Goal: Task Accomplishment & Management: Manage account settings

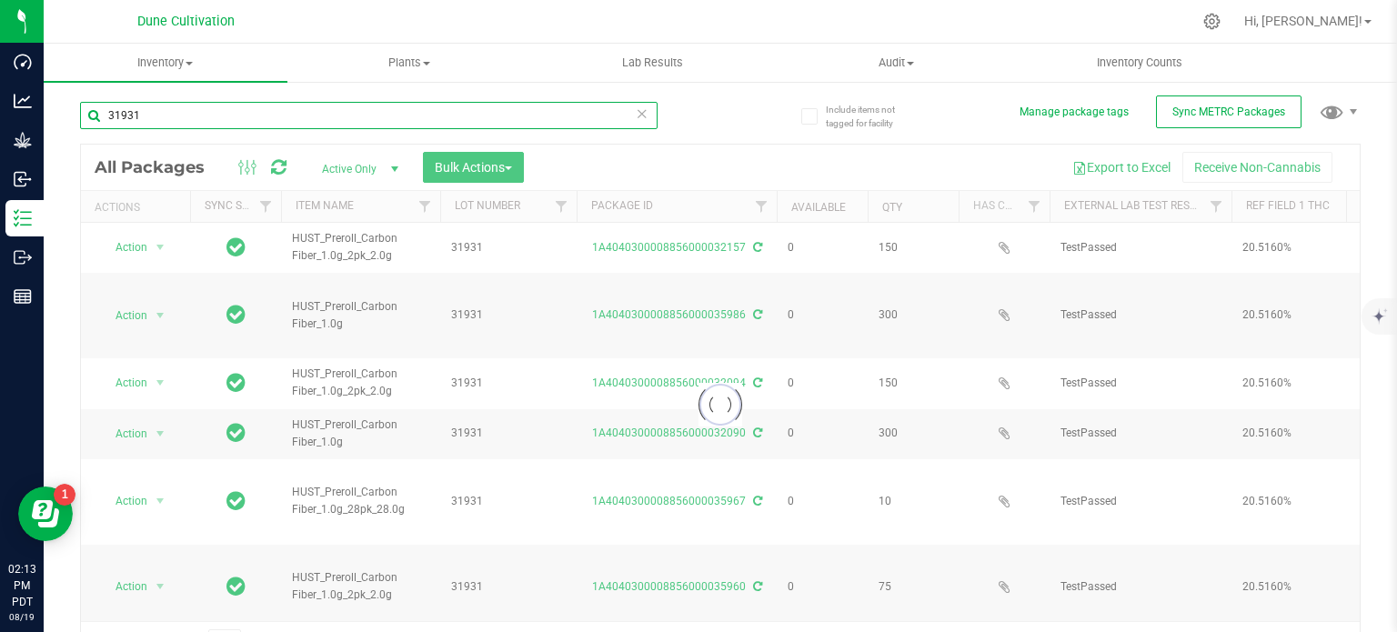
click at [271, 105] on input "31931" at bounding box center [369, 115] width 578 height 27
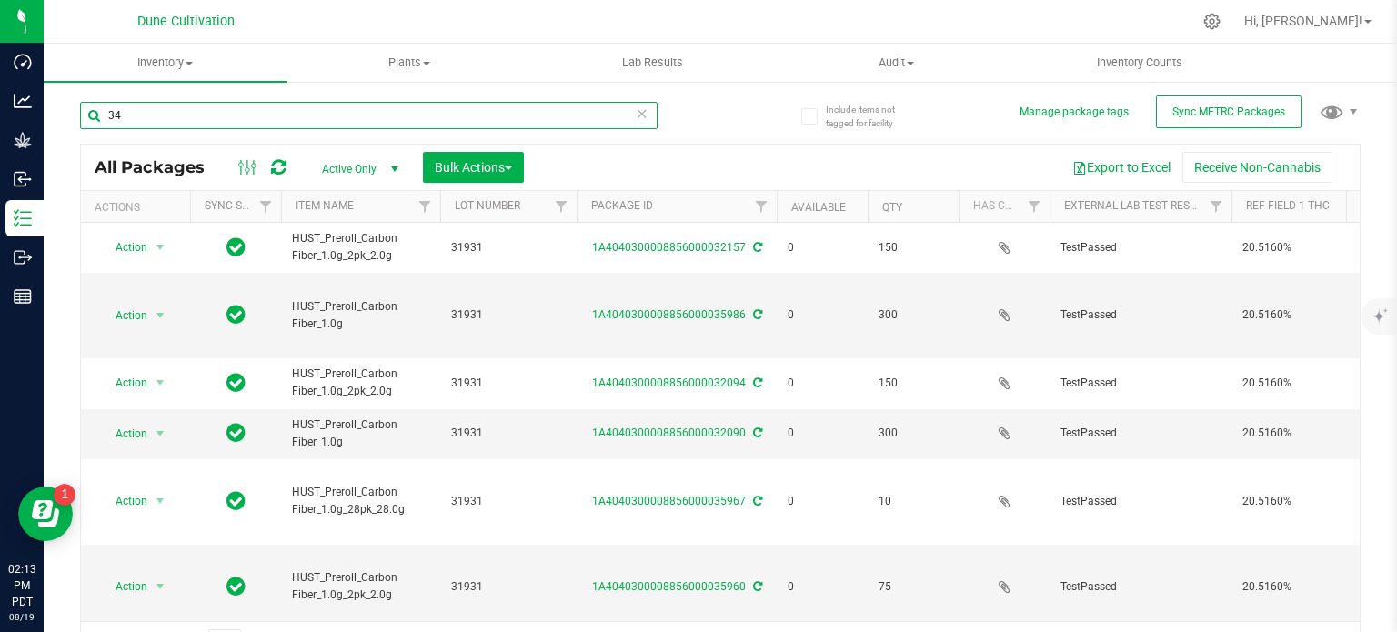
type input "3"
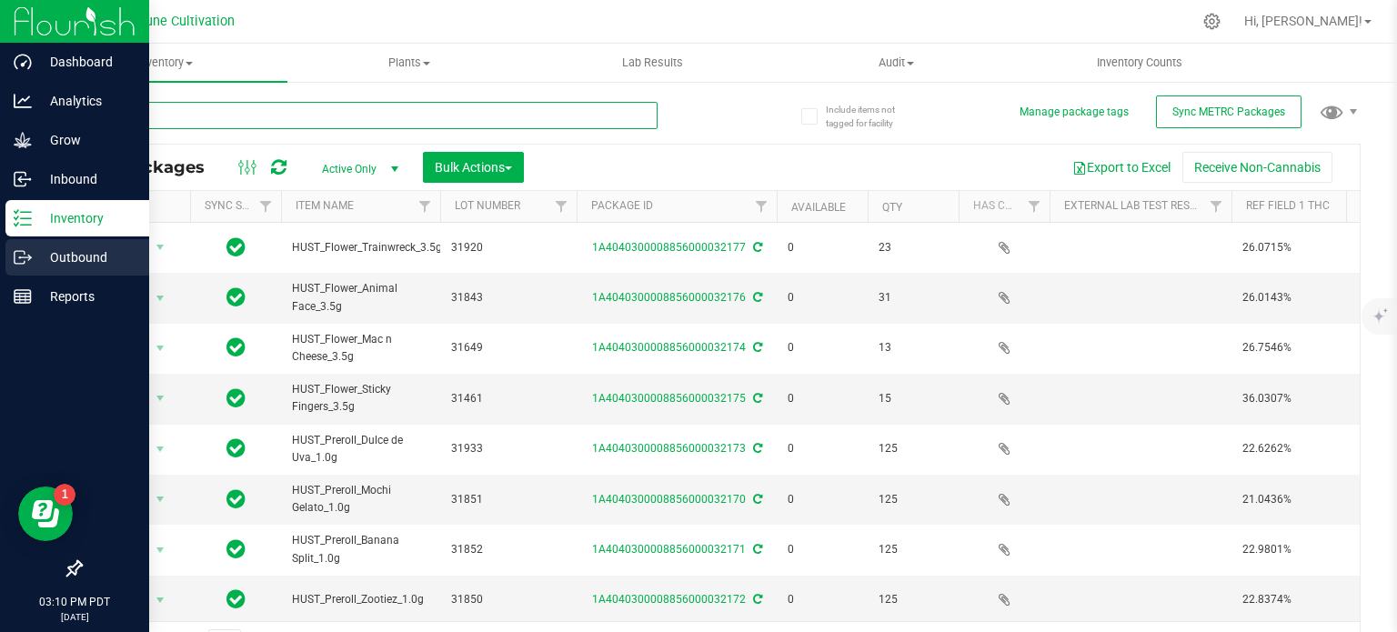
type input "green"
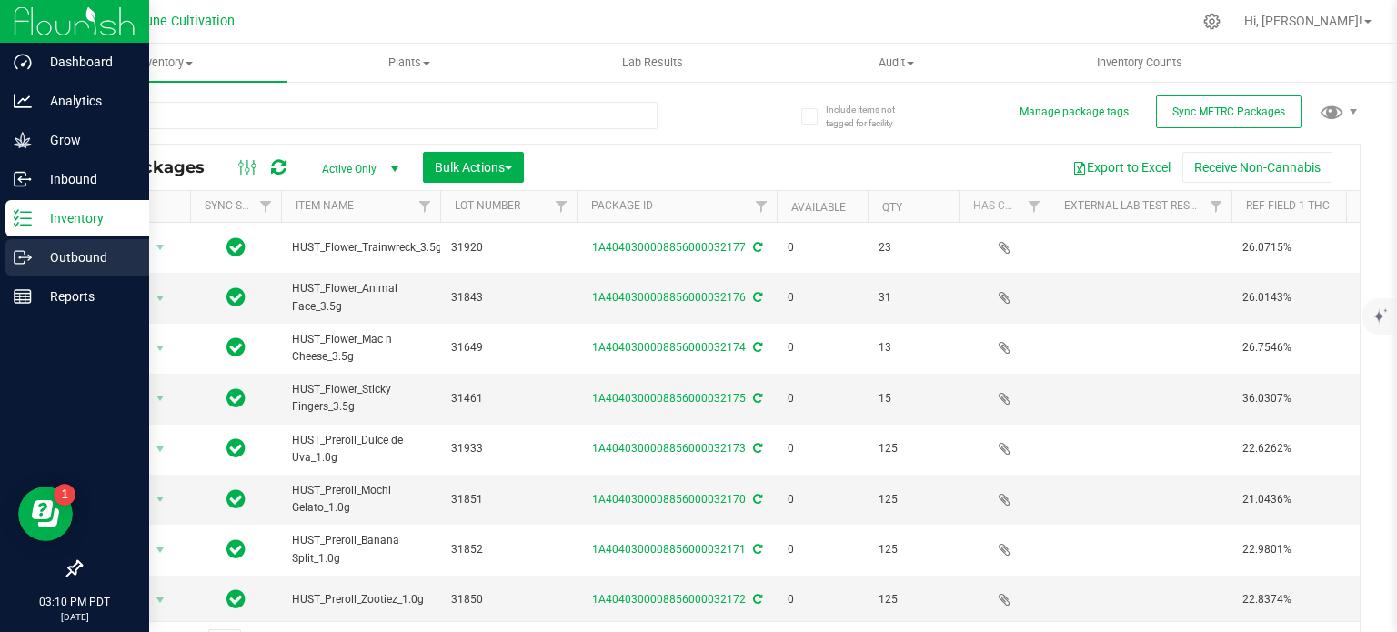
click at [22, 257] on line at bounding box center [26, 257] width 10 height 0
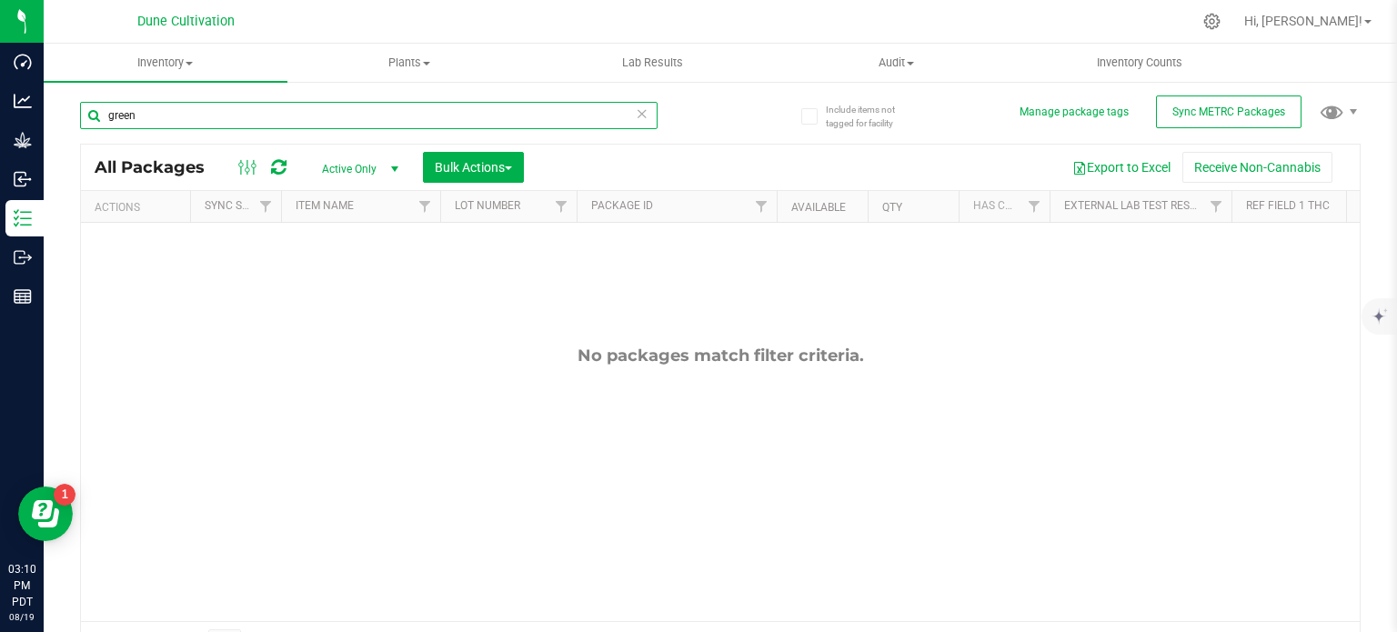
click at [174, 116] on input "green" at bounding box center [369, 115] width 578 height 27
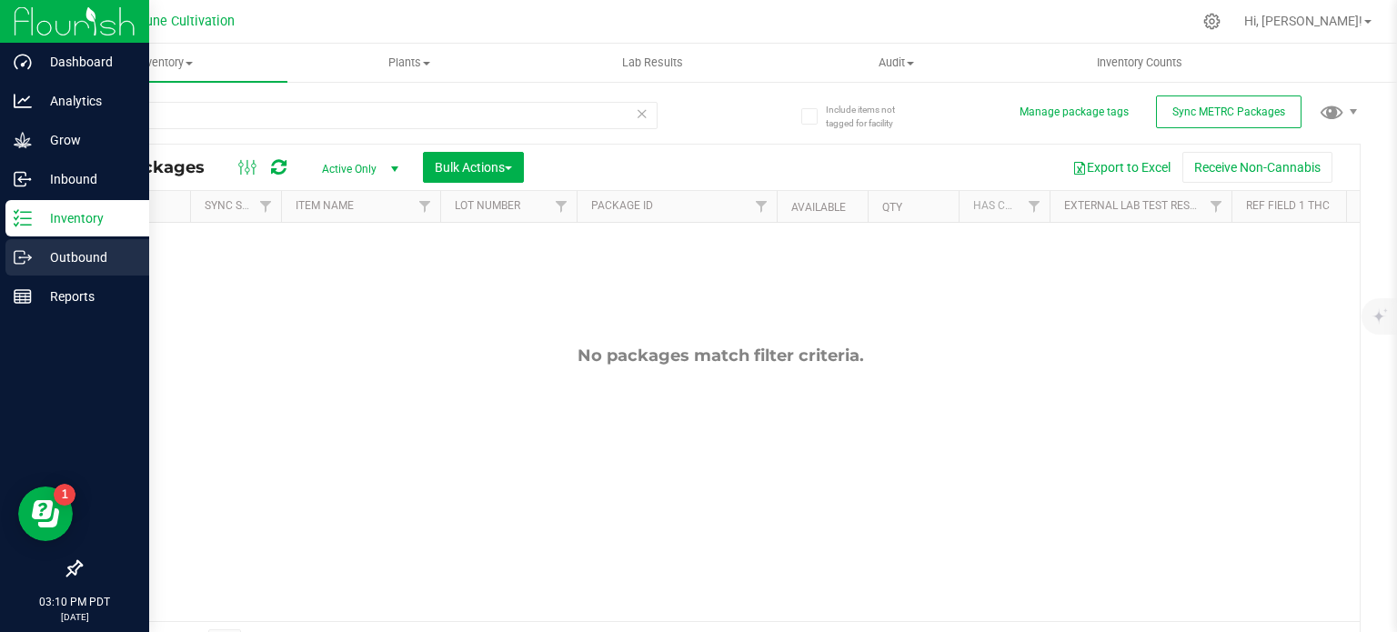
click at [37, 247] on p "Outbound" at bounding box center [86, 258] width 109 height 22
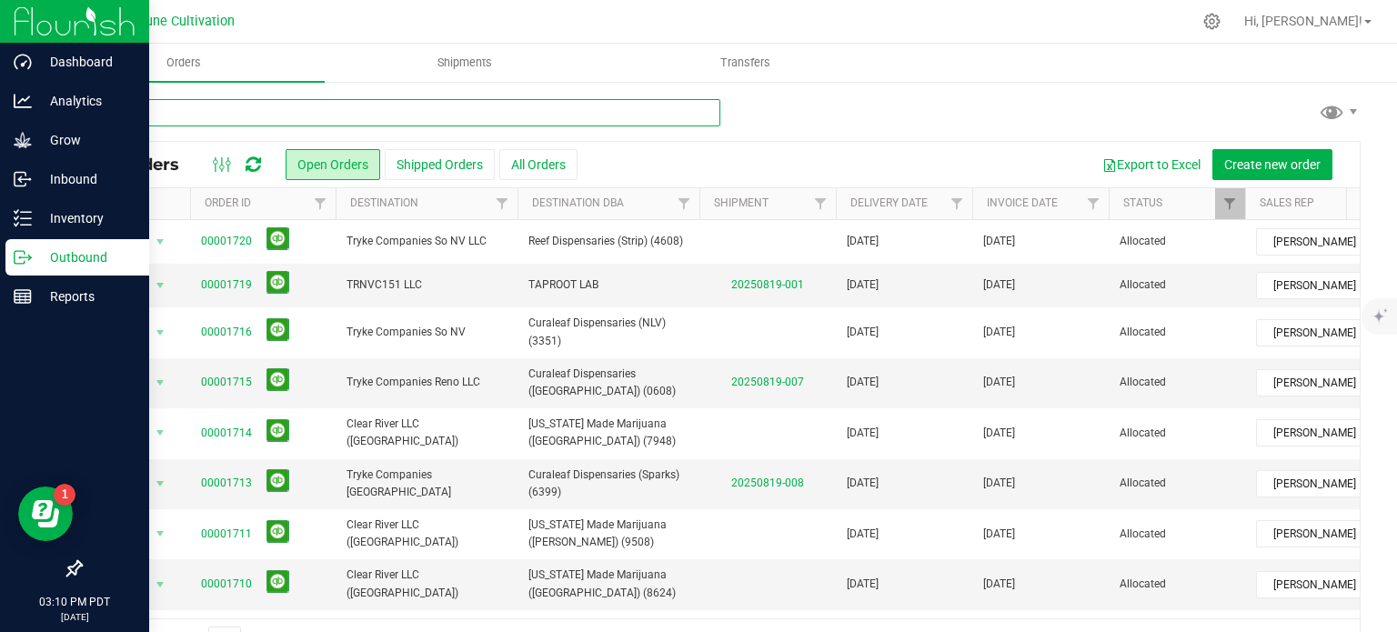
click at [250, 116] on input "text" at bounding box center [400, 112] width 640 height 27
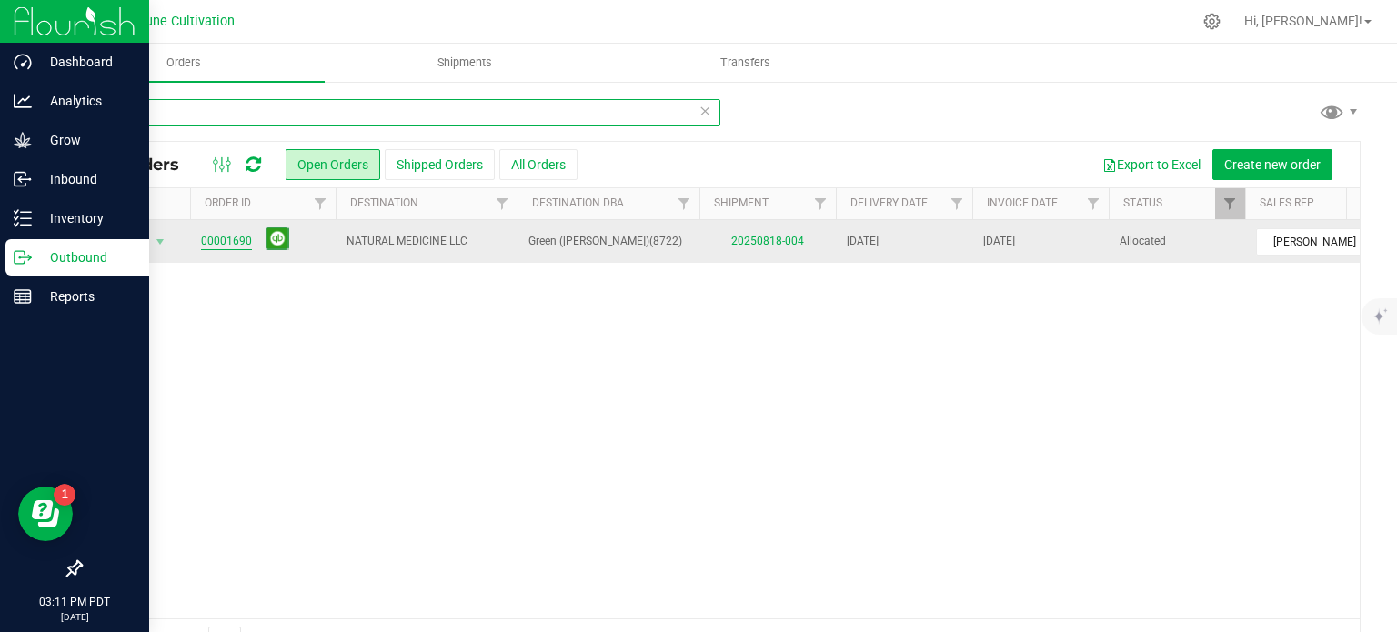
type input "1690"
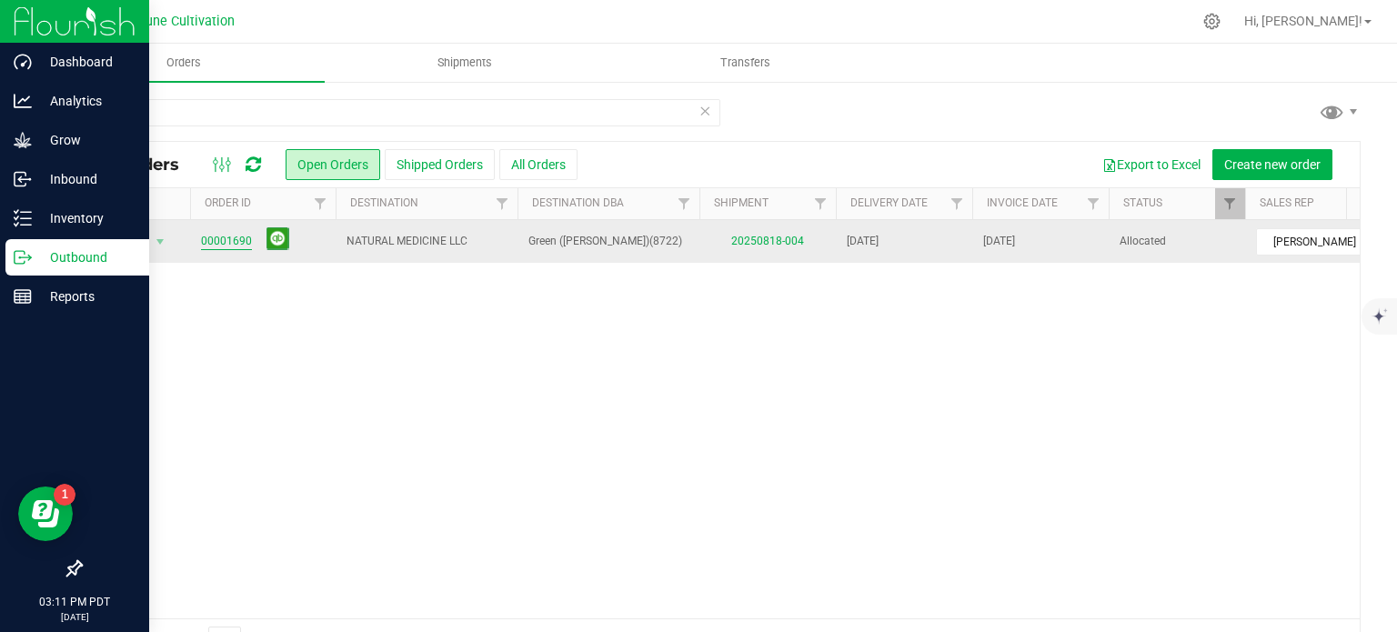
click at [208, 243] on link "00001690" at bounding box center [226, 241] width 51 height 17
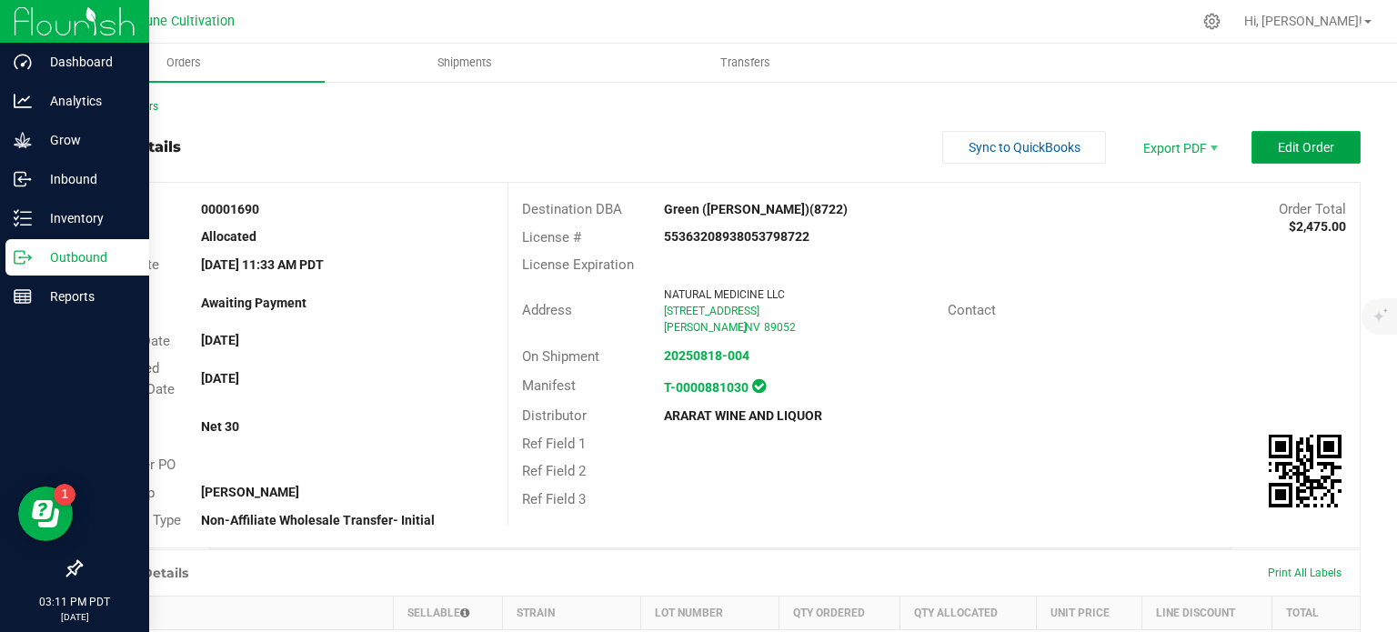
click at [1256, 146] on button "Edit Order" at bounding box center [1306, 147] width 109 height 33
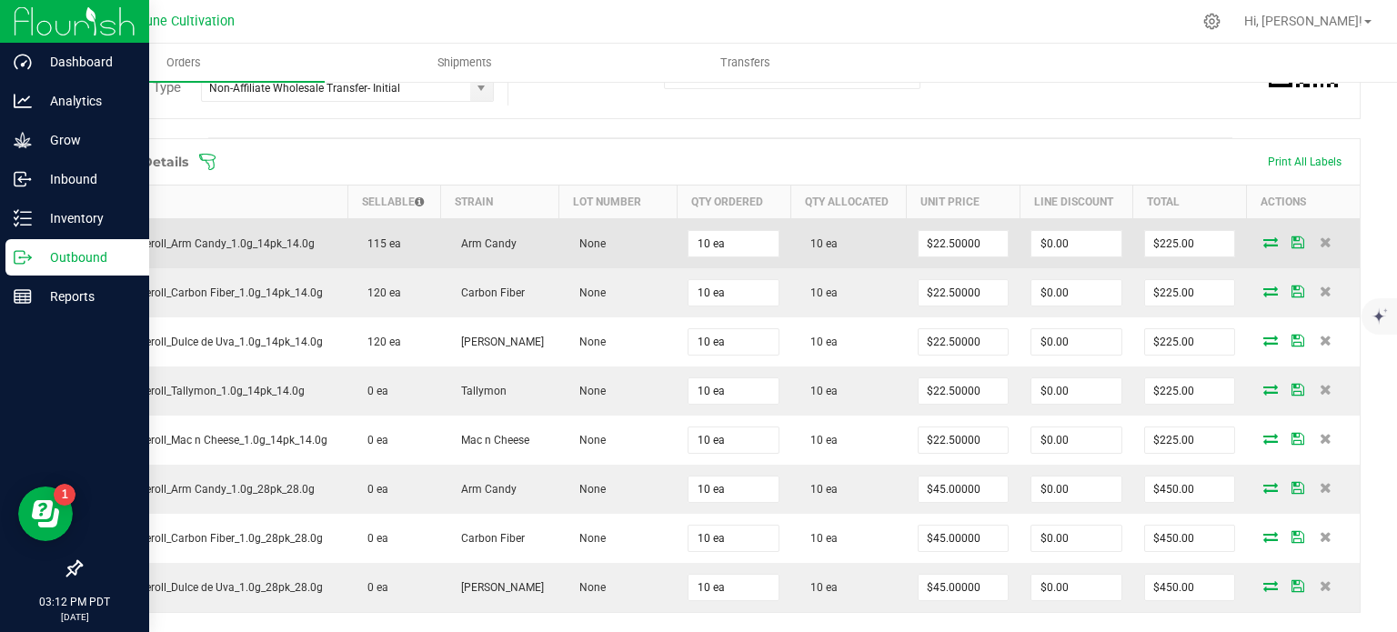
scroll to position [455, 0]
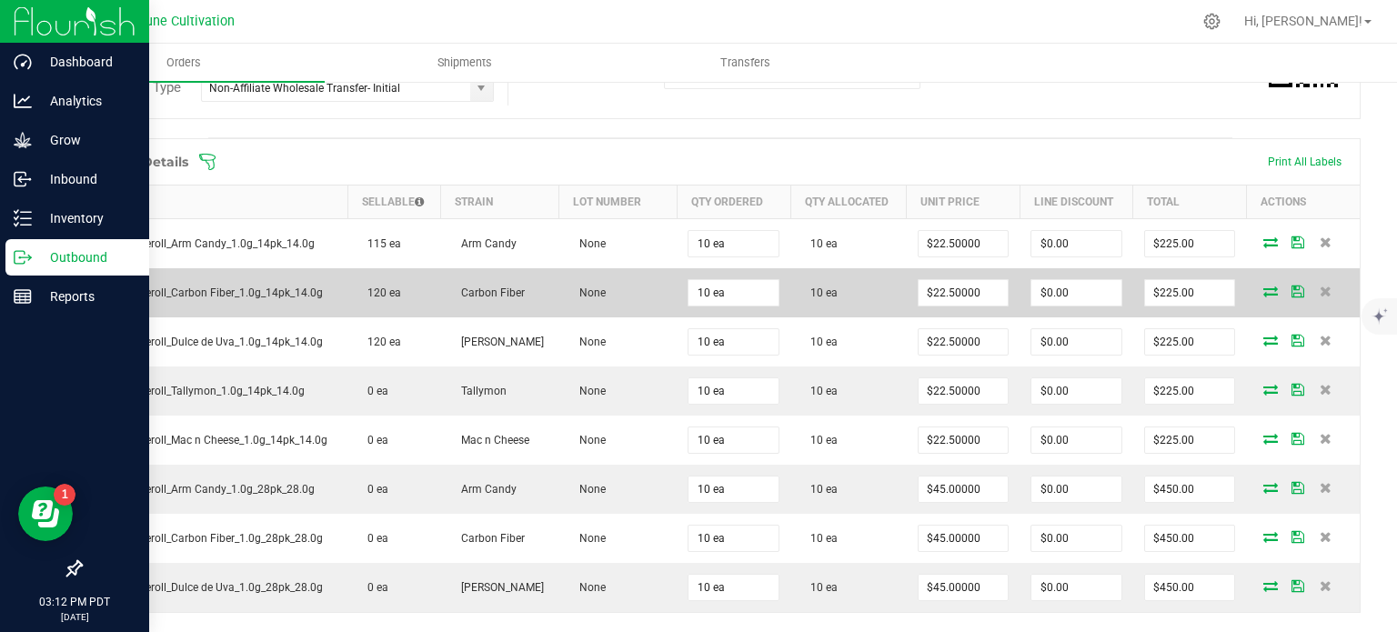
click at [1263, 287] on icon at bounding box center [1270, 291] width 15 height 11
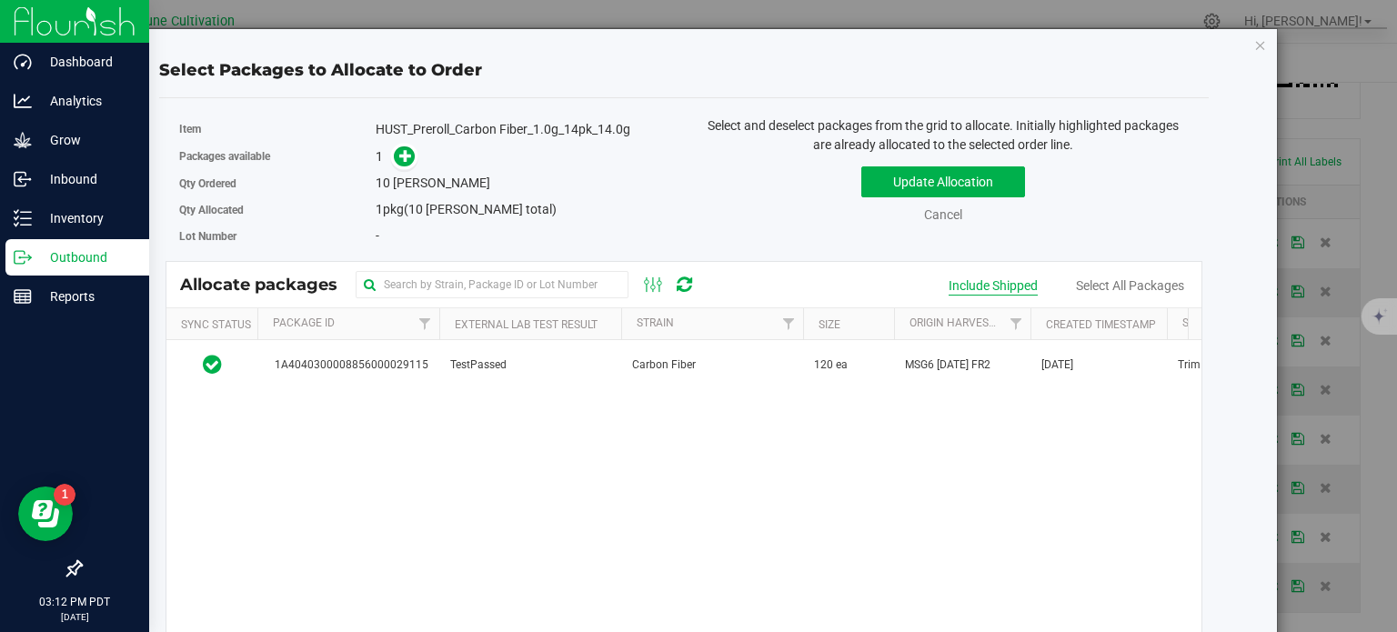
click at [974, 285] on div "Include Shipped" at bounding box center [993, 286] width 89 height 19
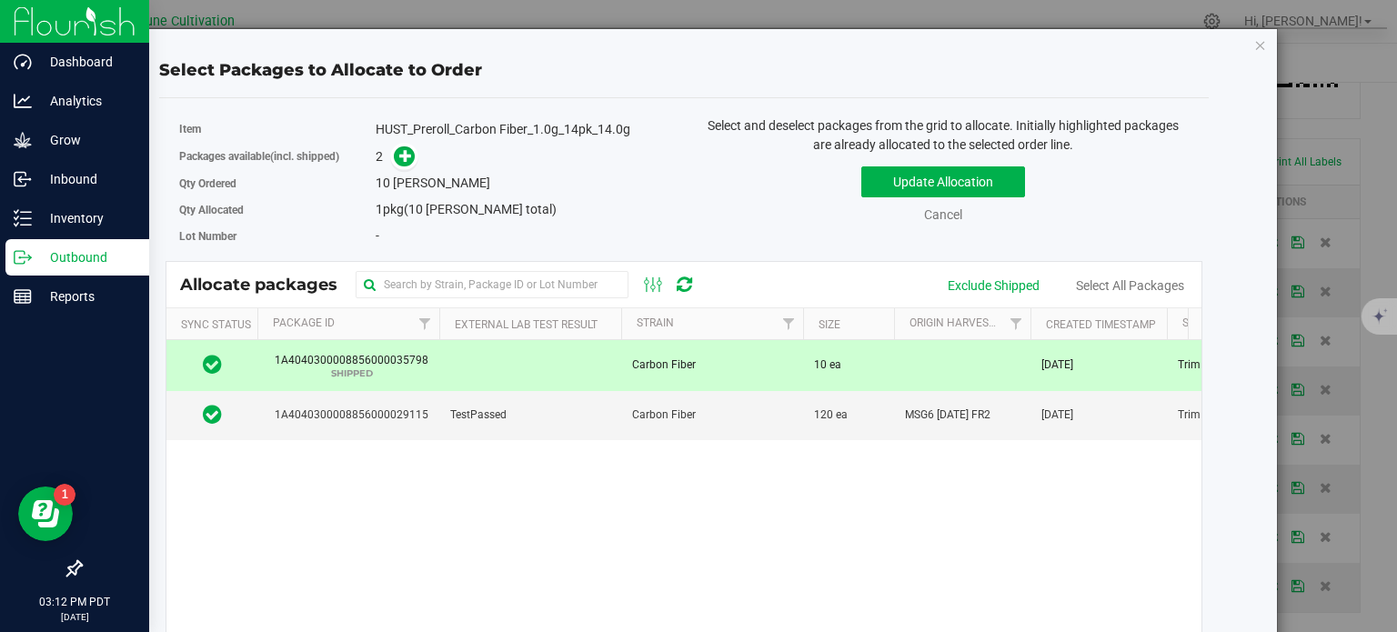
click at [427, 360] on span "1A4040300008856000035798 SHIPPED" at bounding box center [348, 365] width 160 height 26
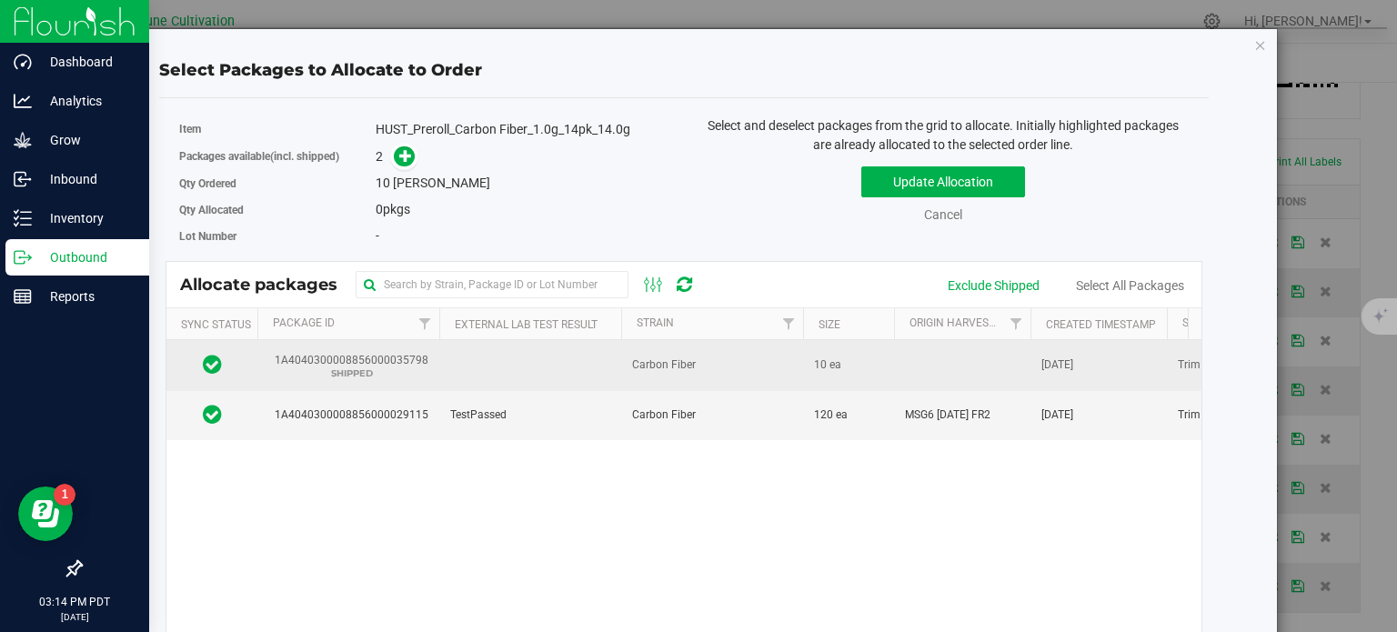
click at [607, 360] on td at bounding box center [530, 365] width 182 height 50
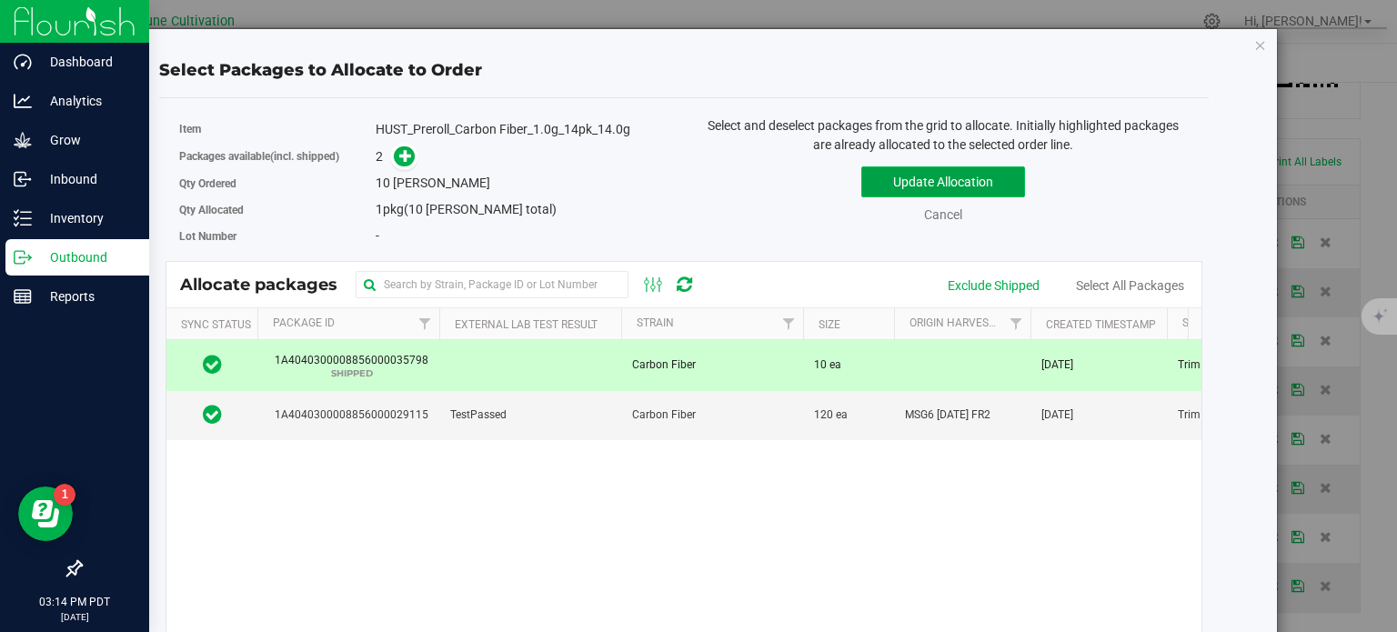
click at [901, 178] on button "Update Allocation" at bounding box center [943, 181] width 164 height 31
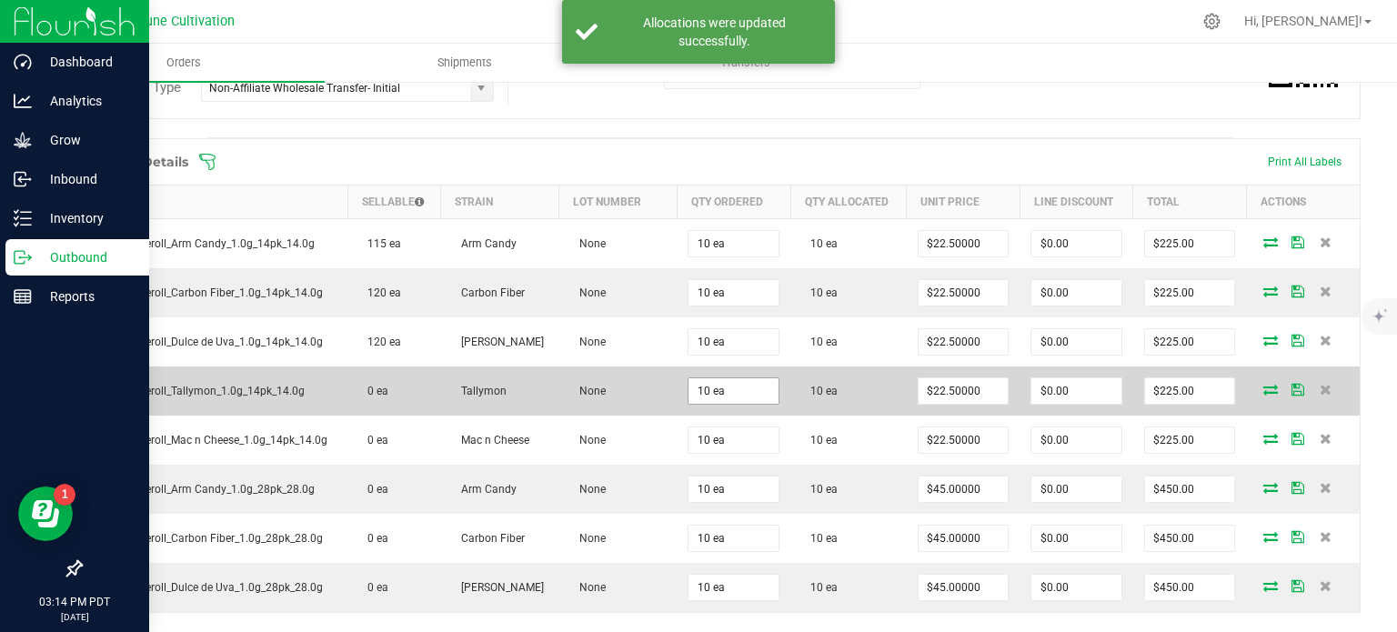
scroll to position [515, 0]
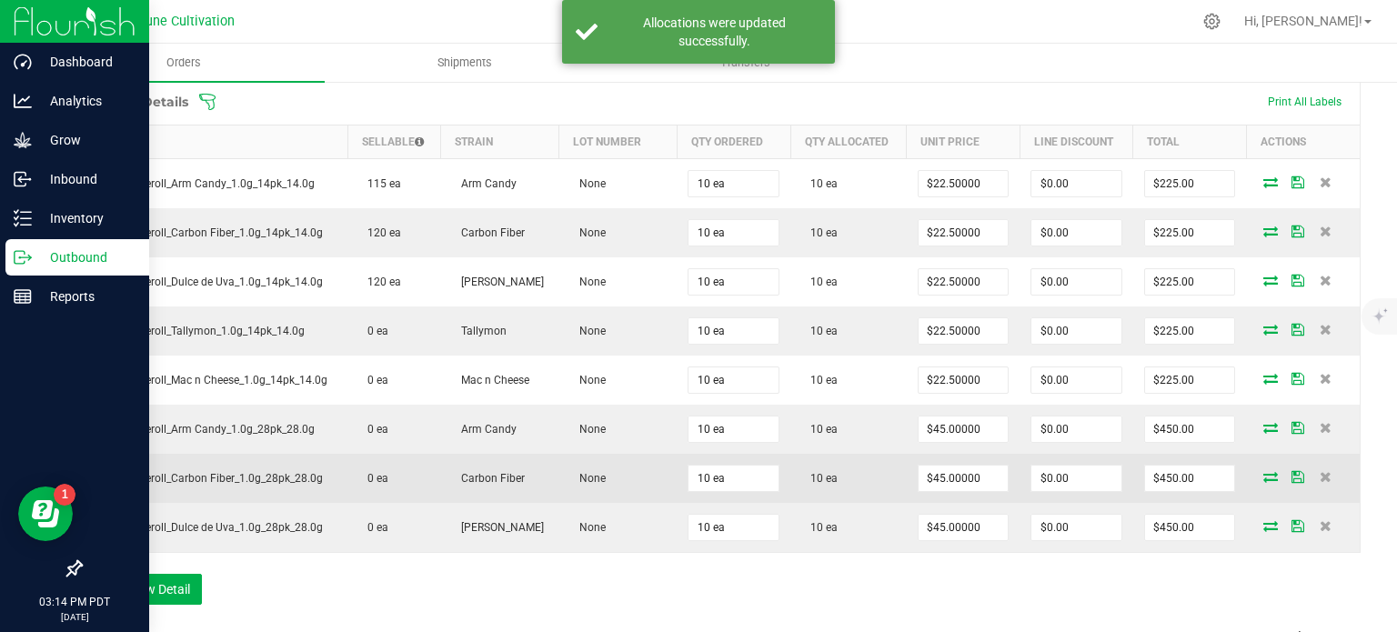
click at [1263, 472] on icon at bounding box center [1270, 476] width 15 height 11
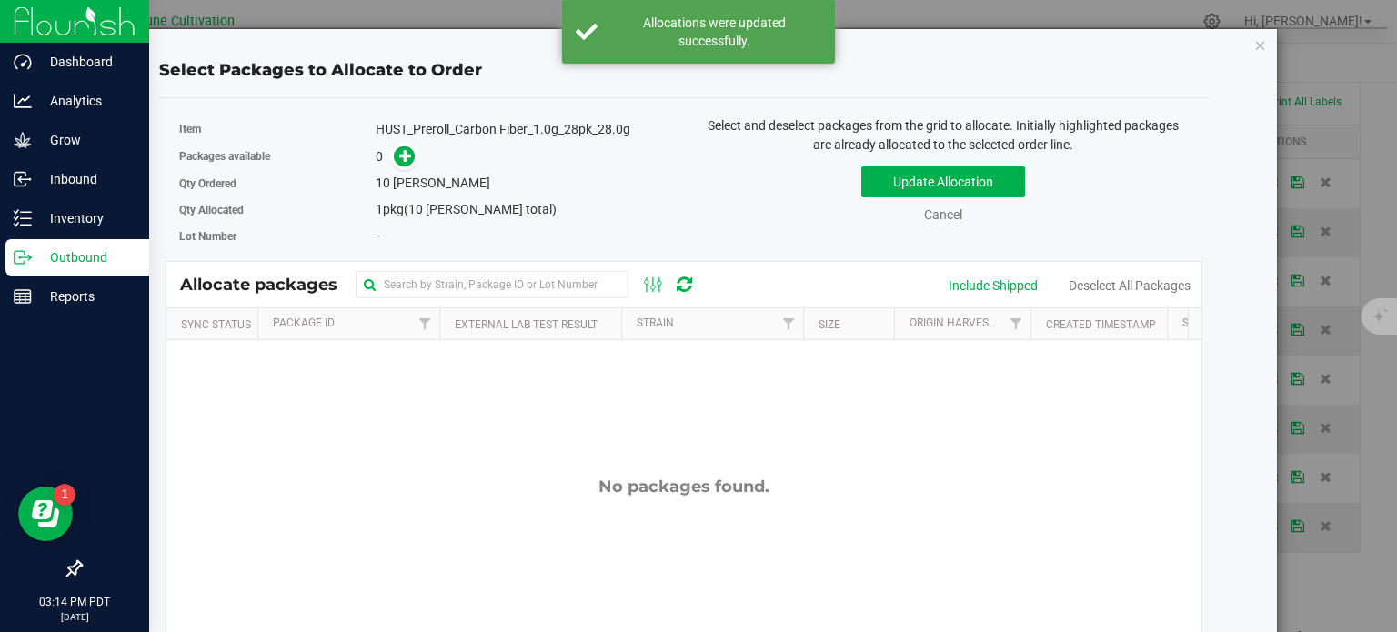
click at [981, 275] on div "Allocate packages" at bounding box center [683, 284] width 1035 height 45
click at [979, 283] on div "Include Shipped" at bounding box center [993, 286] width 89 height 19
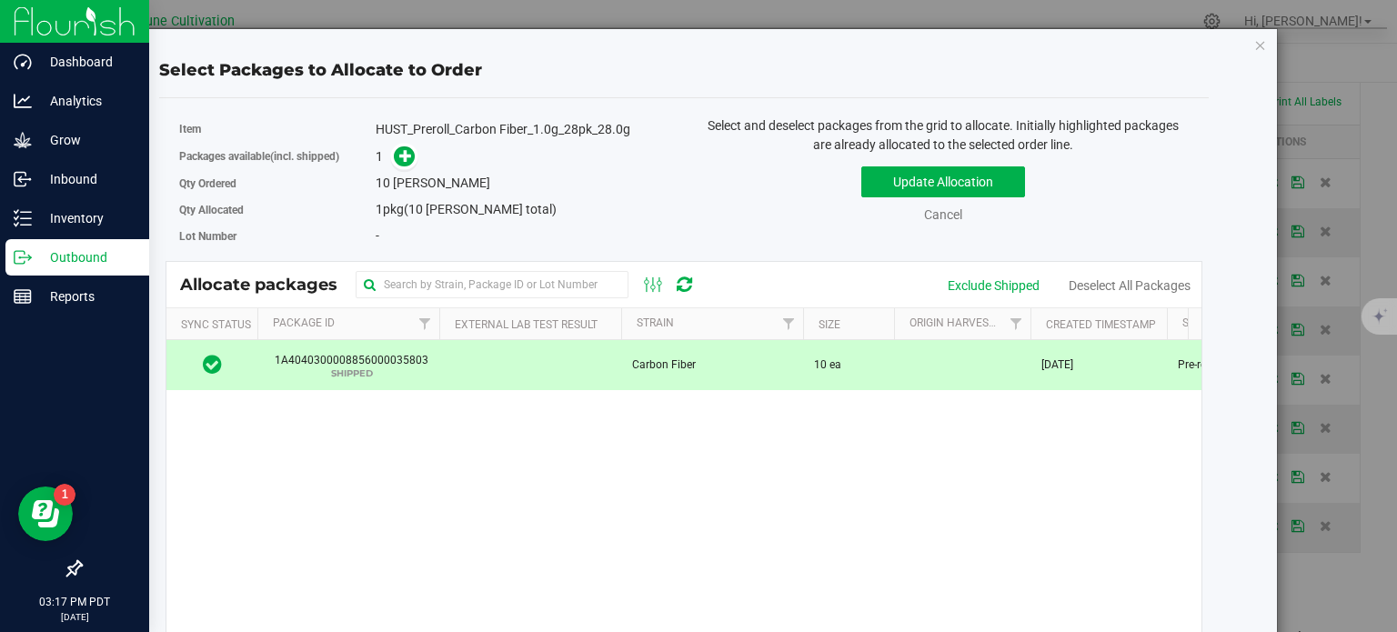
click at [421, 373] on p "SHIPPED" at bounding box center [348, 373] width 160 height 9
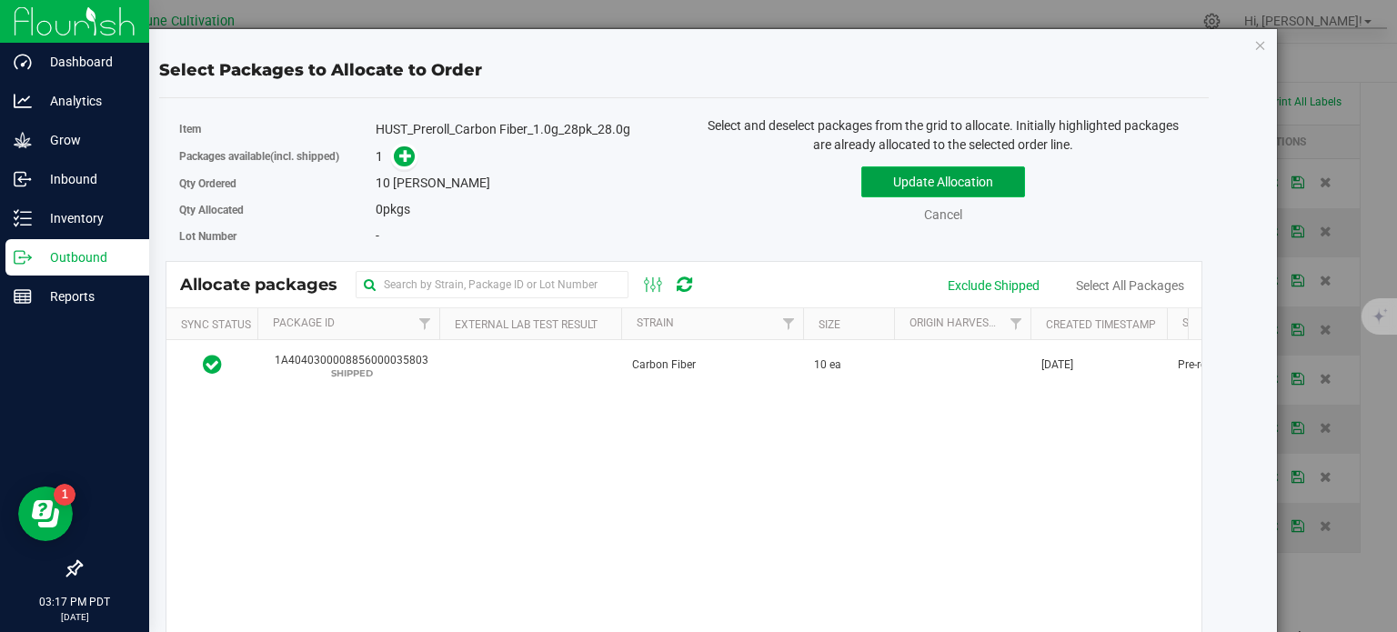
click at [899, 178] on button "Update Allocation" at bounding box center [943, 181] width 164 height 31
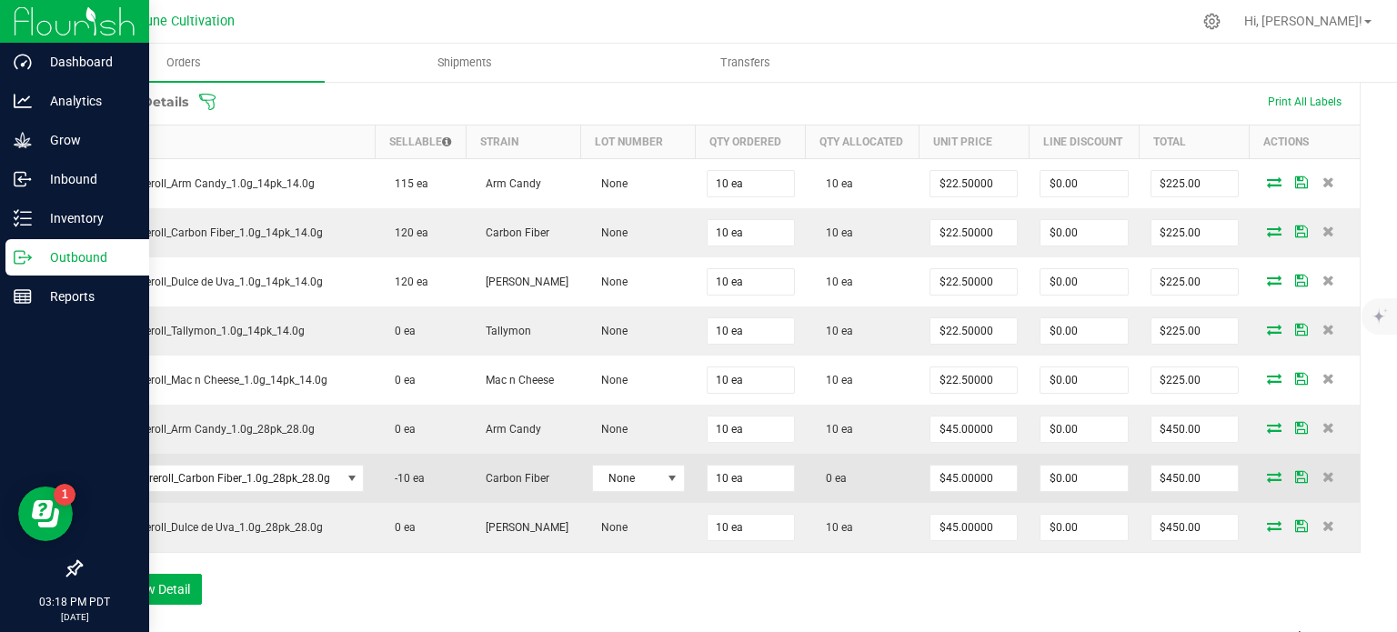
click at [1267, 471] on icon at bounding box center [1274, 476] width 15 height 11
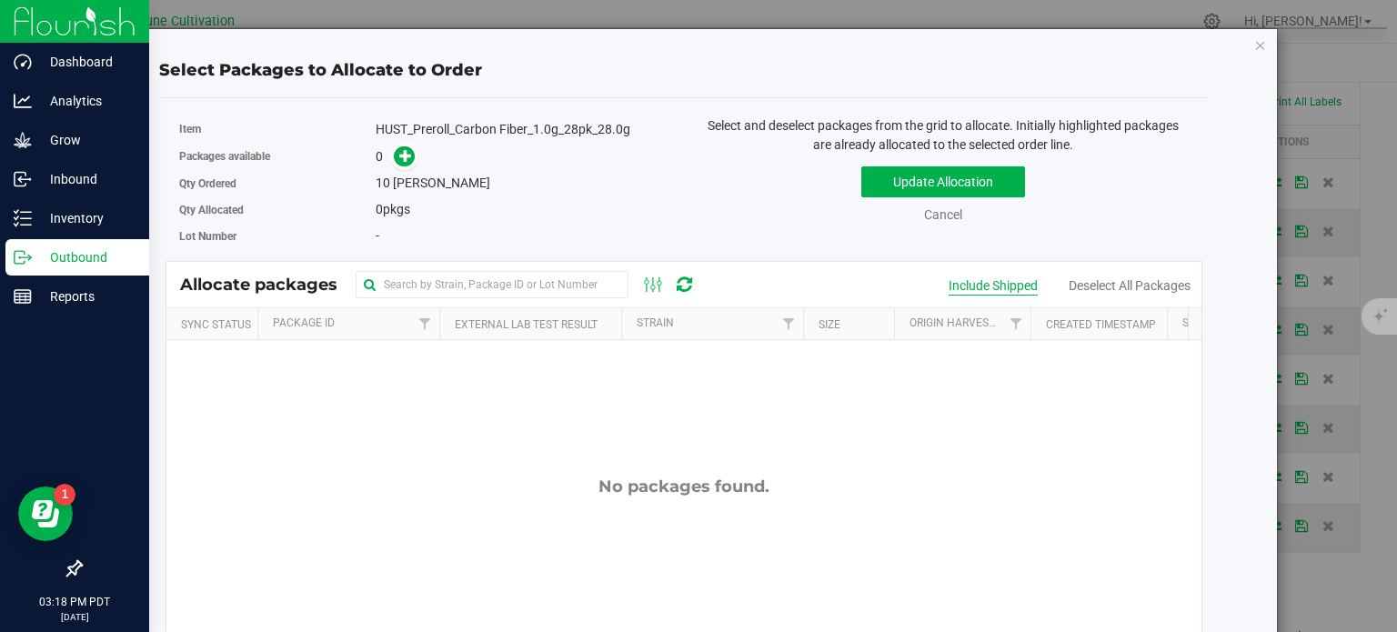
click at [966, 290] on div "Include Shipped" at bounding box center [993, 286] width 89 height 19
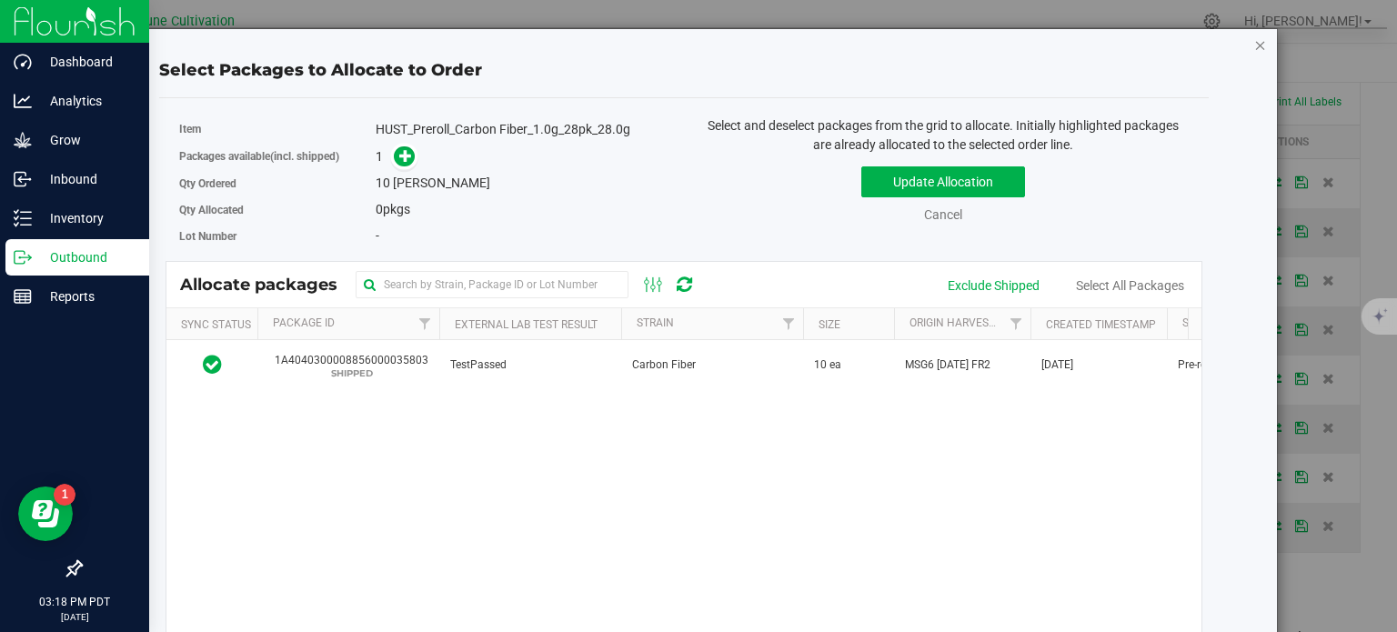
click at [1254, 49] on icon "button" at bounding box center [1260, 45] width 13 height 22
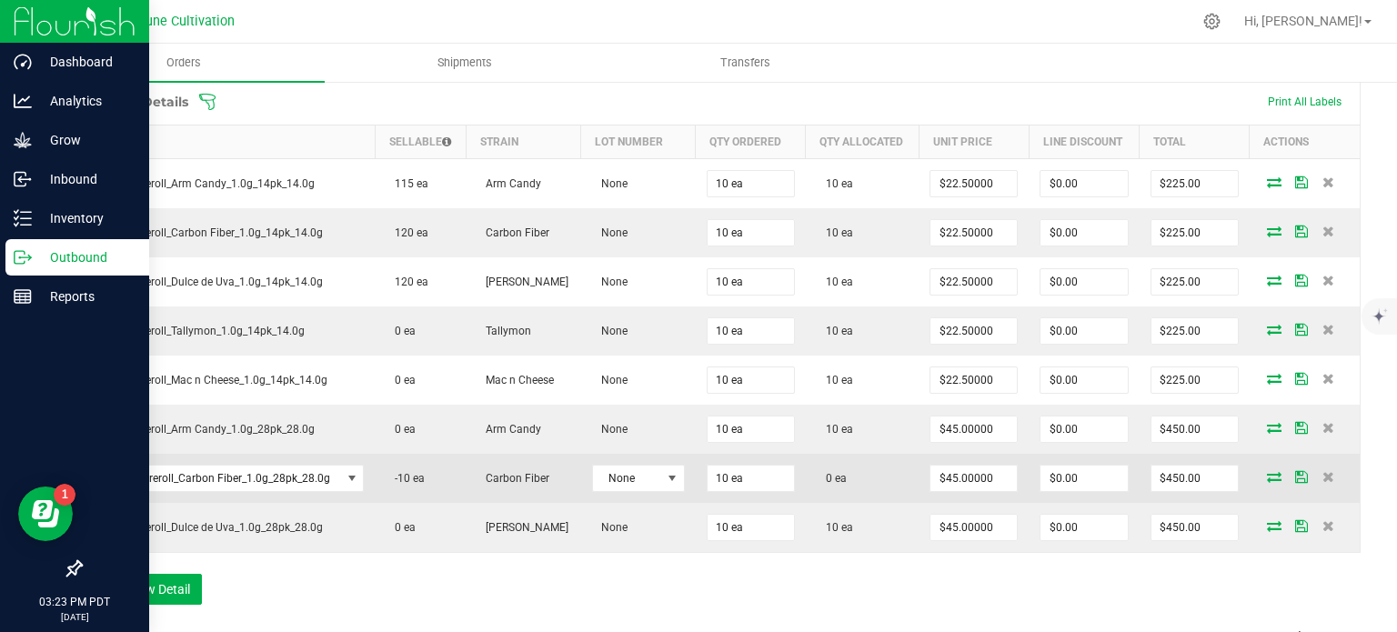
click at [1267, 471] on icon at bounding box center [1274, 476] width 15 height 11
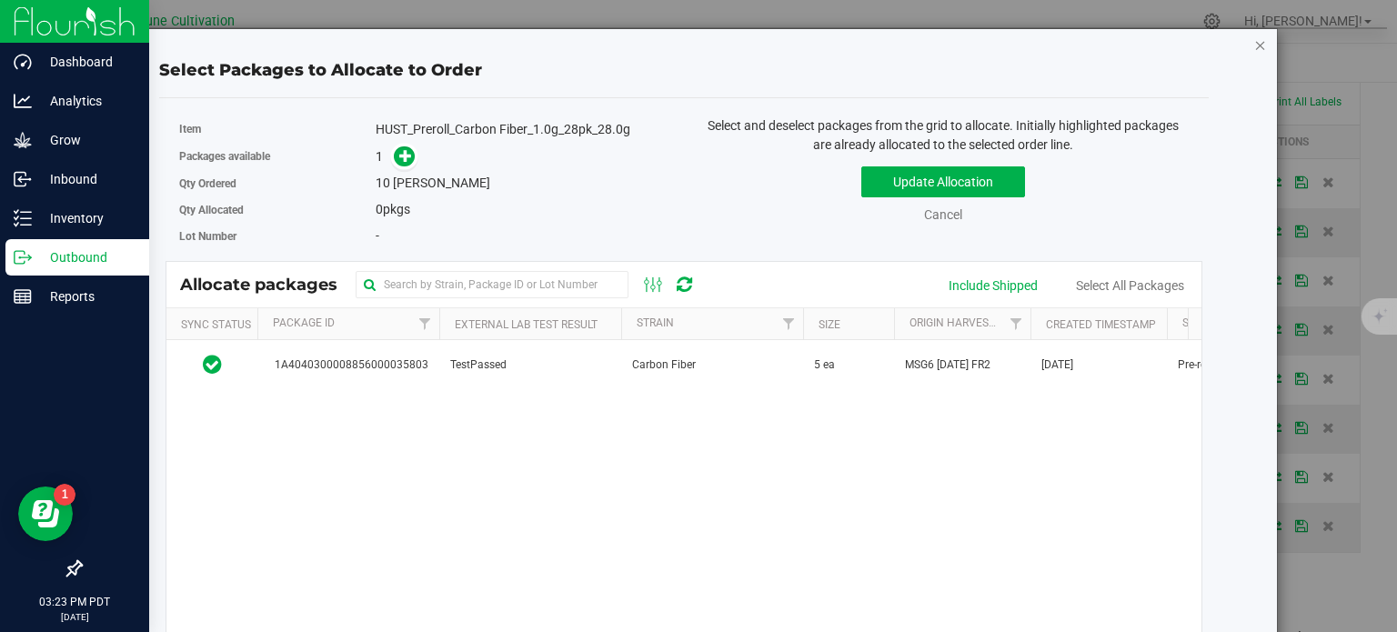
click at [1254, 45] on icon "button" at bounding box center [1260, 45] width 13 height 22
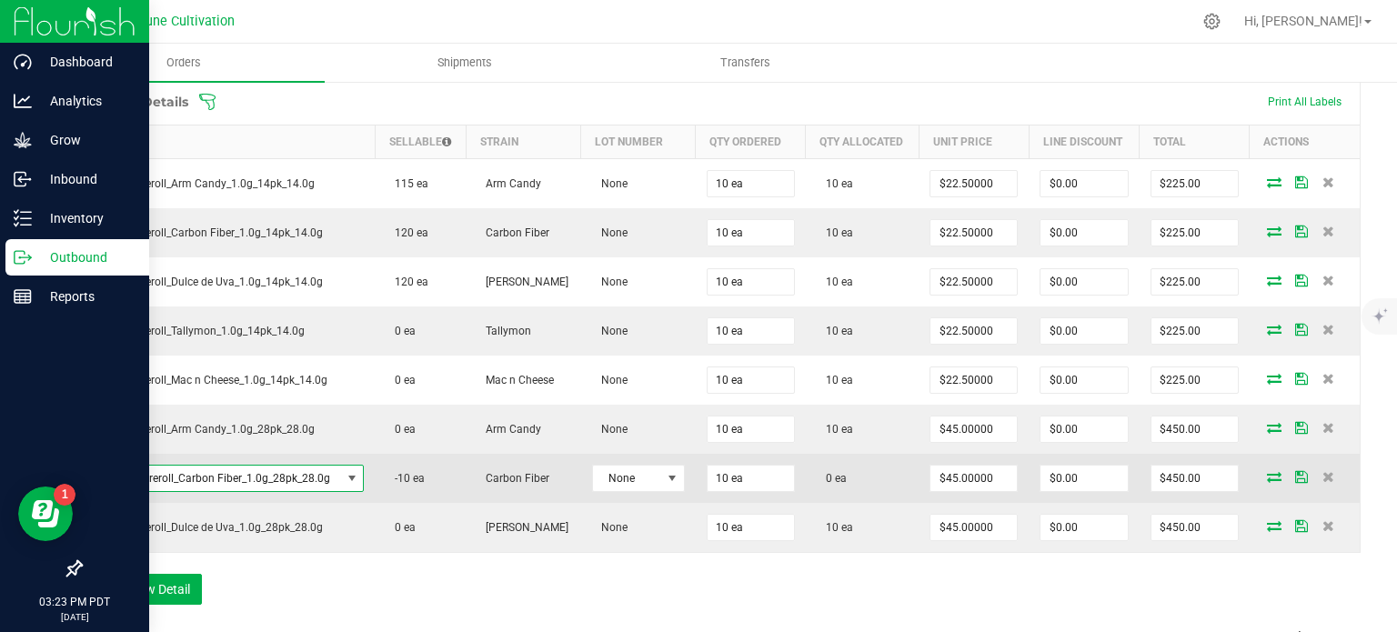
click at [247, 472] on span "HUST_Preroll_Carbon Fiber_1.0g_28pk_28.0g" at bounding box center [217, 478] width 247 height 25
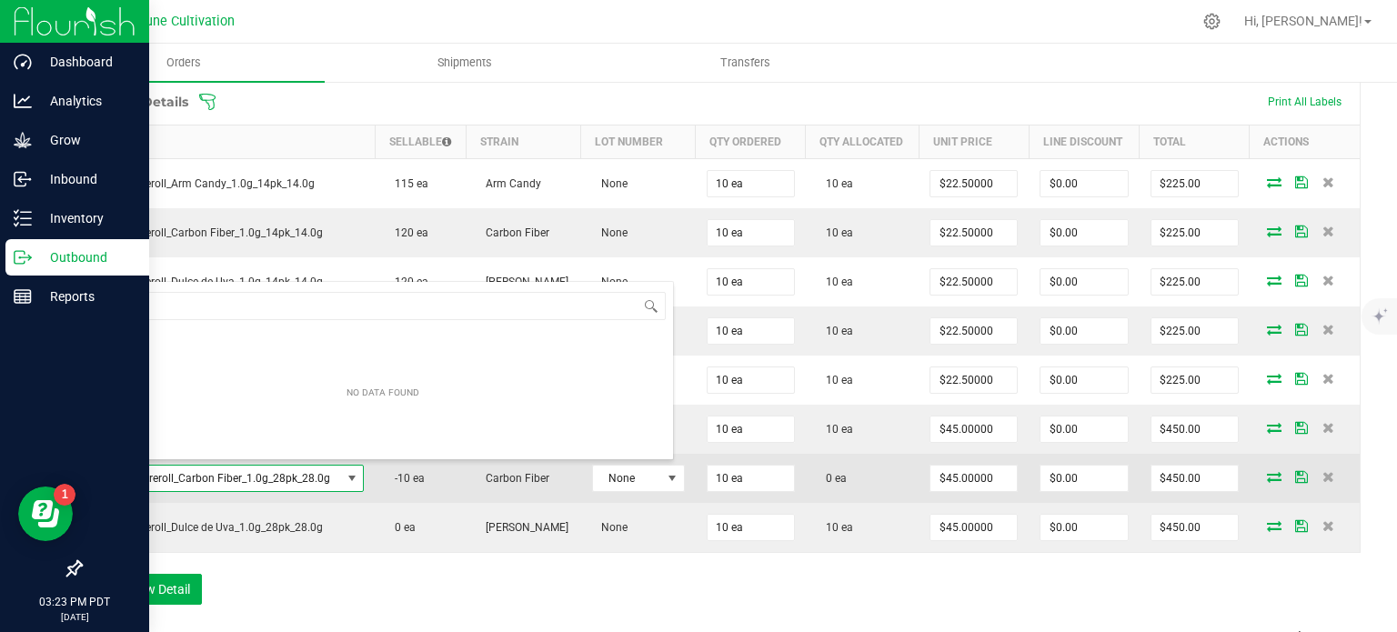
scroll to position [26, 266]
type input "HUST_Preroll_Carbon Fiber_1.0g_14pk_14.0g"
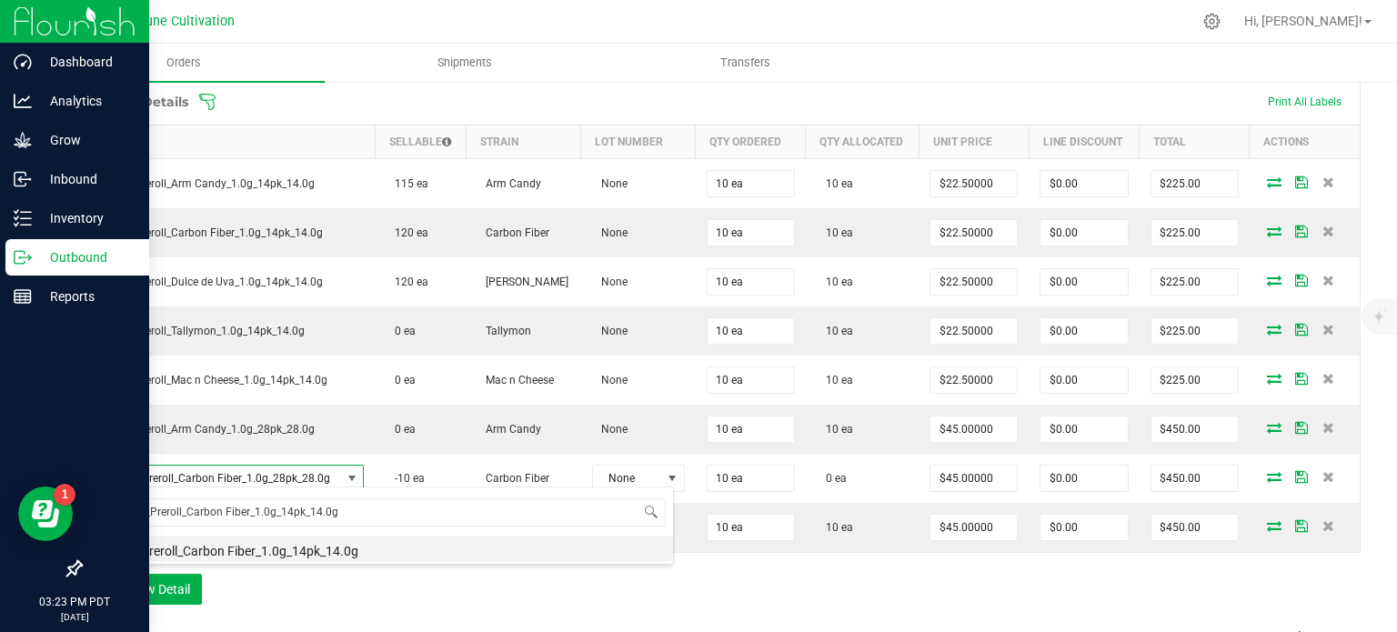
click at [266, 554] on li "HUST_Preroll_Carbon Fiber_1.0g_14pk_14.0g" at bounding box center [383, 548] width 580 height 25
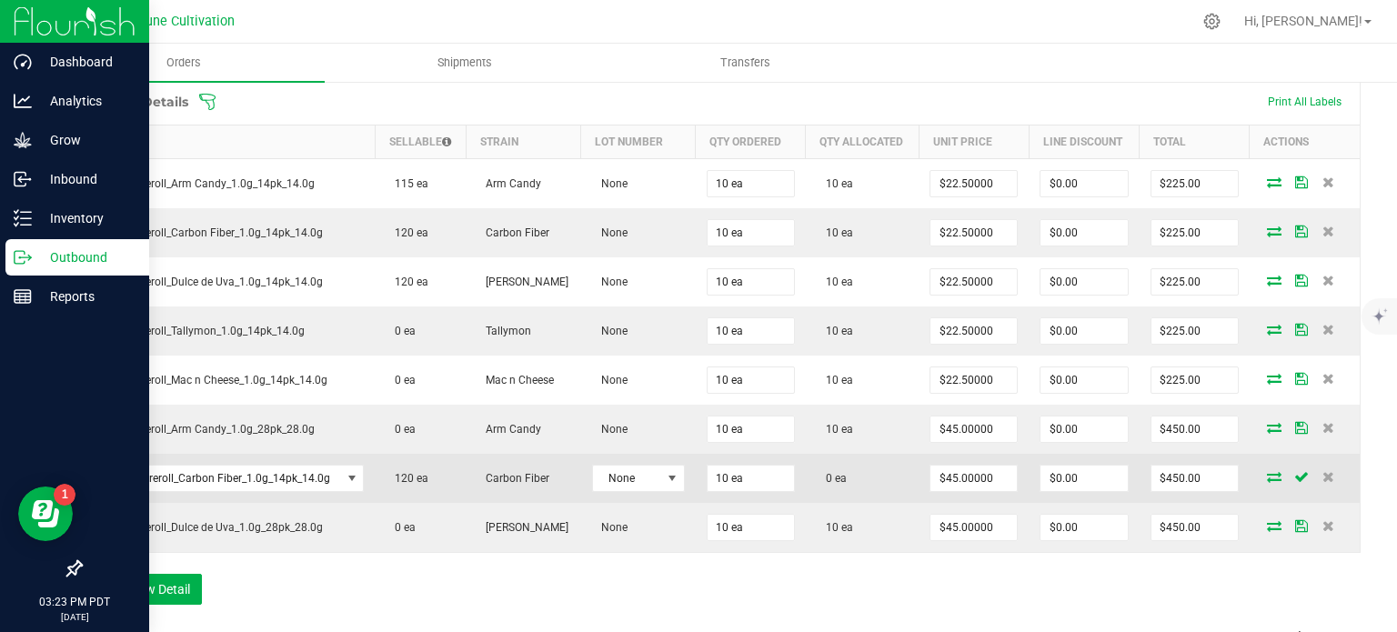
click at [1267, 471] on icon at bounding box center [1274, 476] width 15 height 11
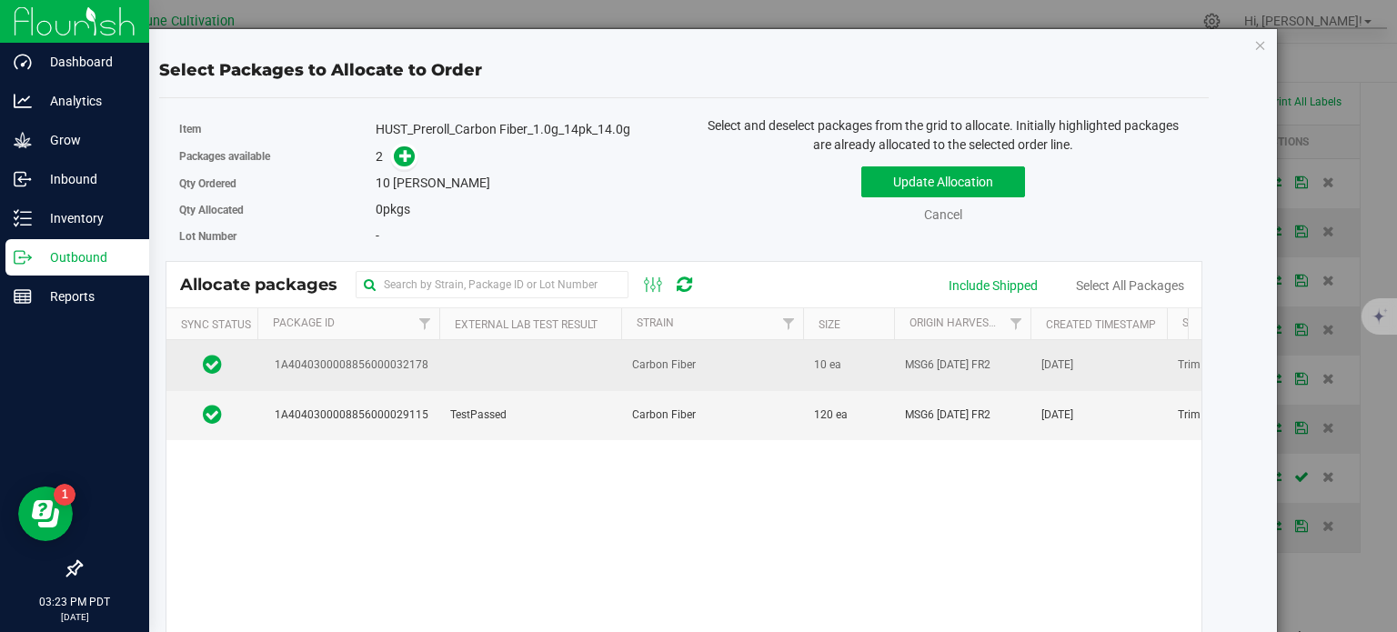
click at [403, 357] on span "1A4040300008856000032178" at bounding box center [348, 365] width 160 height 17
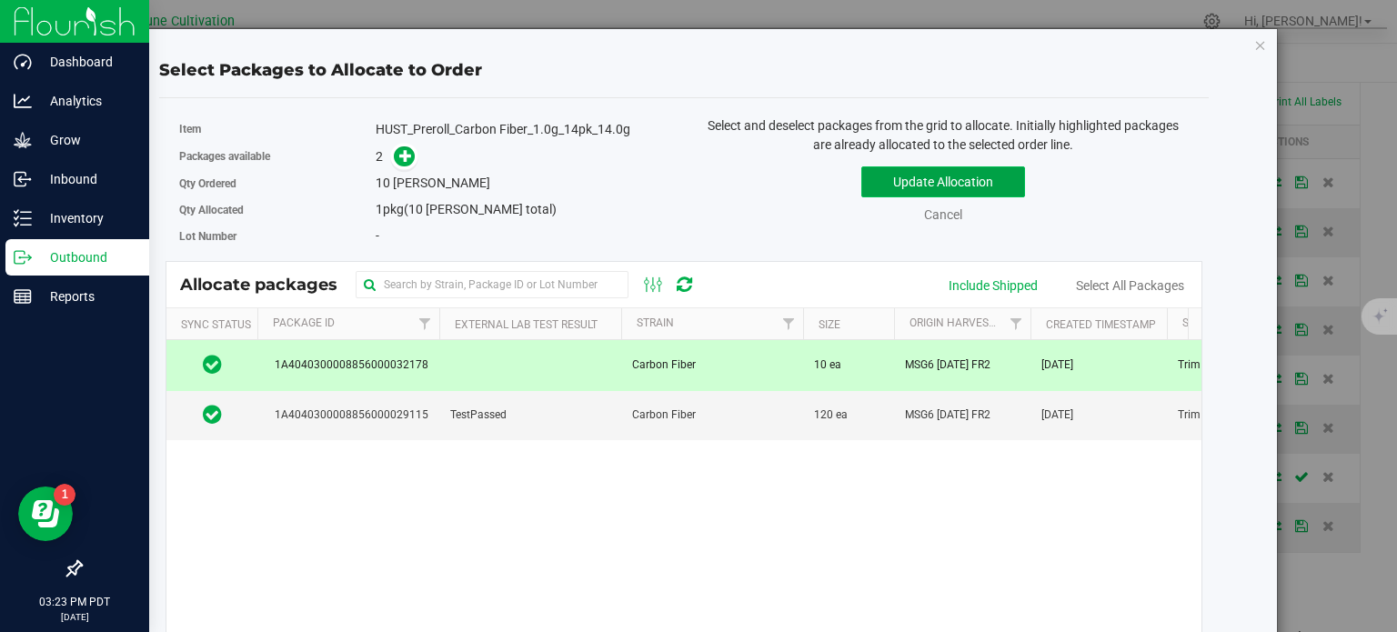
click at [874, 178] on button "Update Allocation" at bounding box center [943, 181] width 164 height 31
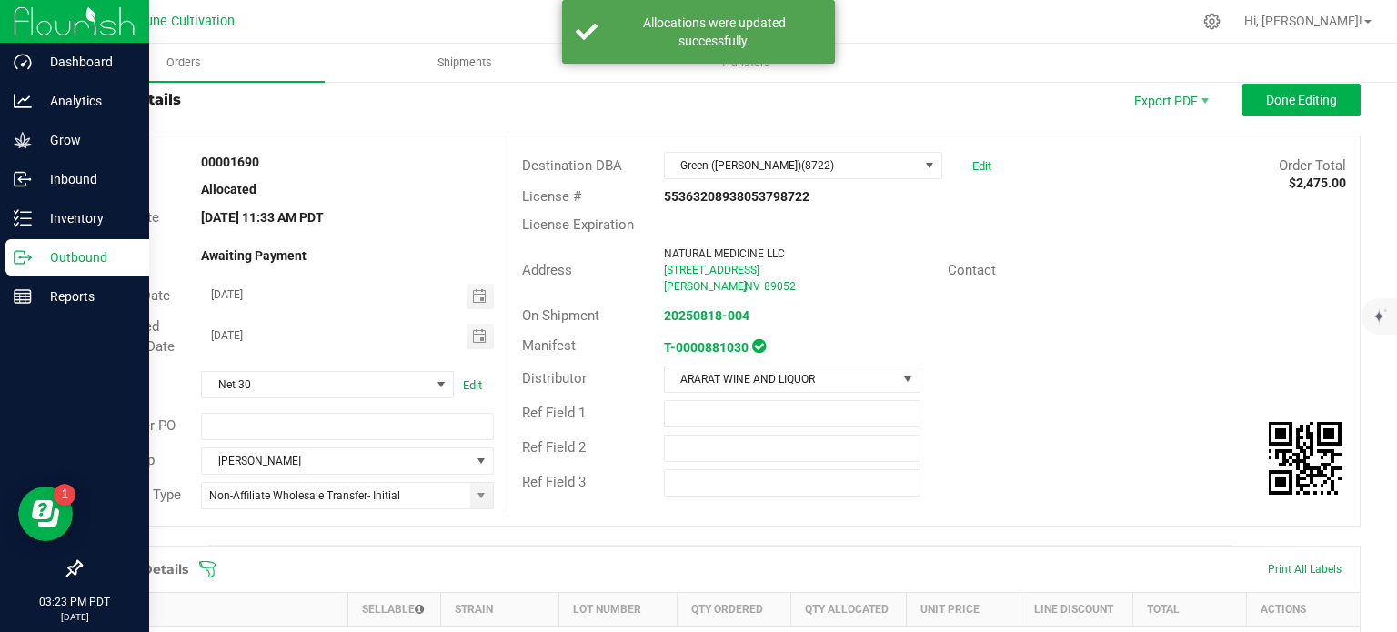
scroll to position [10, 0]
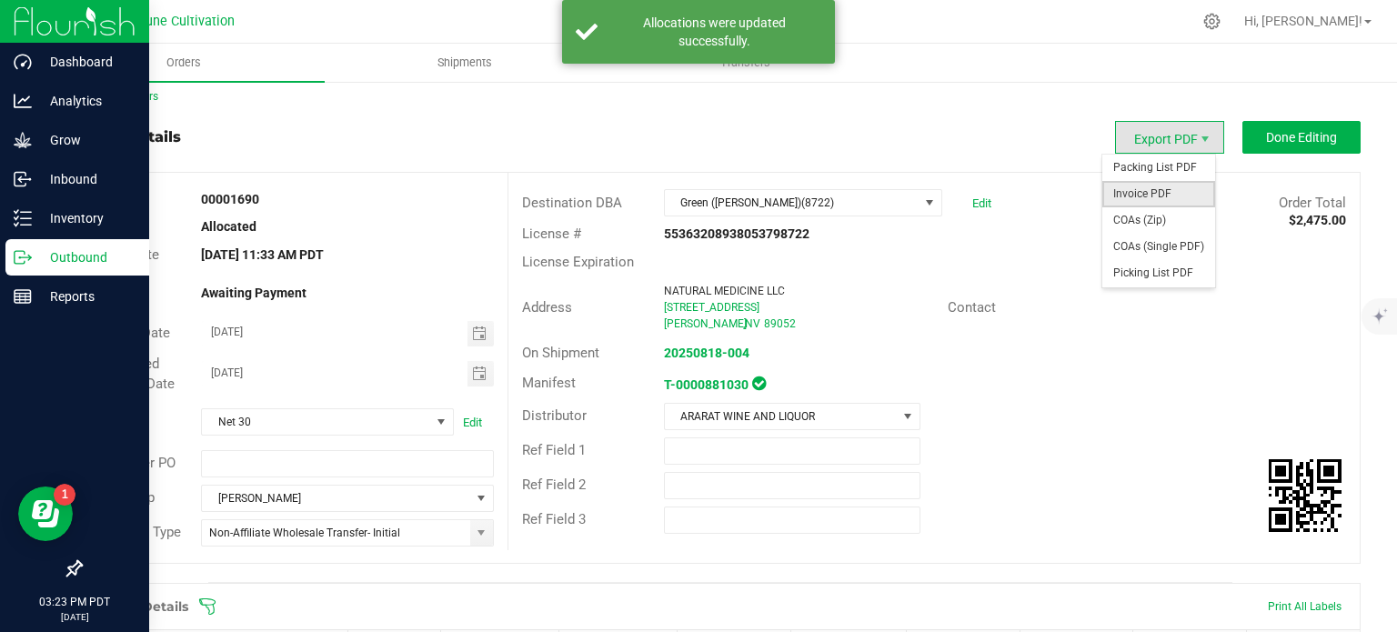
click at [1158, 190] on span "Invoice PDF" at bounding box center [1158, 194] width 113 height 26
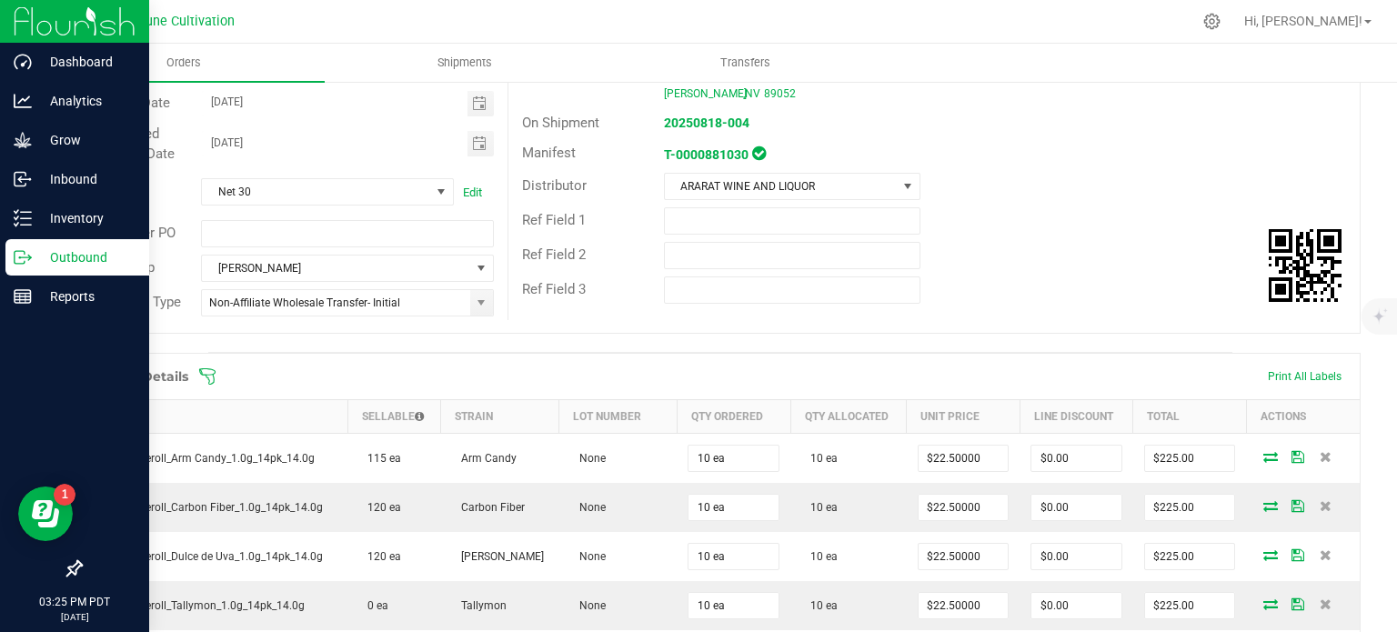
scroll to position [0, 0]
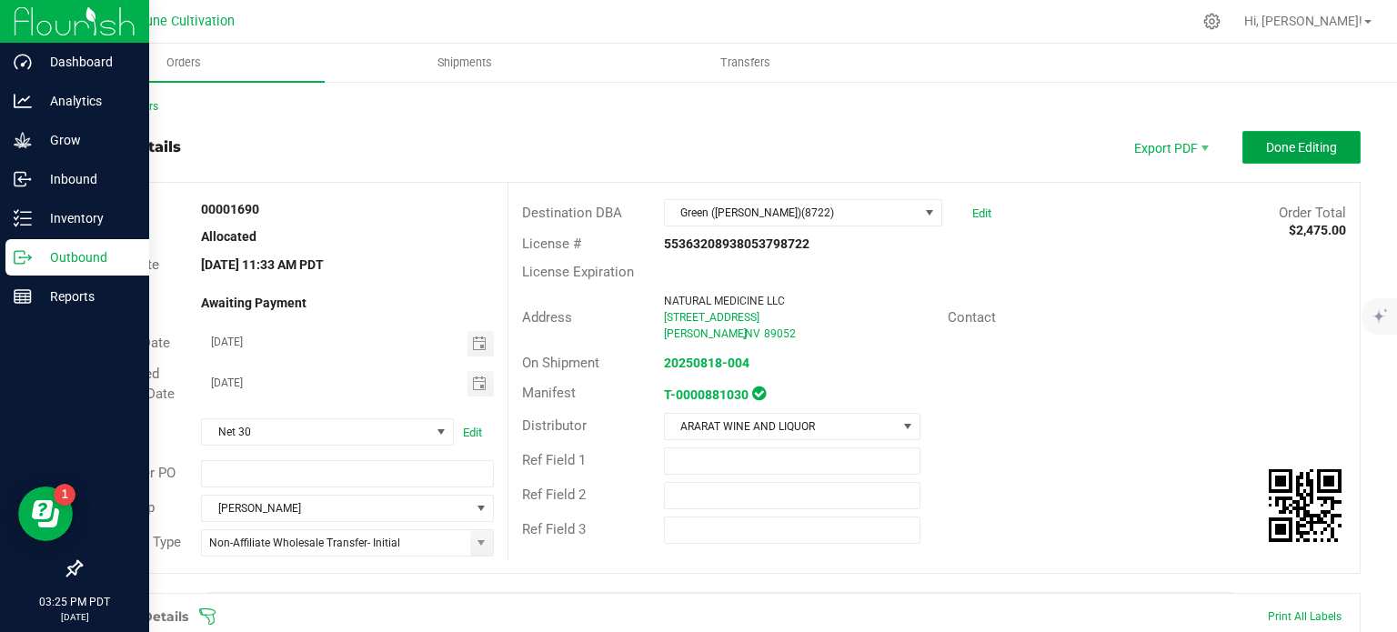
click at [1266, 145] on span "Done Editing" at bounding box center [1301, 147] width 71 height 15
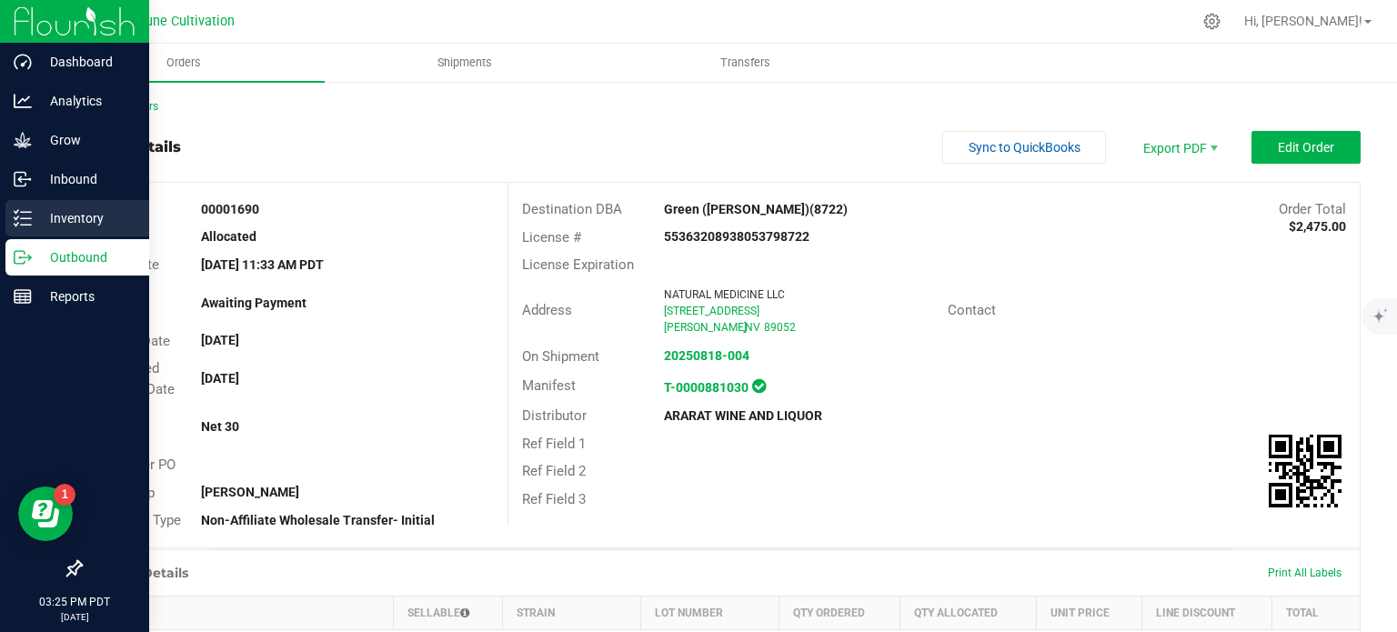
click at [30, 221] on icon at bounding box center [23, 218] width 18 height 18
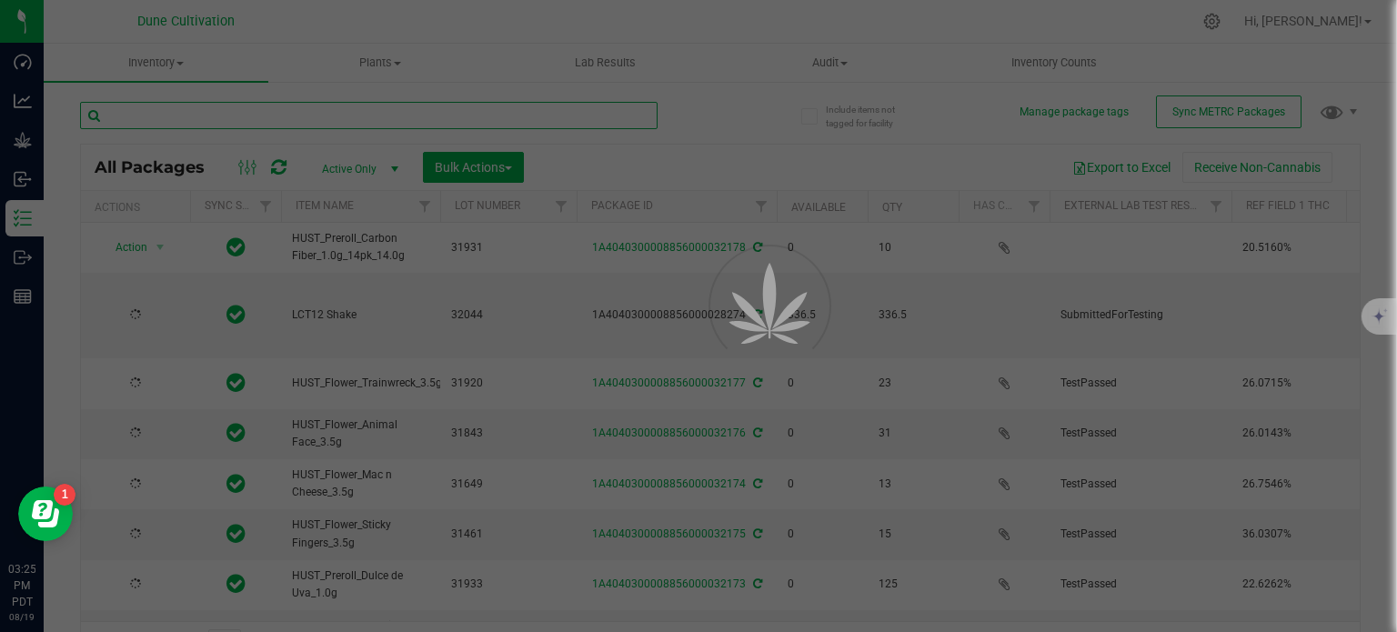
click at [227, 119] on input "text" at bounding box center [369, 115] width 578 height 27
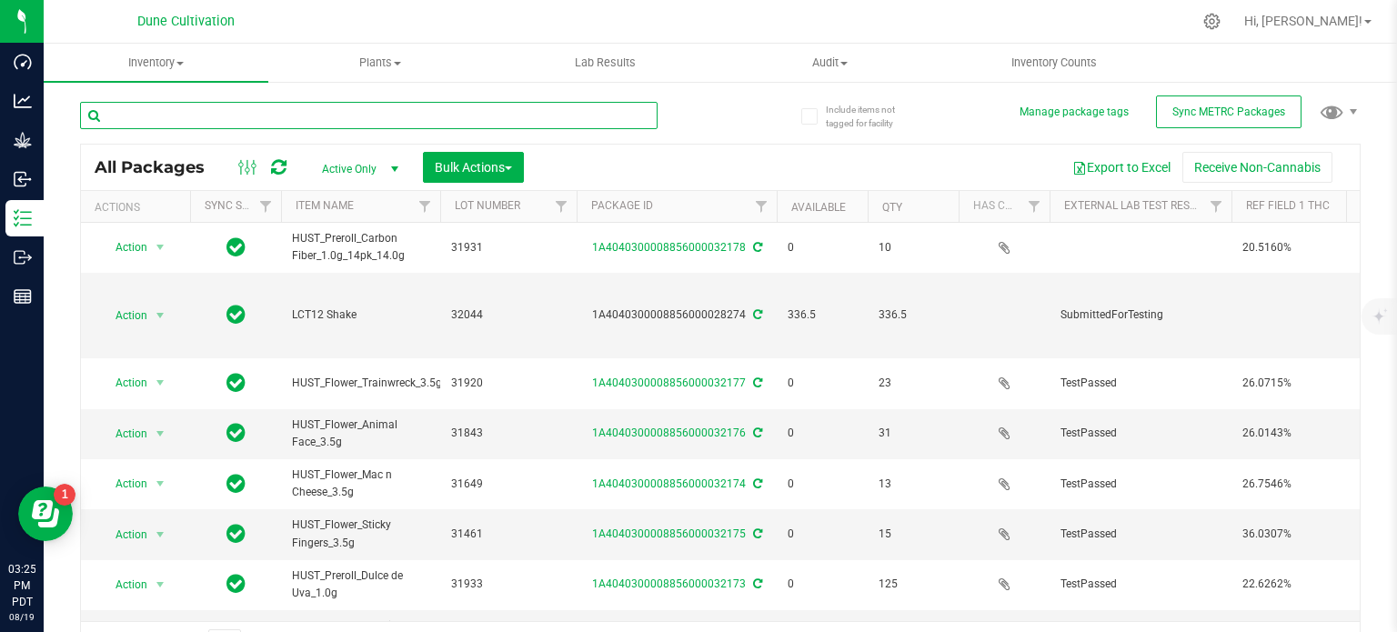
paste input "32174"
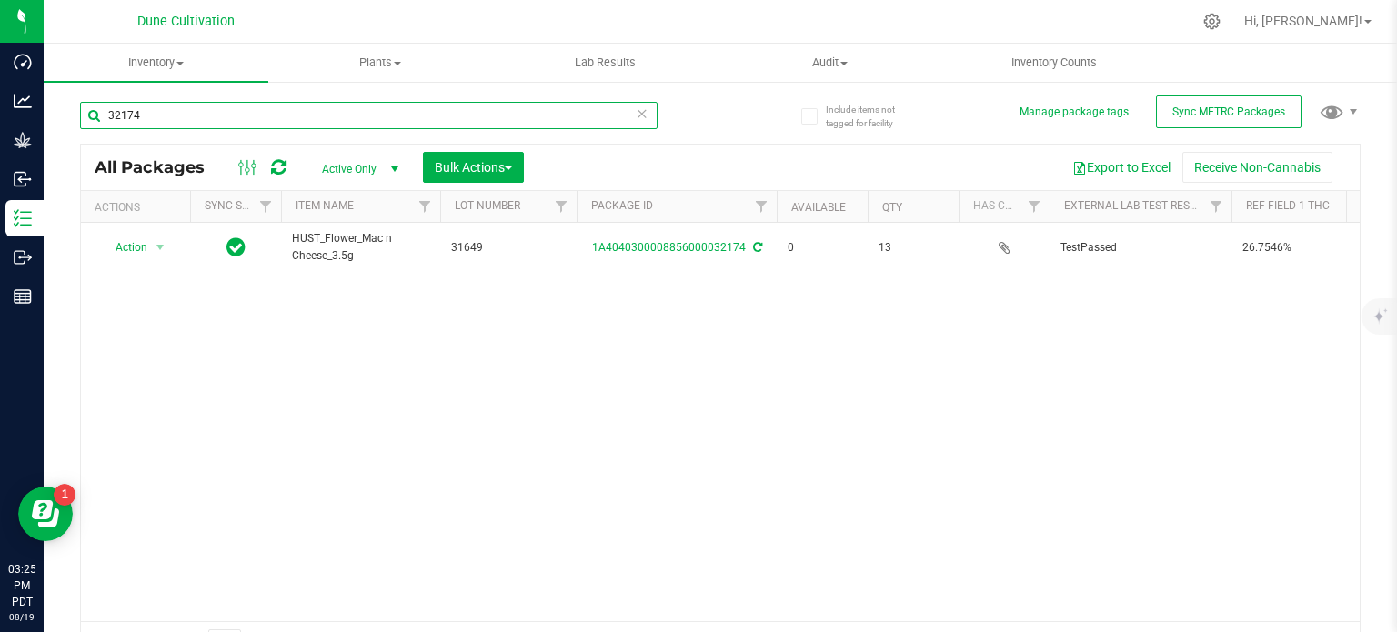
click at [227, 119] on input "32174" at bounding box center [369, 115] width 578 height 27
click at [237, 106] on input "32174" at bounding box center [369, 115] width 578 height 27
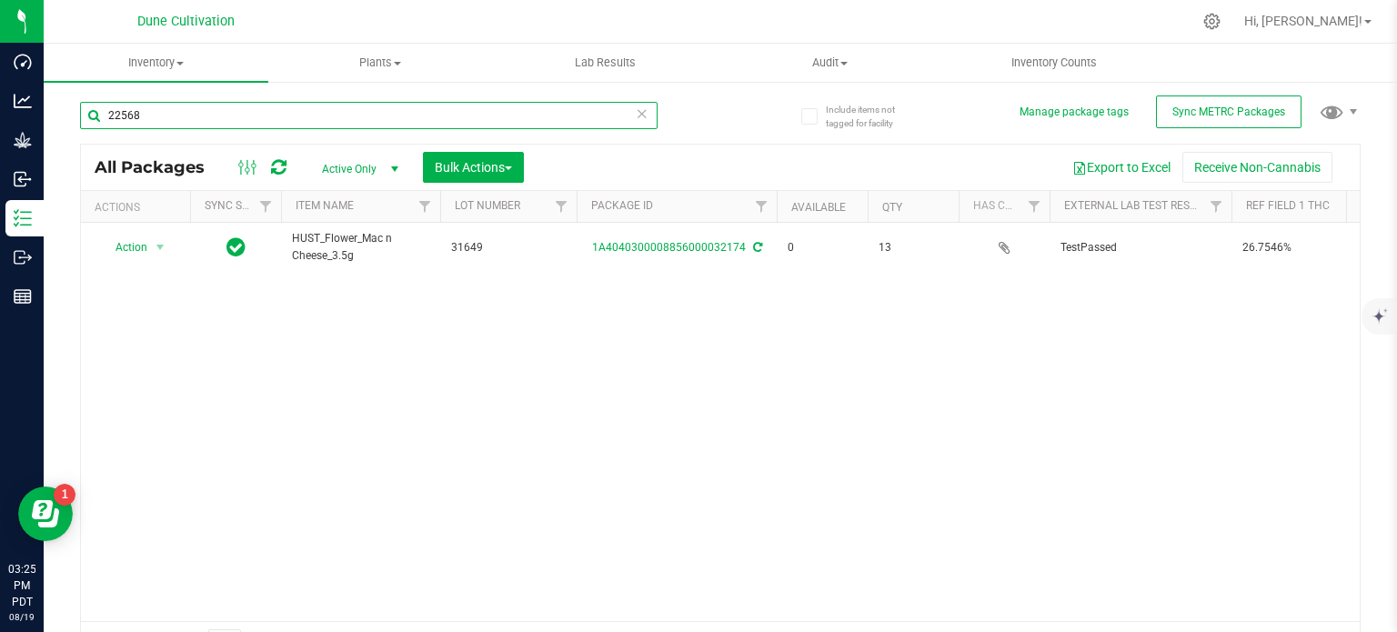
type input "22568"
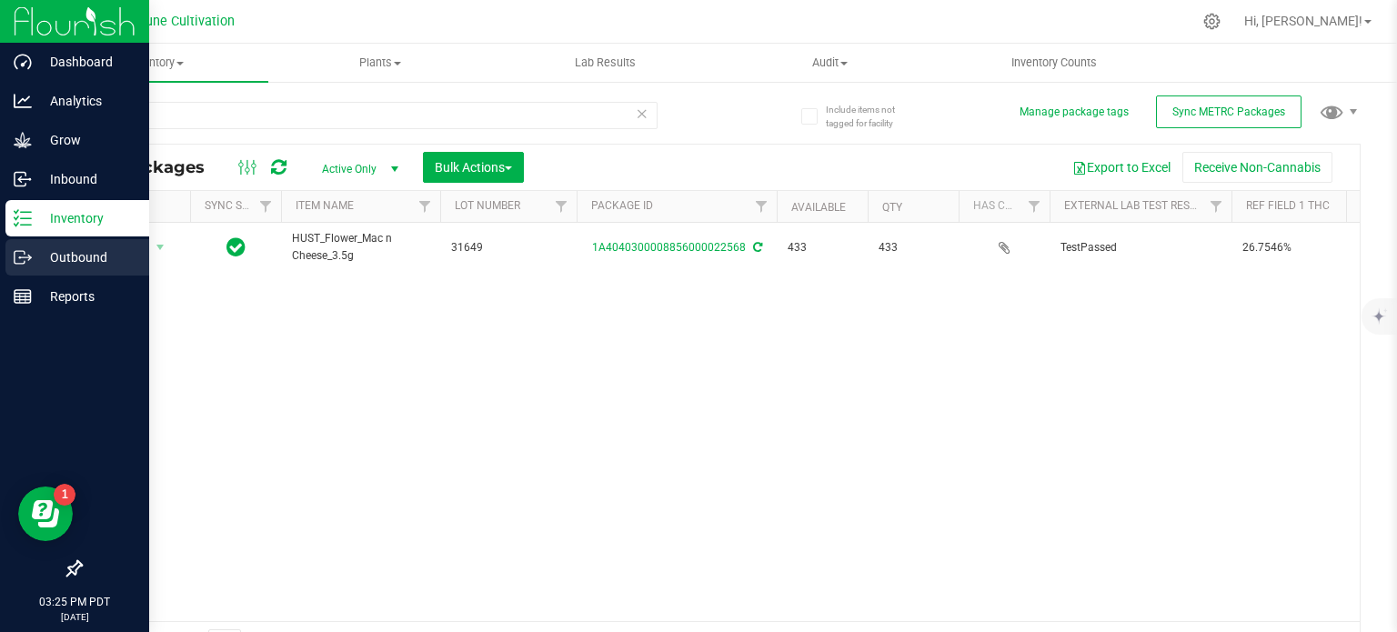
click at [38, 260] on p "Outbound" at bounding box center [86, 258] width 109 height 22
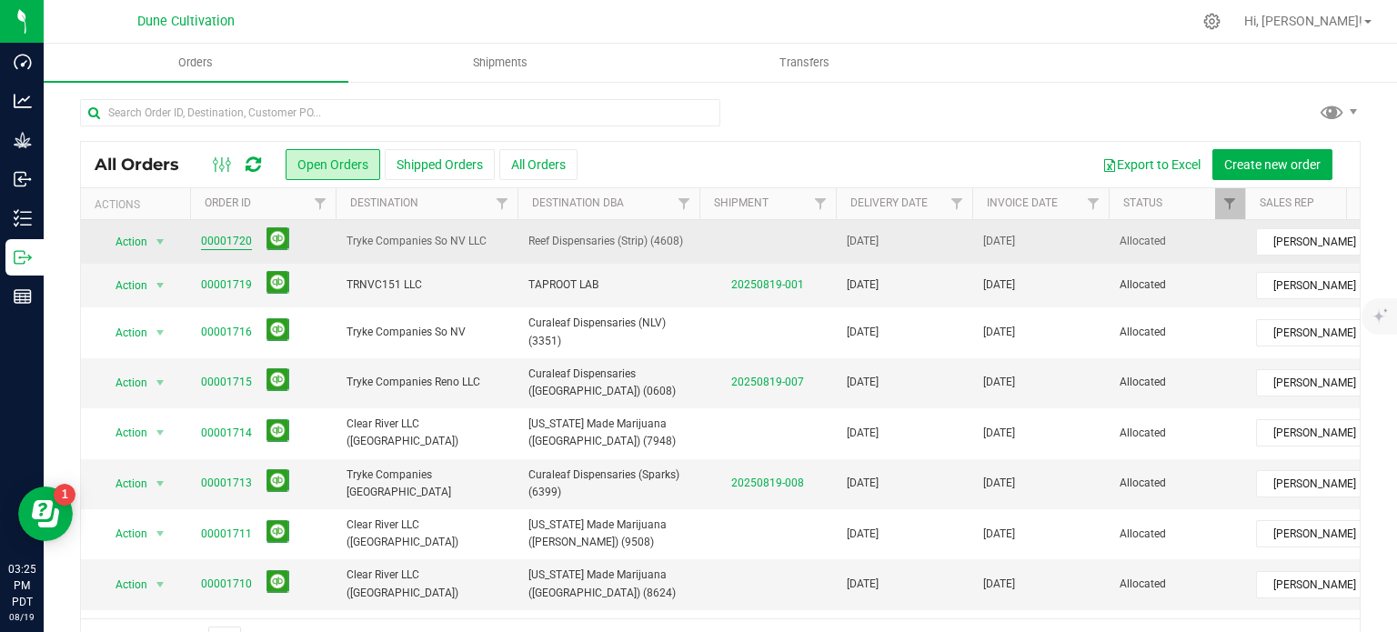
click at [240, 240] on link "00001720" at bounding box center [226, 241] width 51 height 17
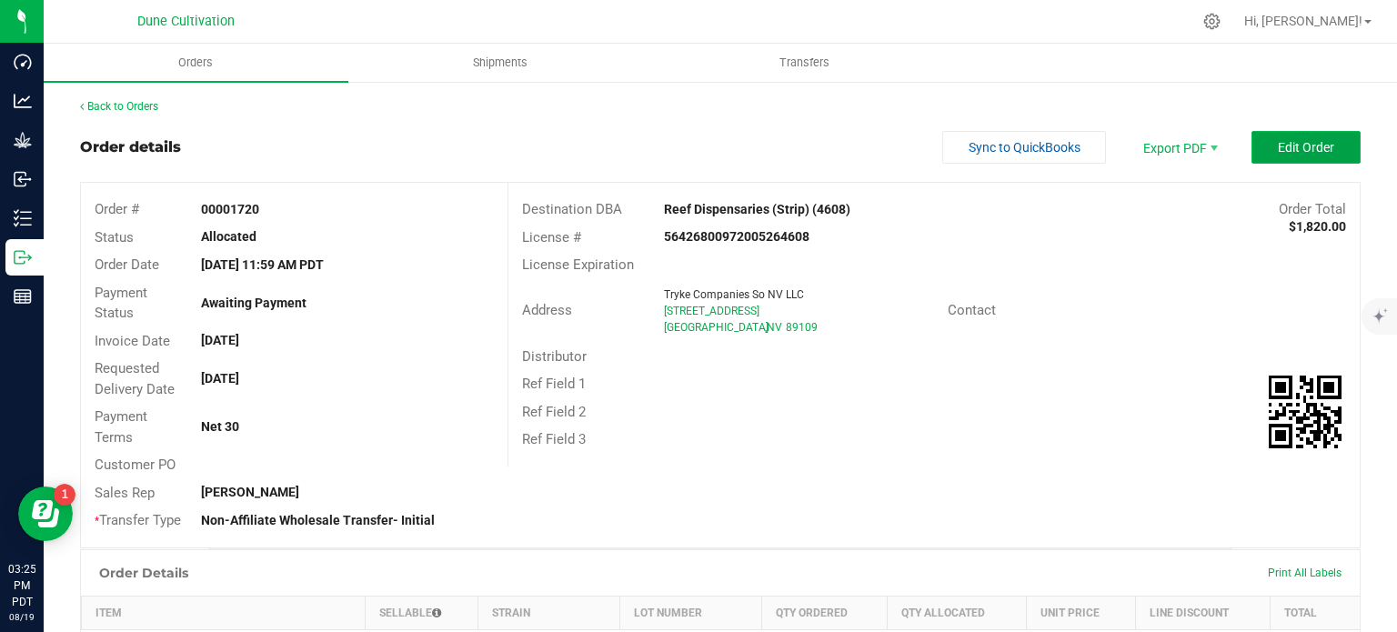
click at [1317, 140] on span "Edit Order" at bounding box center [1306, 147] width 56 height 15
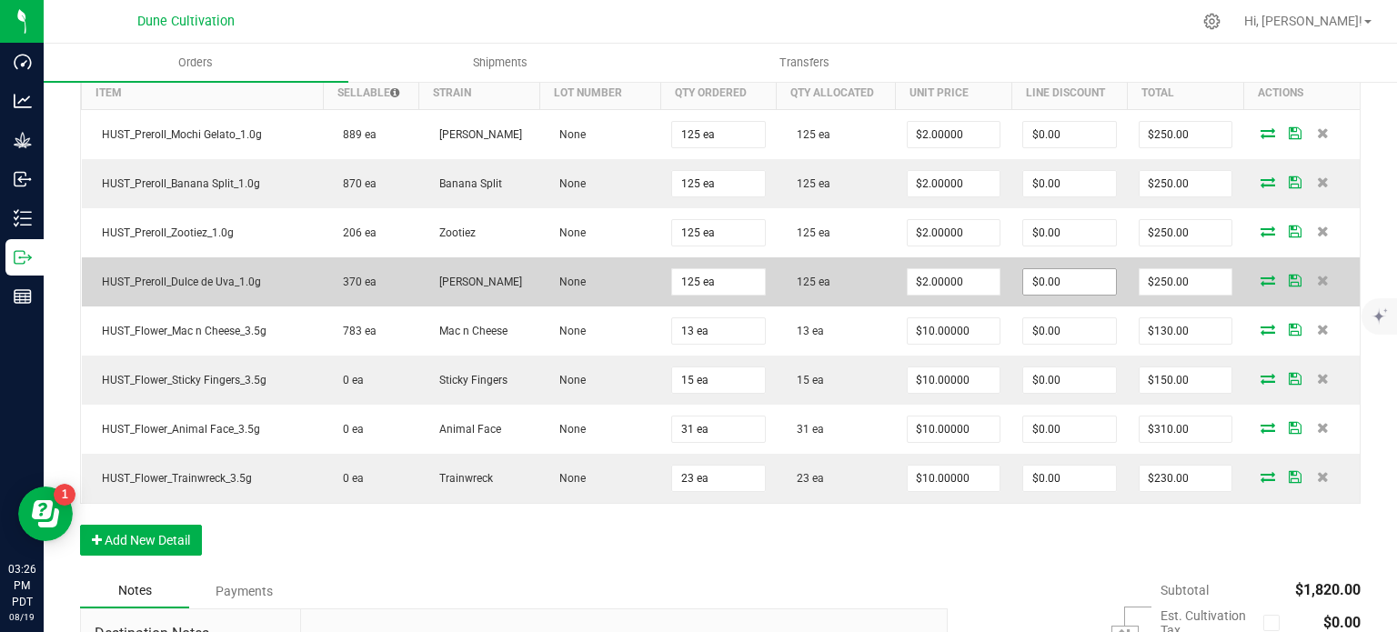
scroll to position [513, 0]
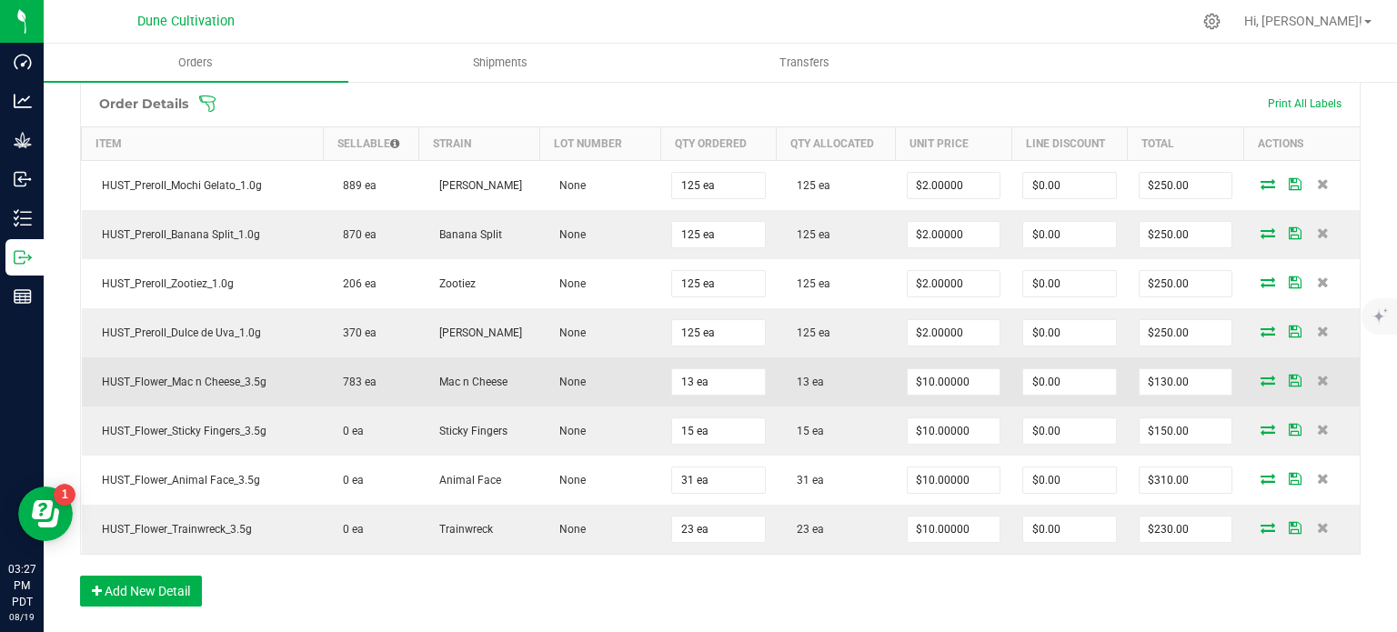
click at [1261, 375] on icon at bounding box center [1268, 380] width 15 height 11
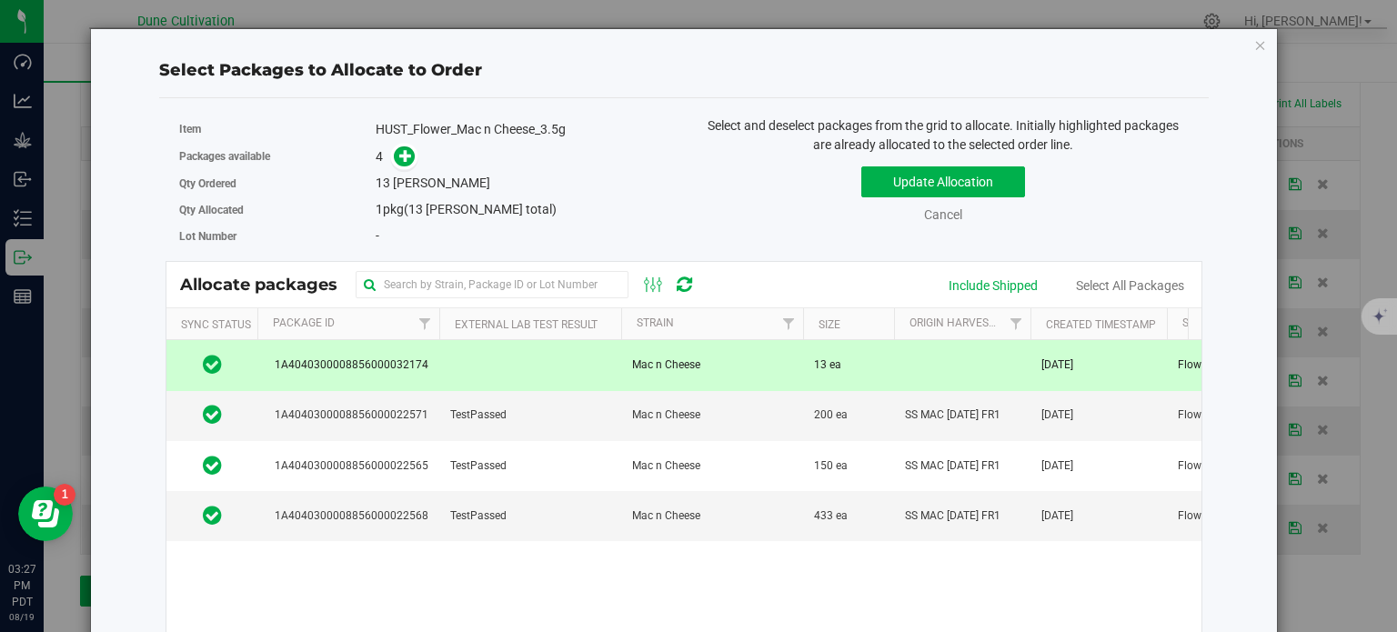
click at [441, 354] on td at bounding box center [530, 365] width 182 height 50
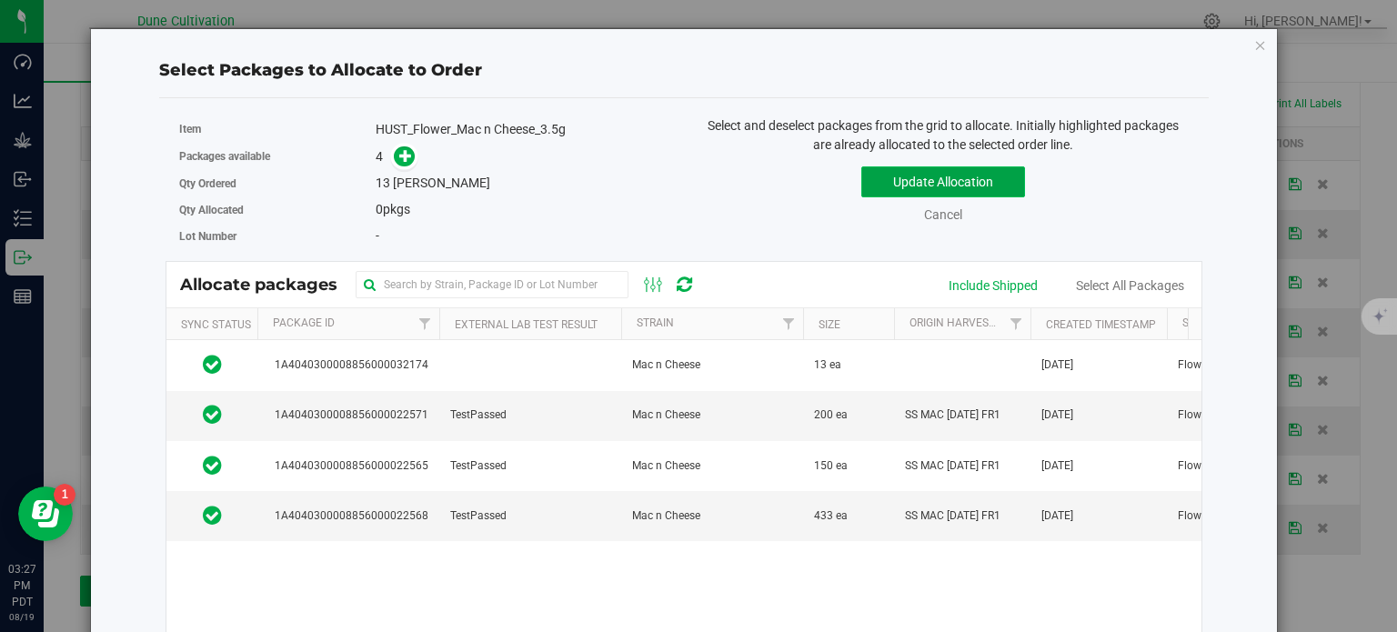
click at [913, 193] on button "Update Allocation" at bounding box center [943, 181] width 164 height 31
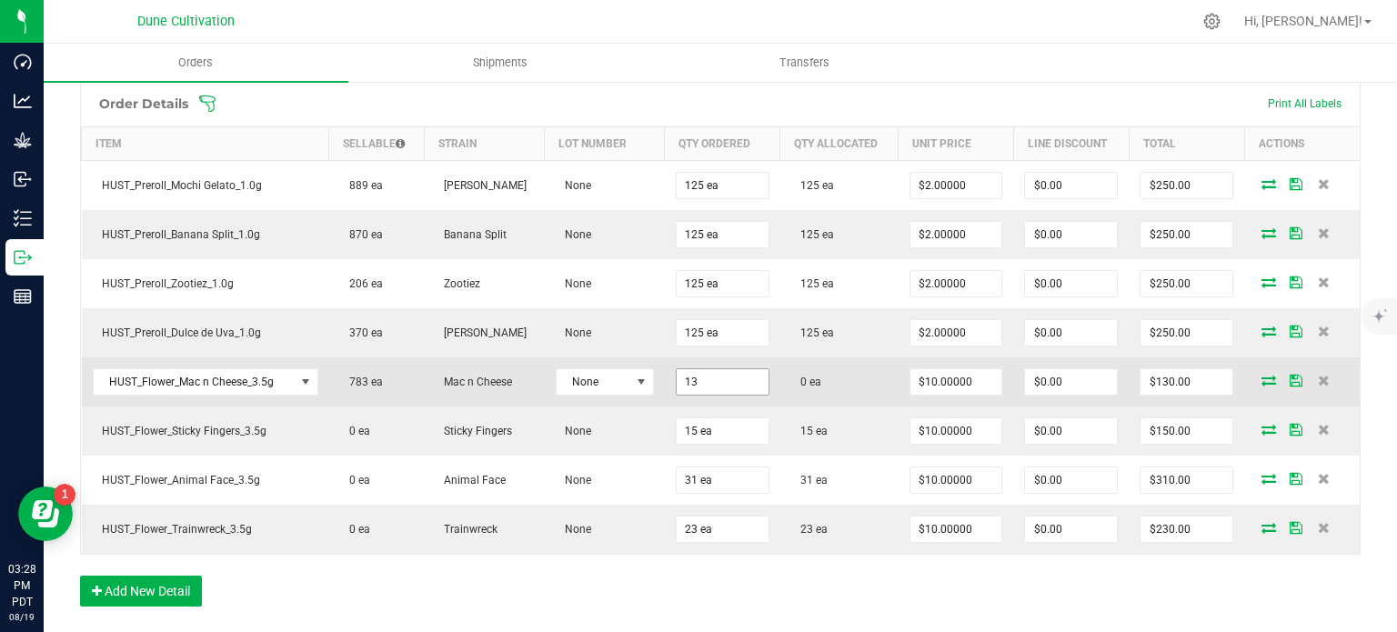
click at [702, 369] on input "13" at bounding box center [723, 381] width 92 height 25
type input "31 ea"
type input "$310.00"
click at [1262, 375] on icon at bounding box center [1269, 380] width 15 height 11
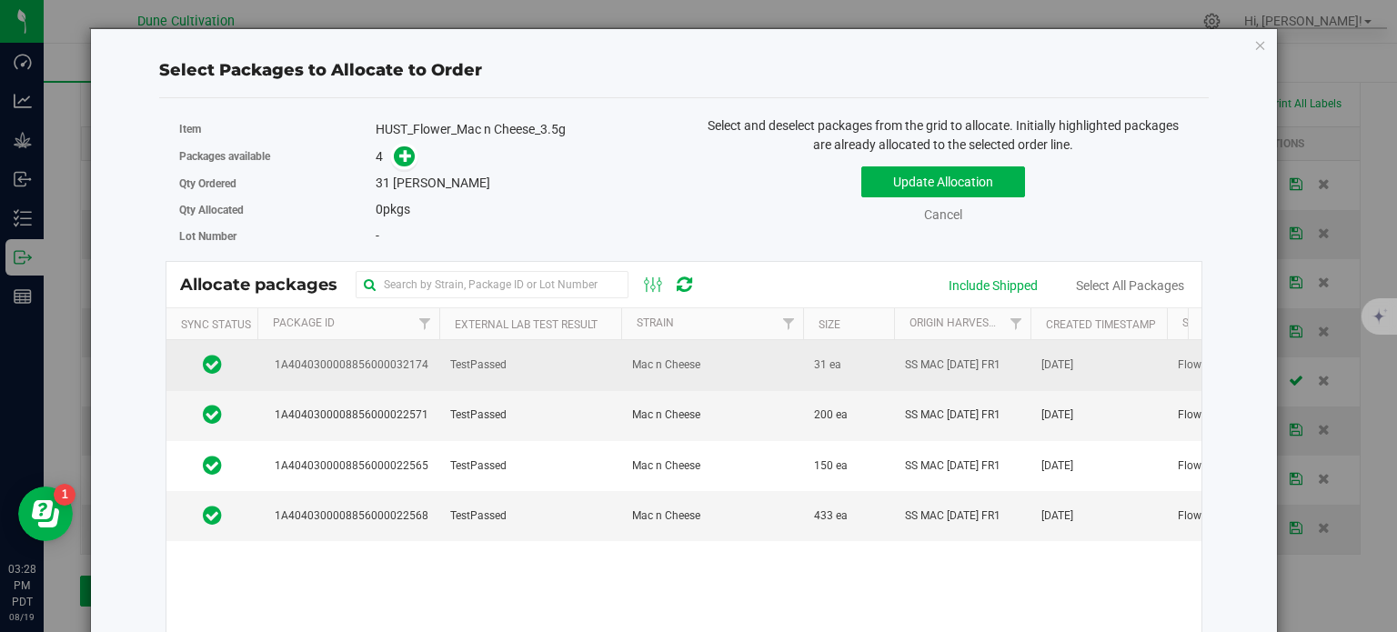
click at [439, 361] on td "TestPassed" at bounding box center [530, 365] width 182 height 50
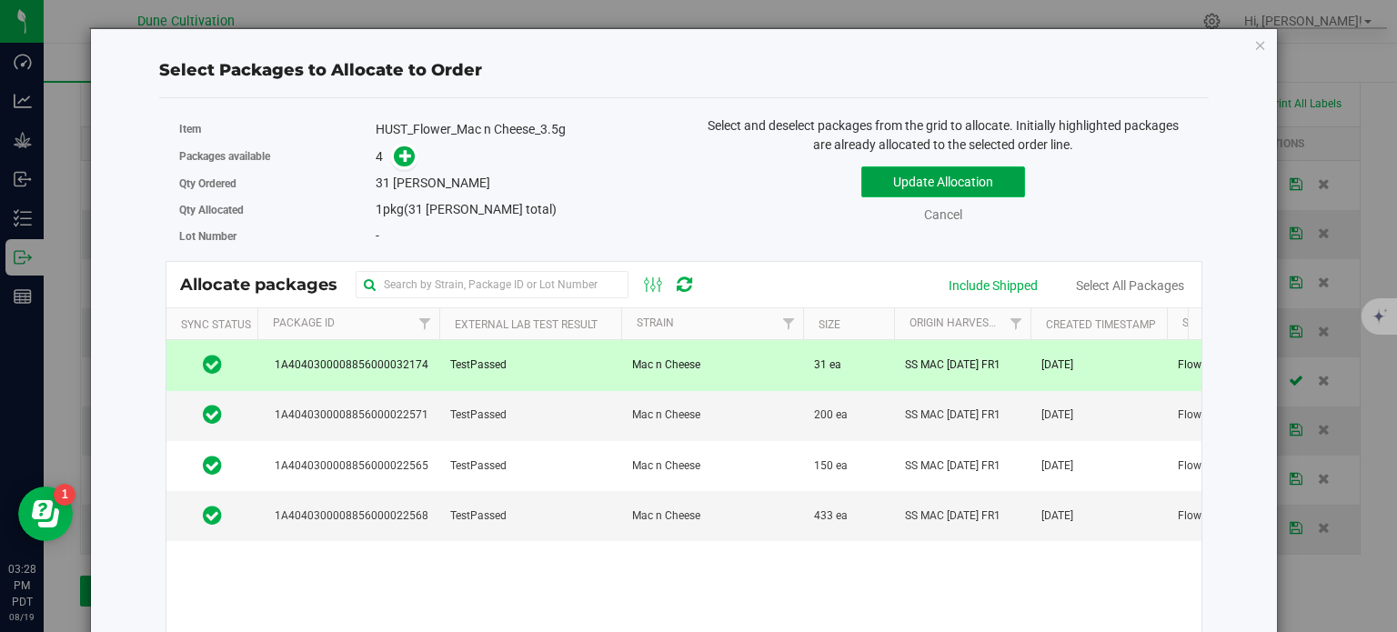
click at [880, 193] on button "Update Allocation" at bounding box center [943, 181] width 164 height 31
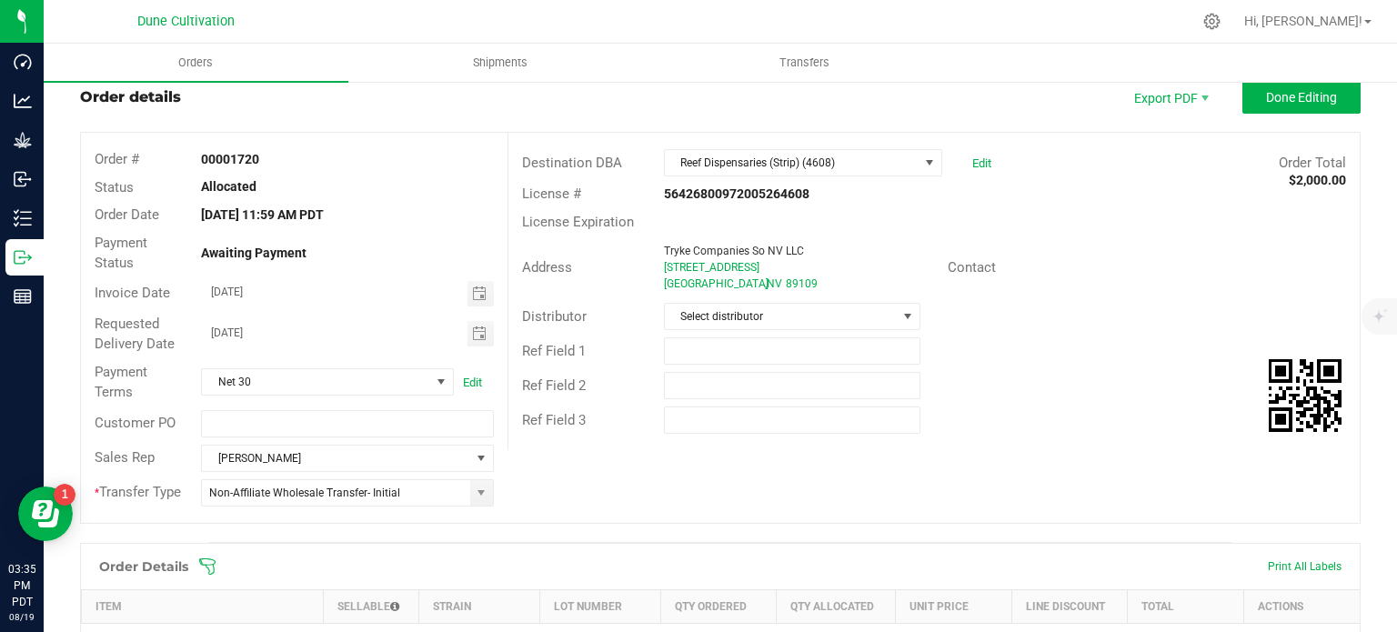
scroll to position [0, 0]
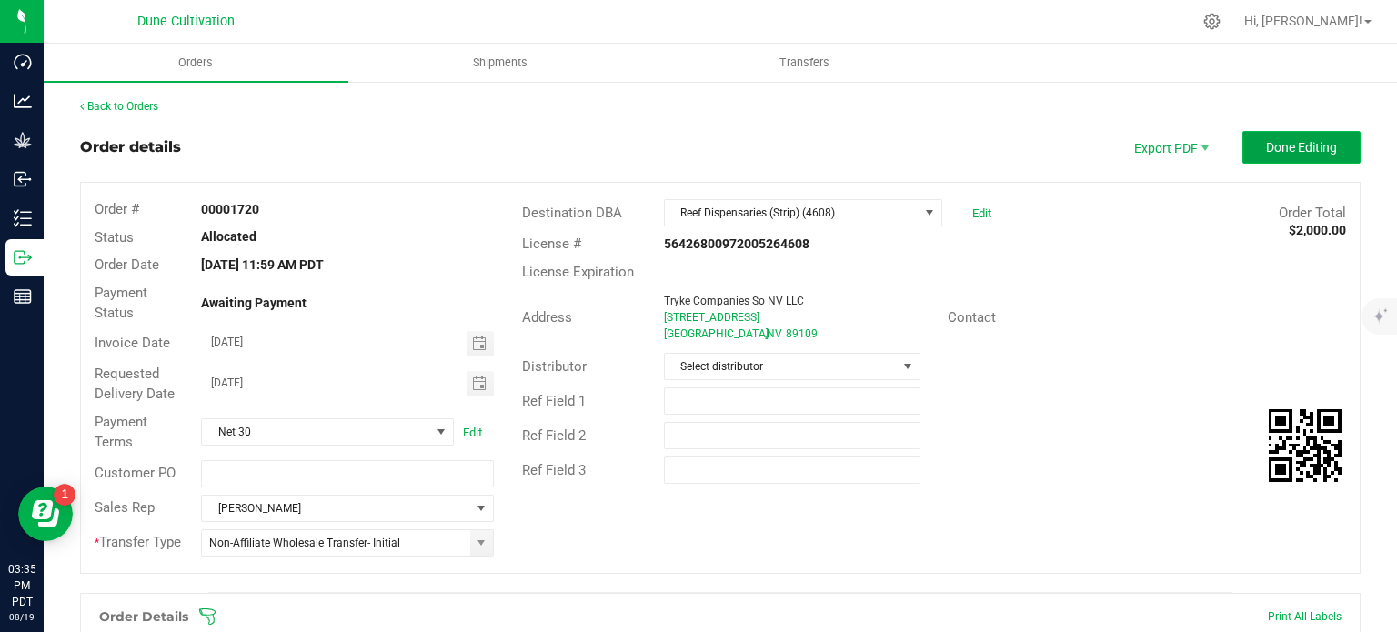
click at [1284, 146] on span "Done Editing" at bounding box center [1301, 147] width 71 height 15
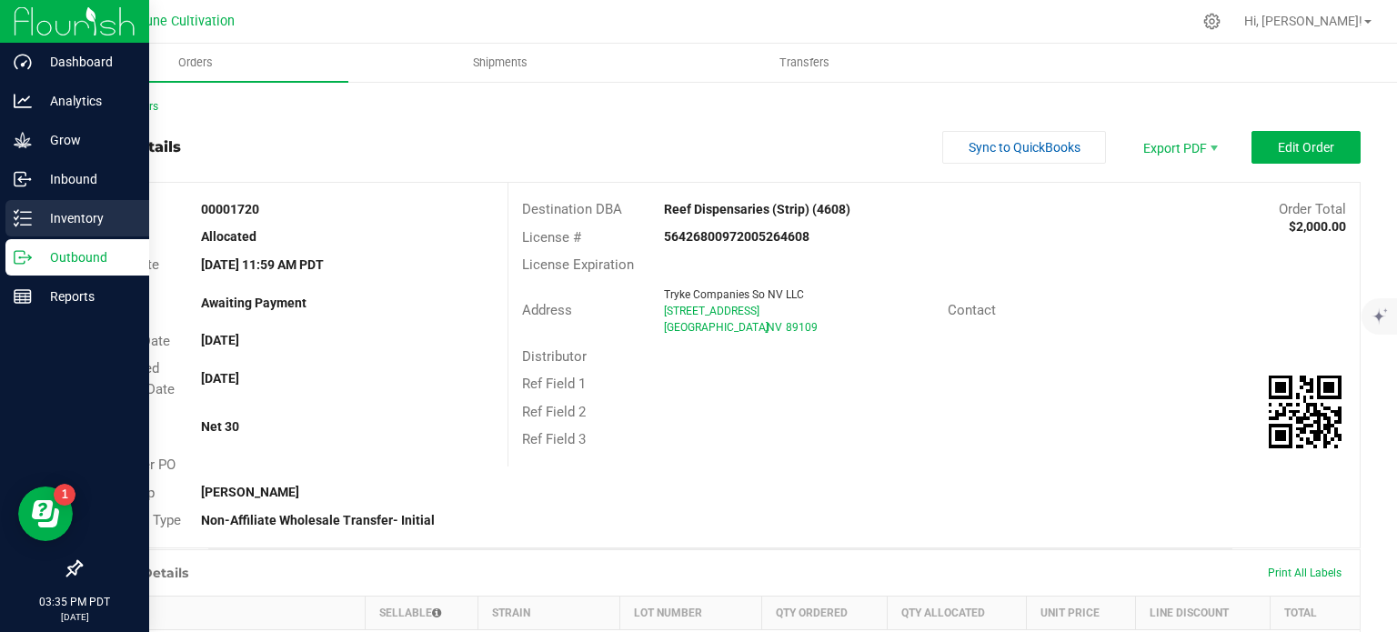
click at [25, 220] on icon at bounding box center [23, 218] width 18 height 18
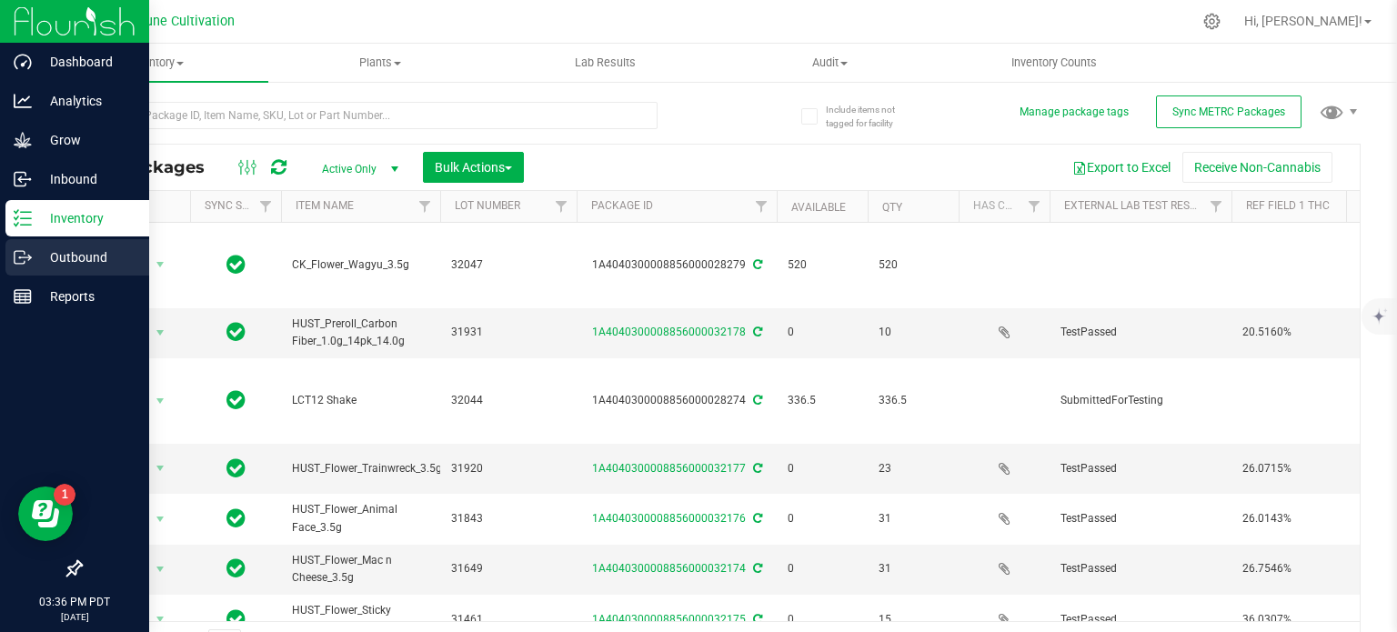
click at [25, 249] on icon at bounding box center [23, 257] width 18 height 18
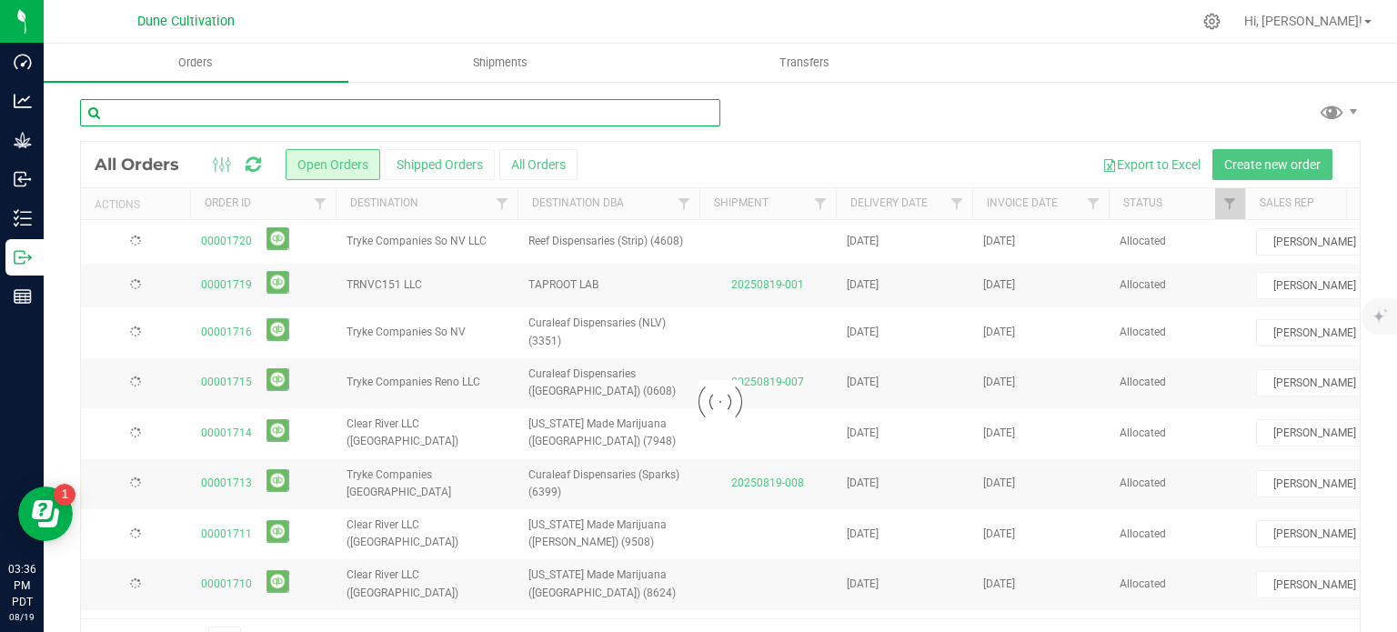
click at [256, 108] on input "text" at bounding box center [400, 112] width 640 height 27
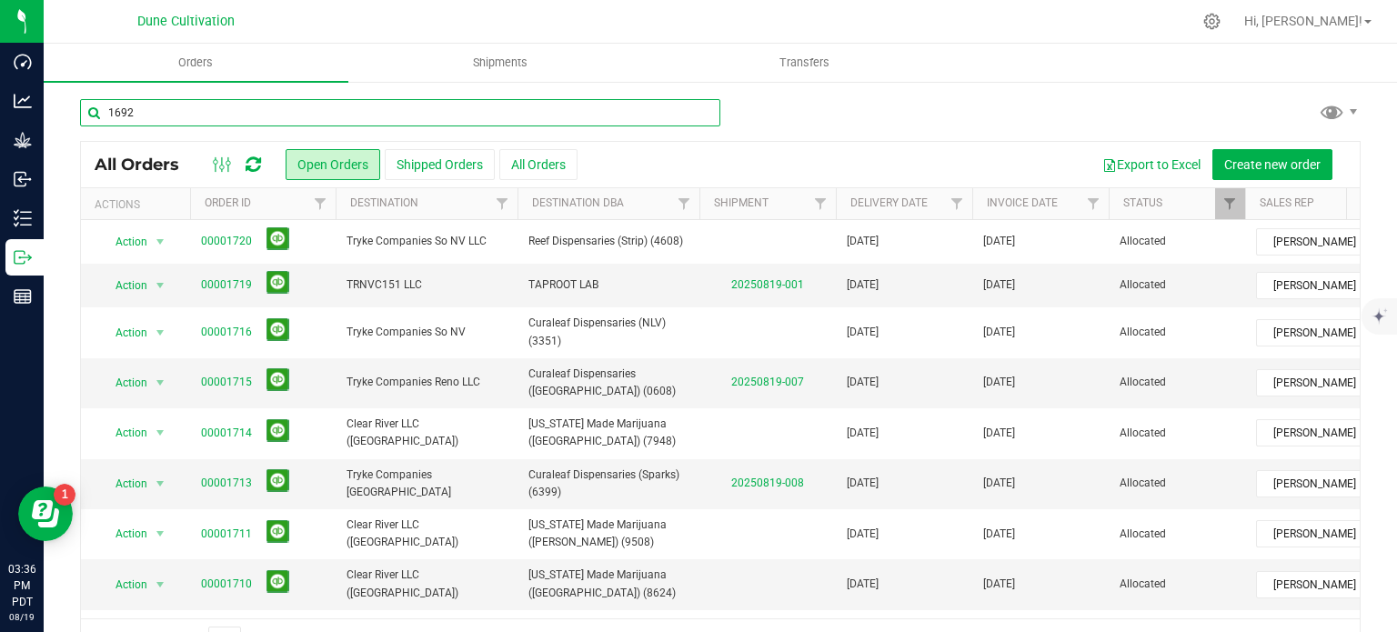
type input "1692"
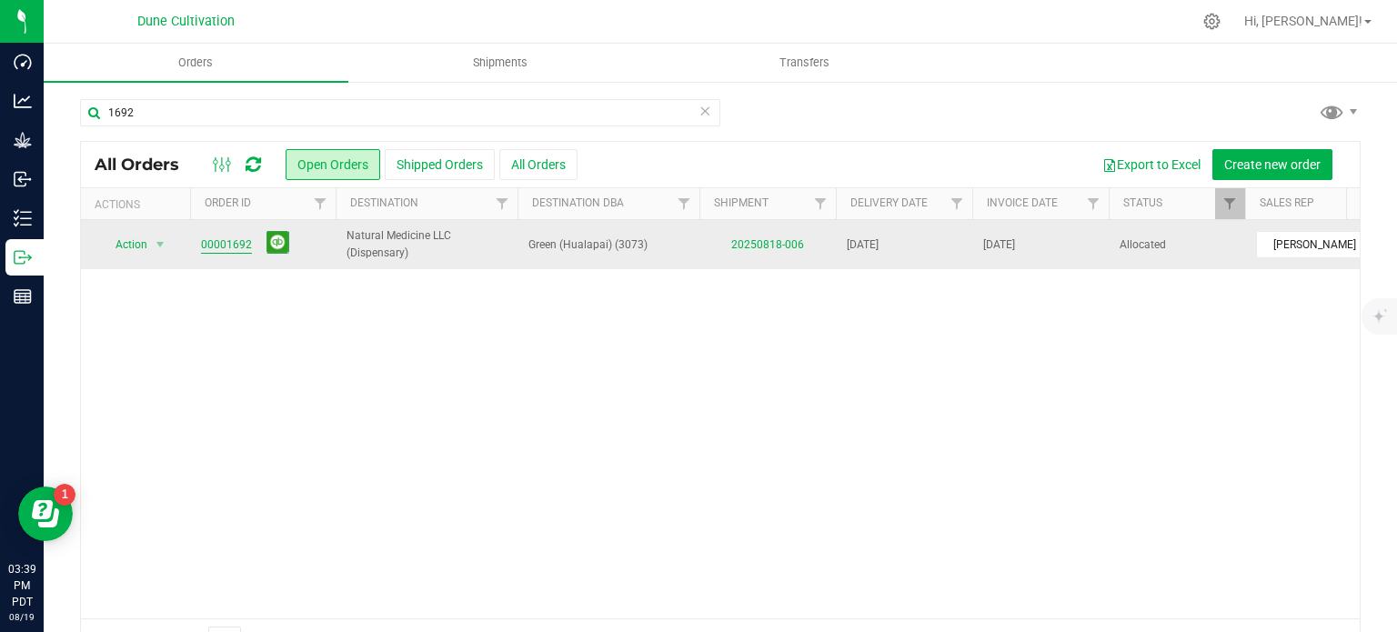
click at [219, 239] on link "00001692" at bounding box center [226, 245] width 51 height 17
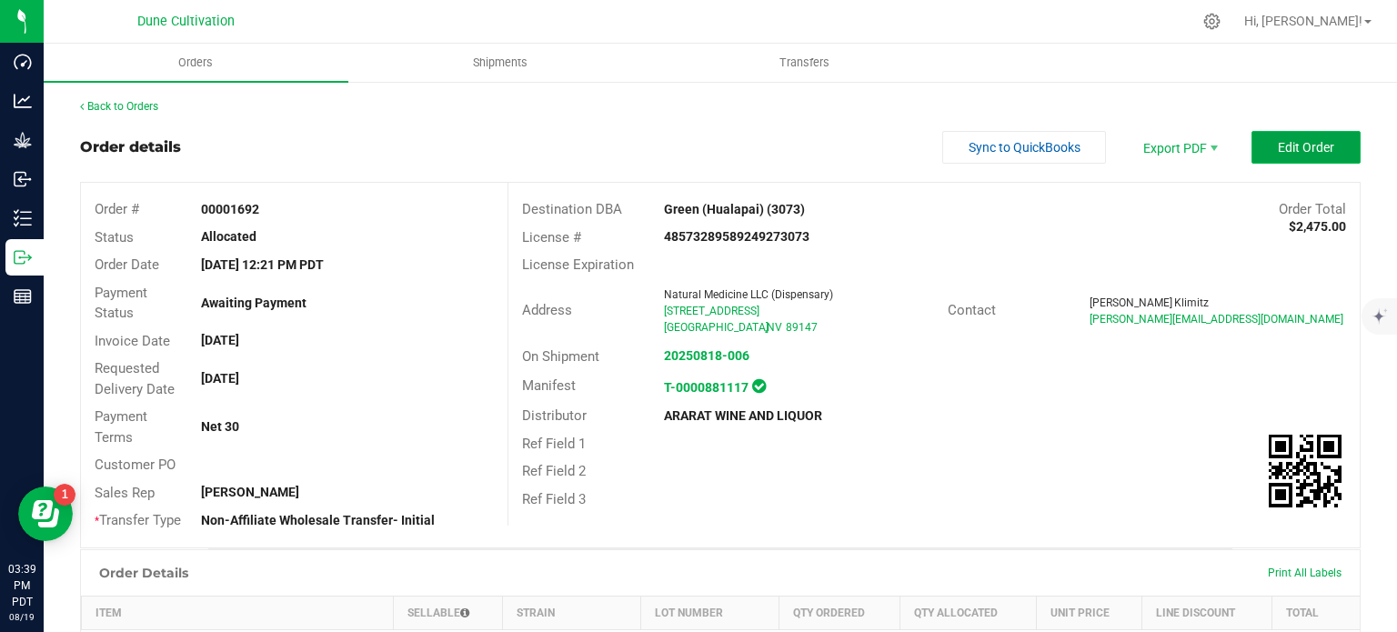
click at [1263, 136] on button "Edit Order" at bounding box center [1306, 147] width 109 height 33
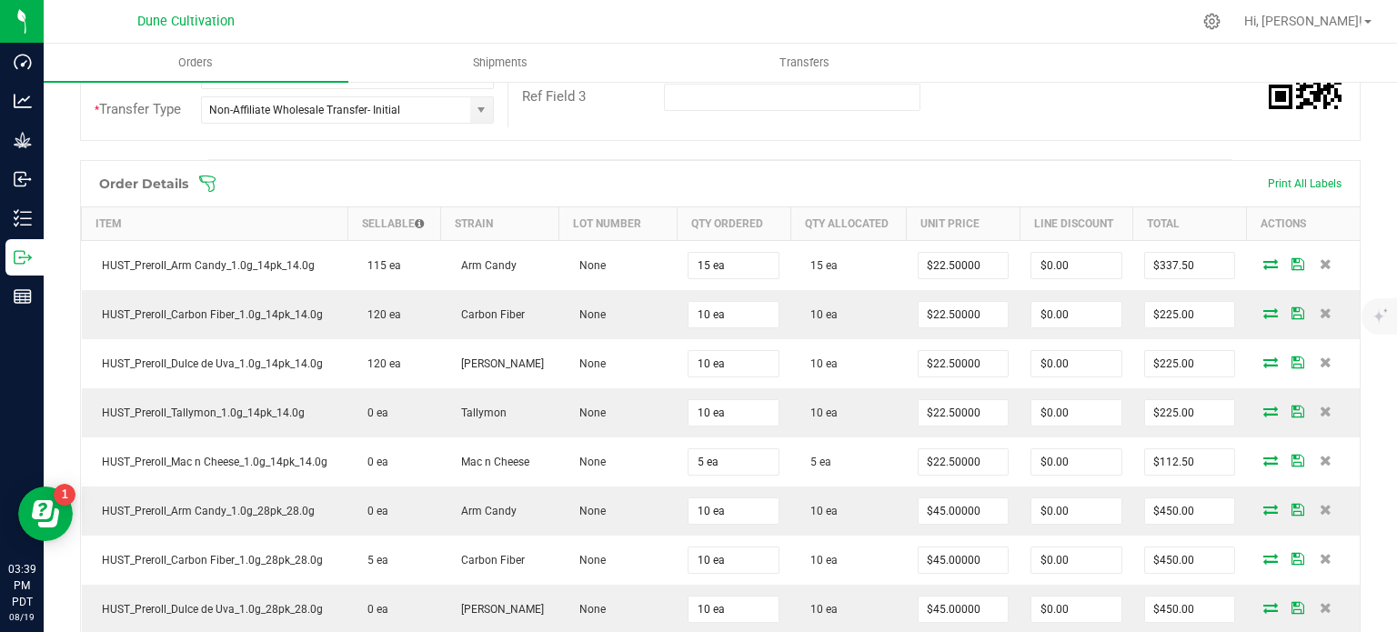
scroll to position [702, 0]
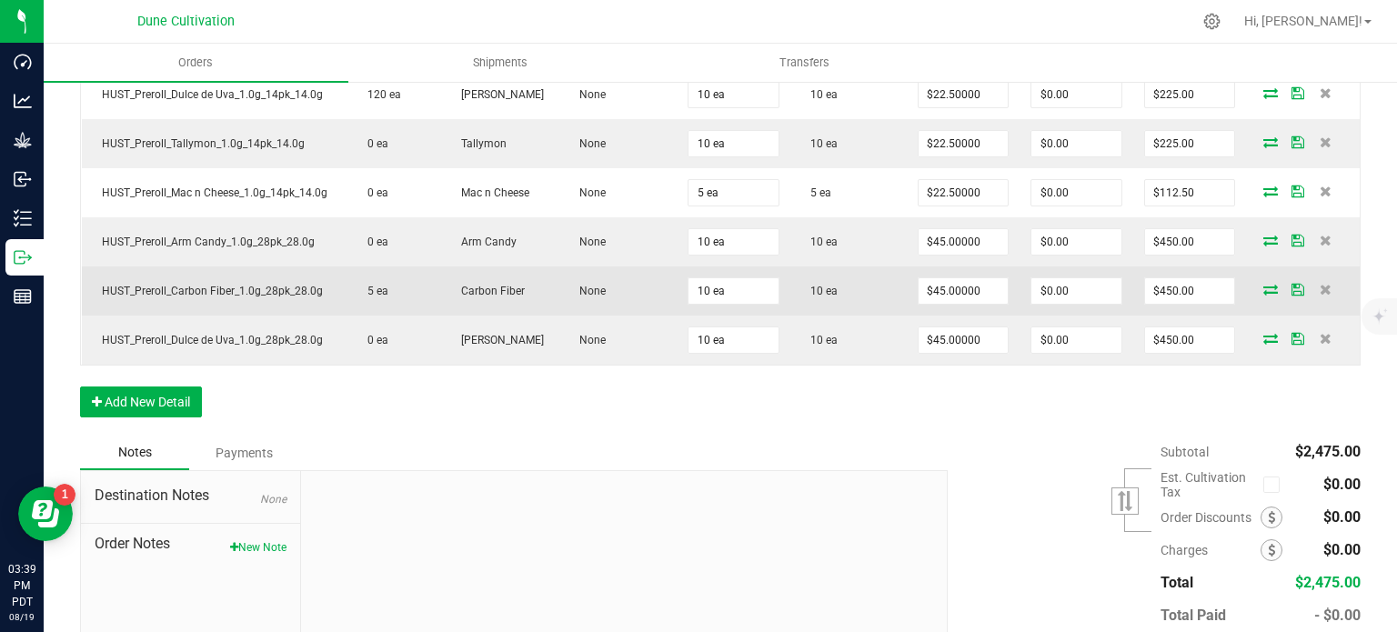
click at [1263, 284] on icon at bounding box center [1270, 289] width 15 height 11
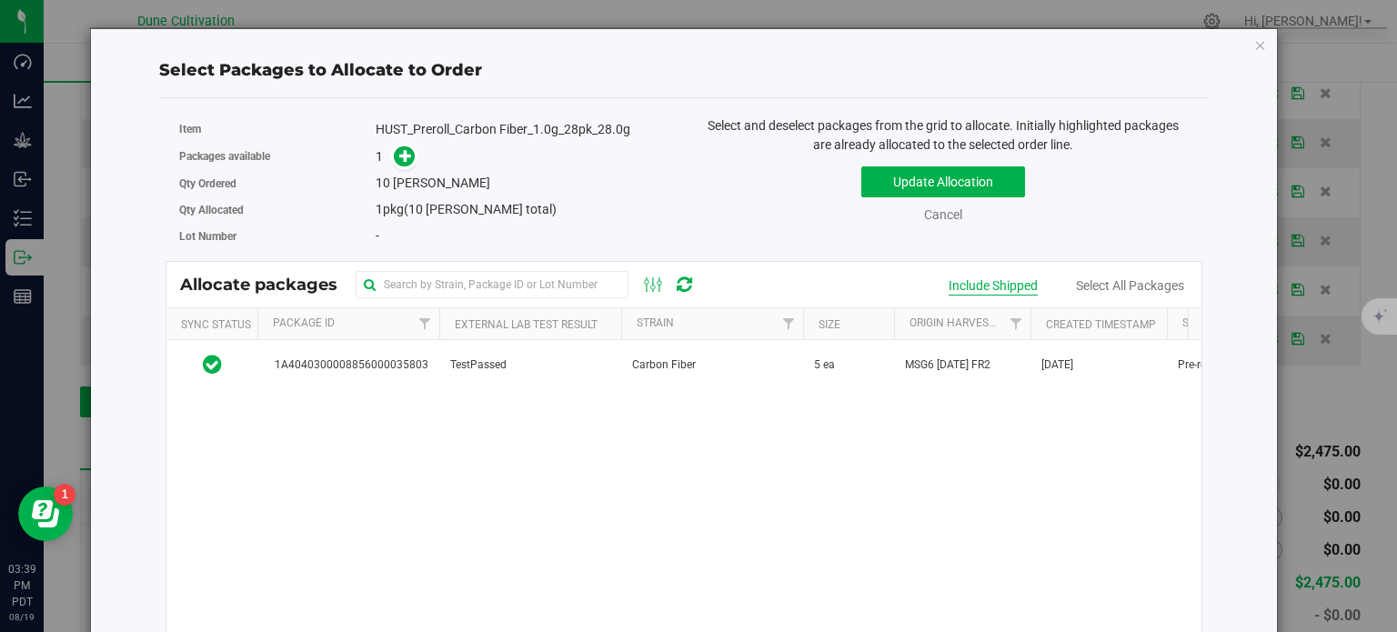
click at [966, 288] on div "Include Shipped" at bounding box center [993, 286] width 89 height 19
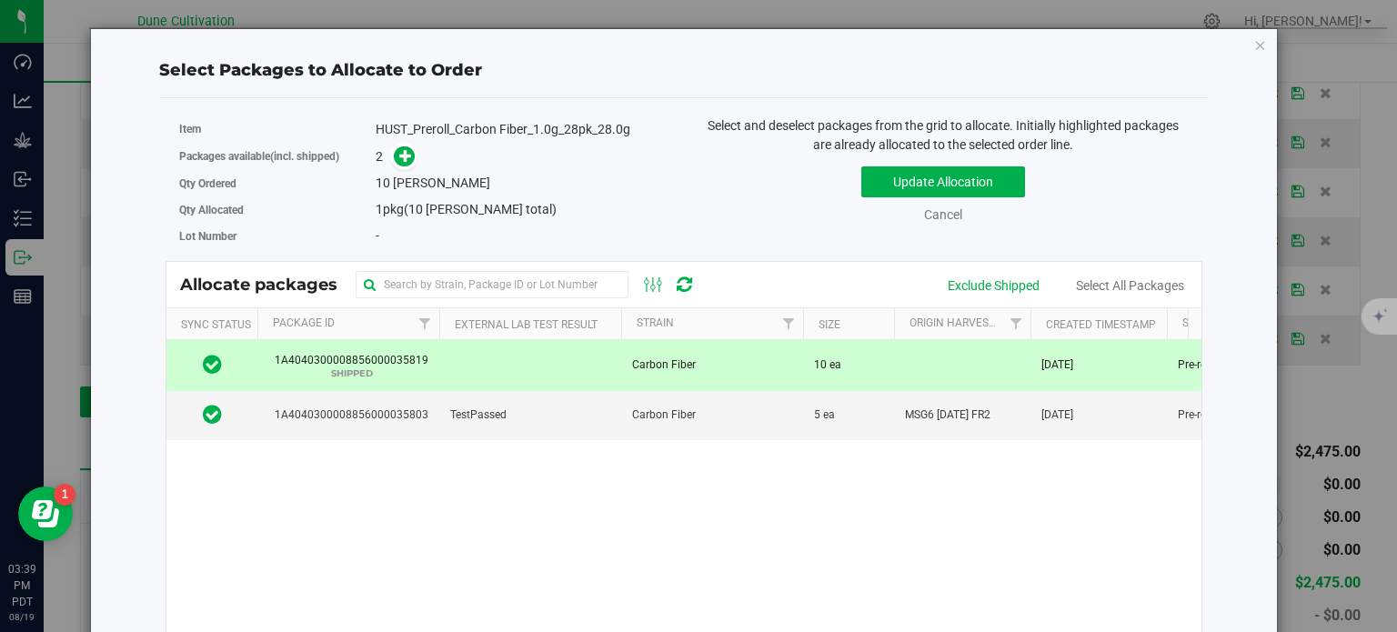
click at [386, 356] on span "1A4040300008856000035819 SHIPPED" at bounding box center [348, 365] width 160 height 26
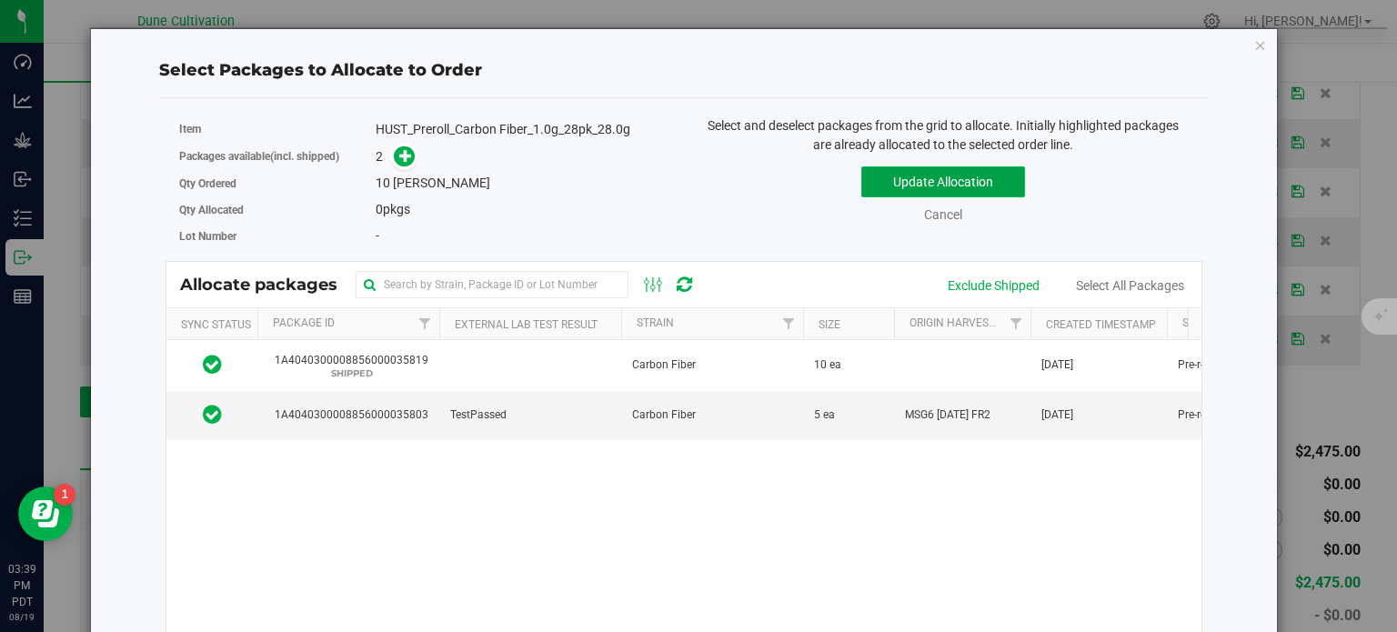
click at [928, 182] on button "Update Allocation" at bounding box center [943, 181] width 164 height 31
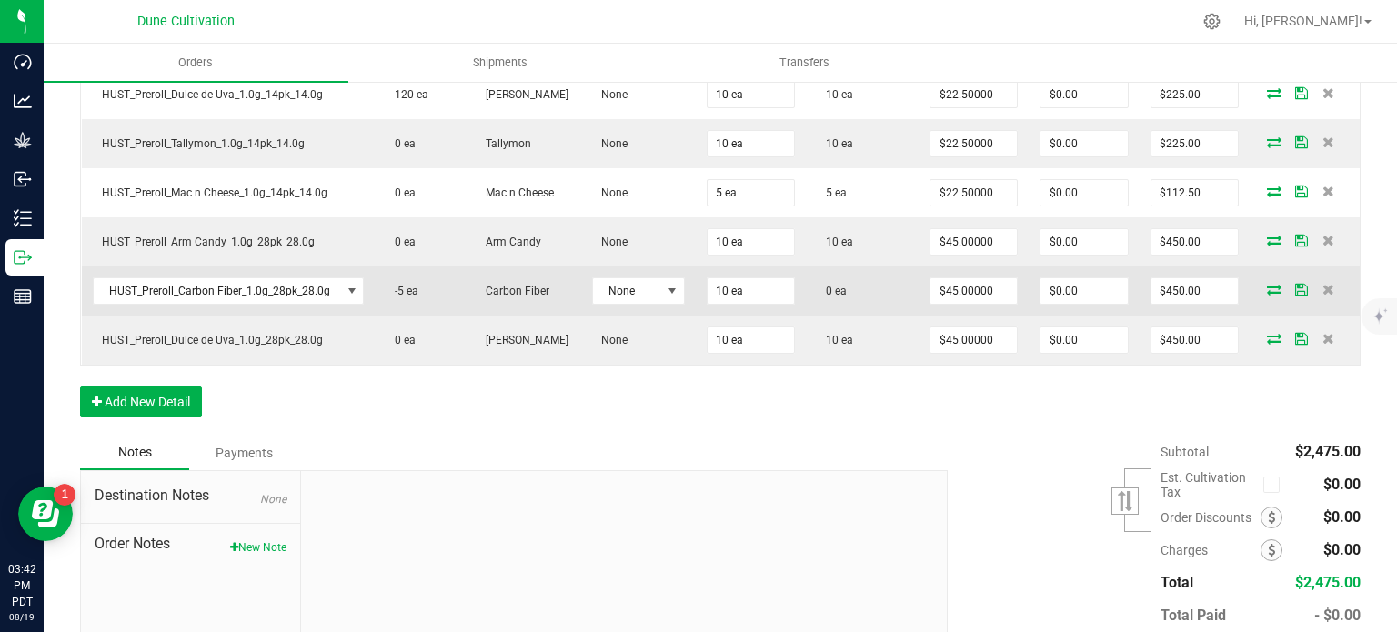
click at [1267, 284] on icon at bounding box center [1274, 289] width 15 height 11
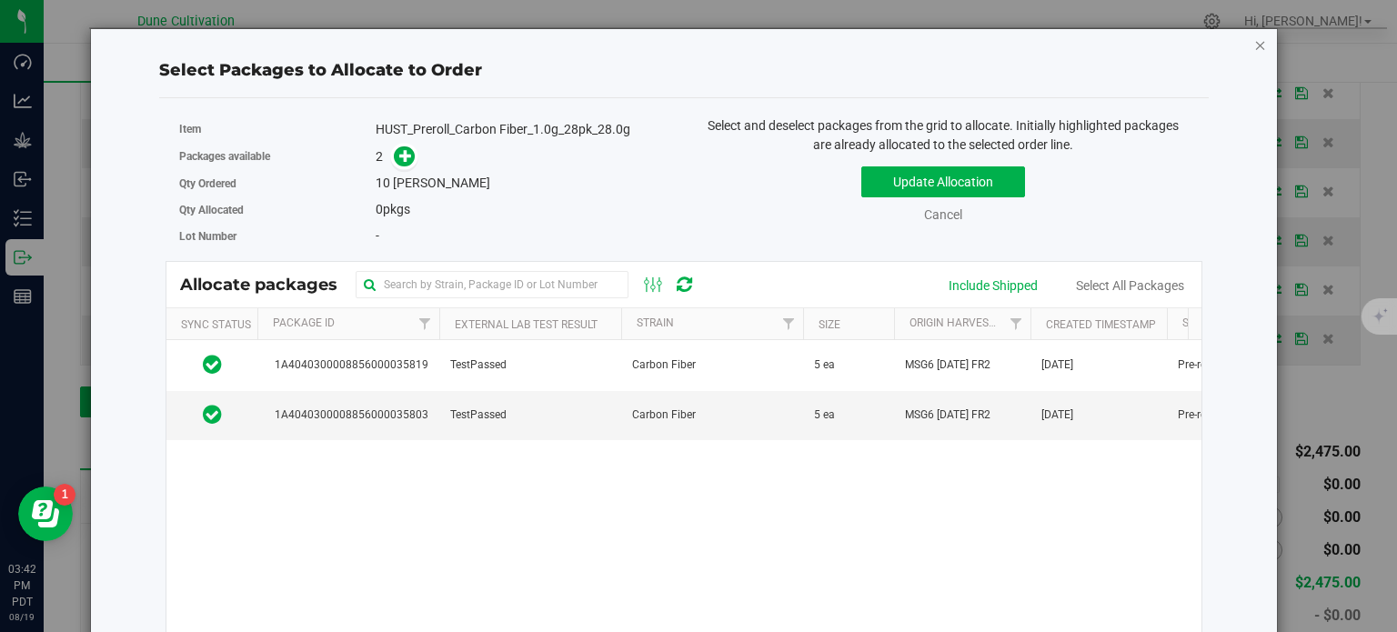
click at [1254, 44] on icon "button" at bounding box center [1260, 45] width 13 height 22
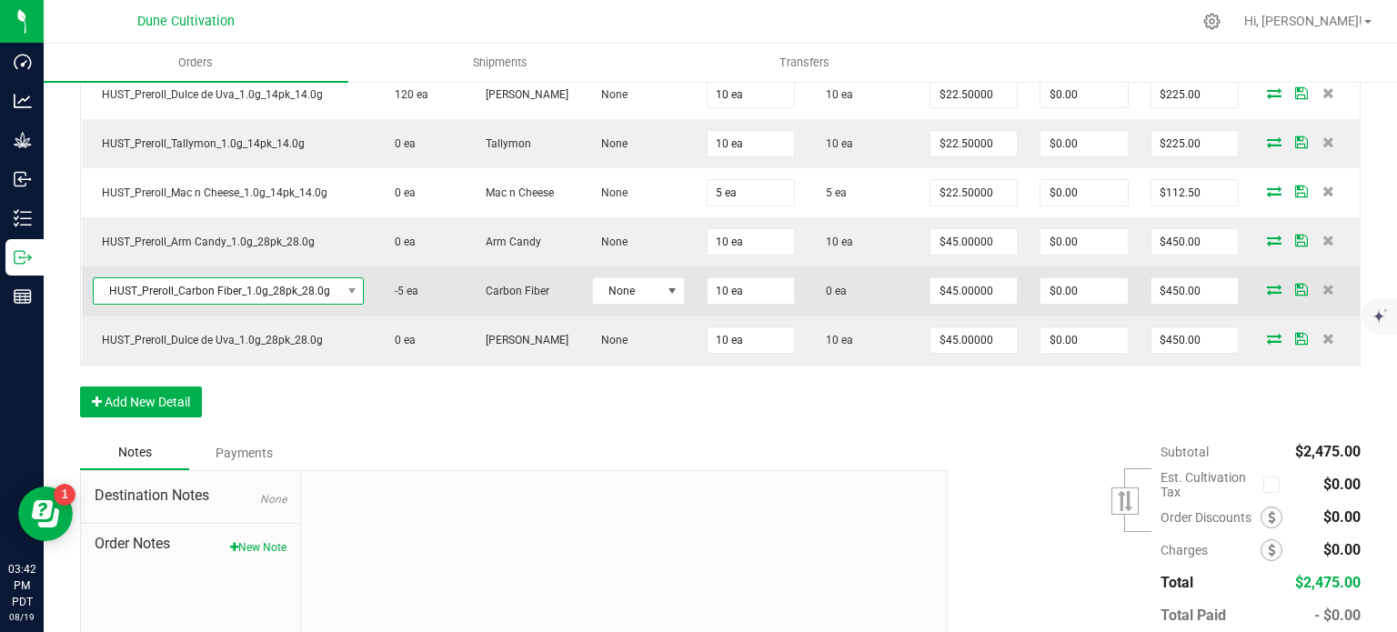
click at [293, 286] on span "HUST_Preroll_Carbon Fiber_1.0g_28pk_28.0g" at bounding box center [217, 290] width 247 height 25
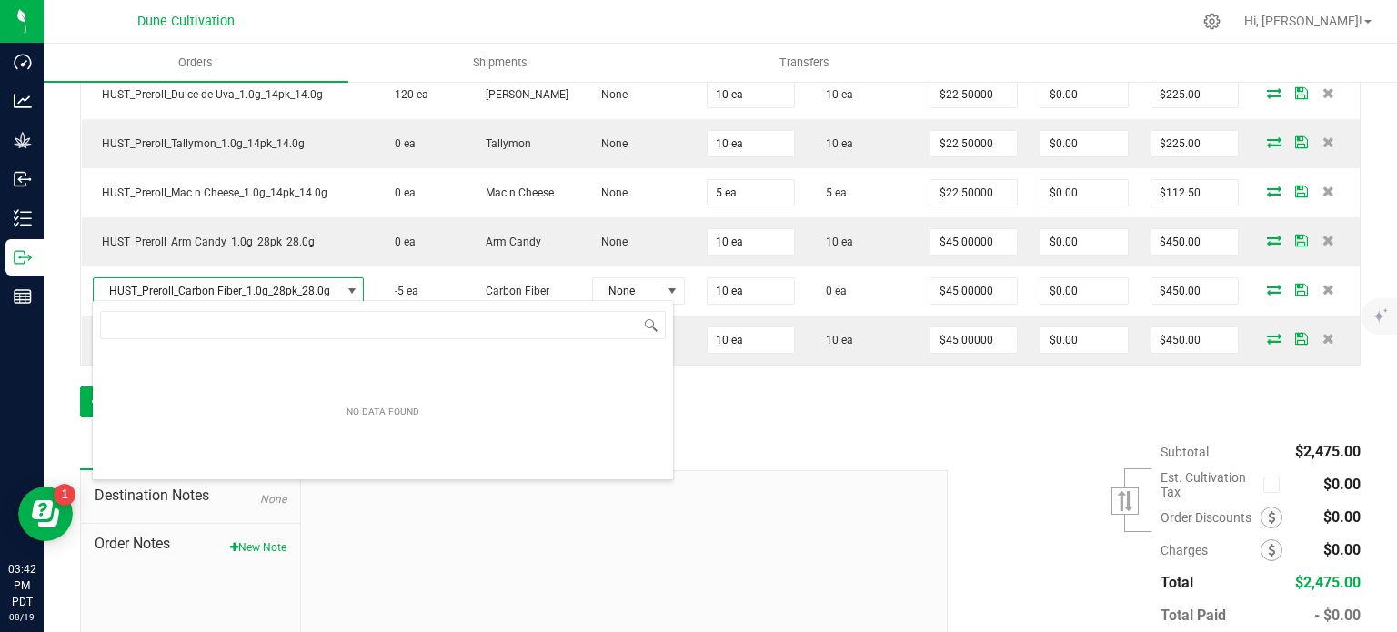
scroll to position [26, 266]
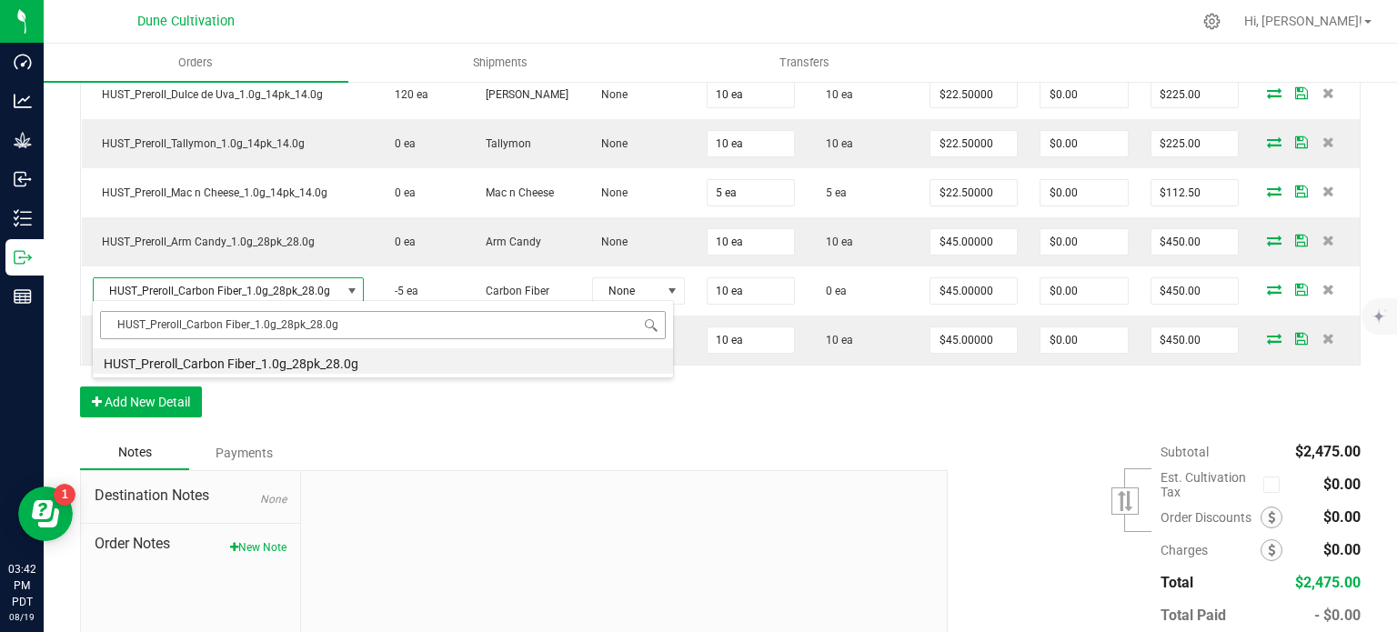
click at [289, 323] on input "HUST_Preroll_Carbon Fiber_1.0g_28pk_28.0g" at bounding box center [383, 325] width 566 height 28
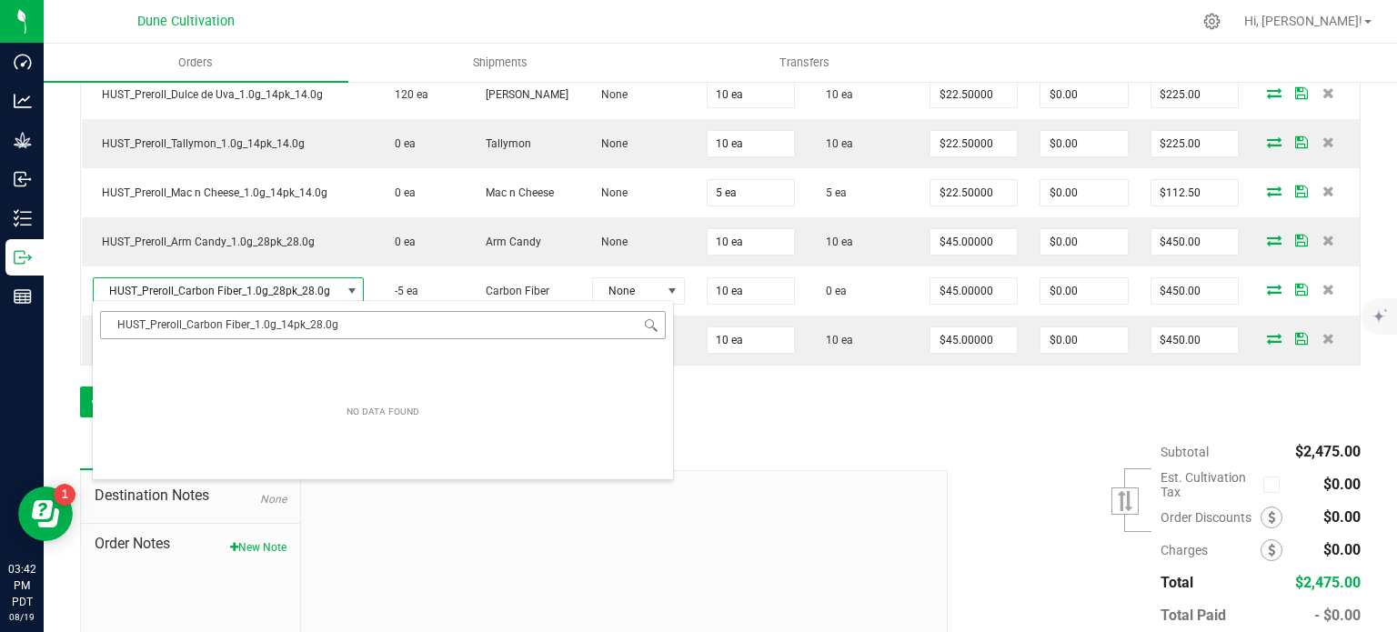
click at [318, 324] on input "HUST_Preroll_Carbon Fiber_1.0g_14pk_28.0g" at bounding box center [383, 325] width 566 height 28
type input "HUST_Preroll_Carbon Fiber_1.0g_14pk_14.0g"
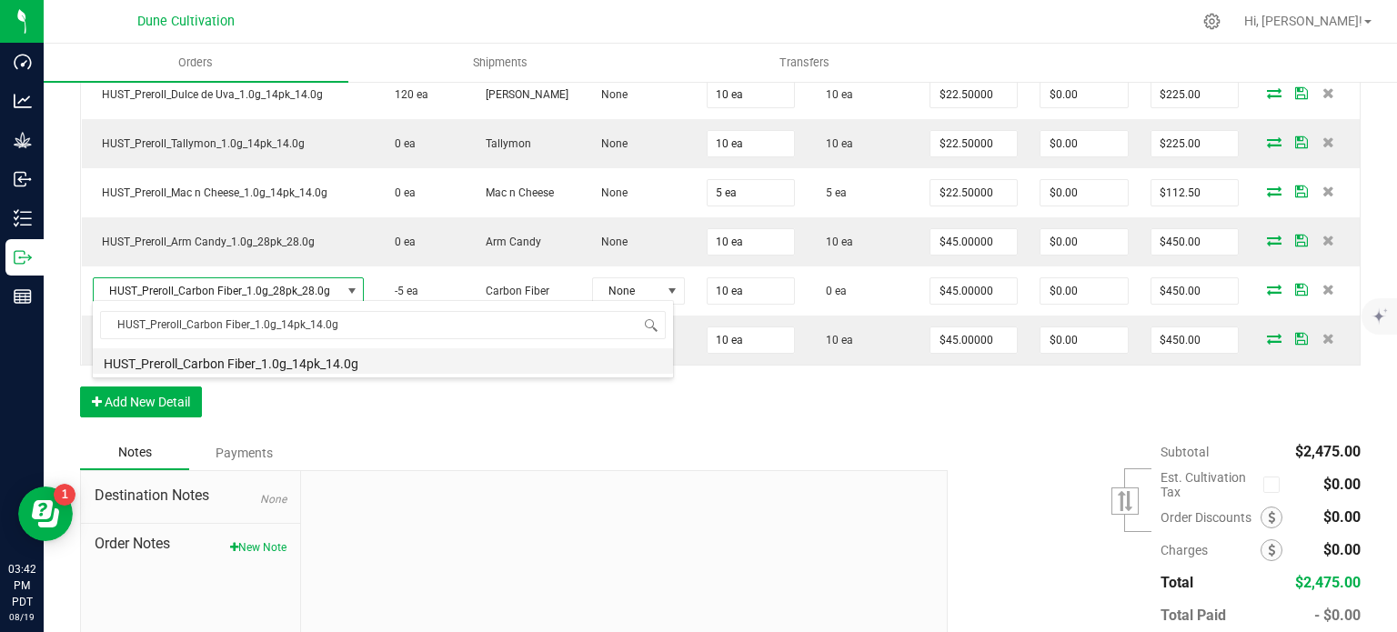
click at [284, 355] on li "HUST_Preroll_Carbon Fiber_1.0g_14pk_14.0g" at bounding box center [383, 360] width 580 height 25
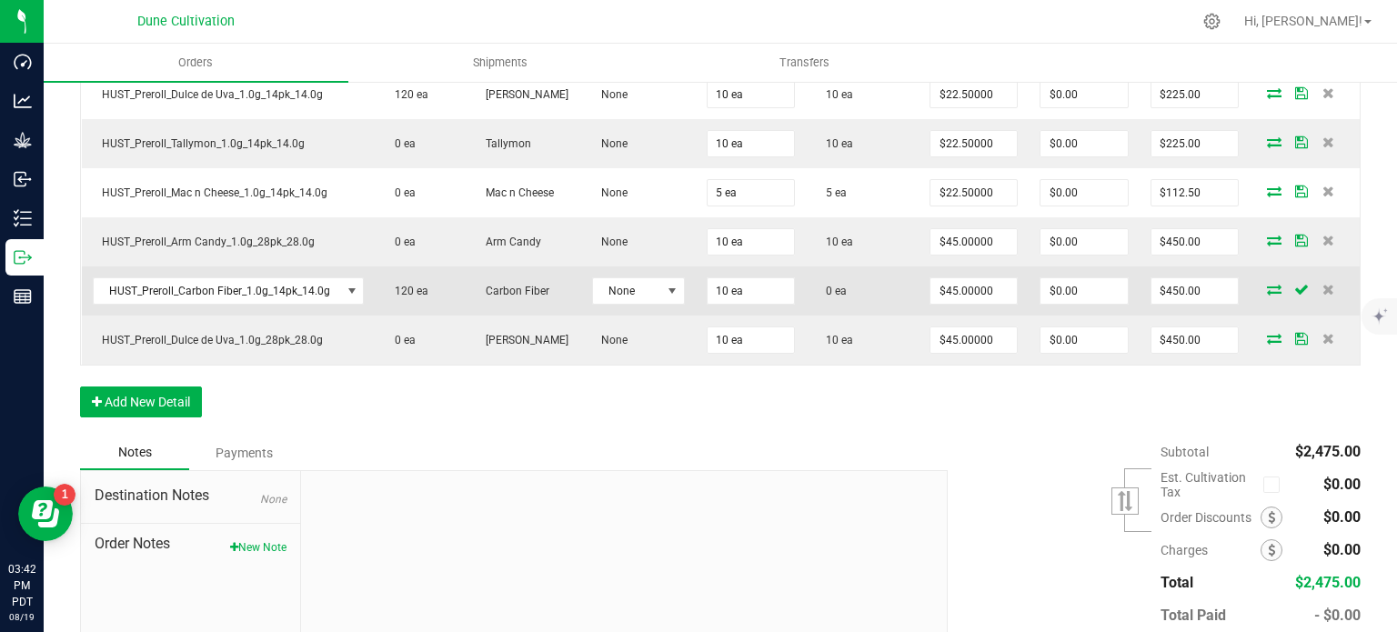
click at [1267, 284] on icon at bounding box center [1274, 289] width 15 height 11
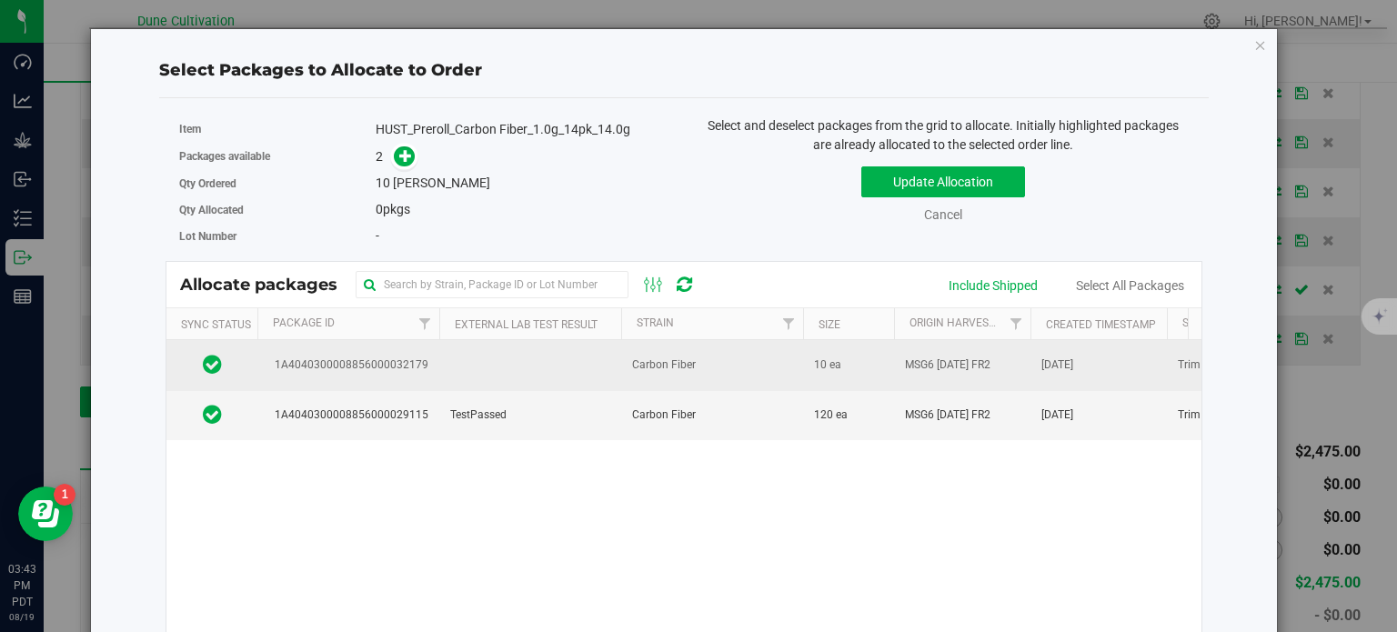
click at [435, 369] on td "1A4040300008856000032179" at bounding box center [348, 365] width 182 height 50
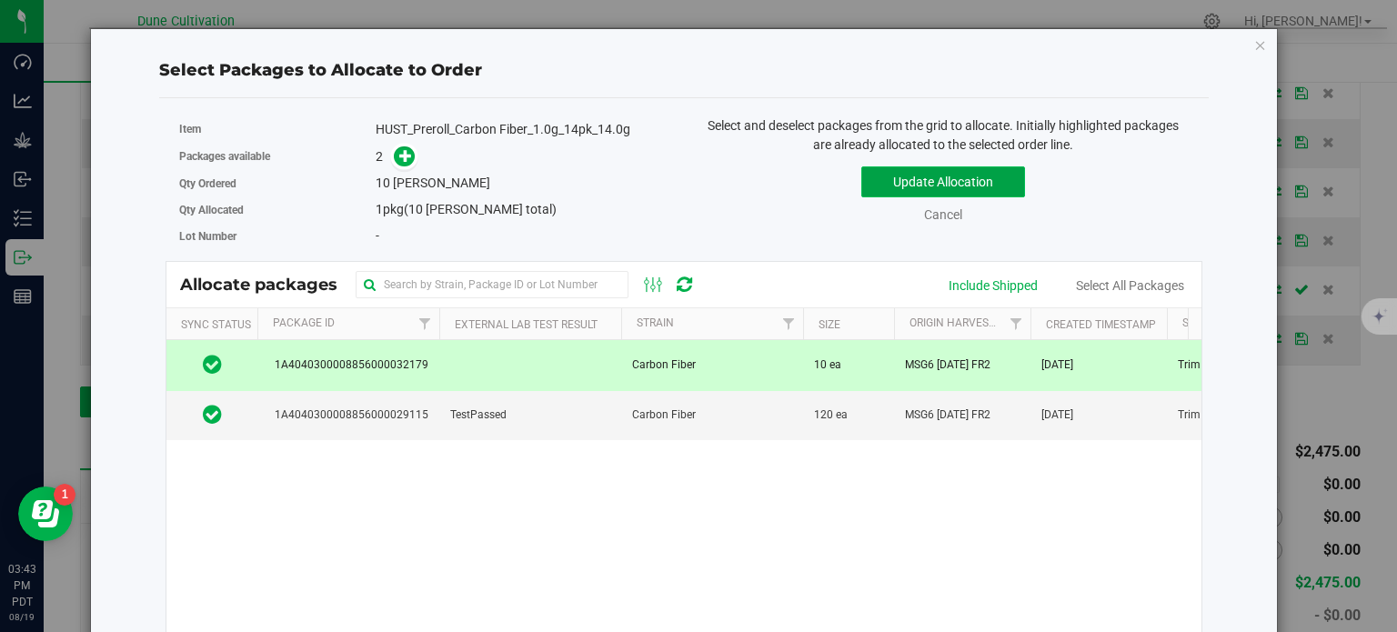
click at [891, 192] on button "Update Allocation" at bounding box center [943, 181] width 164 height 31
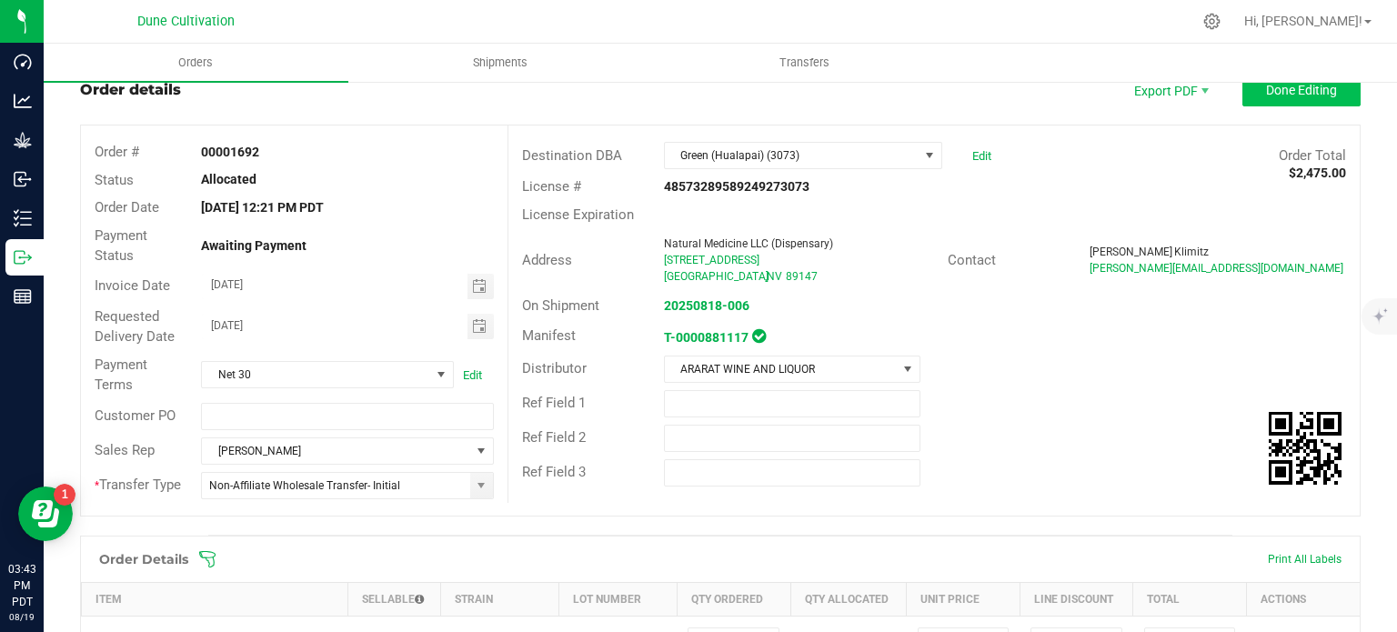
scroll to position [0, 0]
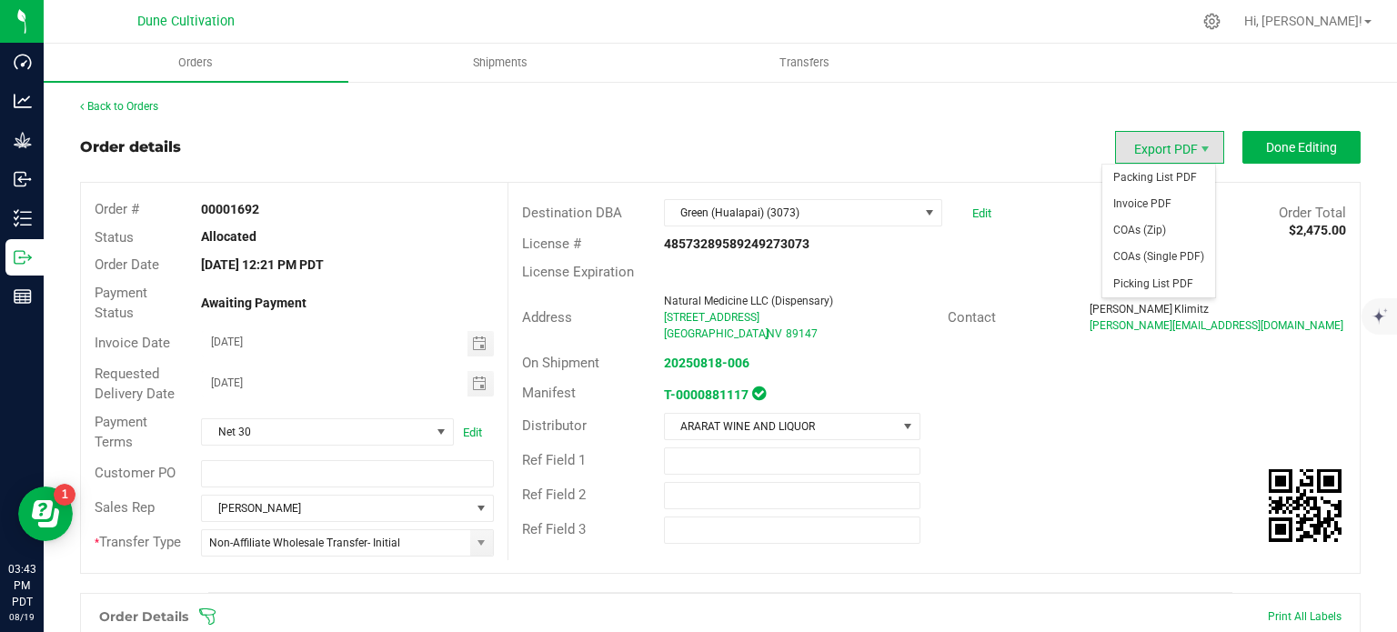
click at [1142, 156] on span "Export PDF" at bounding box center [1169, 147] width 109 height 33
click at [1143, 199] on span "Invoice PDF" at bounding box center [1158, 204] width 113 height 26
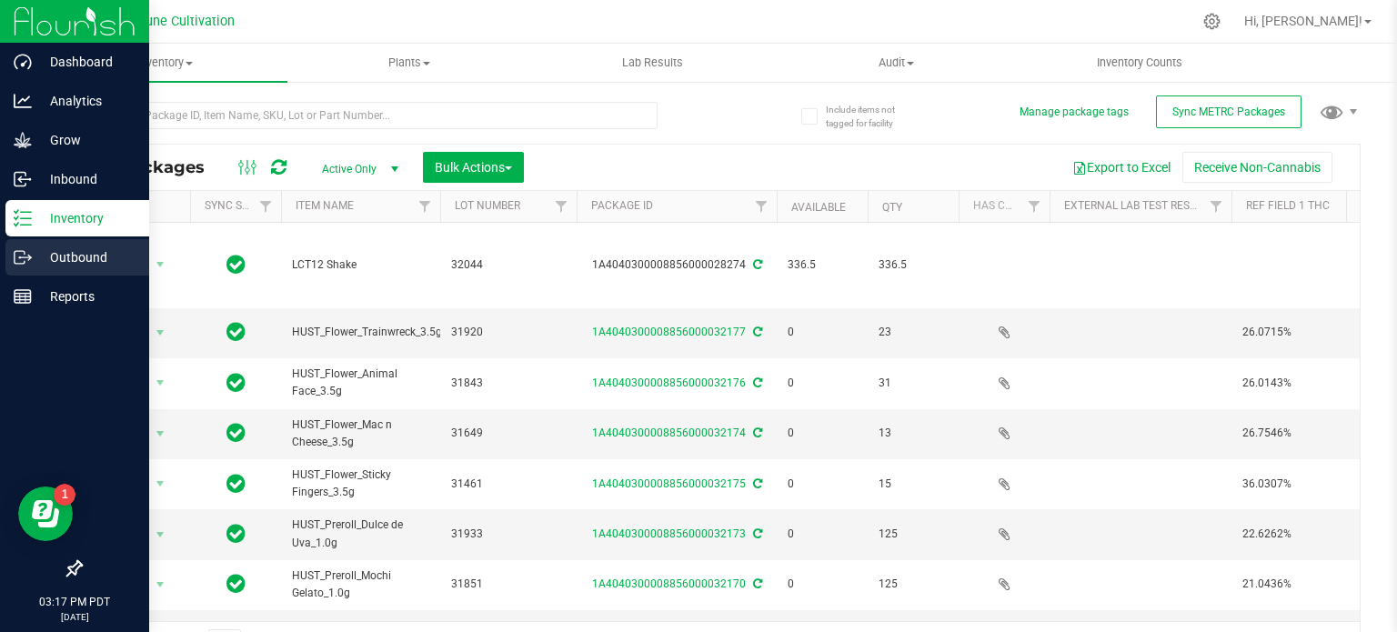
click at [22, 253] on icon at bounding box center [23, 257] width 18 height 18
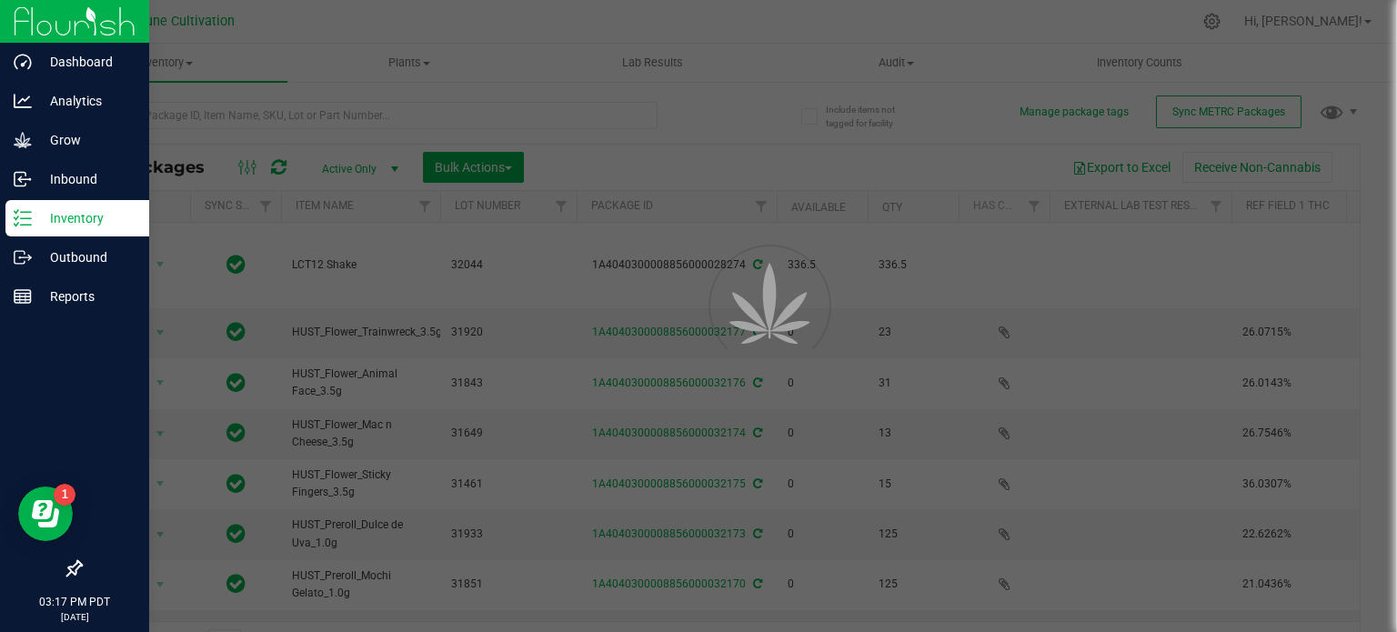
click at [29, 216] on icon at bounding box center [23, 218] width 18 height 18
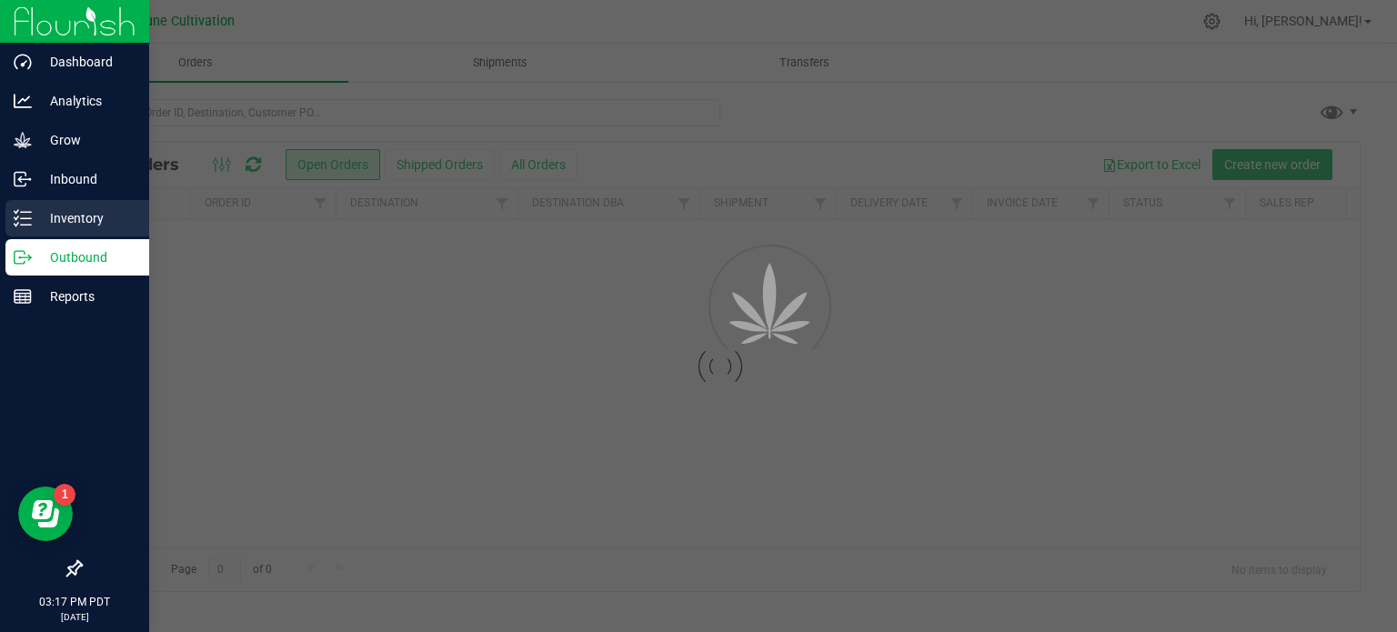
click at [38, 217] on p "Inventory" at bounding box center [86, 218] width 109 height 22
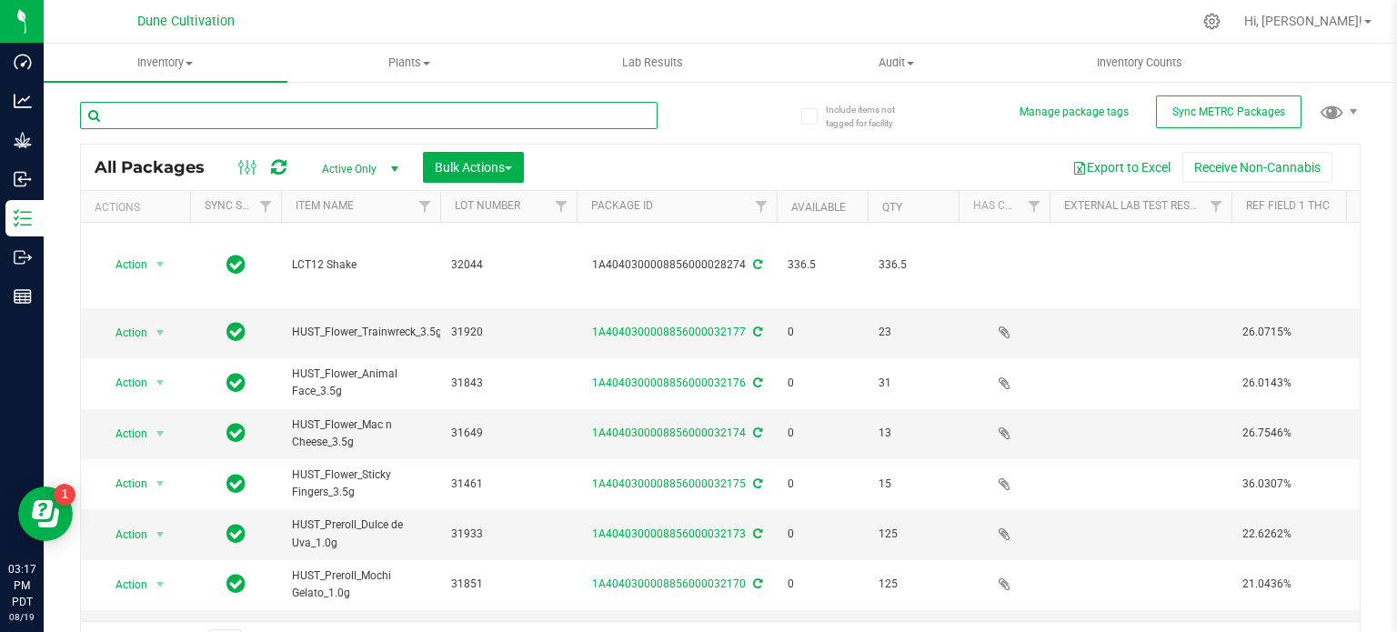
click at [227, 108] on input "text" at bounding box center [369, 115] width 578 height 27
type input "25803"
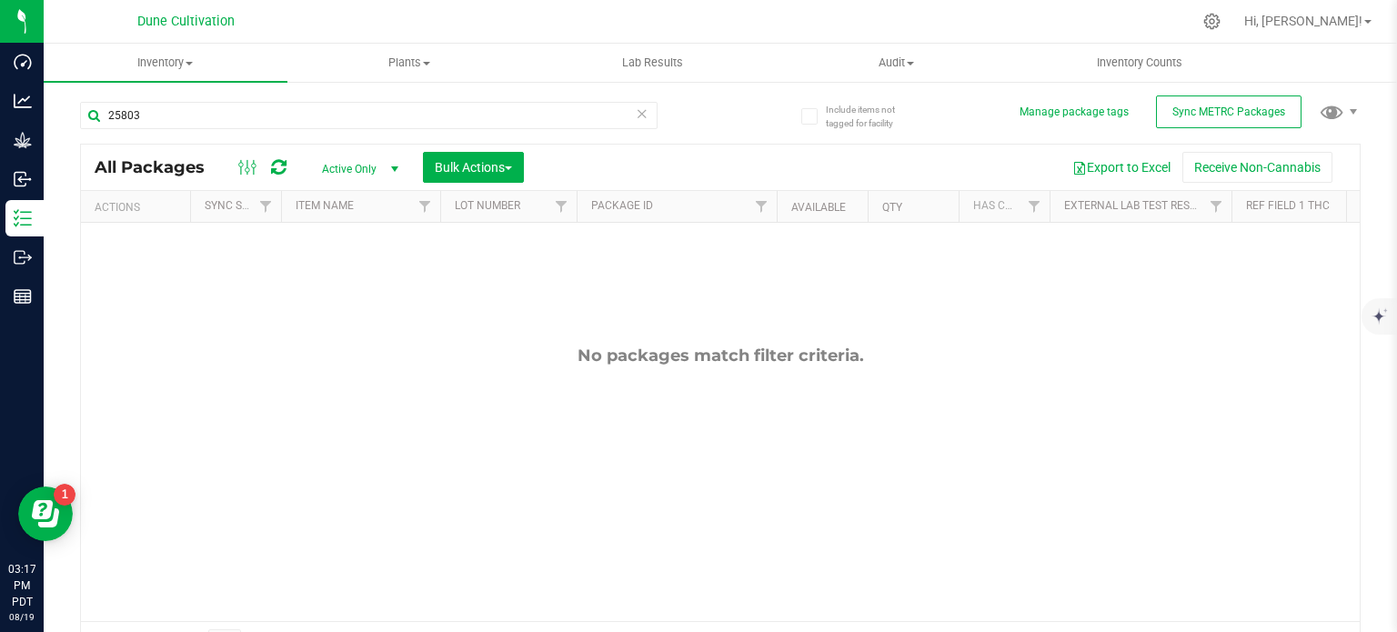
click at [320, 174] on span "Active Only" at bounding box center [357, 168] width 100 height 25
click at [349, 279] on li "All" at bounding box center [356, 280] width 98 height 27
click at [327, 163] on span "All" at bounding box center [357, 168] width 100 height 25
click at [280, 160] on icon at bounding box center [278, 167] width 15 height 18
click at [1183, 116] on span "Sync METRC Packages" at bounding box center [1229, 112] width 113 height 13
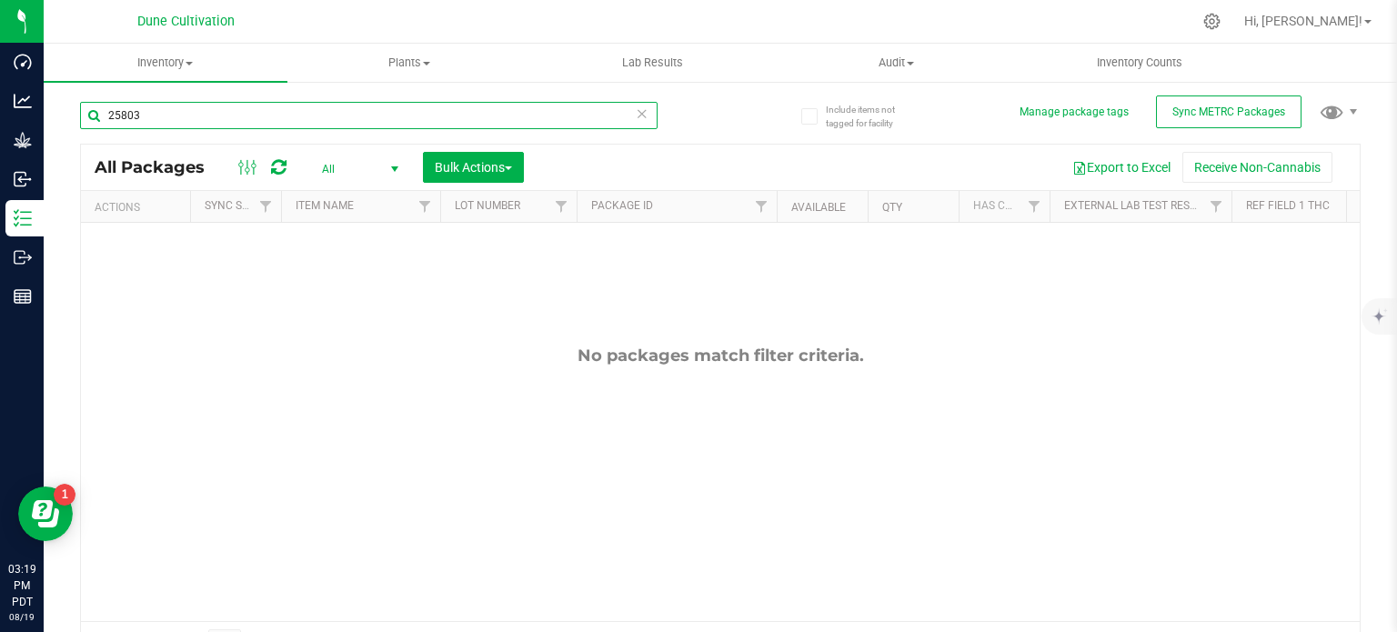
click at [144, 116] on input "25803" at bounding box center [369, 115] width 578 height 27
type input "35803"
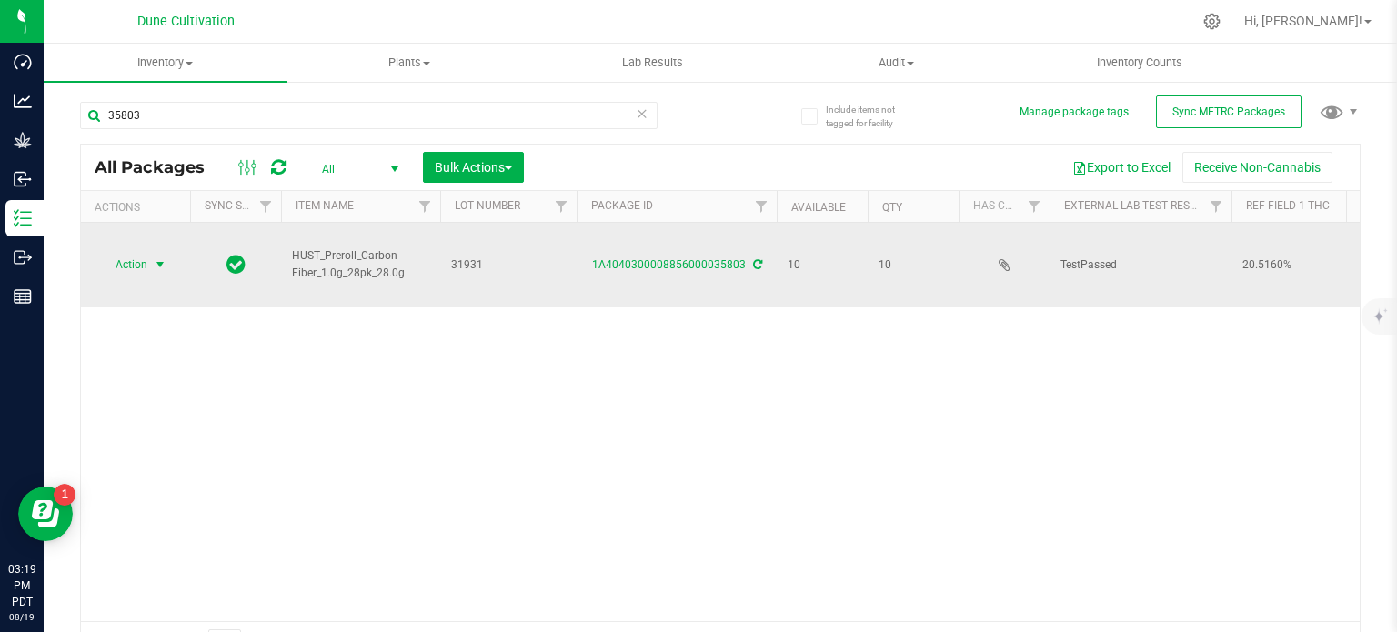
click at [142, 252] on span "Action" at bounding box center [123, 264] width 49 height 25
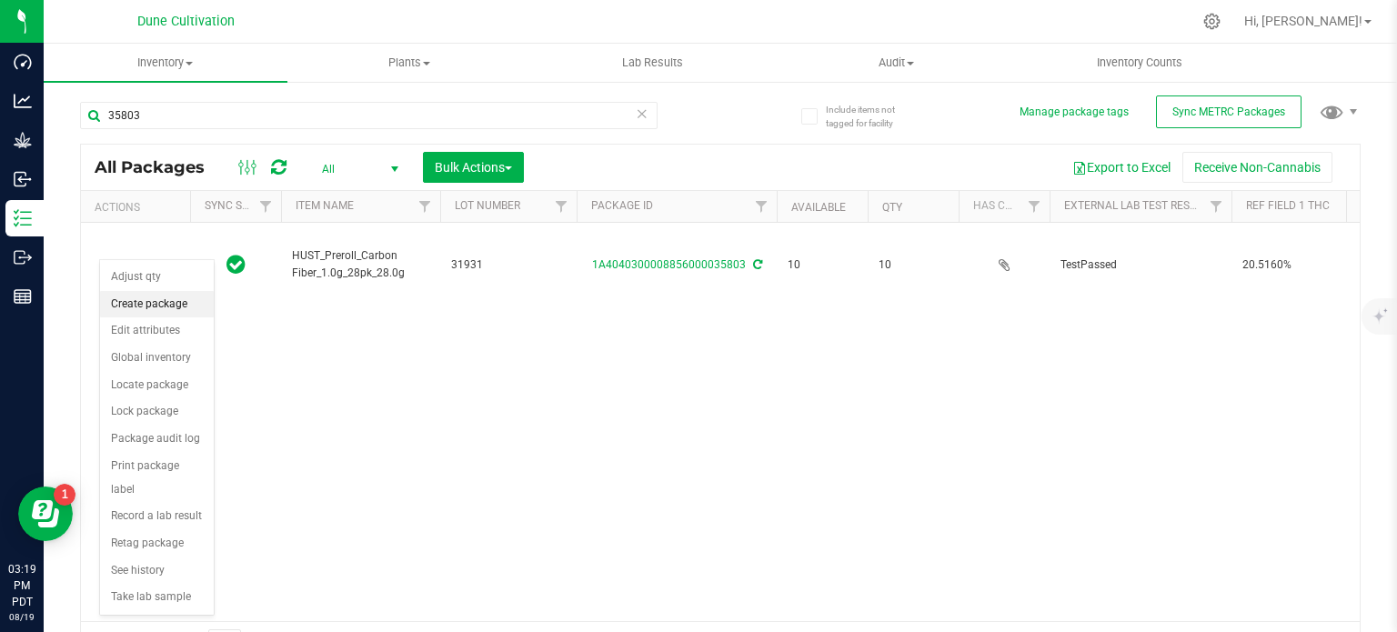
click at [145, 308] on li "Create package" at bounding box center [157, 304] width 114 height 27
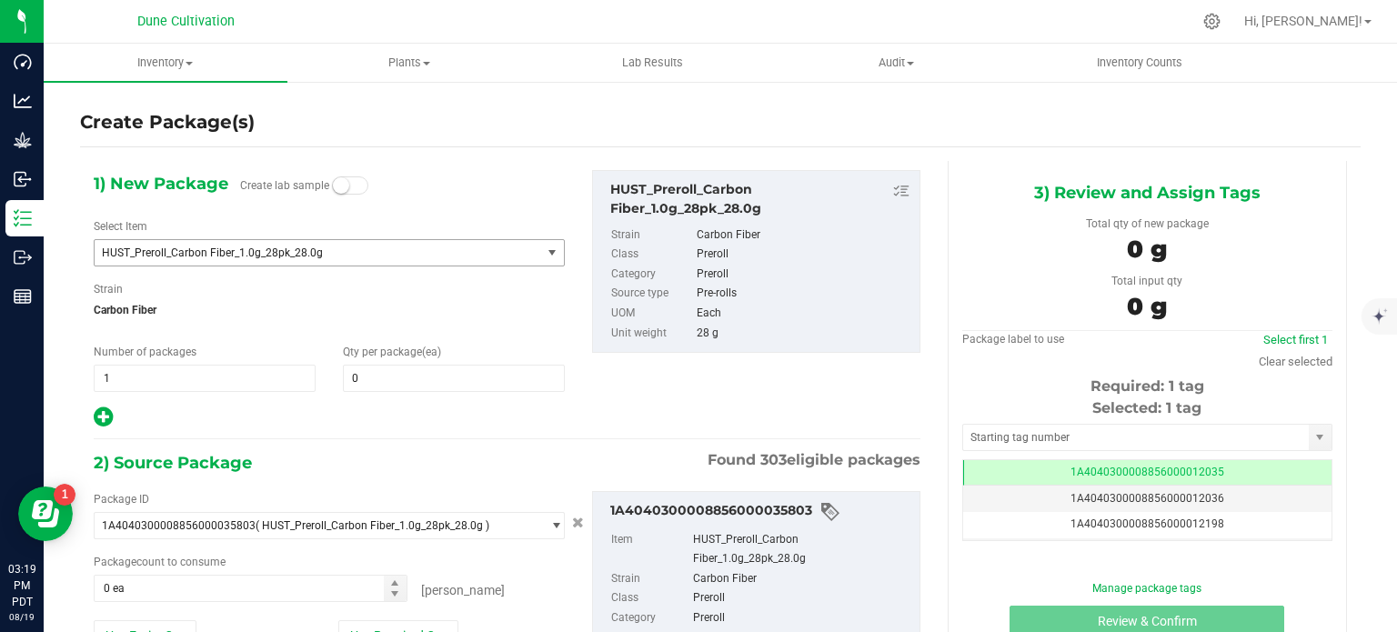
type input "0"
click at [378, 384] on span at bounding box center [454, 378] width 222 height 27
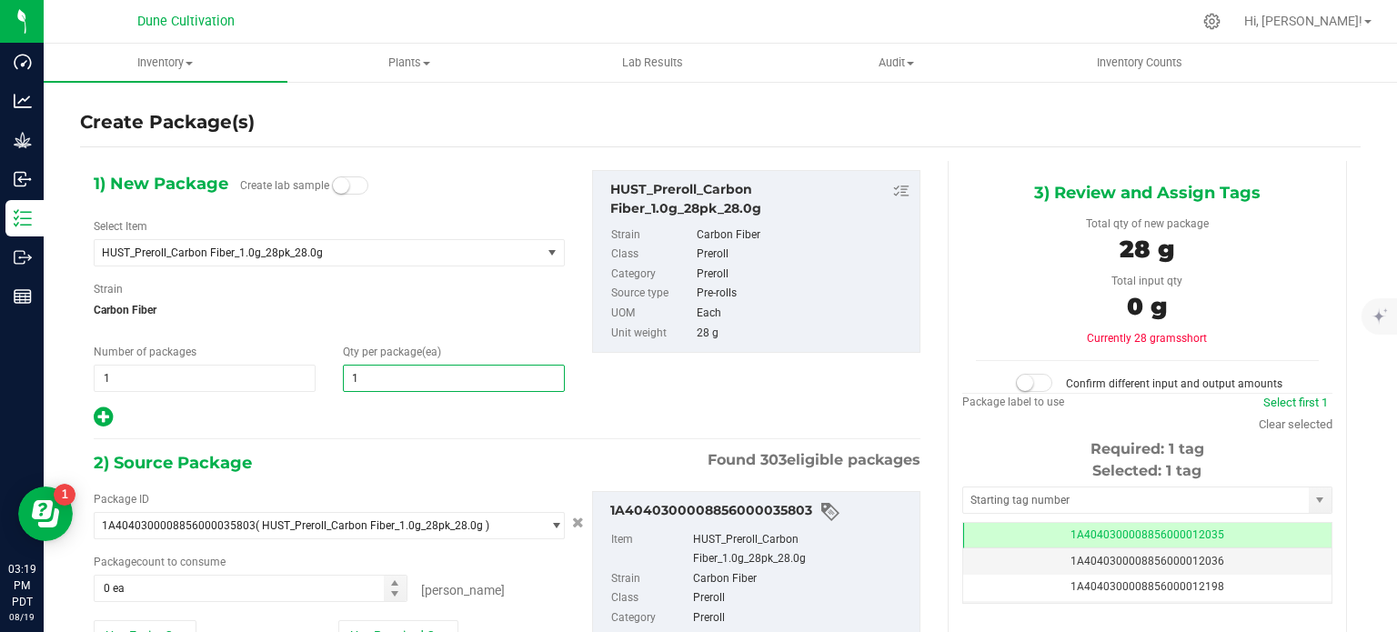
type input "10"
click at [377, 418] on div at bounding box center [329, 418] width 471 height 24
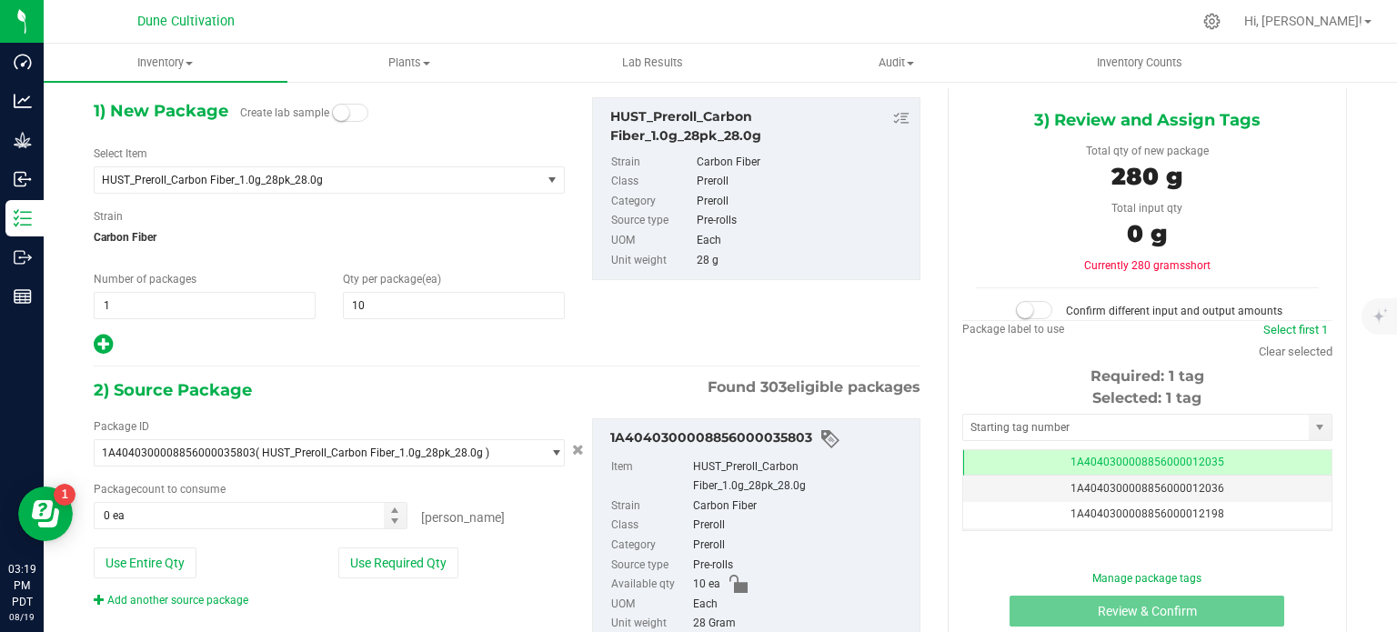
click at [397, 545] on div "Package ID 1A4040300008856000035803 ( HUST_Preroll_Carbon Fiber_1.0g_28pk_28.0g…" at bounding box center [329, 513] width 498 height 190
click at [400, 553] on button "Use Required Qty" at bounding box center [398, 563] width 120 height 31
type input "10 ea"
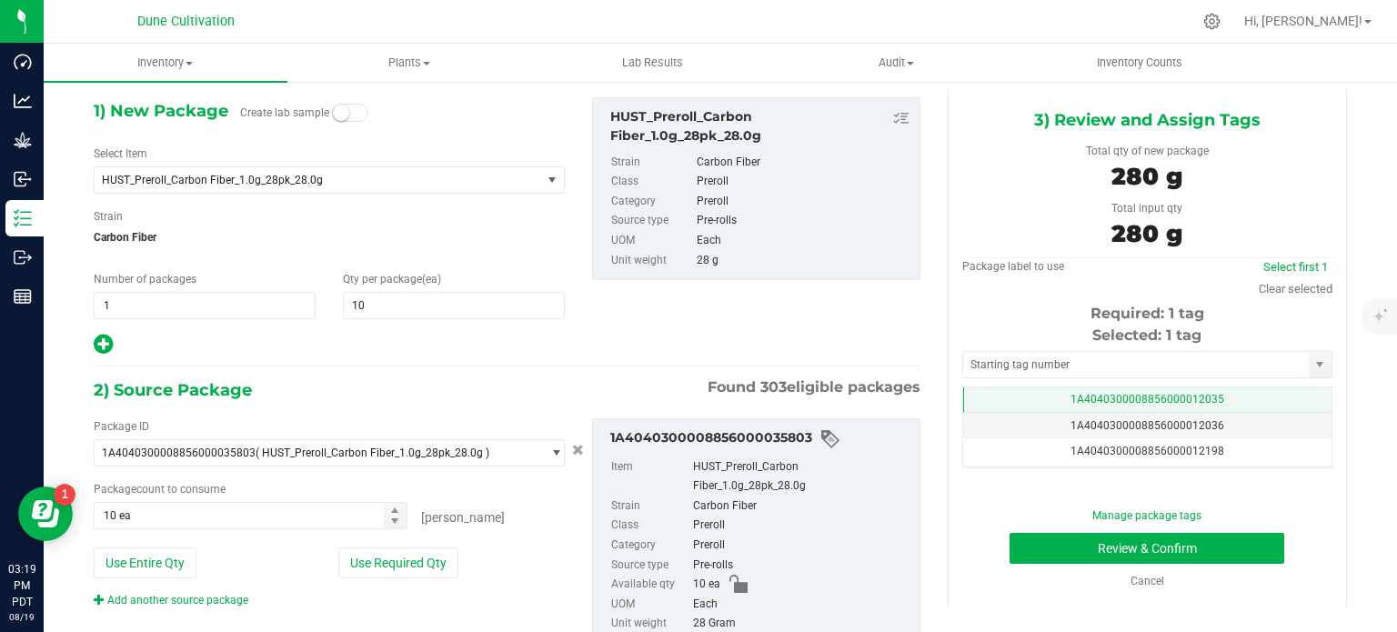
click at [997, 395] on td "1A4040300008856000012035" at bounding box center [1147, 401] width 368 height 26
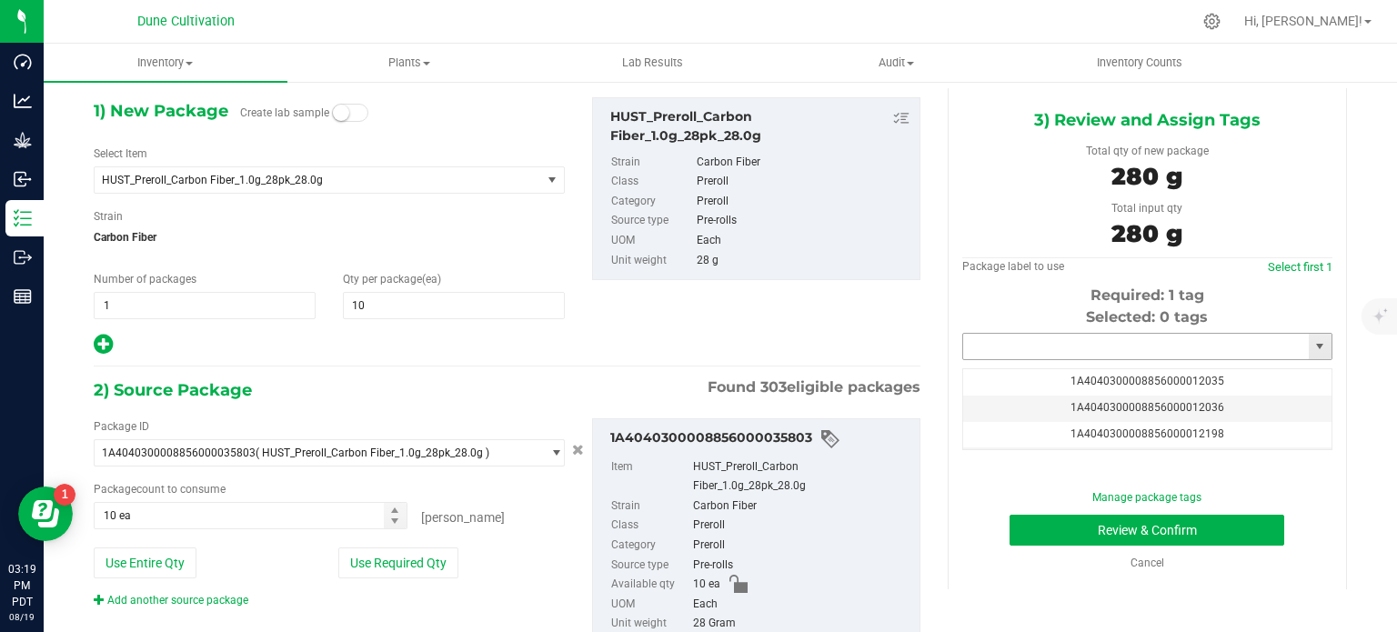
click at [999, 348] on input "text" at bounding box center [1136, 346] width 346 height 25
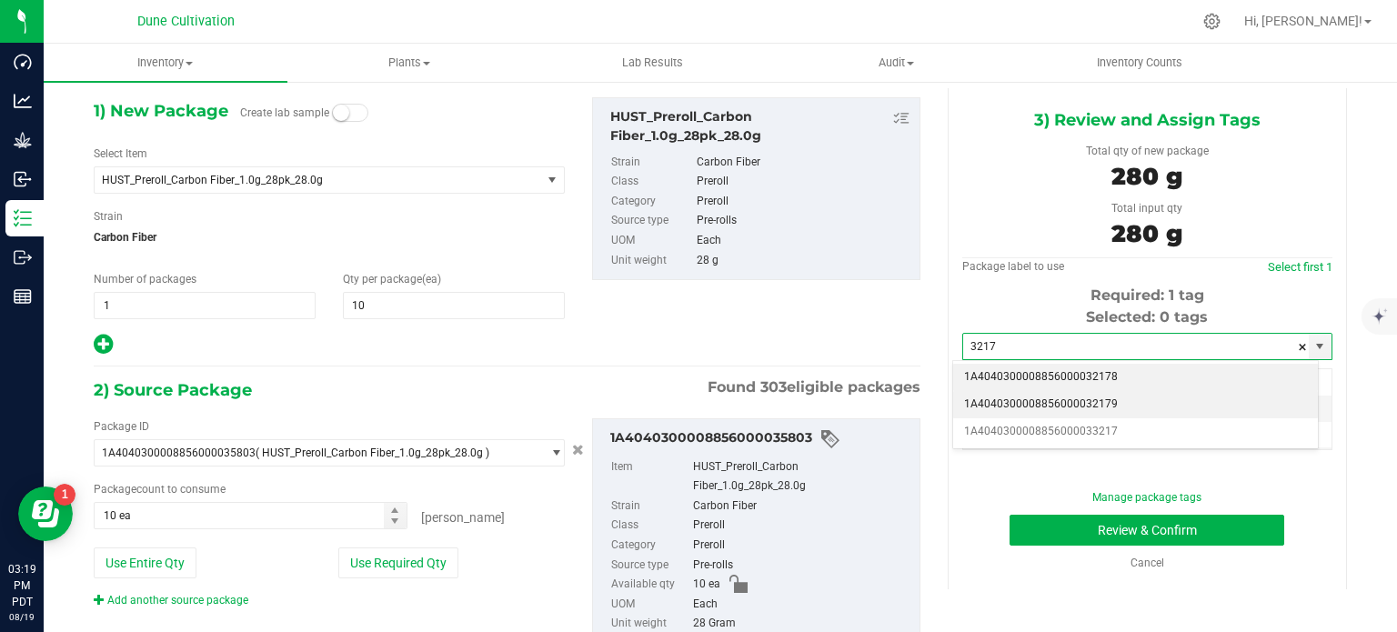
click at [1020, 381] on li "1A4040300008856000032178" at bounding box center [1135, 377] width 365 height 27
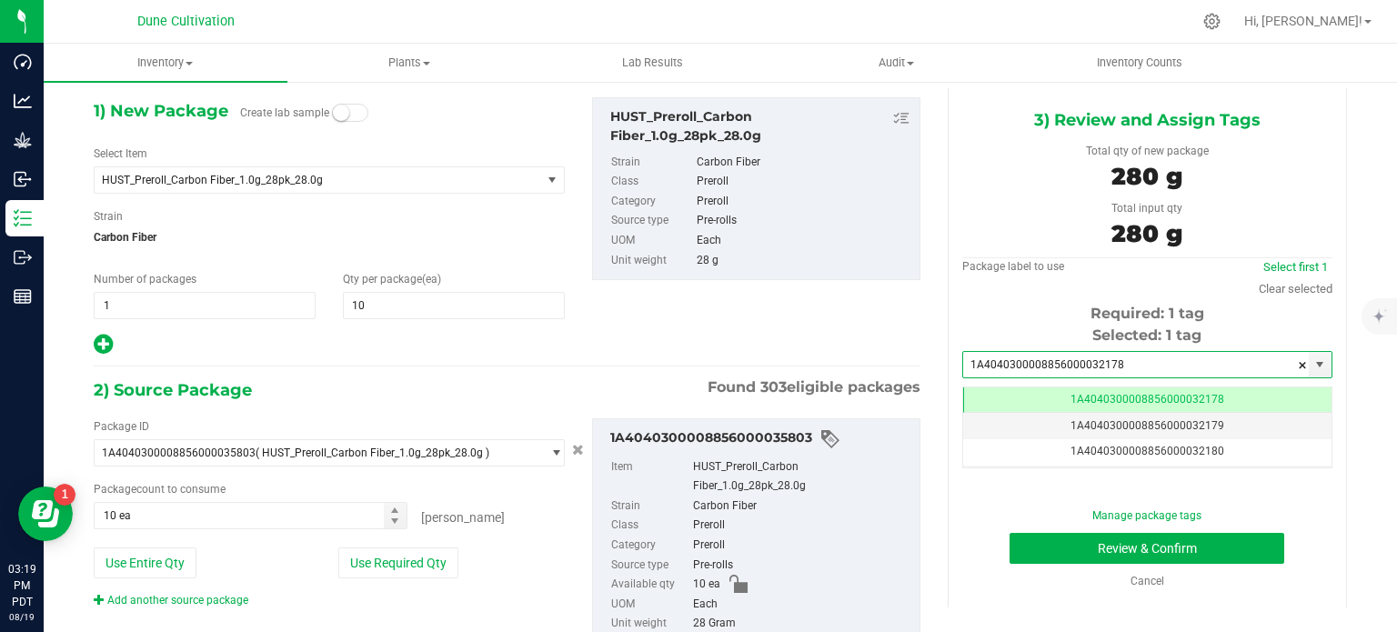
scroll to position [0, 0]
type input "1A4040300008856000032178"
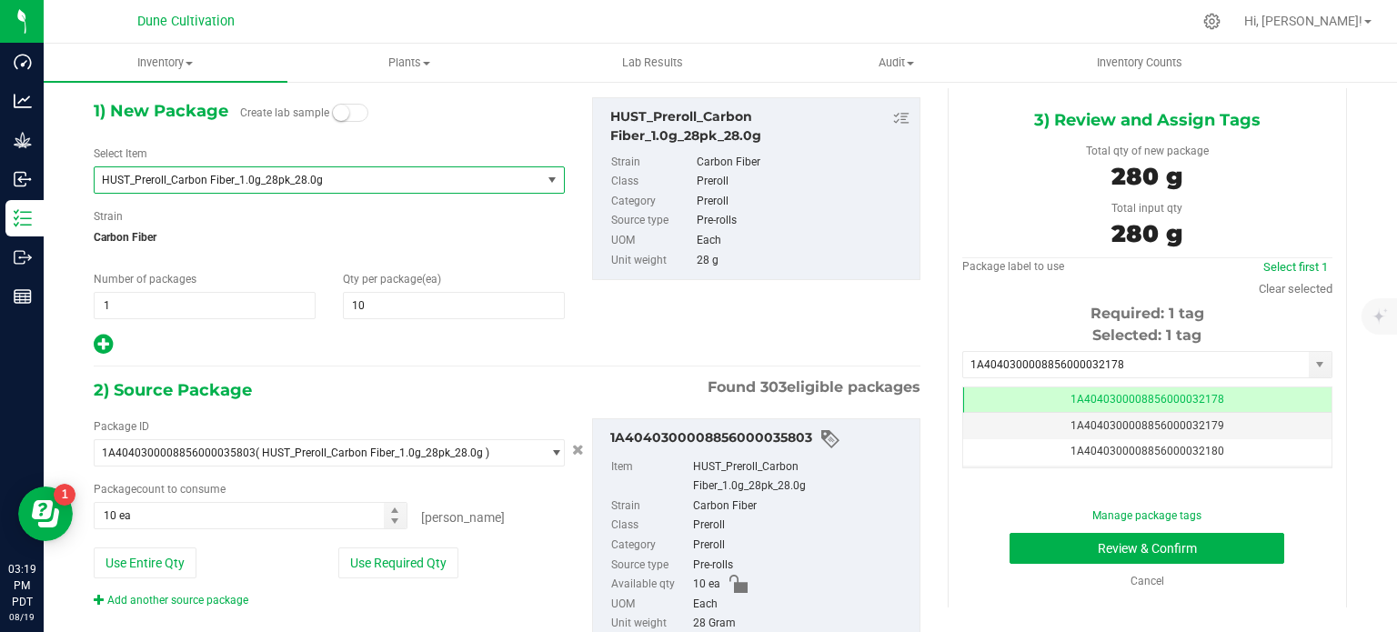
click at [306, 174] on span "HUST_Preroll_Carbon Fiber_1.0g_28pk_28.0g" at bounding box center [309, 180] width 415 height 13
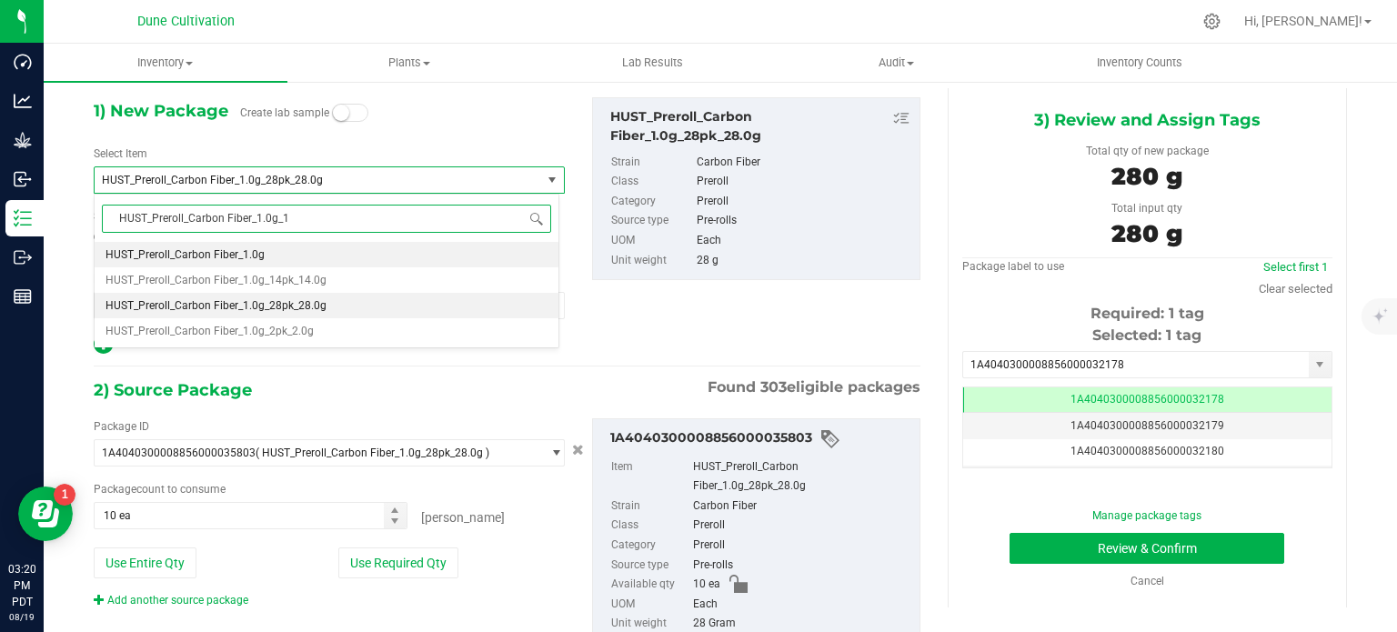
type input "HUST_Preroll_Carbon Fiber_1.0g_14"
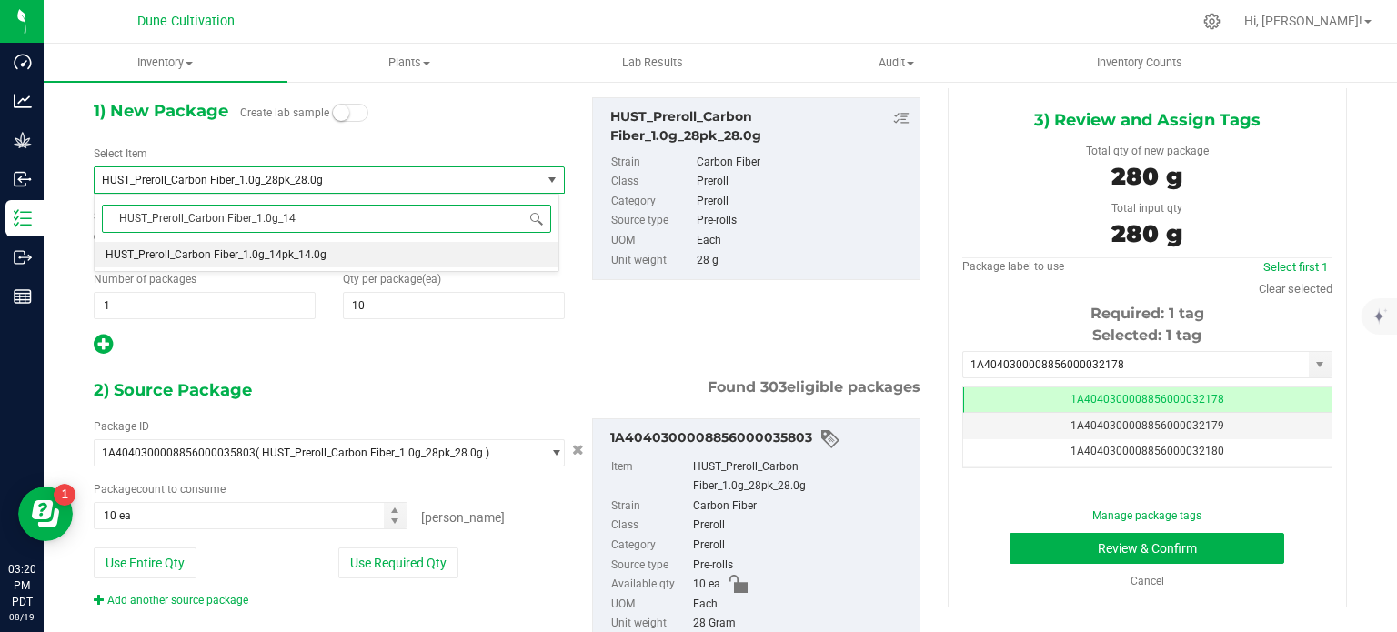
click at [291, 254] on span "HUST_Preroll_Carbon Fiber_1.0g_14pk_14.0g" at bounding box center [216, 254] width 221 height 13
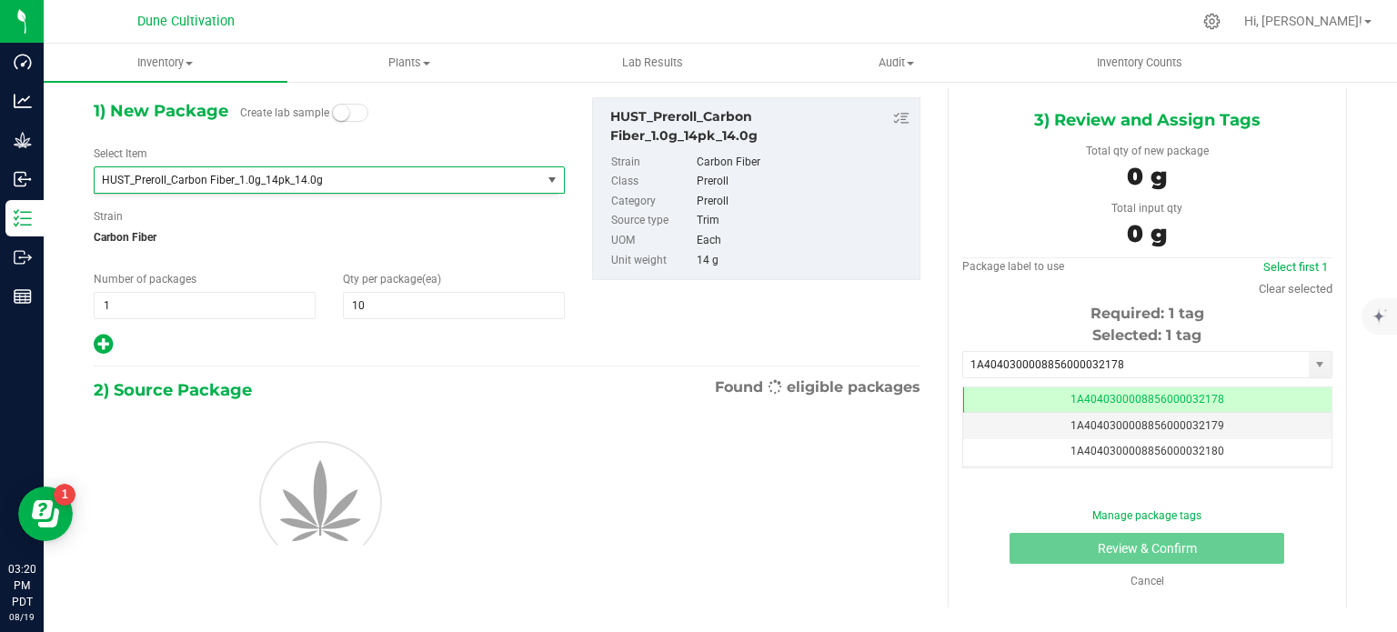
type input "0"
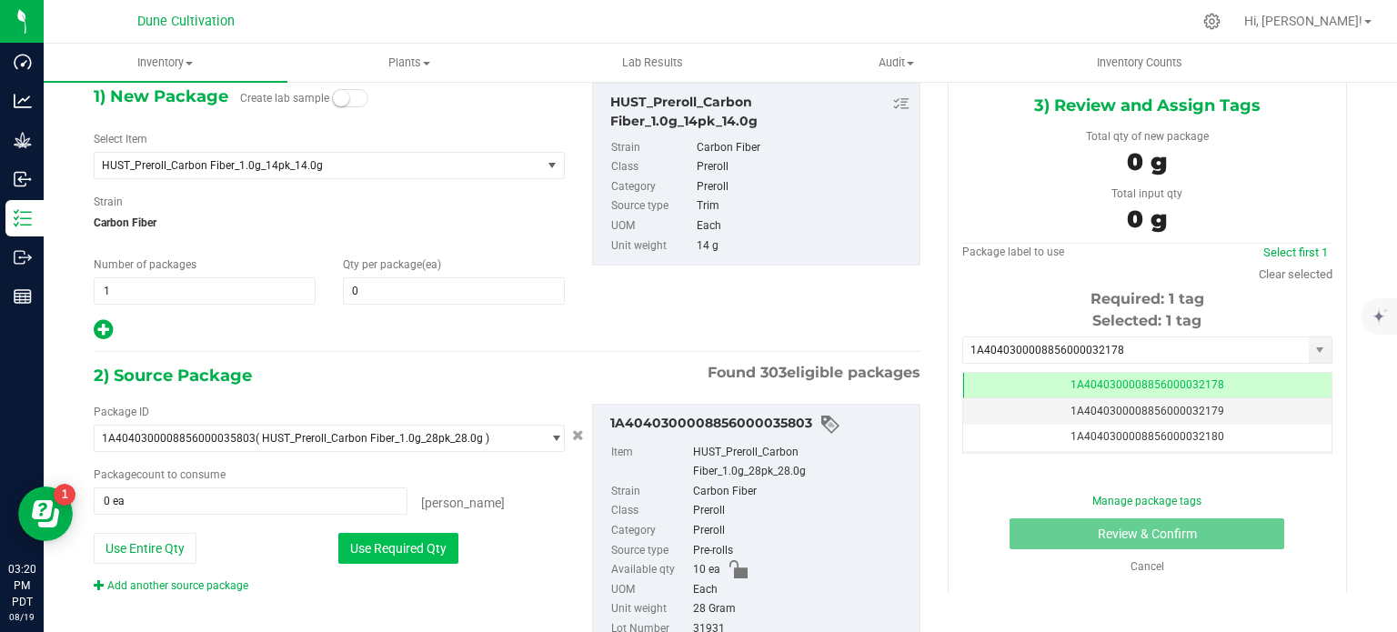
click at [378, 545] on button "Use Required Qty" at bounding box center [398, 548] width 120 height 31
click at [386, 549] on button "Use Required Qty" at bounding box center [398, 548] width 120 height 31
click at [389, 298] on span at bounding box center [454, 290] width 222 height 27
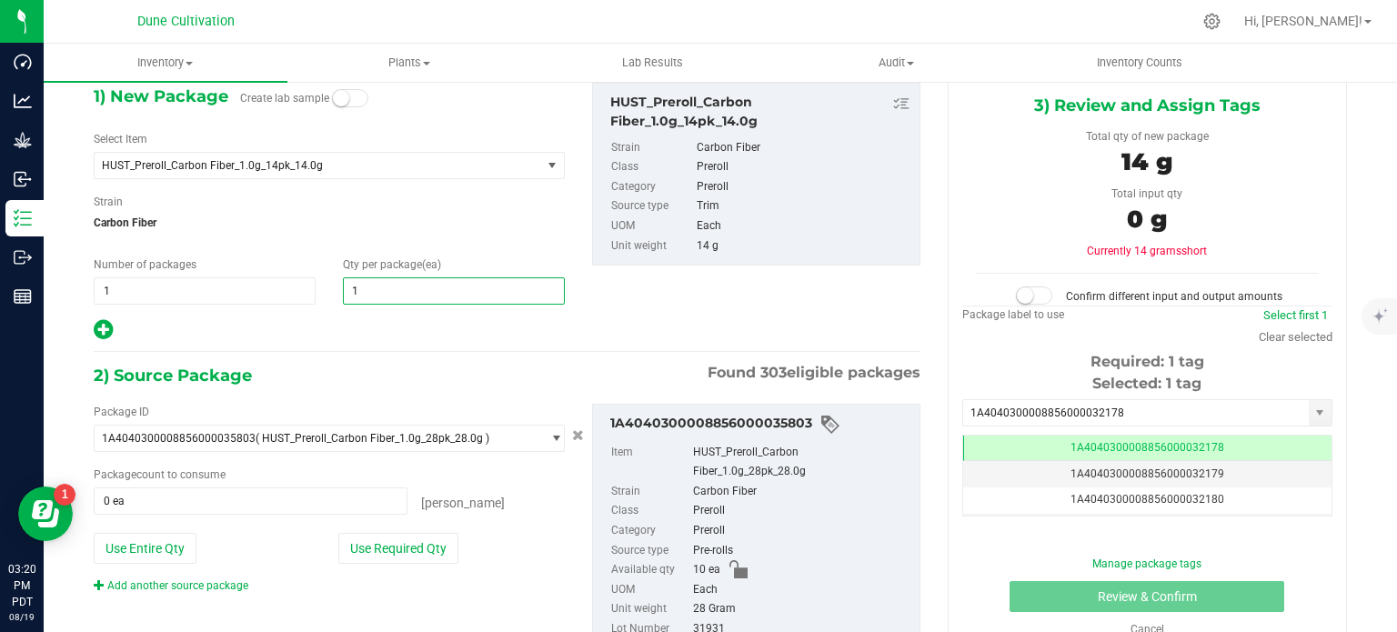
type input "10"
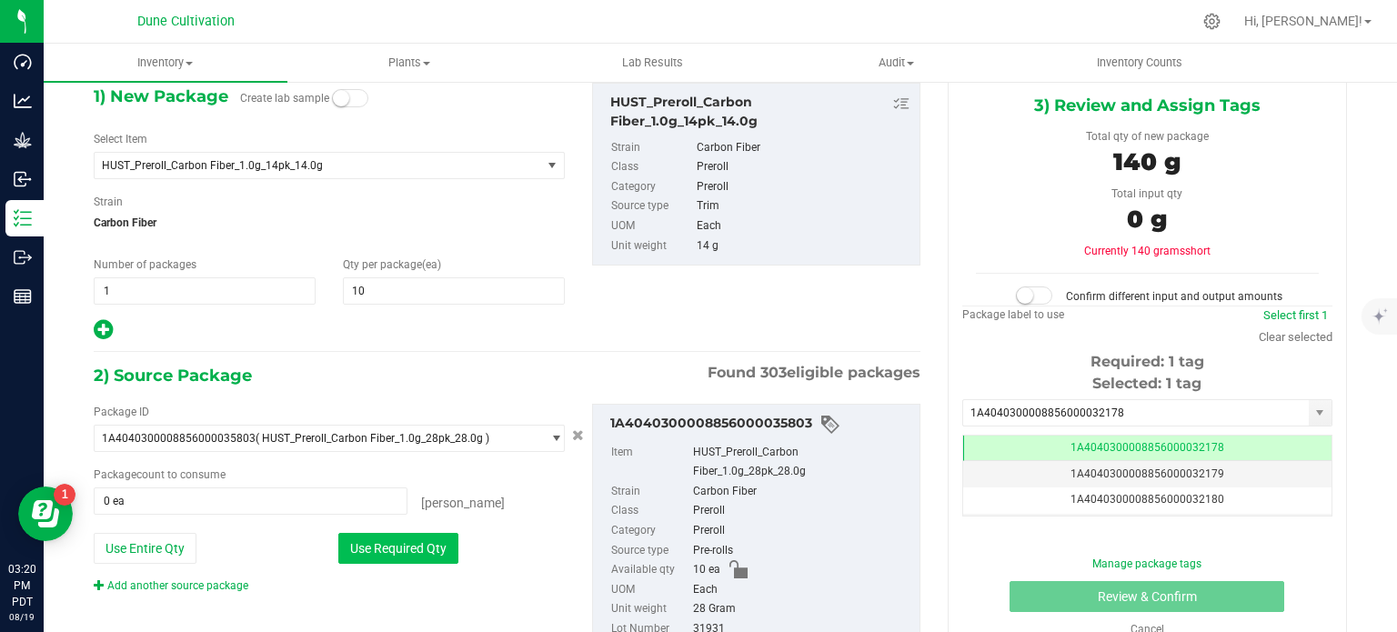
click at [356, 559] on button "Use Required Qty" at bounding box center [398, 548] width 120 height 31
type input "5 ea"
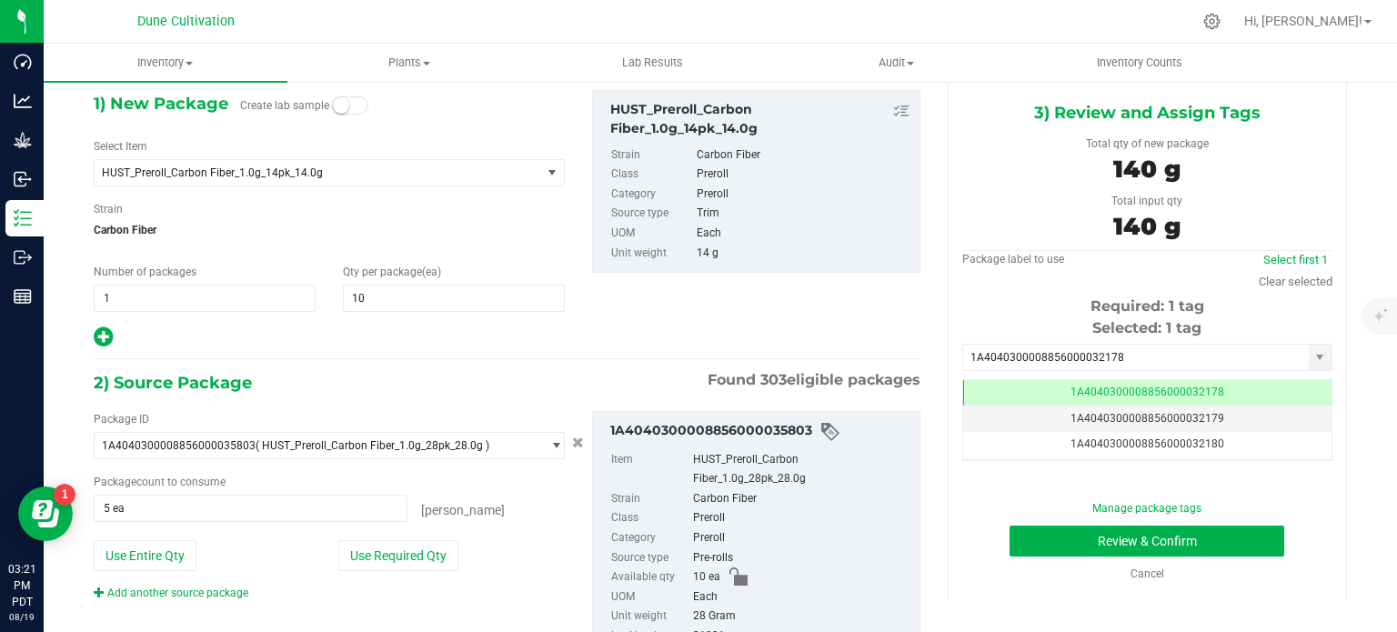
click at [758, 316] on div "1) New Package Create lab sample Select Item HUST_Preroll_Carbon Fiber_1.0g_14p…" at bounding box center [507, 219] width 854 height 259
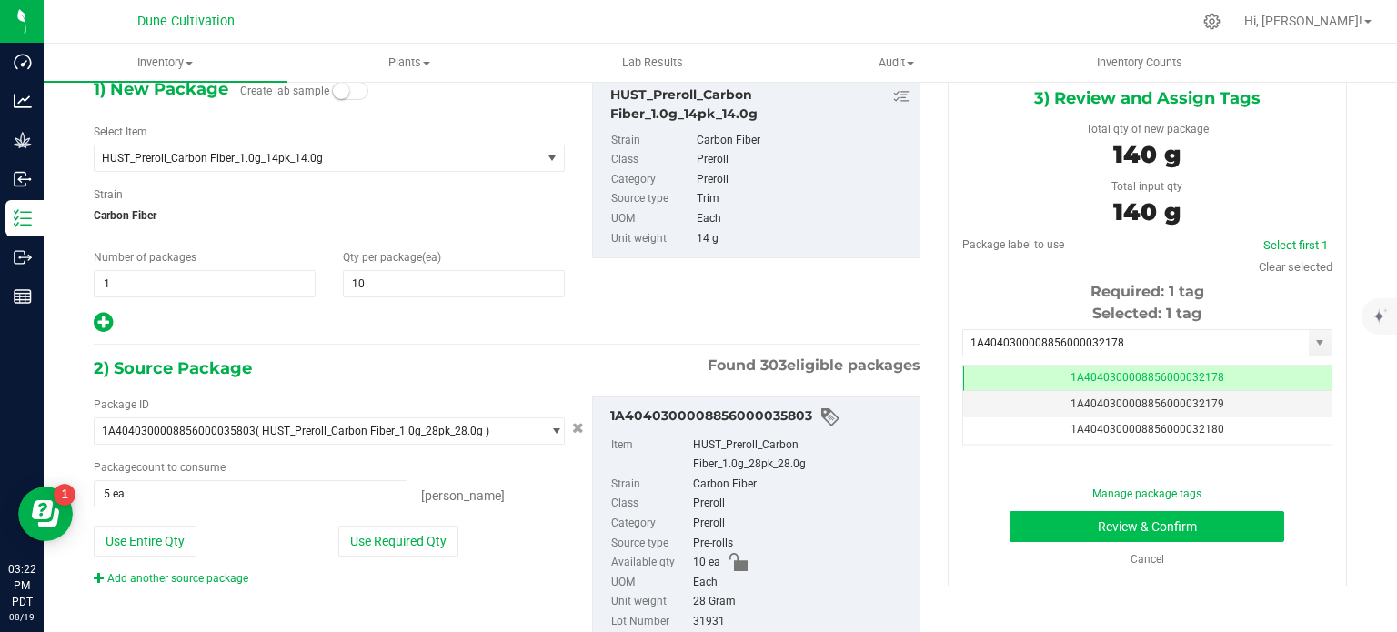
scroll to position [94, 0]
click at [1044, 529] on button "Review & Confirm" at bounding box center [1147, 527] width 275 height 31
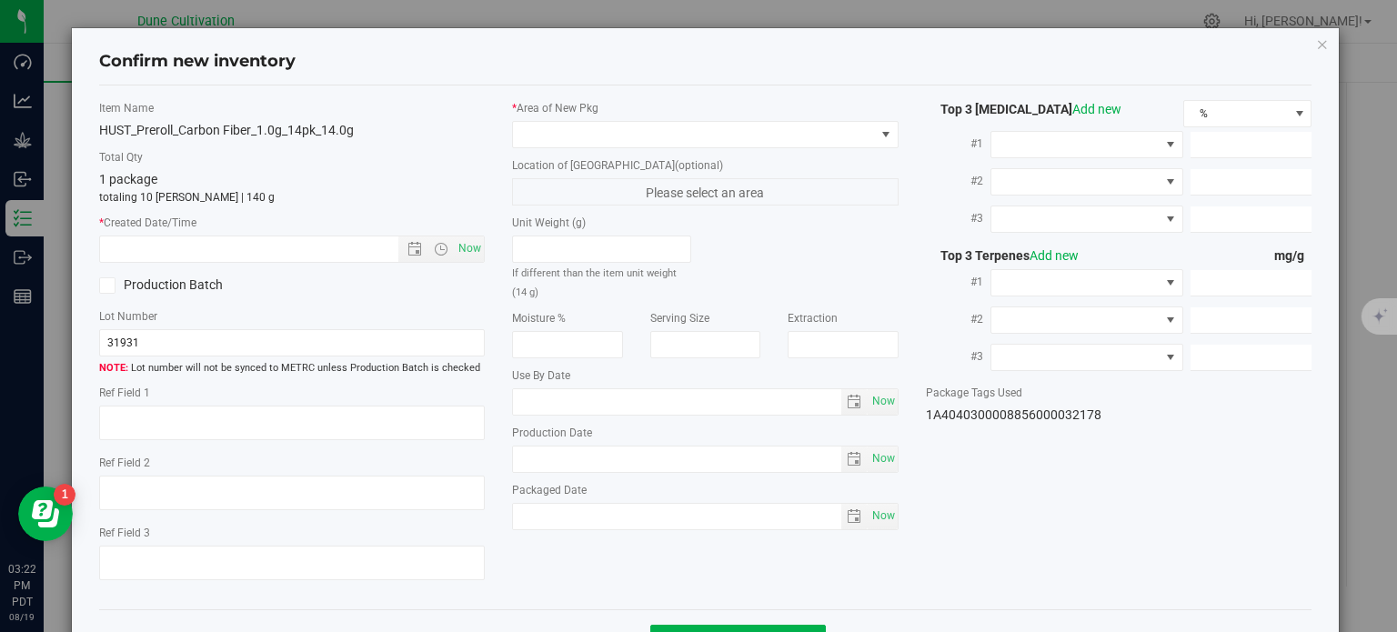
type textarea "20.5160%"
type textarea "Carbon Fiber"
type textarea "<LOQ"
type input "195.1500"
type input "34.0130"
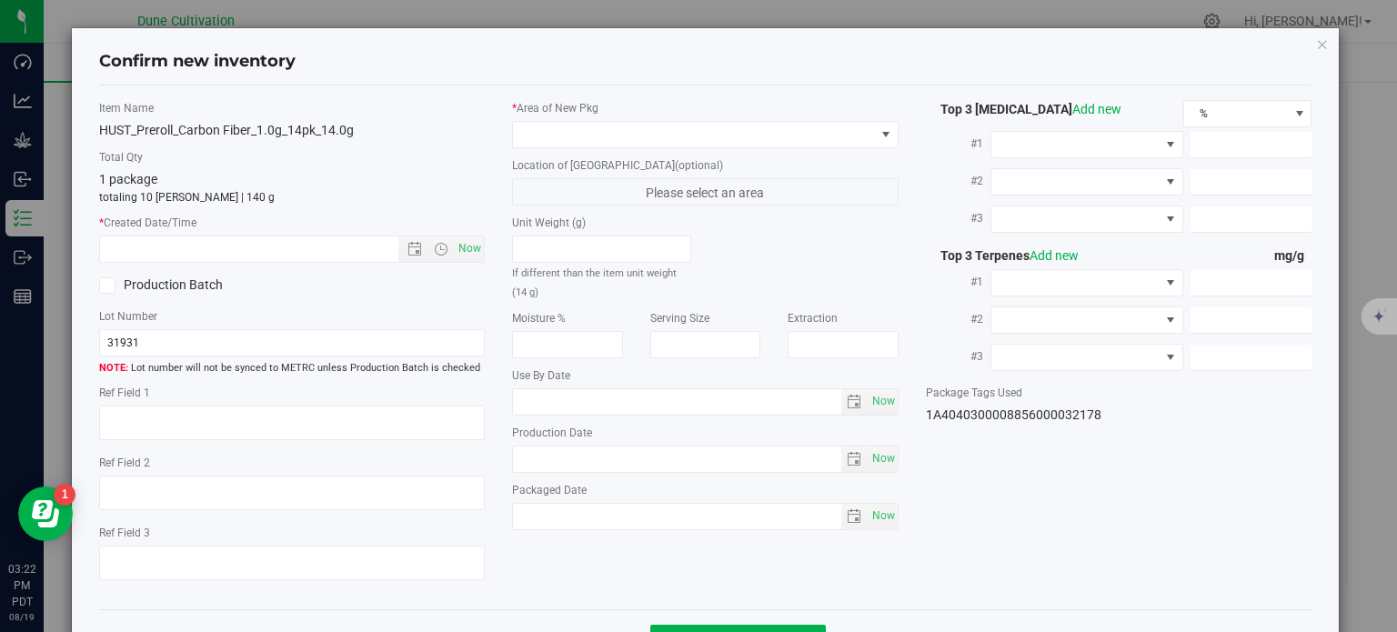
type input "5.0470"
type input "1.9750"
type input "1.7060"
type input "1.0860"
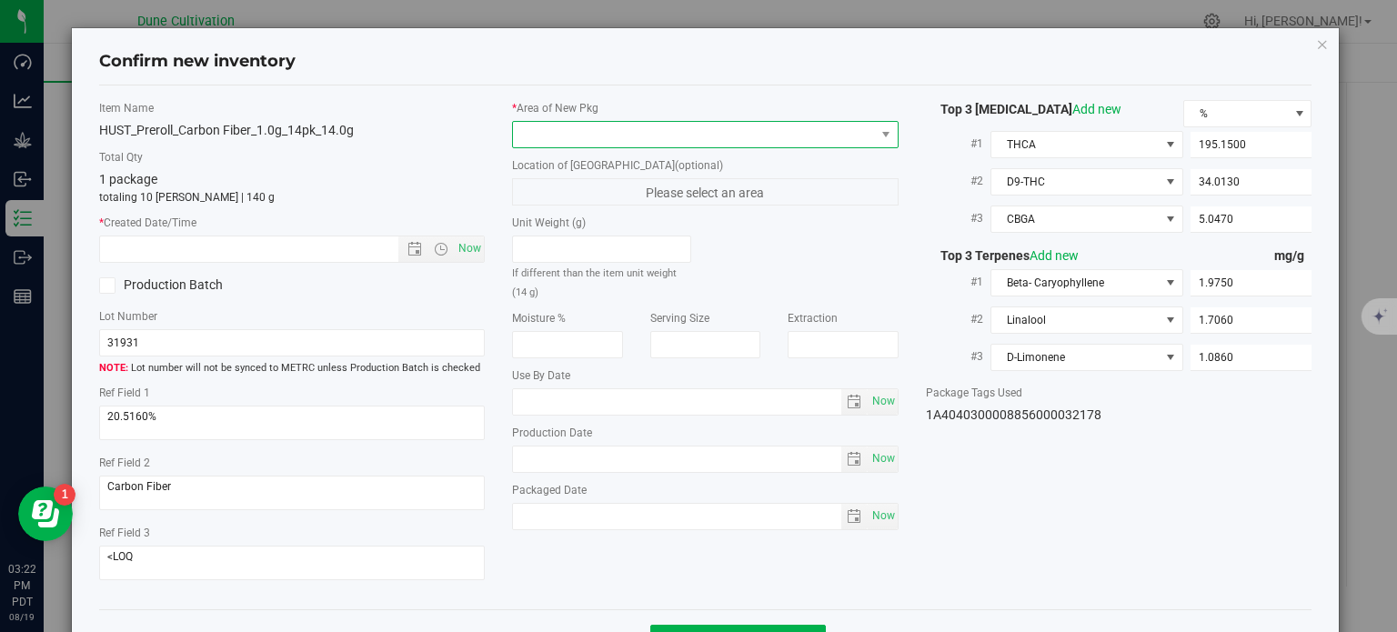
click at [680, 137] on span at bounding box center [694, 134] width 362 height 25
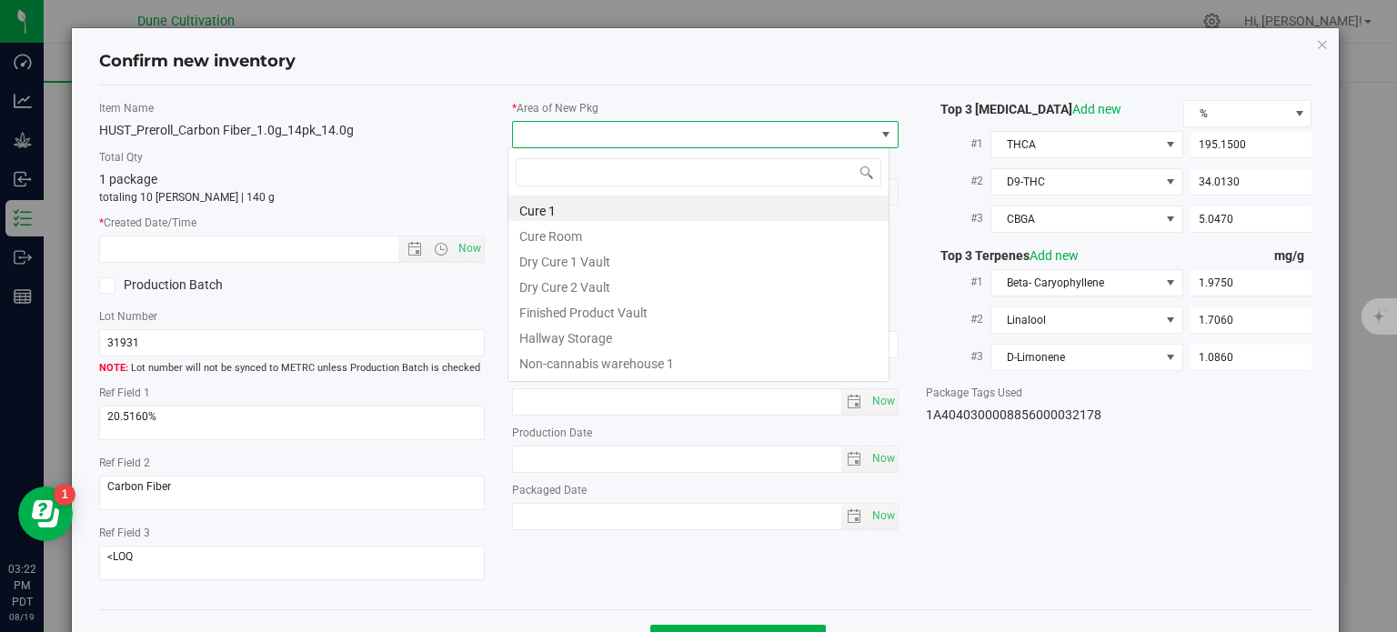
scroll to position [26, 382]
click at [614, 308] on li "Finished Product Vault" at bounding box center [698, 309] width 380 height 25
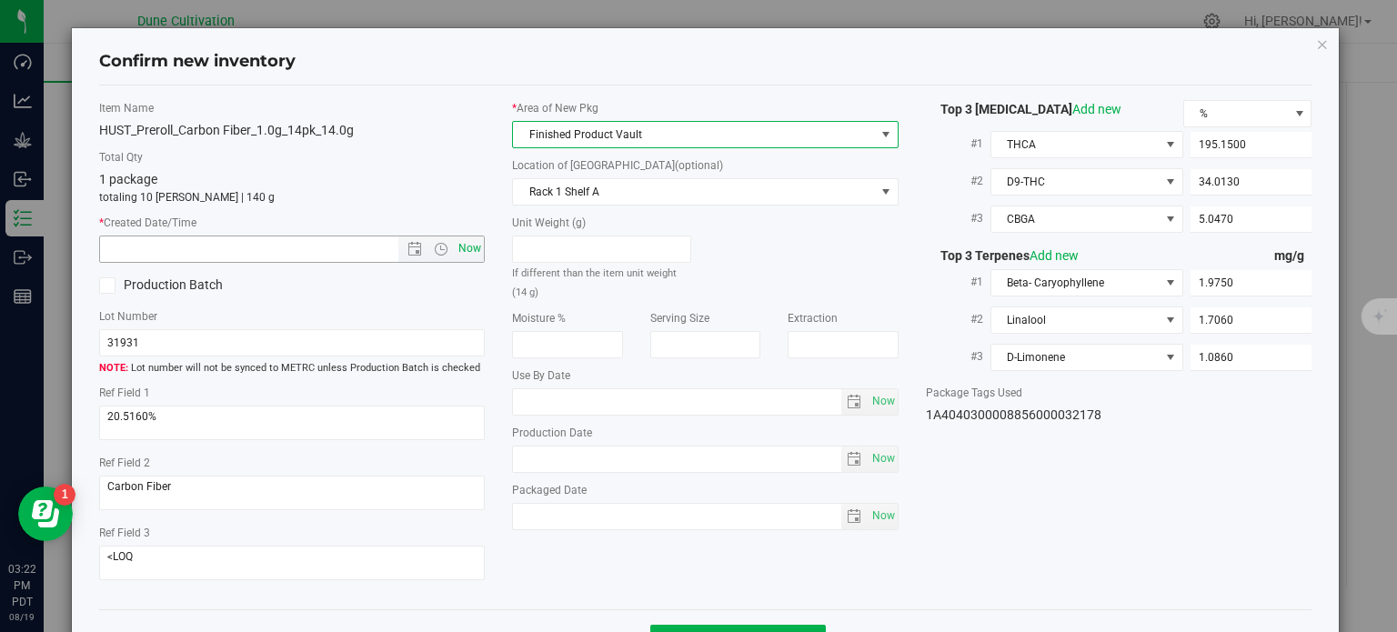
click at [473, 260] on span "Now" at bounding box center [470, 249] width 31 height 26
type input "8/19/2025 3:22 PM"
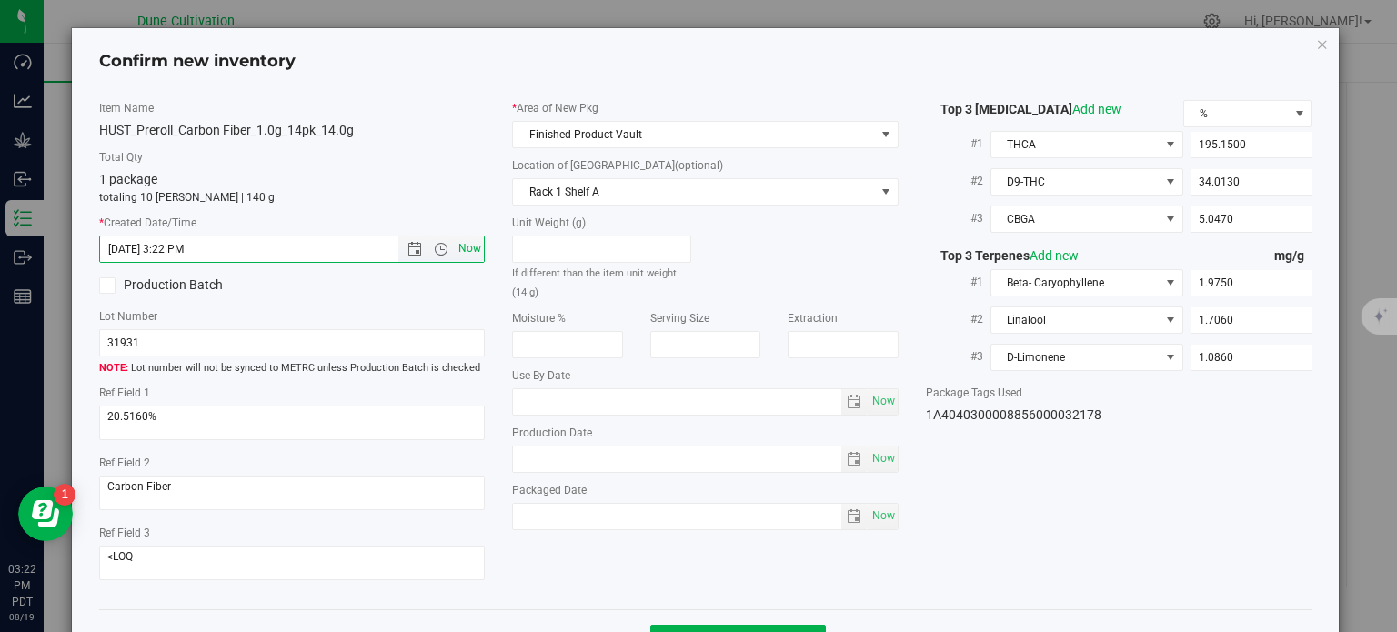
scroll to position [65, 0]
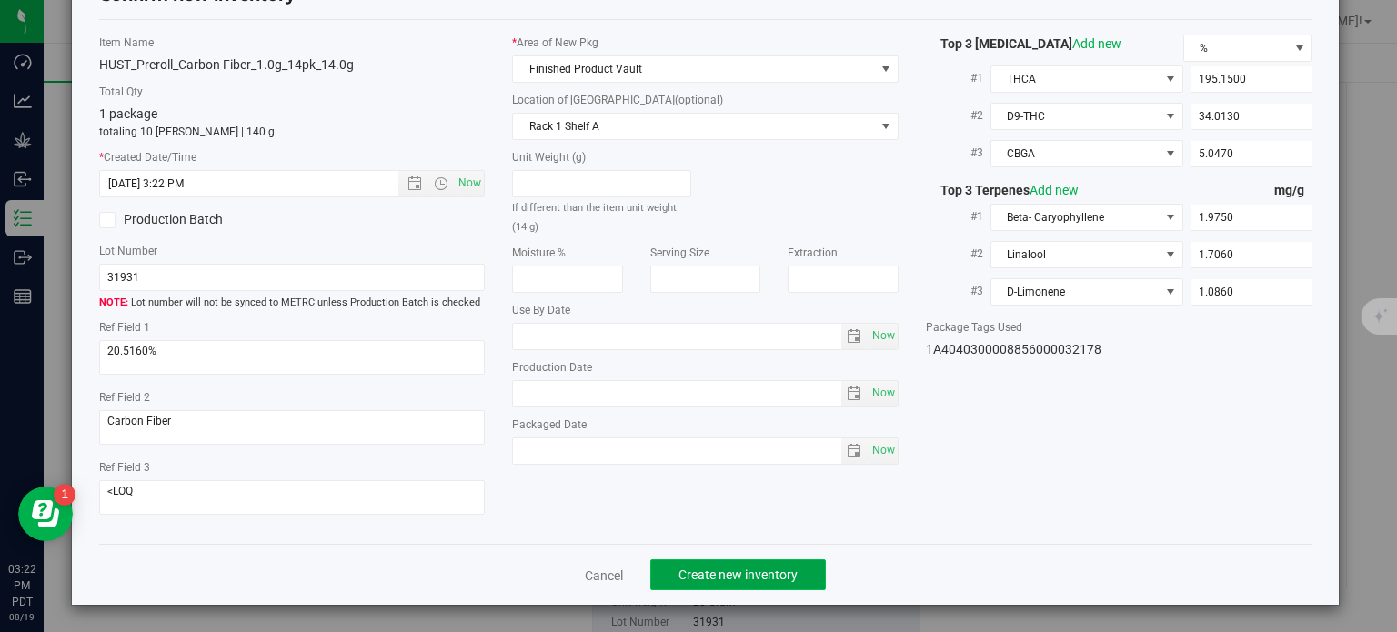
click at [699, 579] on span "Create new inventory" at bounding box center [738, 575] width 119 height 15
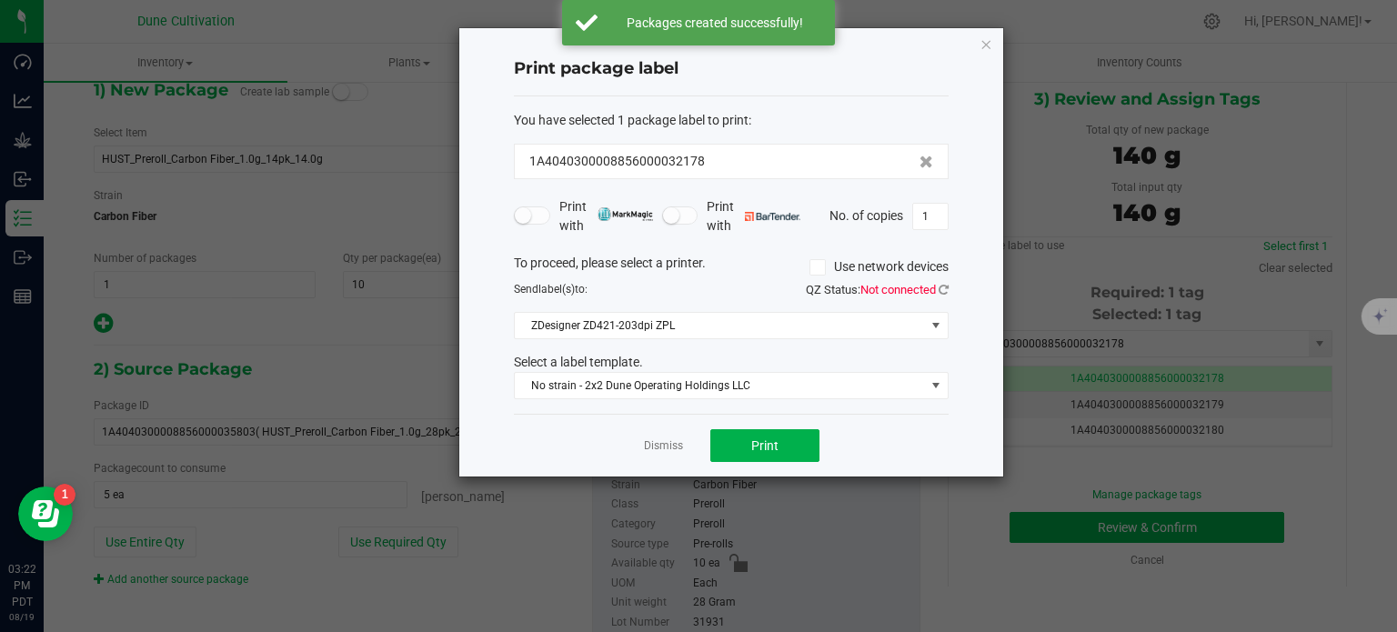
click at [659, 456] on div "Dismiss Print" at bounding box center [731, 445] width 435 height 63
click at [659, 450] on link "Dismiss" at bounding box center [663, 445] width 39 height 15
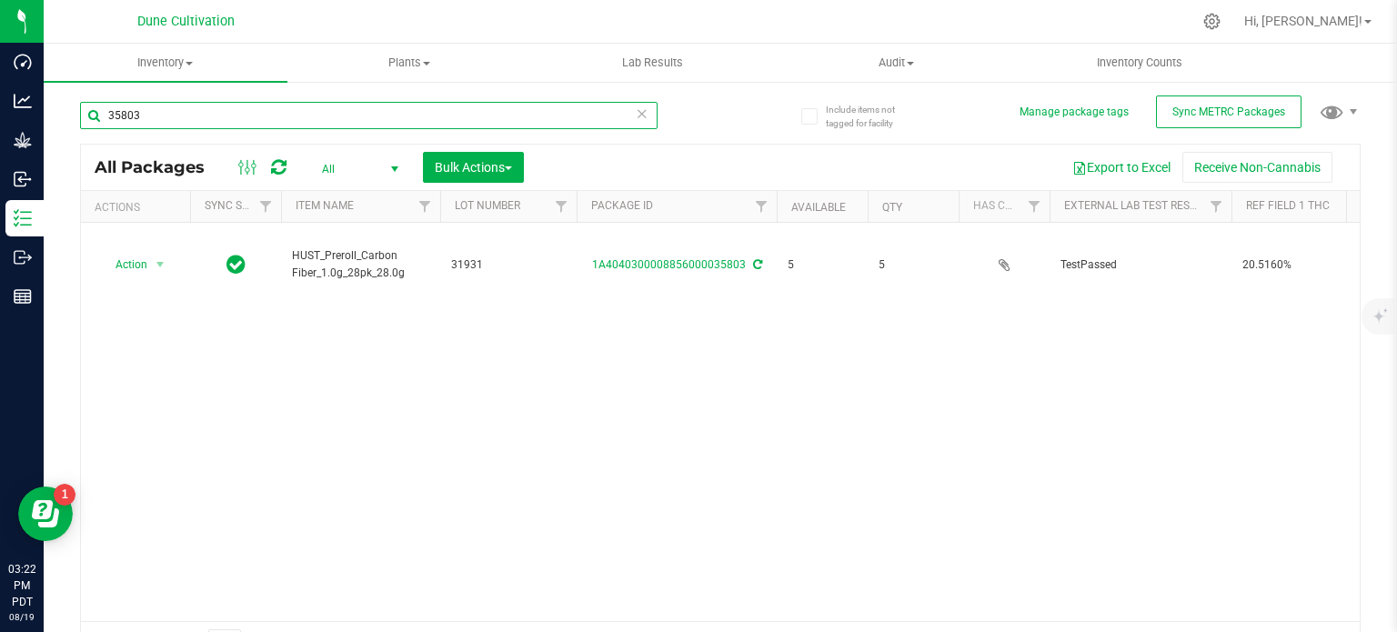
click at [279, 105] on input "35803" at bounding box center [369, 115] width 578 height 27
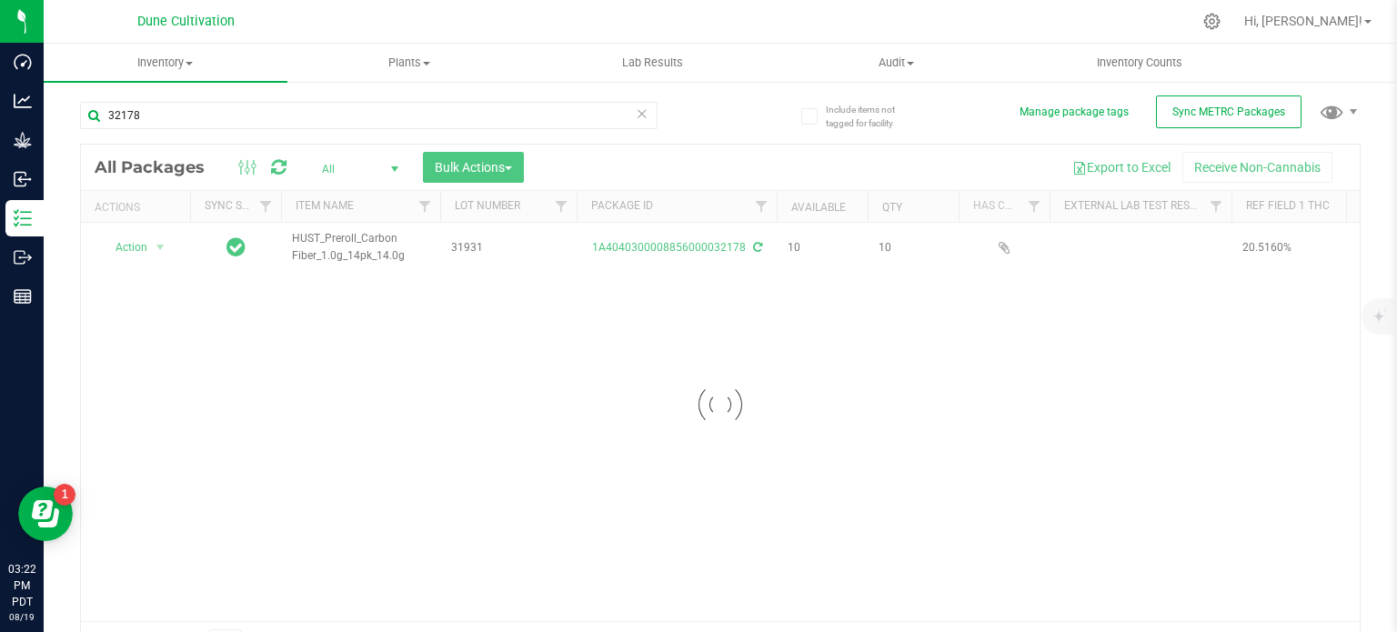
click at [329, 239] on div at bounding box center [720, 405] width 1279 height 520
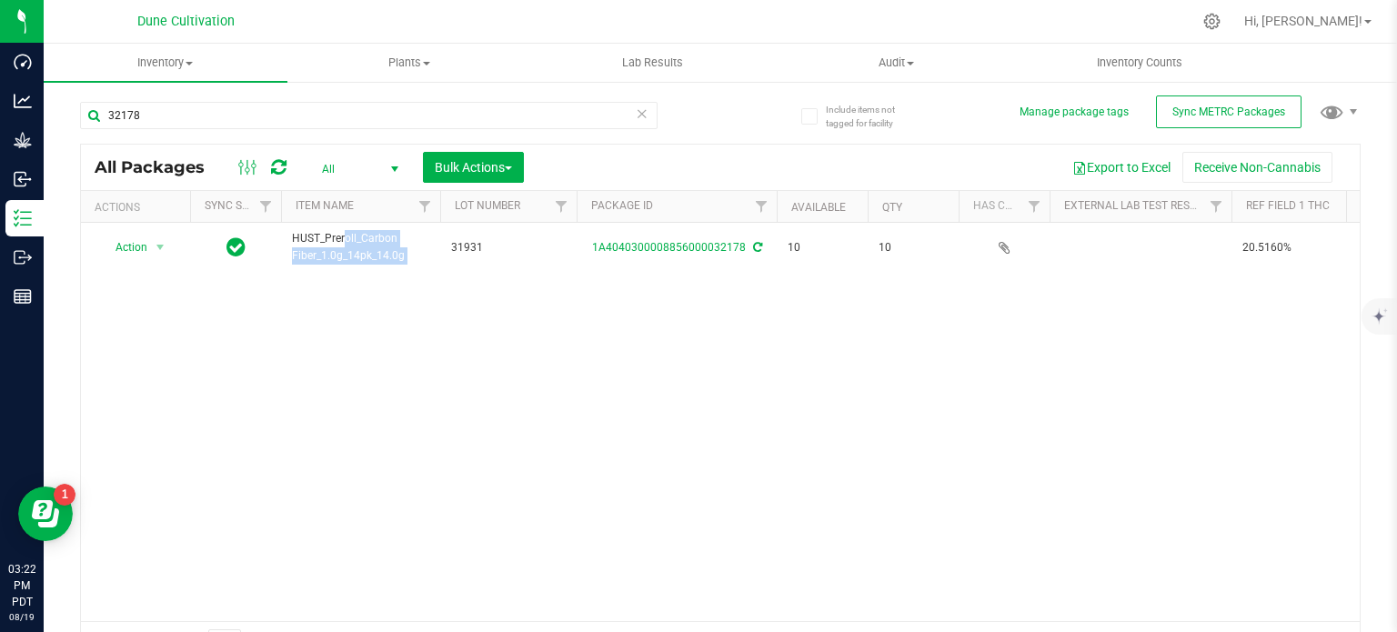
click at [329, 239] on span "HUST_Preroll_Carbon Fiber_1.0g_14pk_14.0g" at bounding box center [360, 247] width 137 height 35
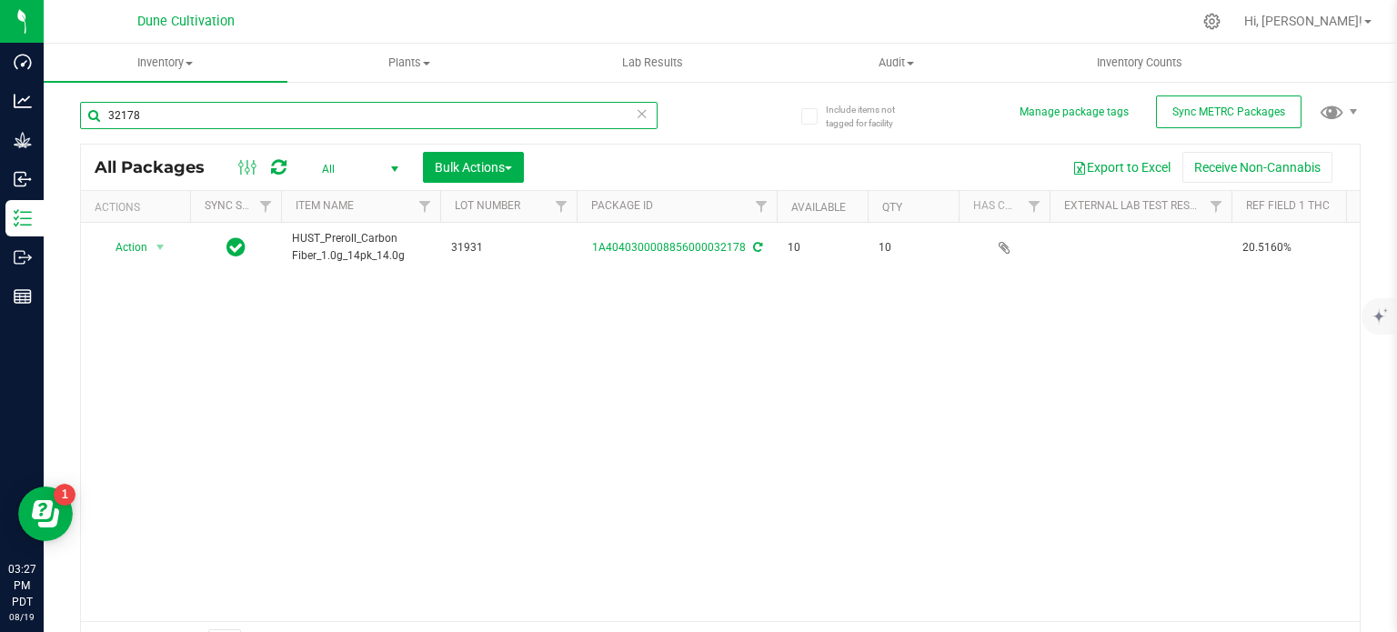
click at [142, 108] on input "32178" at bounding box center [369, 115] width 578 height 27
click at [142, 108] on input "32174" at bounding box center [369, 115] width 578 height 27
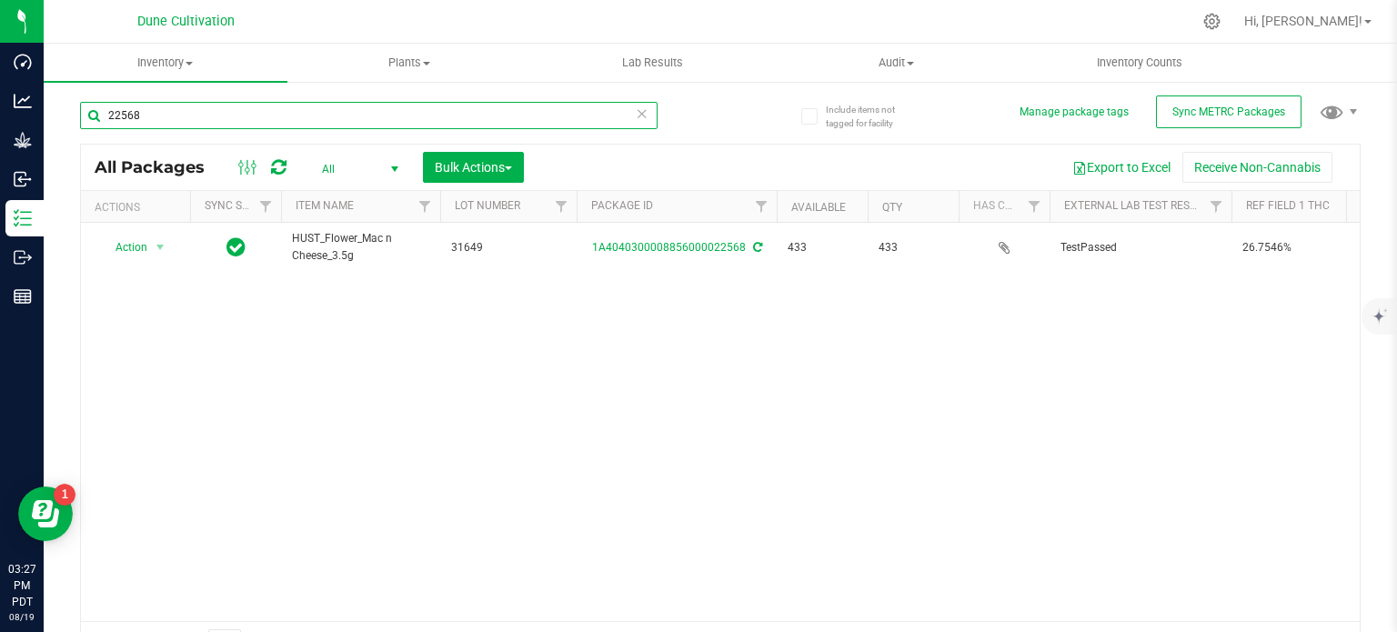
click at [142, 108] on input "22568" at bounding box center [369, 115] width 578 height 27
type input "32174"
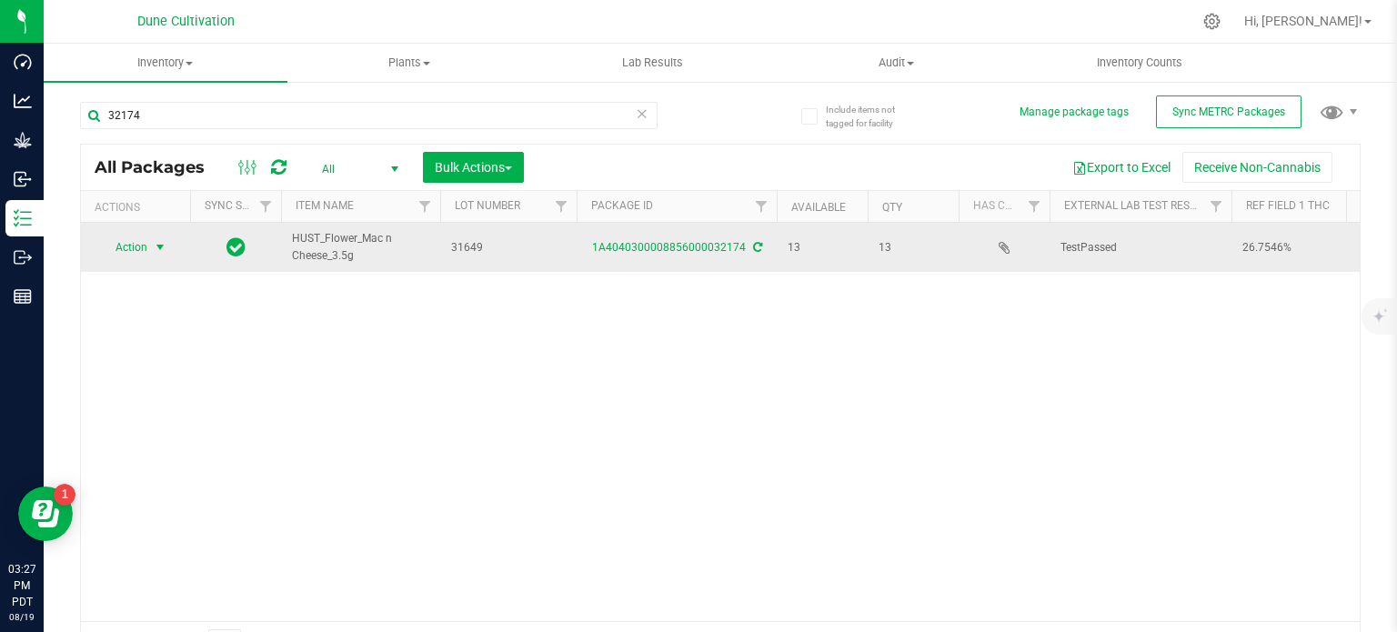
click at [146, 248] on span "Action" at bounding box center [123, 247] width 49 height 25
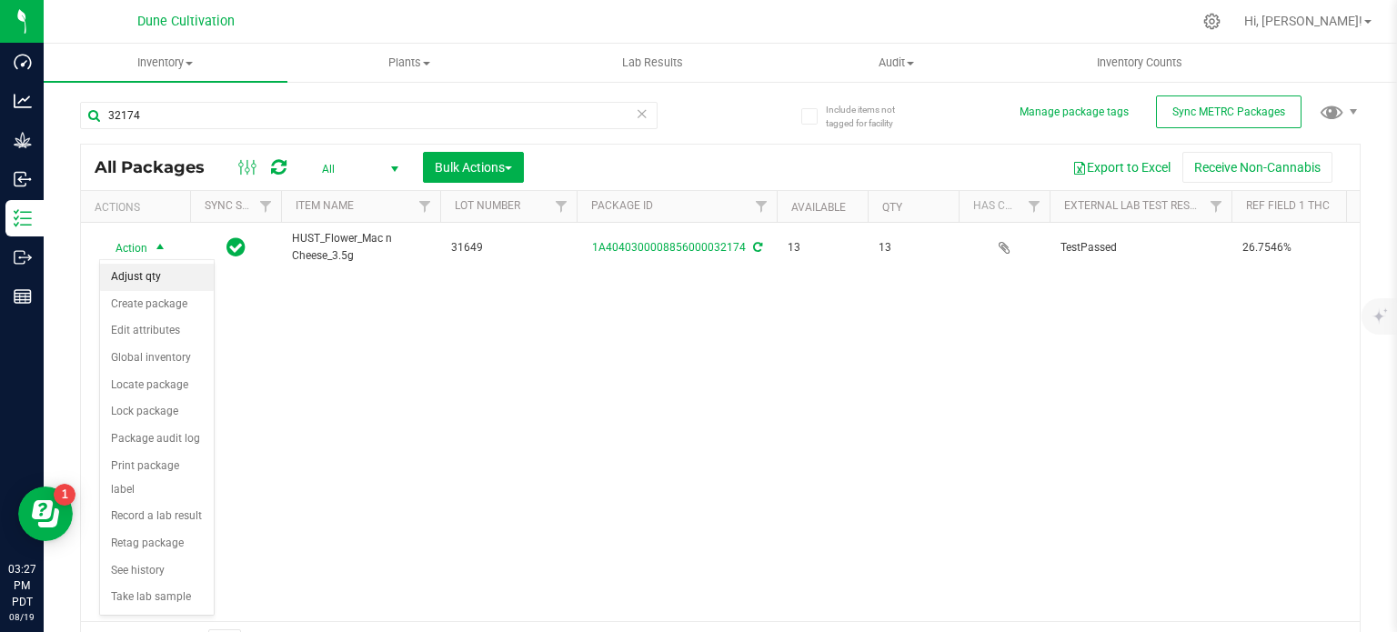
click at [148, 273] on li "Adjust qty" at bounding box center [157, 277] width 114 height 27
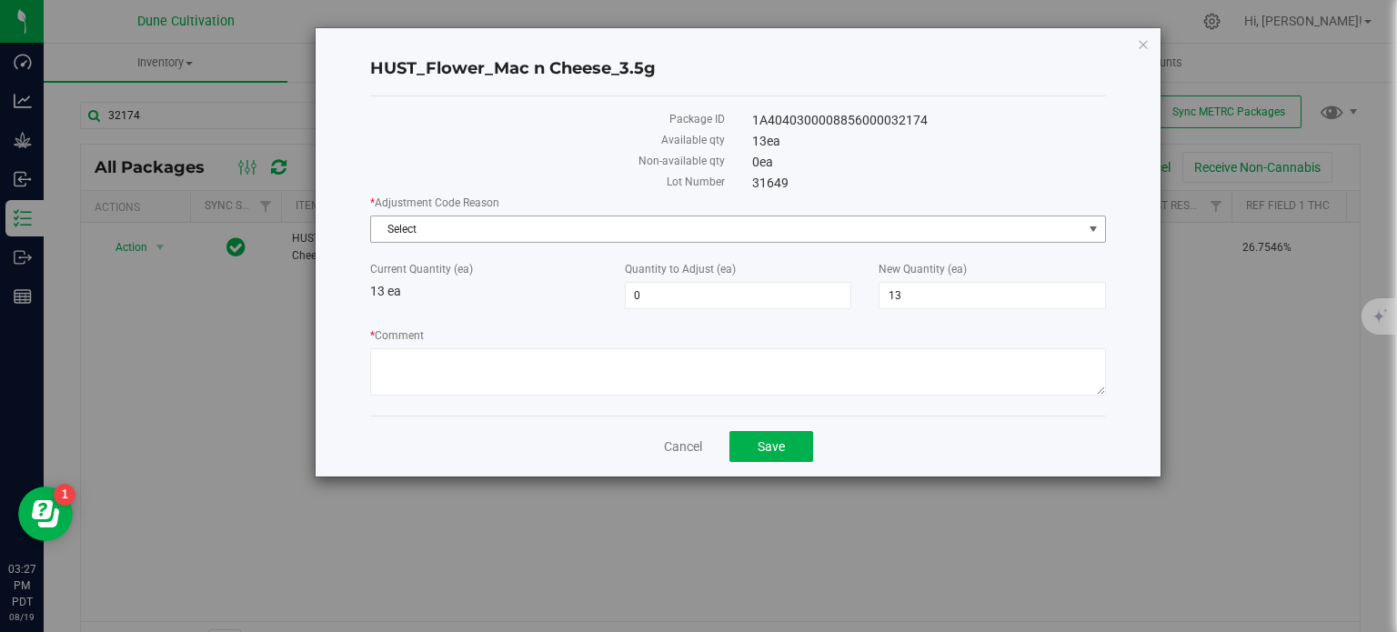
click at [485, 218] on span "Select" at bounding box center [726, 228] width 711 height 25
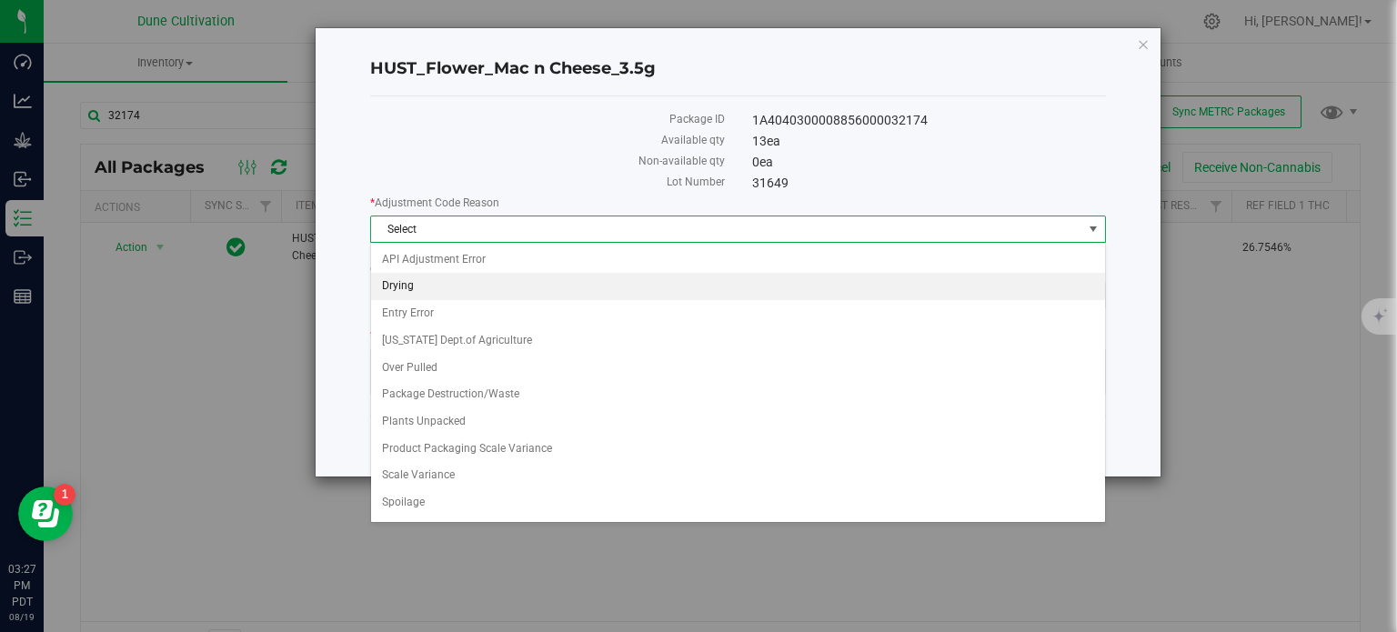
scroll to position [100, 0]
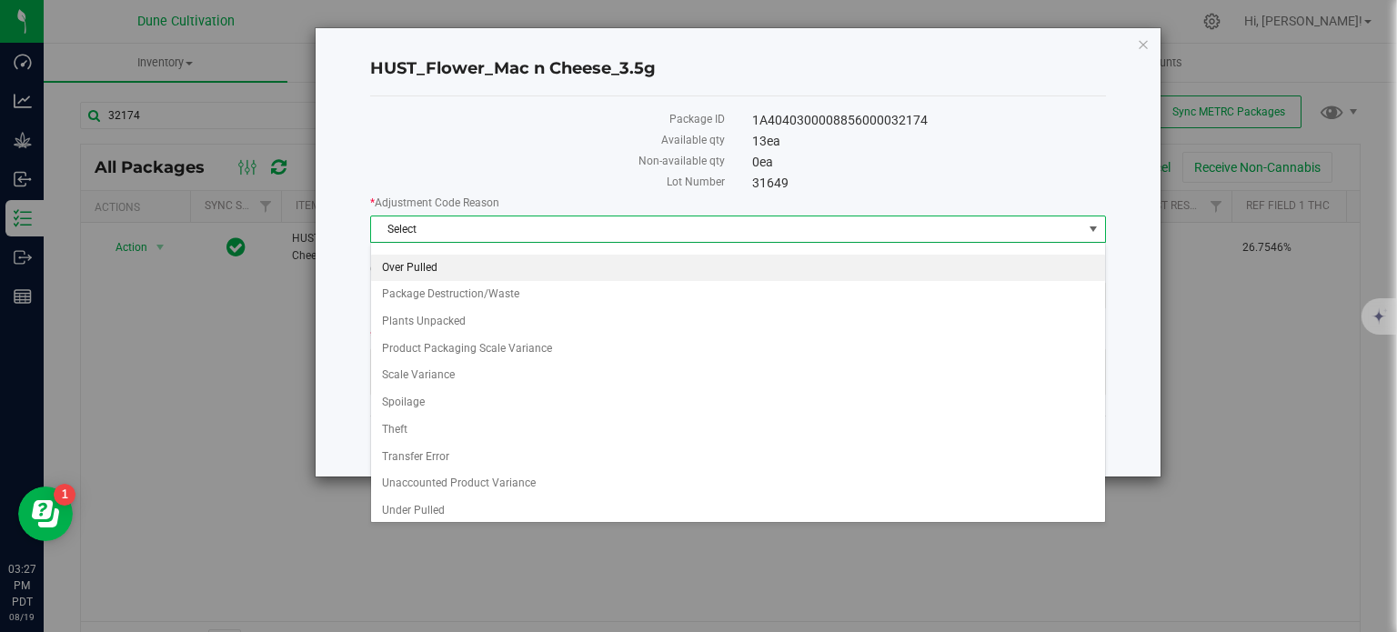
click at [463, 268] on li "Over Pulled" at bounding box center [738, 268] width 734 height 27
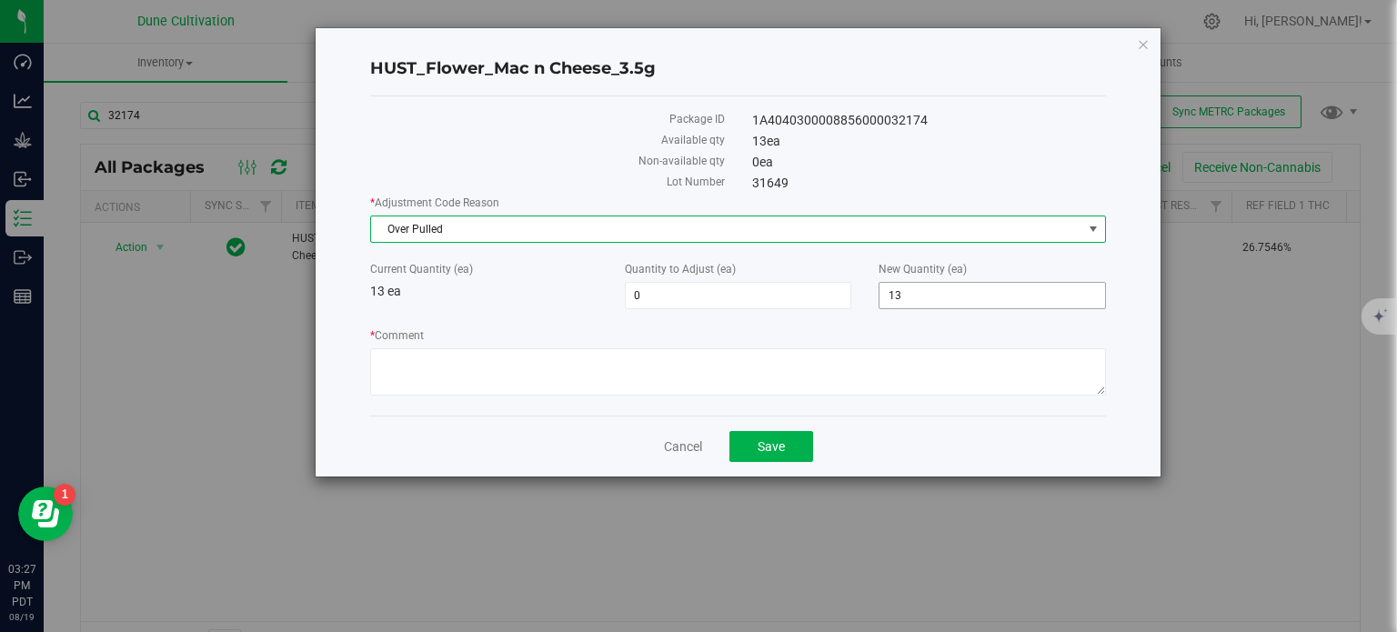
click at [911, 290] on span "13 13" at bounding box center [992, 295] width 227 height 27
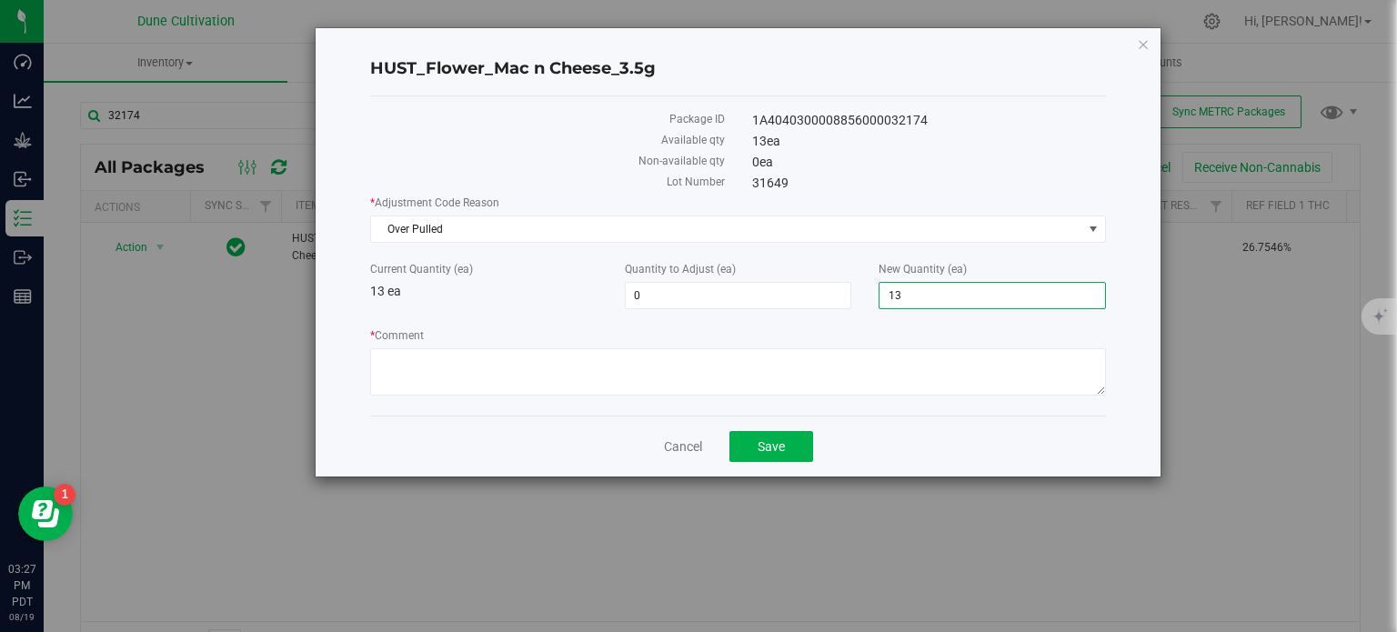
click at [911, 290] on input "13" at bounding box center [993, 295] width 226 height 25
type input "31"
type input "18"
type input "31"
click at [714, 388] on textarea "* Comment" at bounding box center [738, 371] width 736 height 47
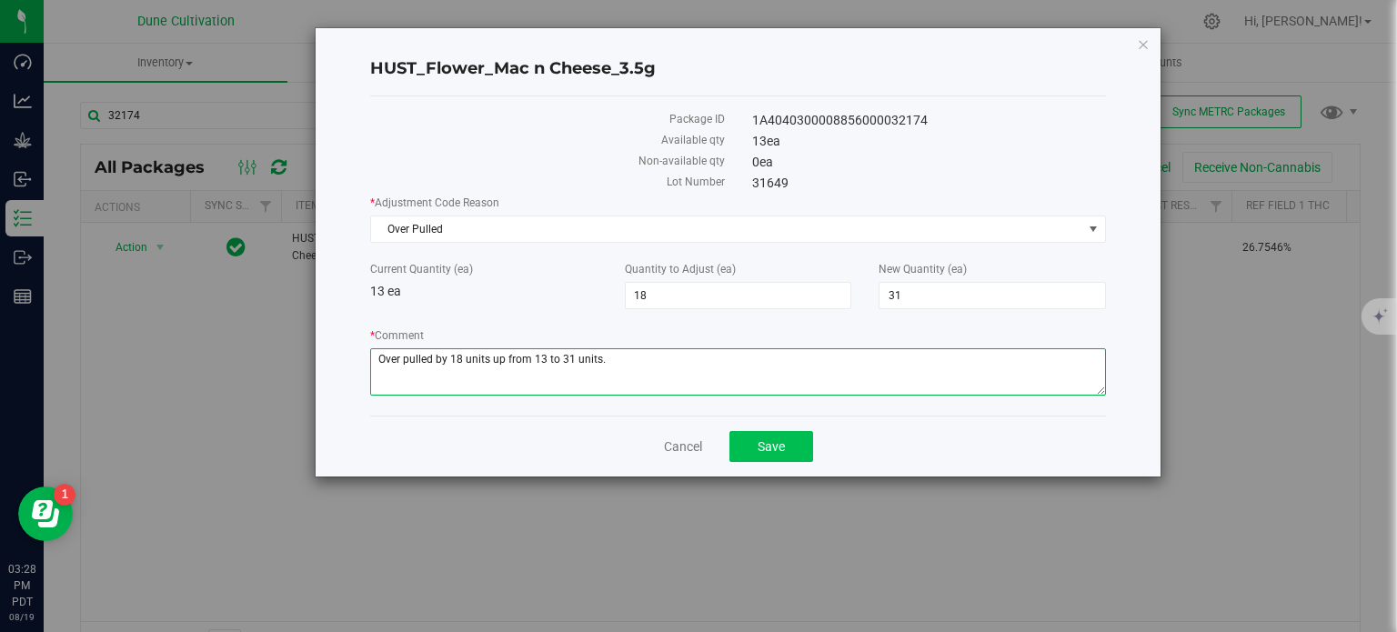
type textarea "Over pulled by 18 units up from 13 to 31 units."
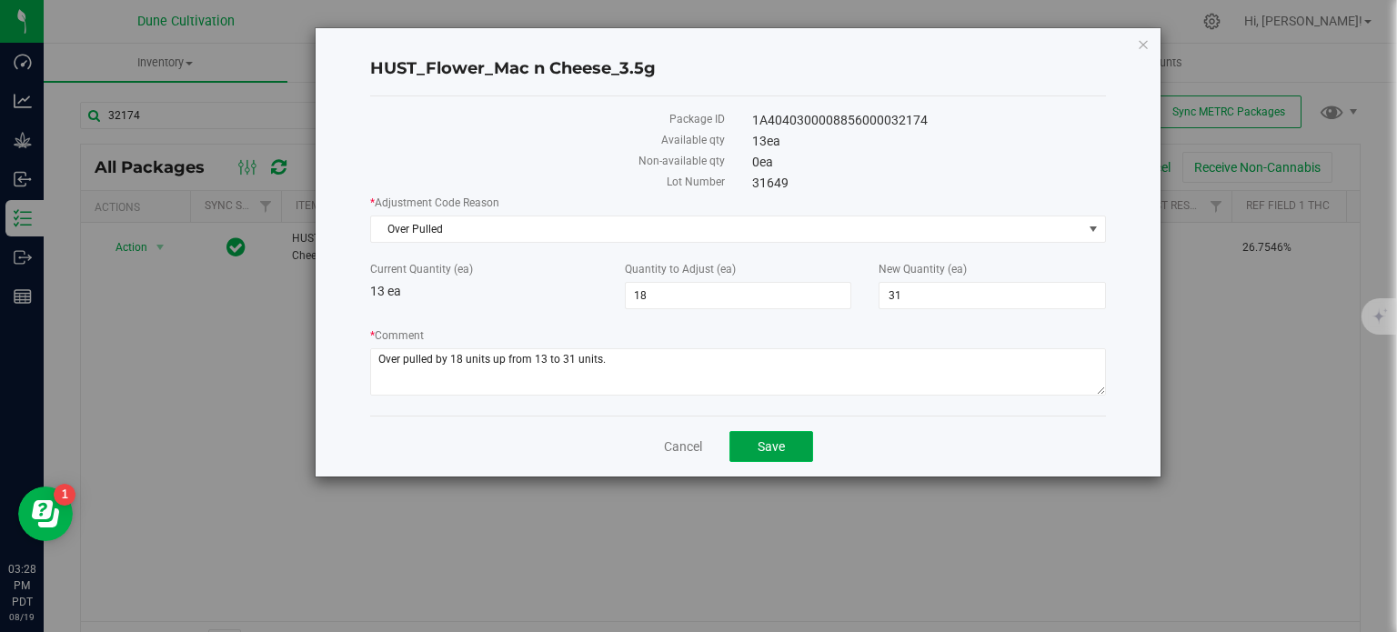
click at [775, 447] on span "Save" at bounding box center [771, 446] width 27 height 15
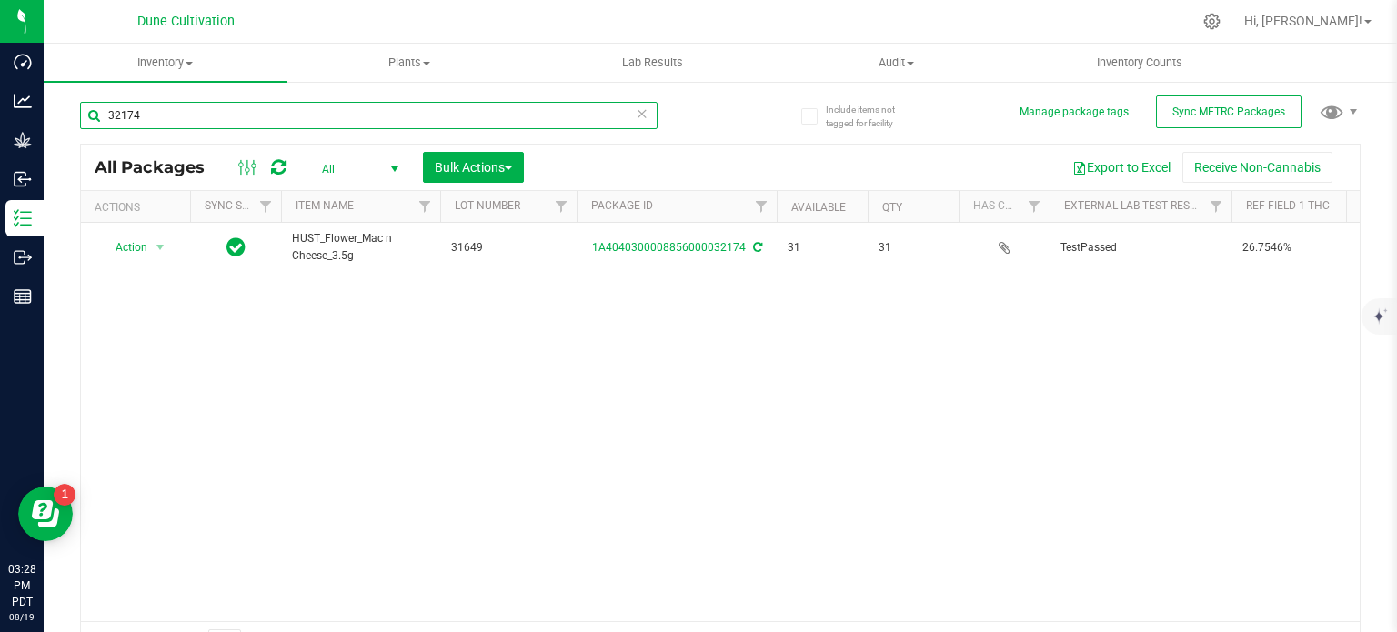
click at [267, 122] on input "32174" at bounding box center [369, 115] width 578 height 27
type input "22568"
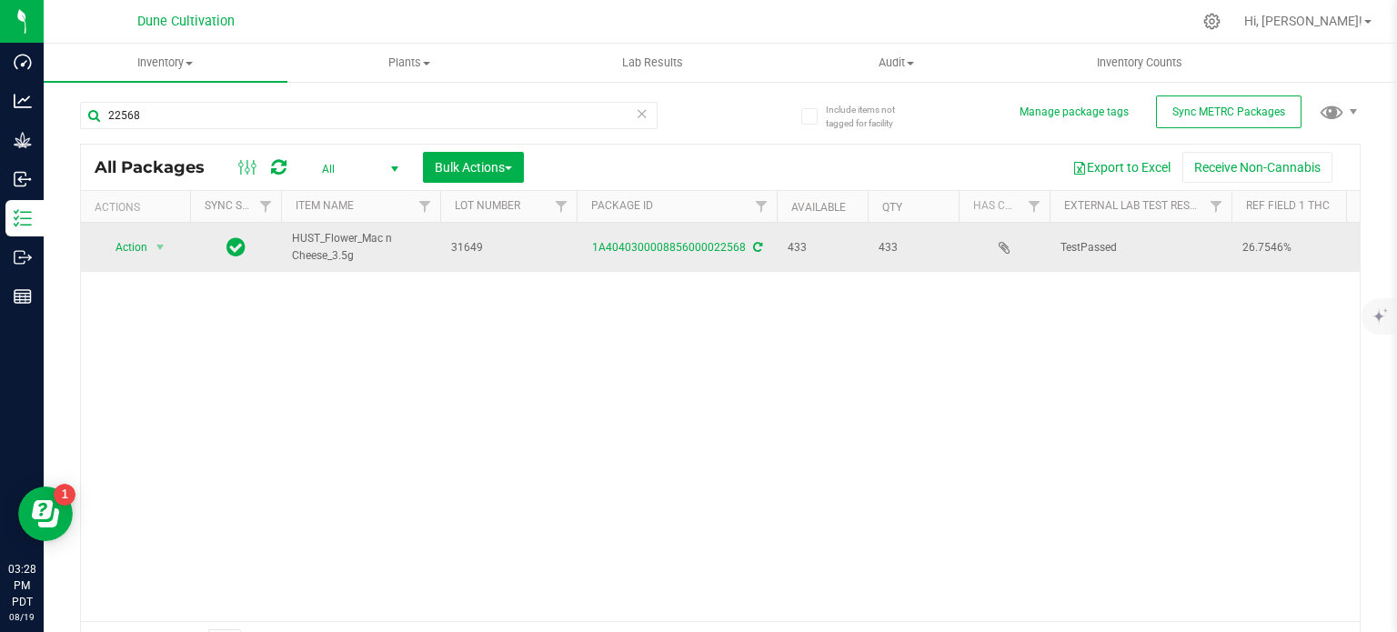
click at [757, 244] on icon at bounding box center [757, 247] width 9 height 11
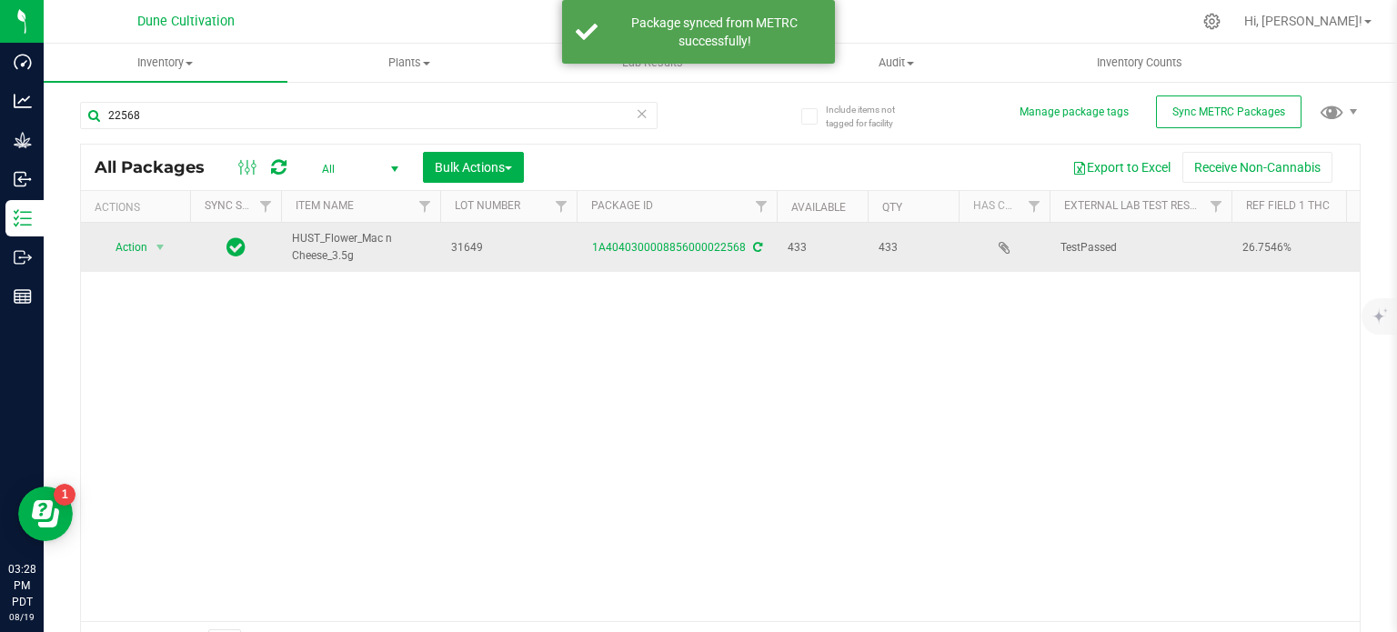
click at [757, 244] on icon at bounding box center [757, 247] width 9 height 11
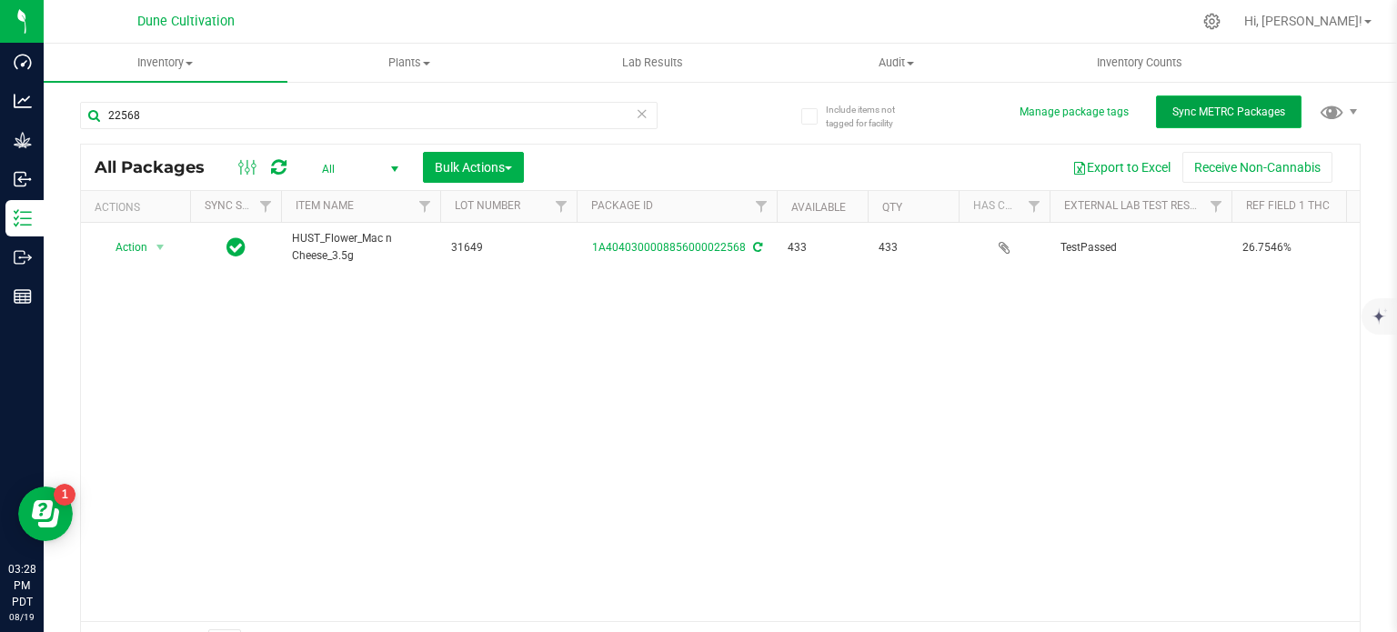
click at [1183, 118] on span "Sync METRC Packages" at bounding box center [1229, 112] width 113 height 13
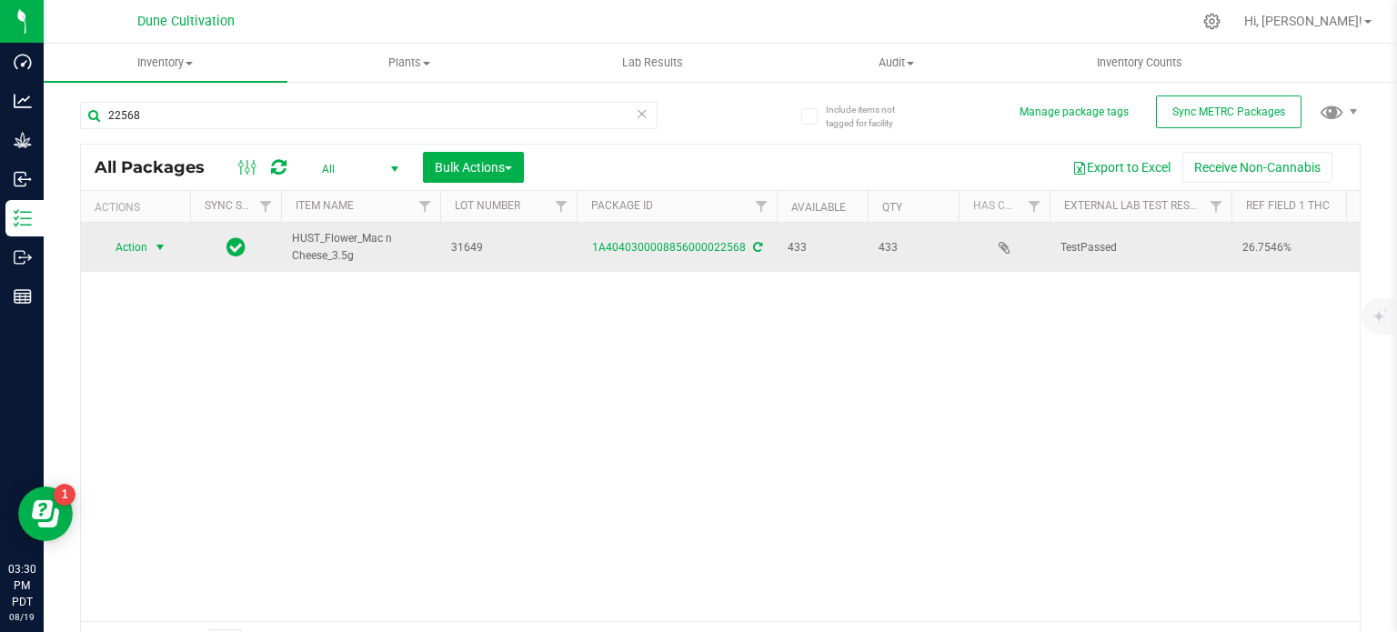
click at [125, 254] on span "Action" at bounding box center [123, 247] width 49 height 25
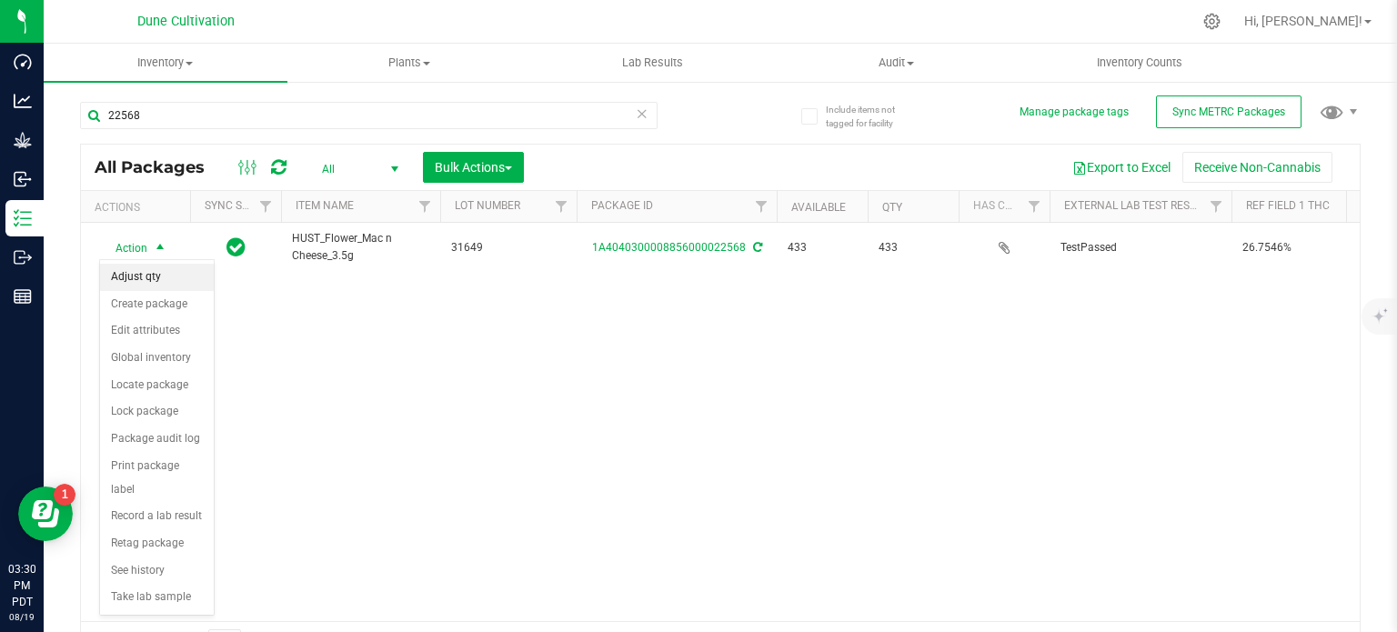
click at [142, 279] on li "Adjust qty" at bounding box center [157, 277] width 114 height 27
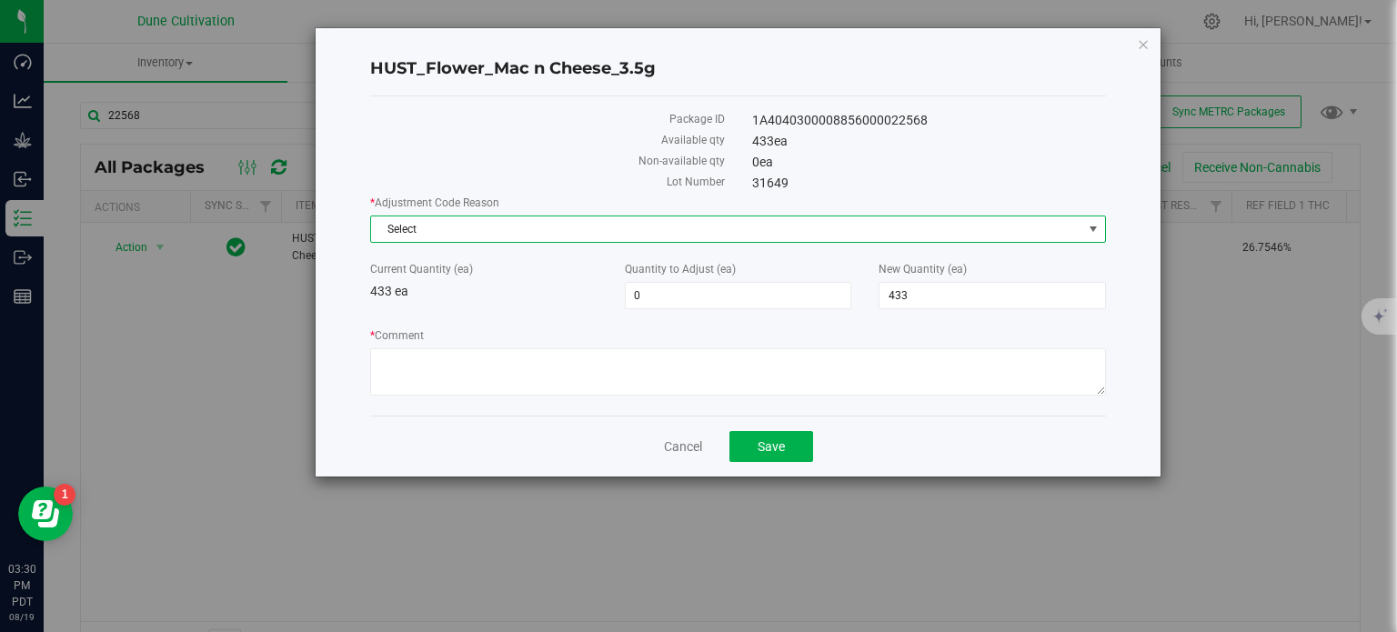
click at [560, 232] on span "Select" at bounding box center [726, 228] width 711 height 25
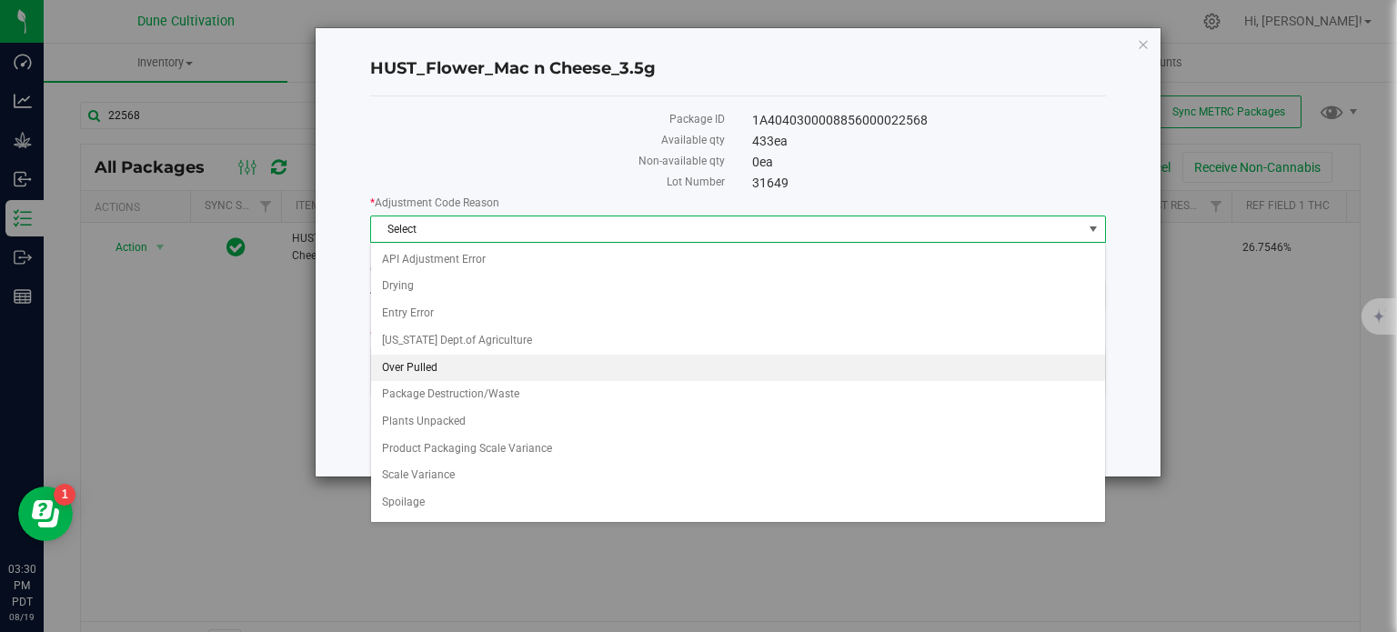
scroll to position [100, 0]
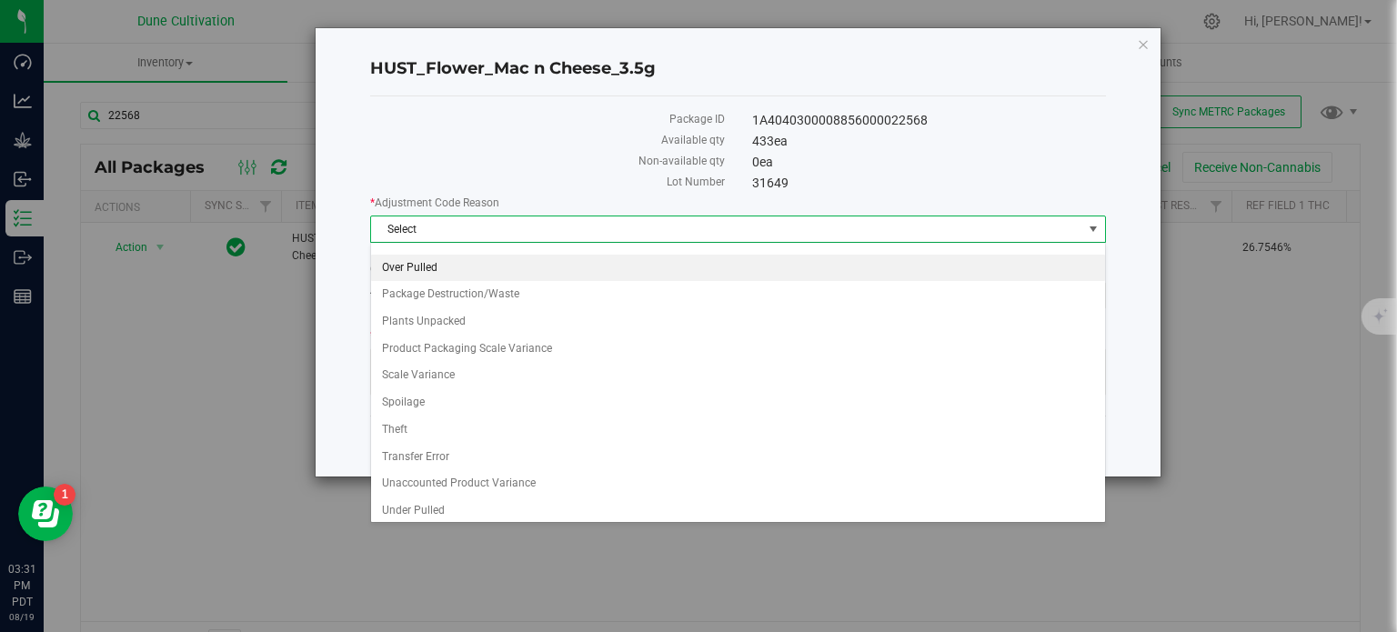
click at [454, 262] on li "Over Pulled" at bounding box center [738, 268] width 734 height 27
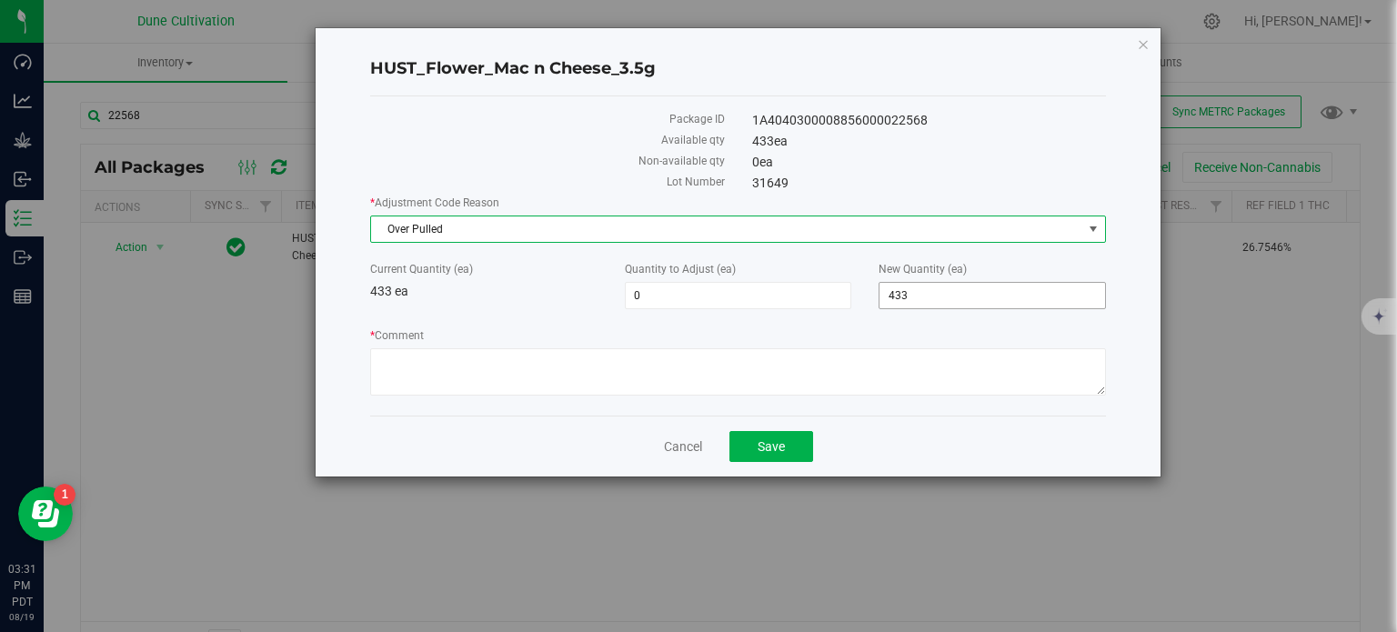
click at [914, 296] on span "433 433" at bounding box center [992, 295] width 227 height 27
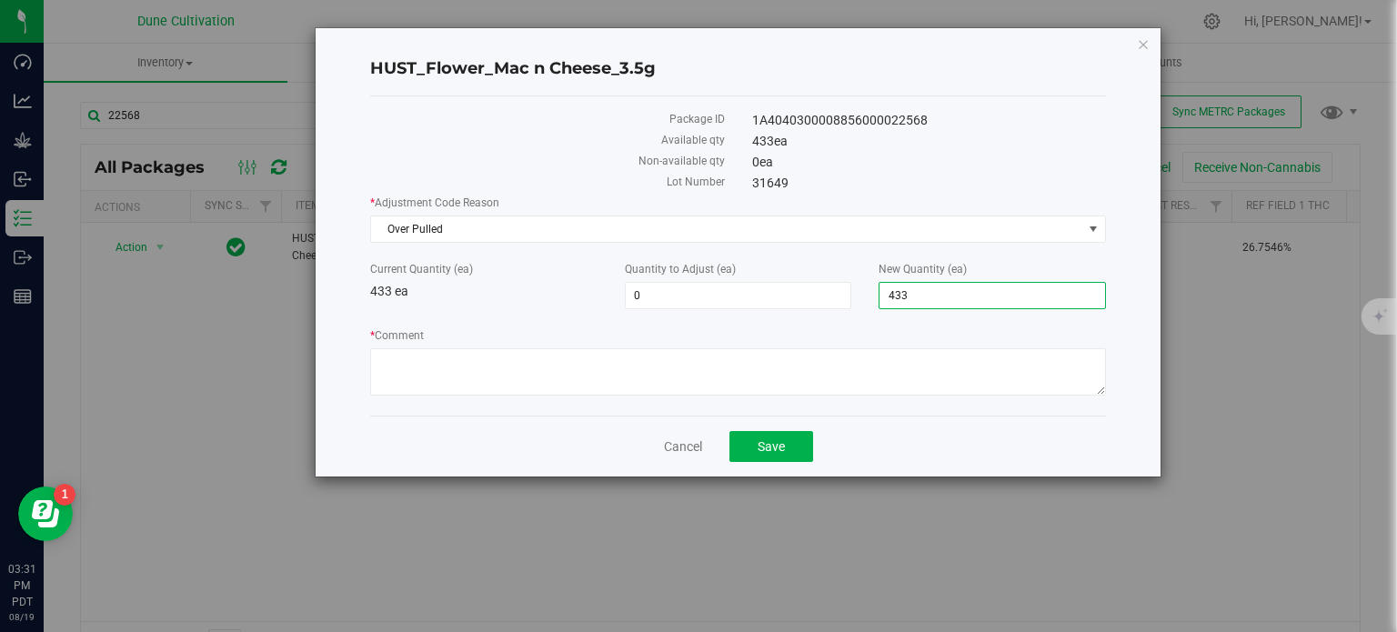
click at [914, 296] on input "433" at bounding box center [993, 295] width 226 height 25
click at [579, 352] on textarea "* Comment" at bounding box center [738, 371] width 736 height 47
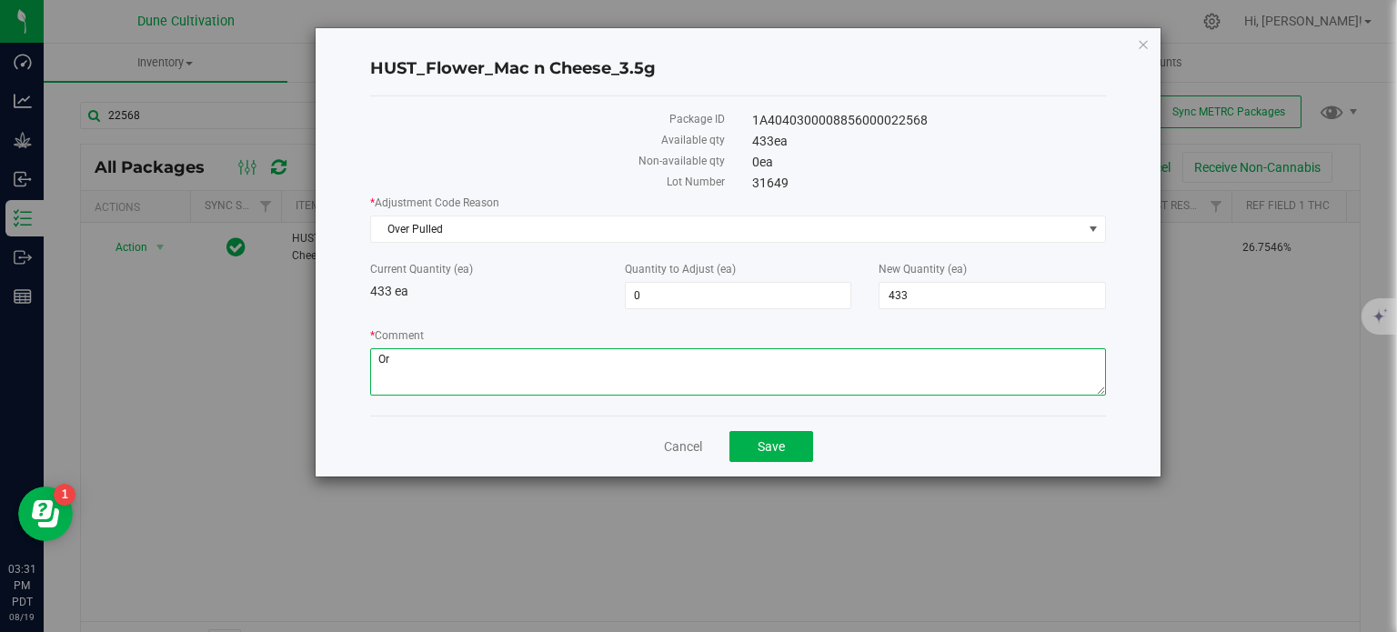
type textarea "O"
click at [531, 225] on span "Over Pulled" at bounding box center [726, 228] width 711 height 25
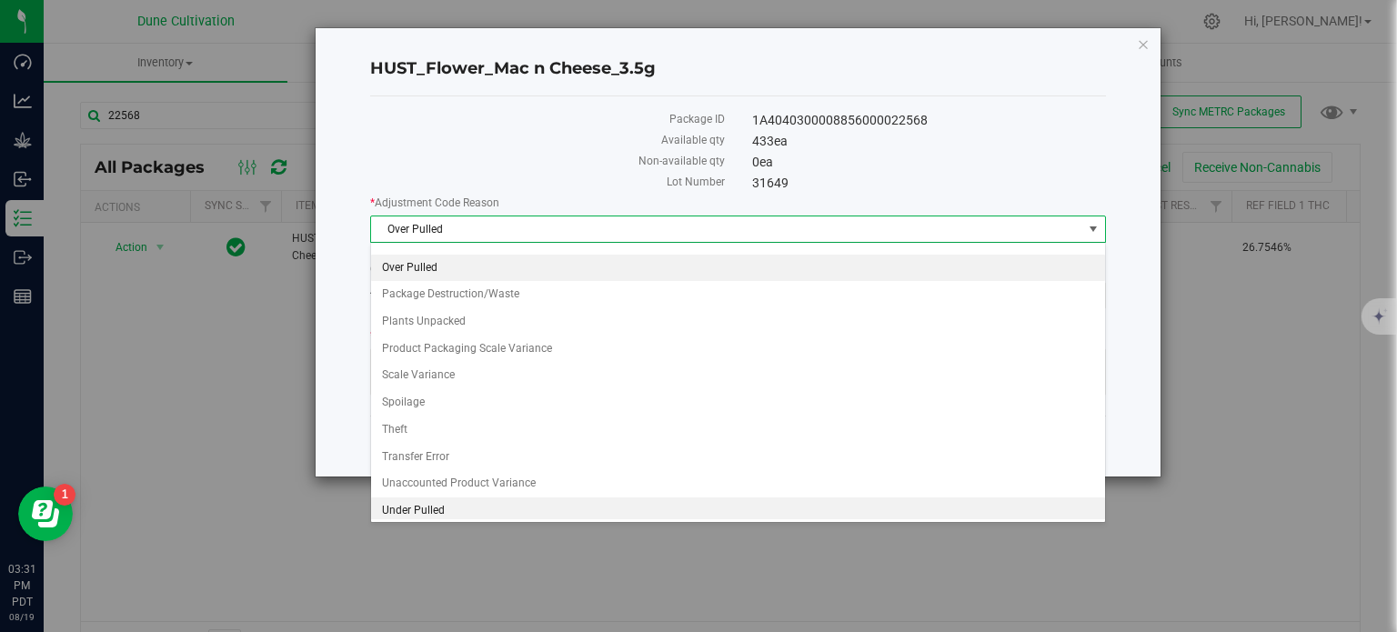
click at [430, 498] on li "Under Pulled" at bounding box center [738, 511] width 734 height 27
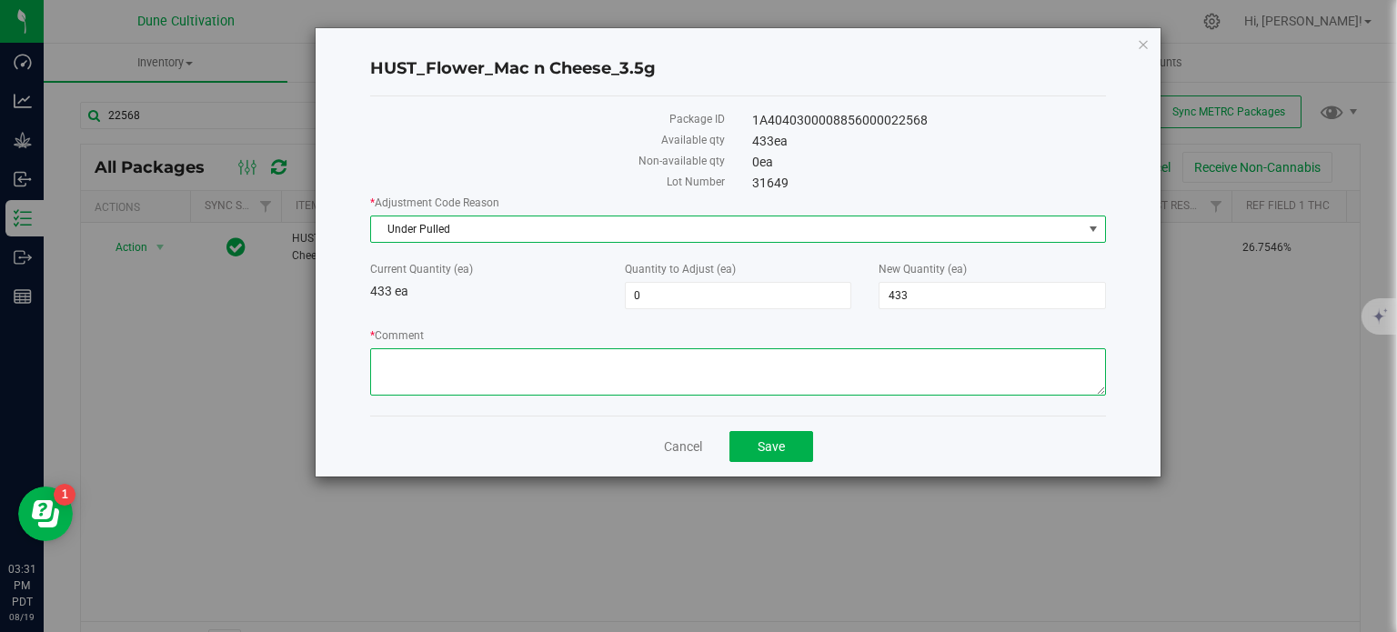
click at [445, 363] on textarea "* Comment" at bounding box center [738, 371] width 736 height 47
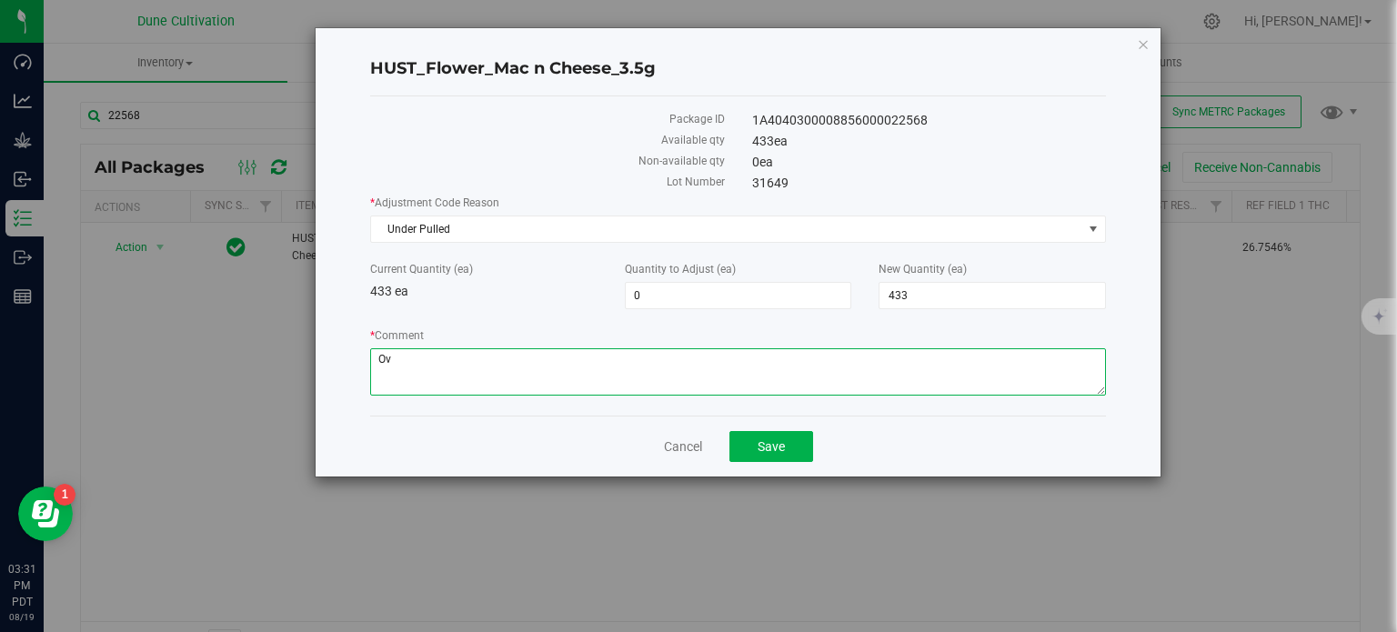
type textarea "O"
click at [452, 362] on textarea "* Comment" at bounding box center [738, 371] width 736 height 47
click at [659, 364] on textarea "* Comment" at bounding box center [738, 371] width 736 height 47
type textarea "Originally under pulled 22568 by 18 units. Adjusted 32174 up by 18 units. Subtr…"
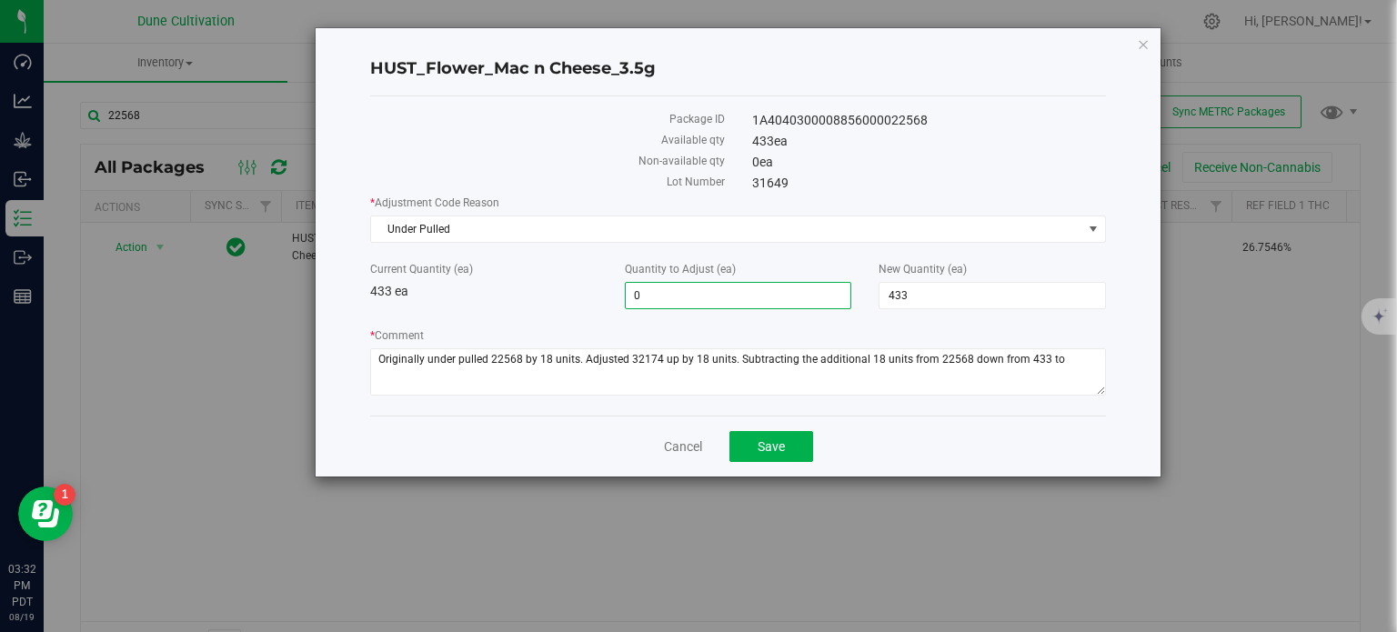
click at [761, 287] on span "0 0" at bounding box center [738, 295] width 227 height 27
type input "-18"
type input "415"
click at [760, 337] on label "* Comment" at bounding box center [738, 335] width 736 height 16
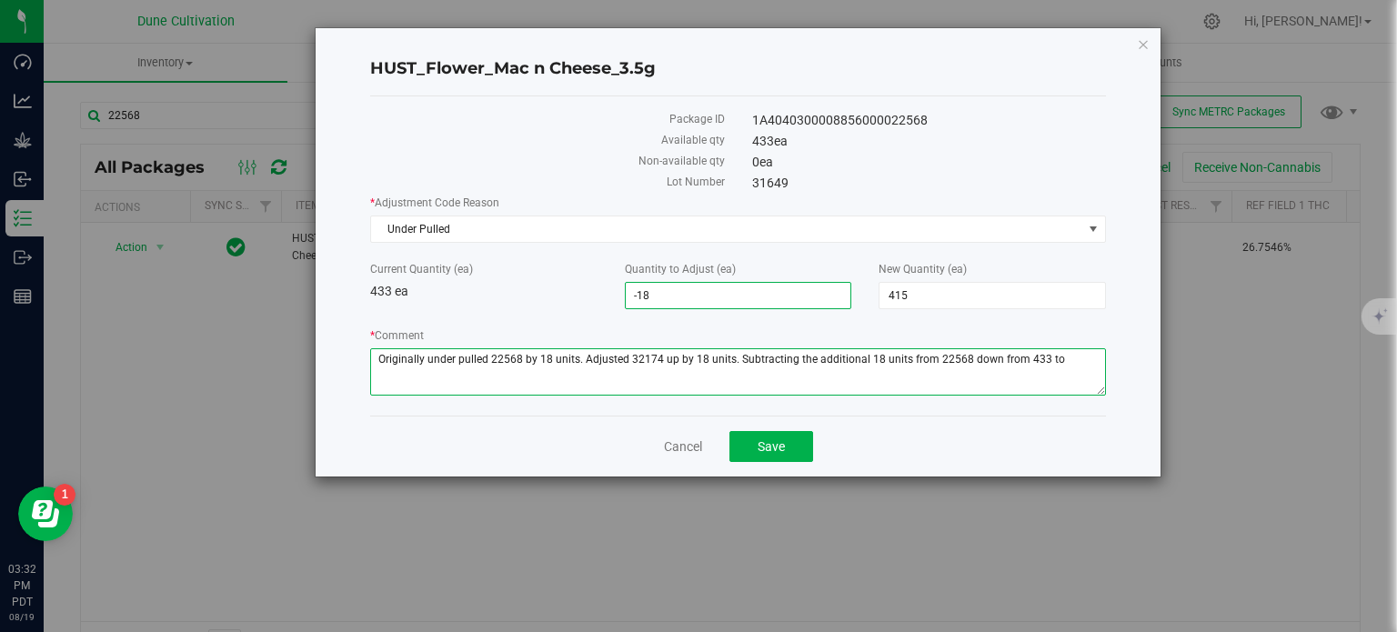
click at [760, 348] on textarea "* Comment" at bounding box center [738, 371] width 736 height 47
type textarea "Originally under pulled 22568 by 18 units. Adjusted 32174 up by 18 units. Subtr…"
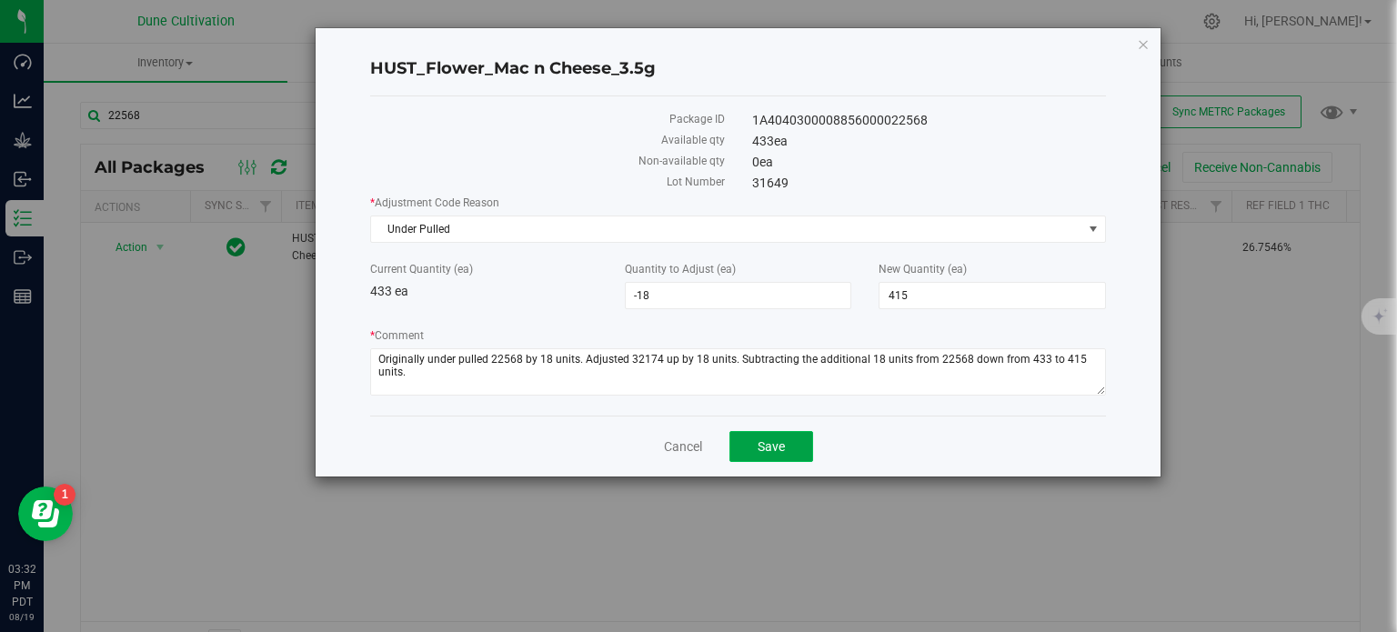
click at [786, 446] on button "Save" at bounding box center [772, 446] width 84 height 31
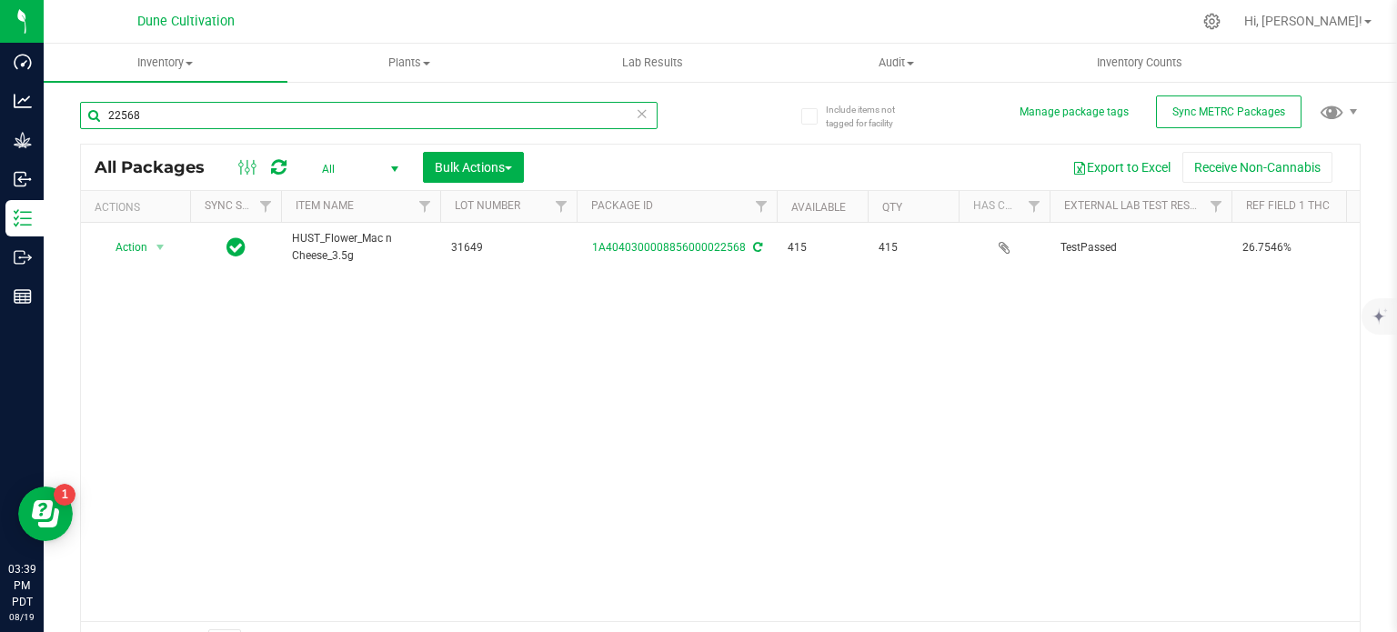
click at [206, 115] on input "22568" at bounding box center [369, 115] width 578 height 27
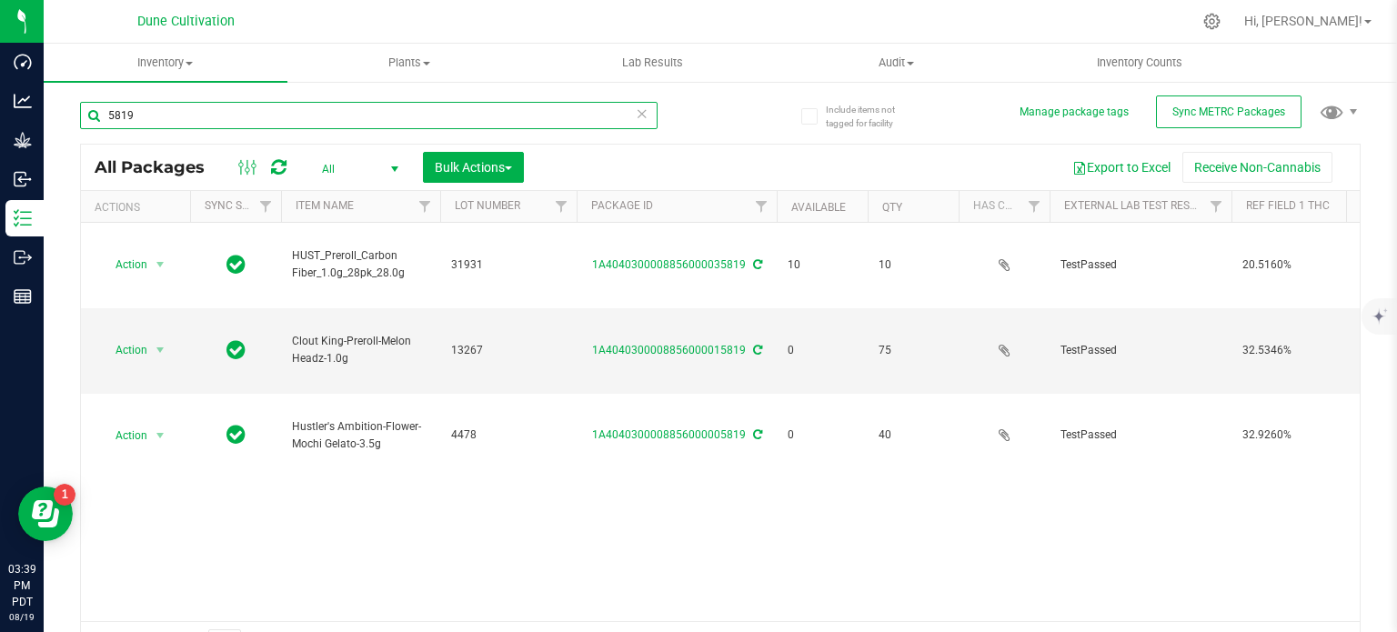
click at [176, 115] on input "5819" at bounding box center [369, 115] width 578 height 27
type input "35819"
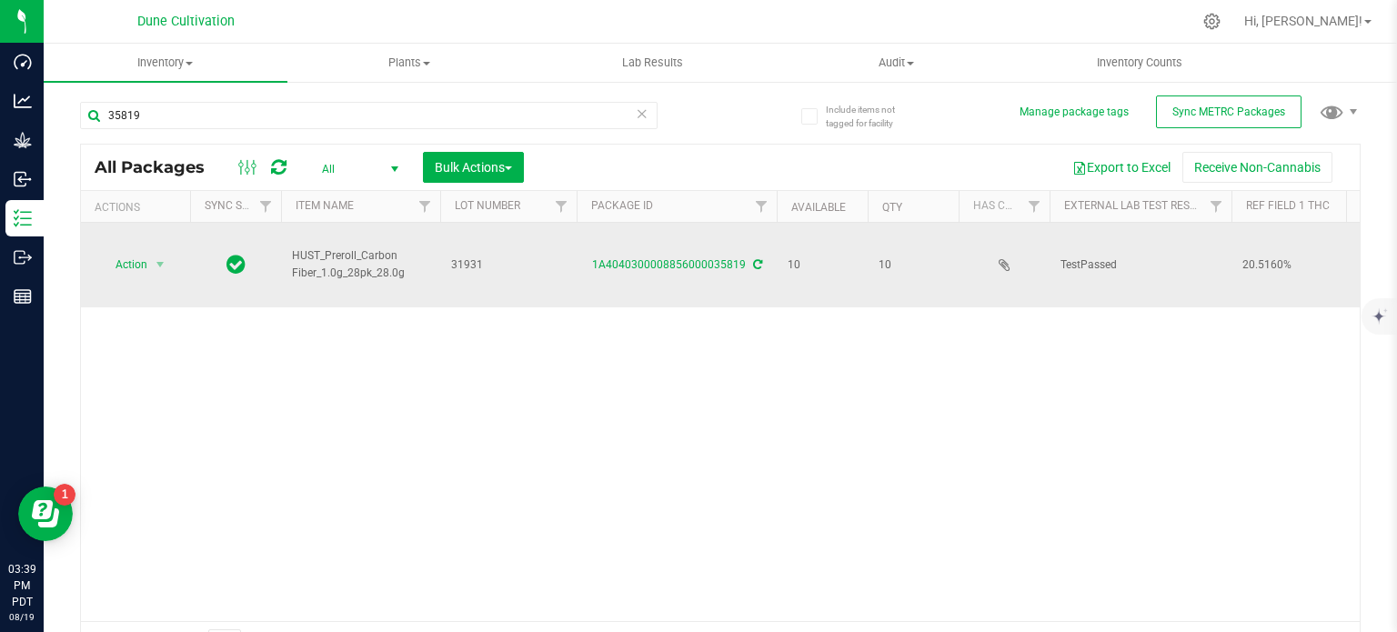
click at [754, 259] on icon at bounding box center [757, 264] width 9 height 11
click at [136, 252] on span "Action" at bounding box center [123, 264] width 49 height 25
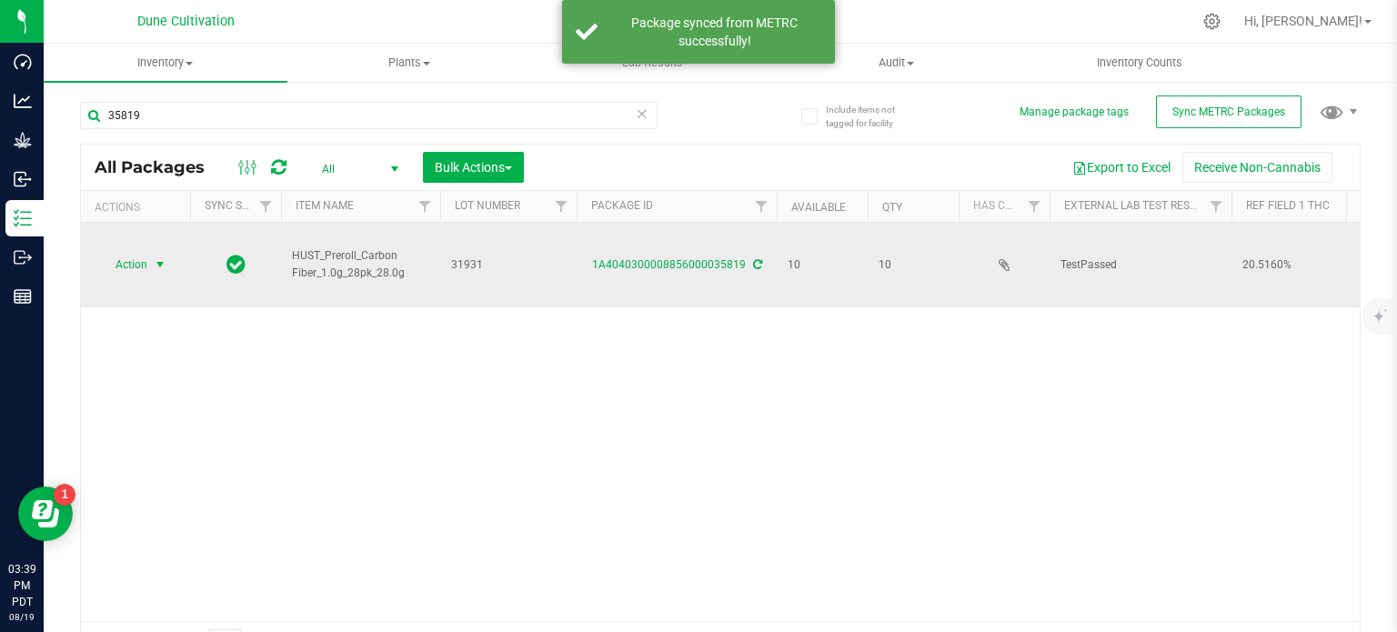
click at [141, 252] on span "Action" at bounding box center [123, 264] width 49 height 25
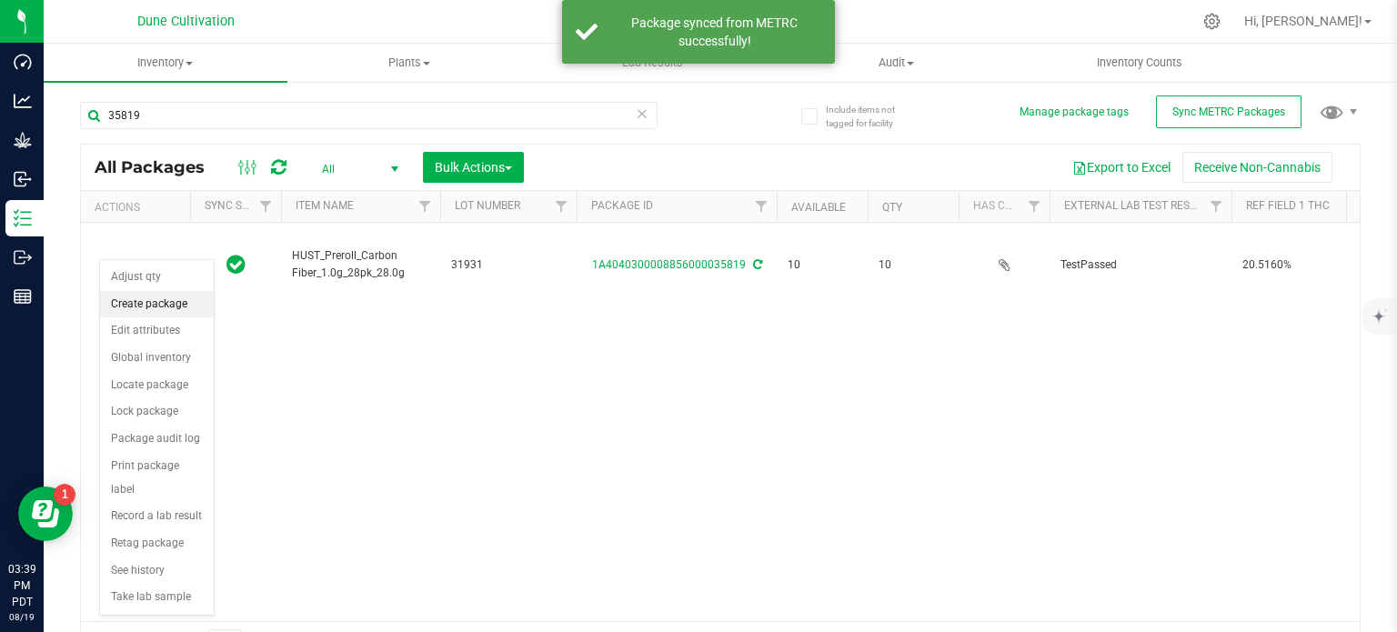
click at [150, 304] on li "Create package" at bounding box center [157, 304] width 114 height 27
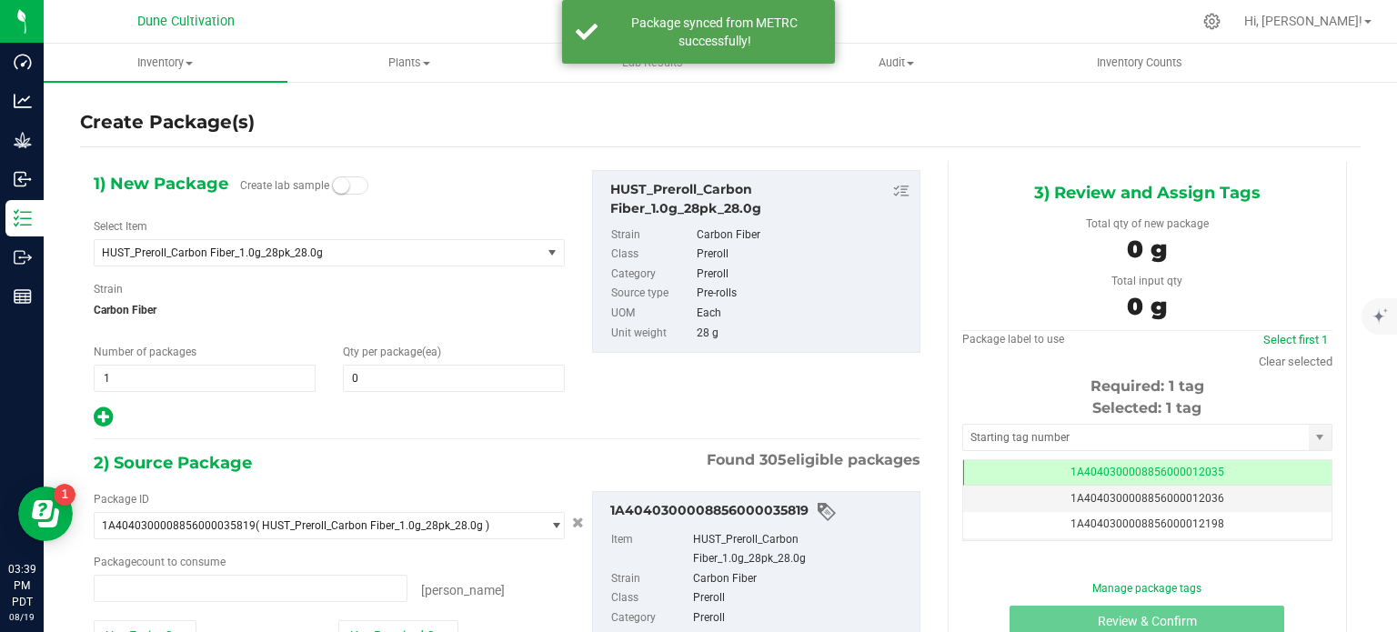
type input "0 ea"
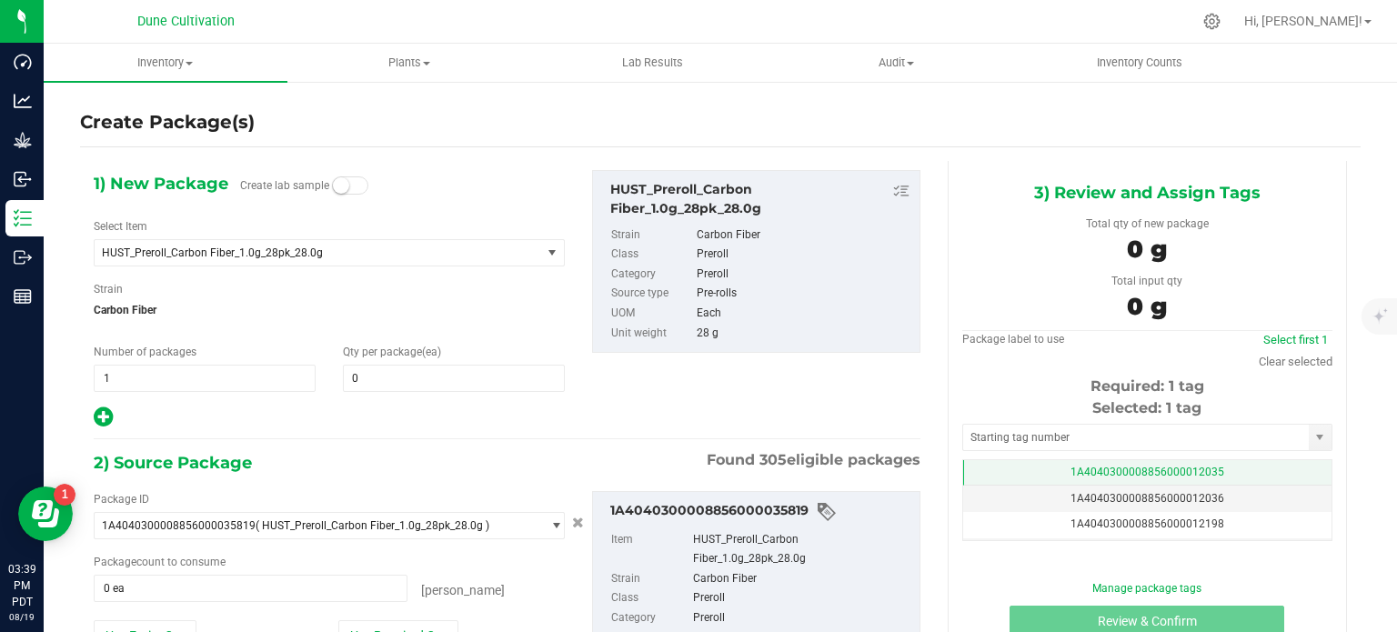
click at [986, 461] on td "1A4040300008856000012035" at bounding box center [1147, 473] width 368 height 26
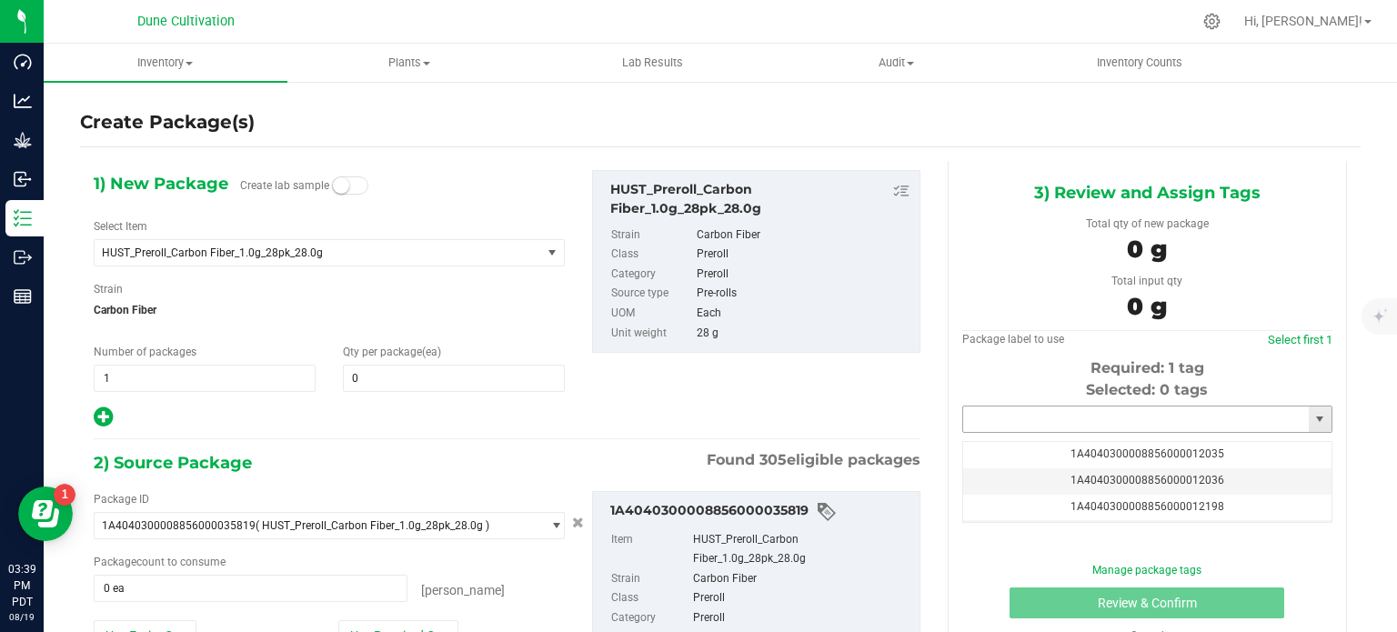
click at [985, 418] on input "text" at bounding box center [1136, 419] width 346 height 25
click at [453, 381] on span "0 0" at bounding box center [454, 378] width 222 height 27
type input "10"
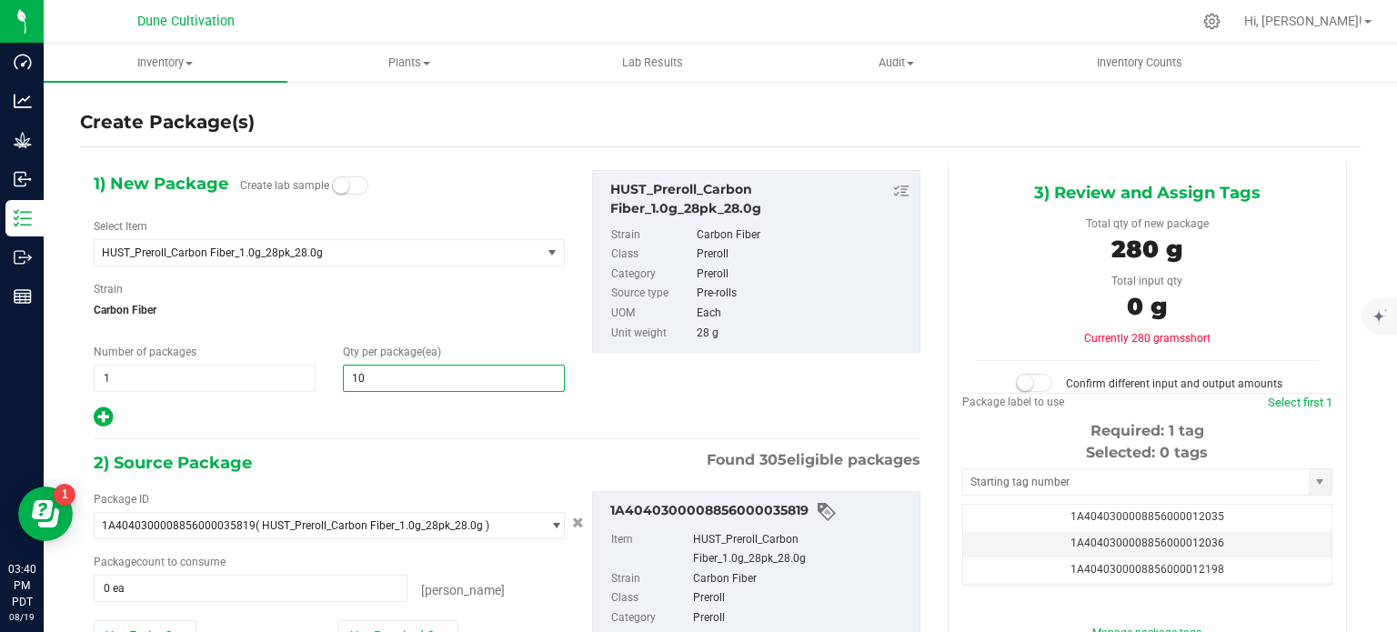
type input "10"
click at [395, 407] on div at bounding box center [329, 418] width 471 height 24
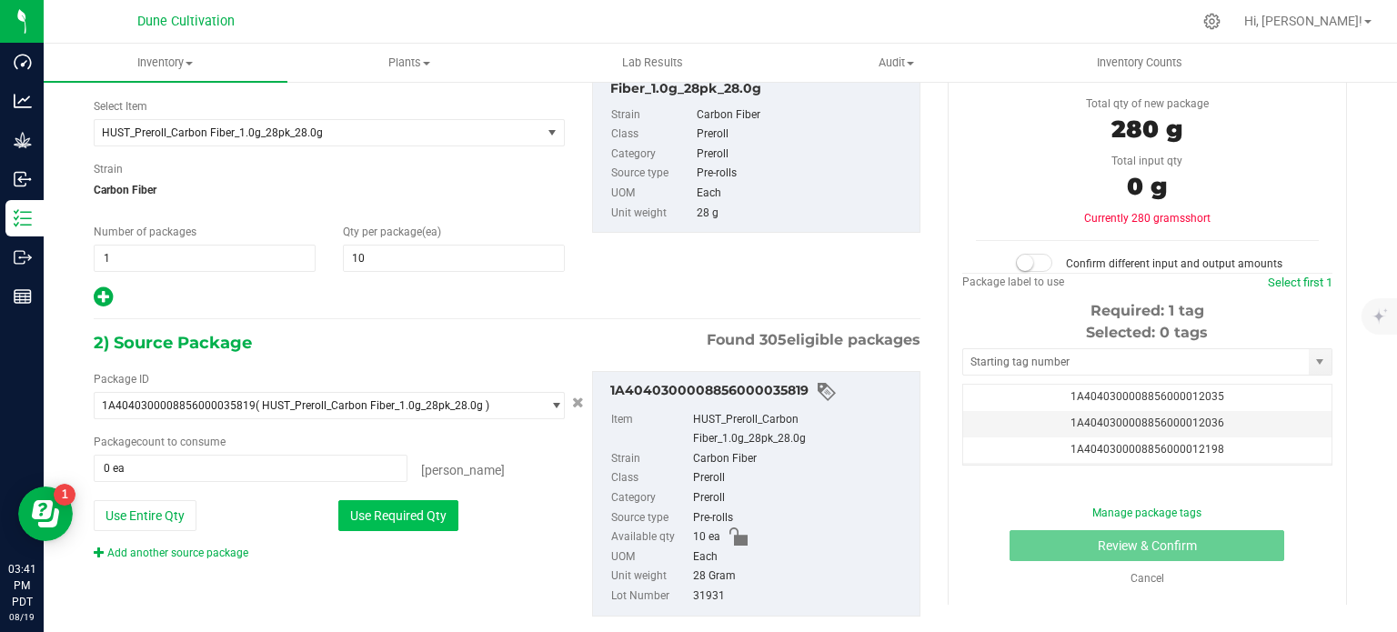
click at [380, 517] on button "Use Required Qty" at bounding box center [398, 515] width 120 height 31
type input "10 ea"
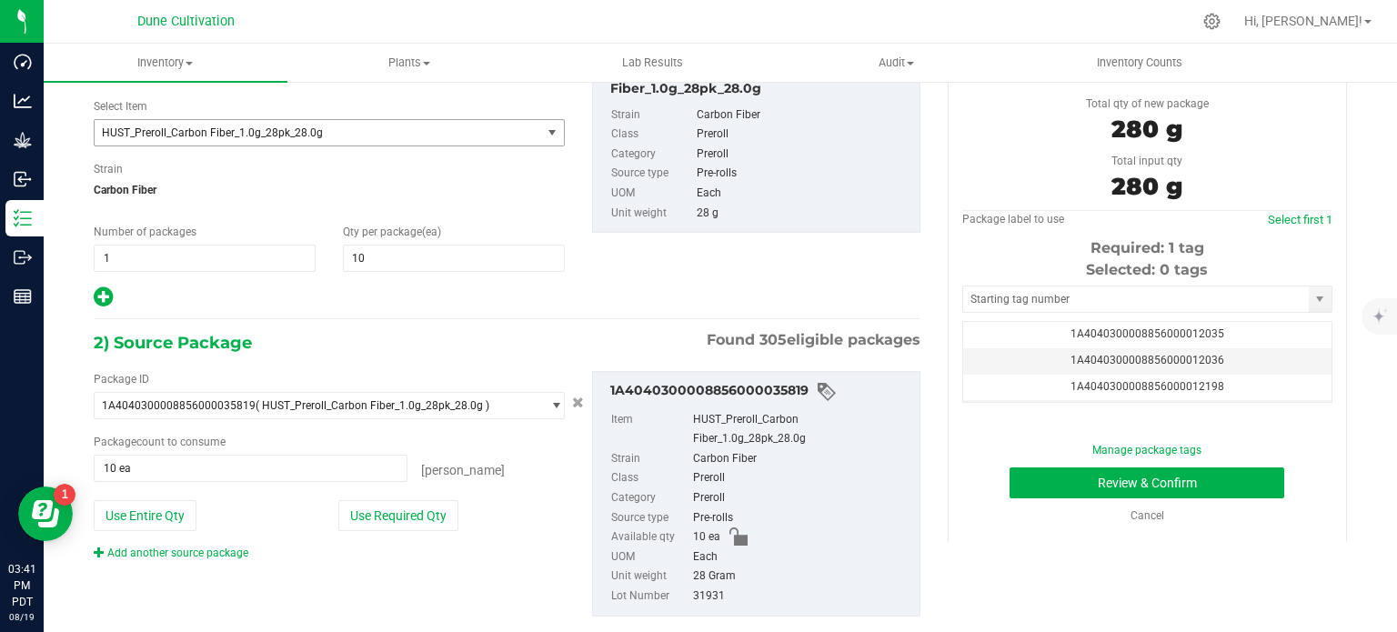
click at [319, 137] on span "HUST_Preroll_Carbon Fiber_1.0g_28pk_28.0g" at bounding box center [309, 132] width 415 height 13
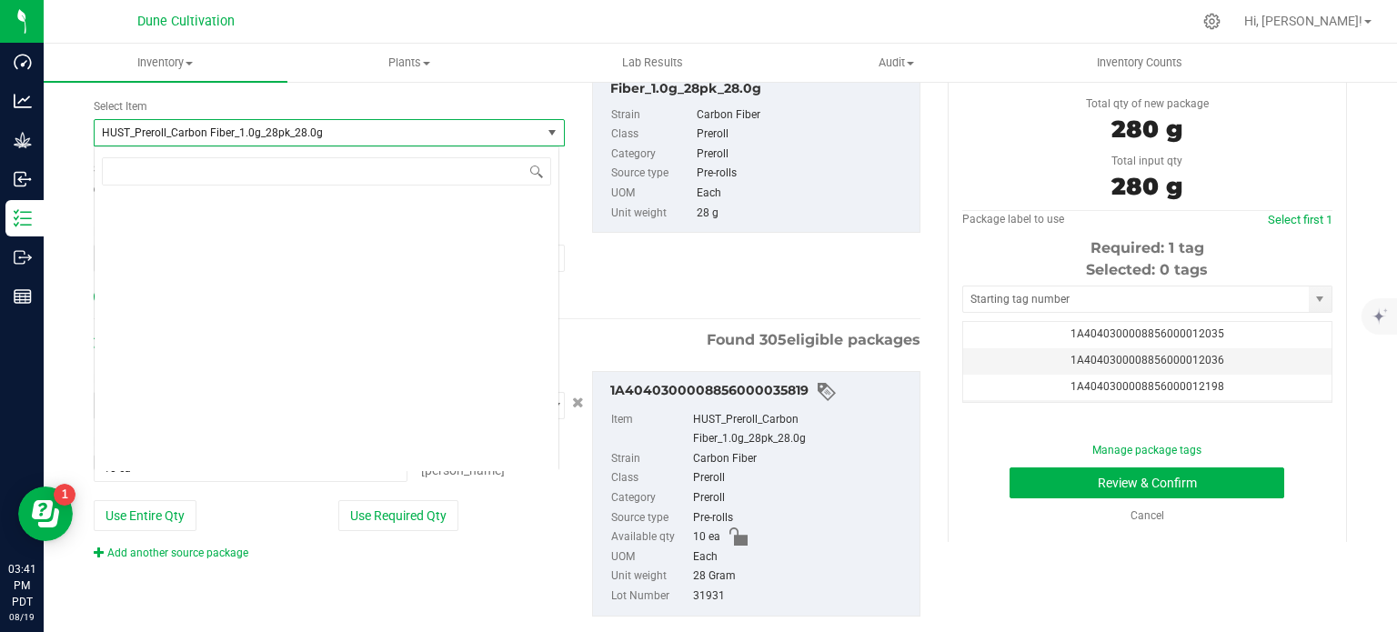
scroll to position [24986, 0]
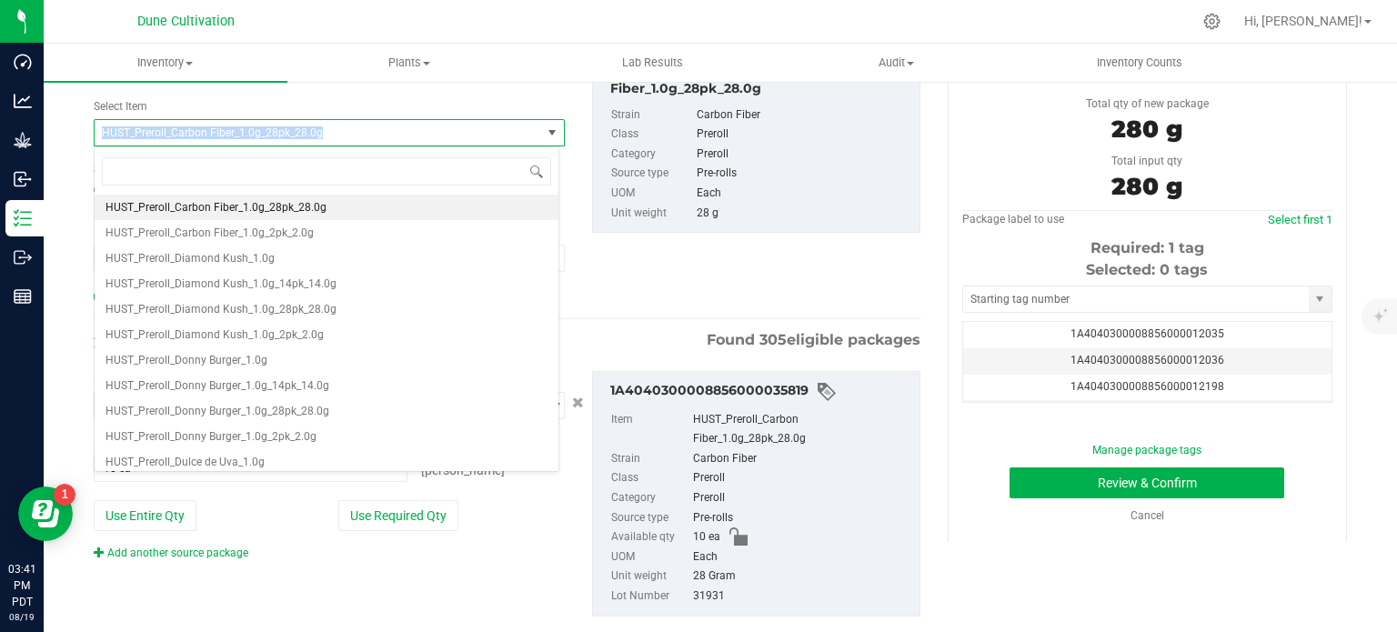
drag, startPoint x: 323, startPoint y: 128, endPoint x: 102, endPoint y: 136, distance: 221.2
click at [102, 136] on span "HUST_Preroll_Carbon Fiber_1.0g_28pk_28.0g" at bounding box center [309, 132] width 415 height 13
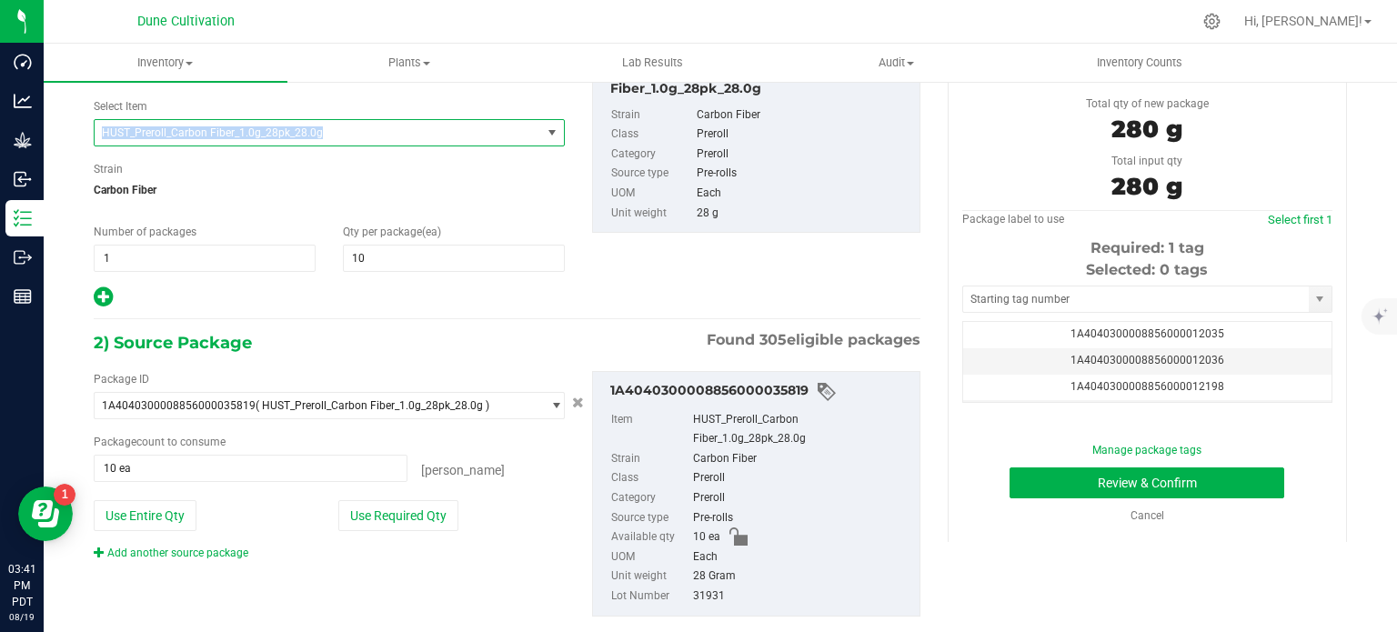
copy span "HUST_Preroll_Carbon Fiber_1.0g_28pk_28.0g"
click at [159, 137] on span "HUST_Preroll_Carbon Fiber_1.0g_28pk_28.0g" at bounding box center [309, 132] width 415 height 13
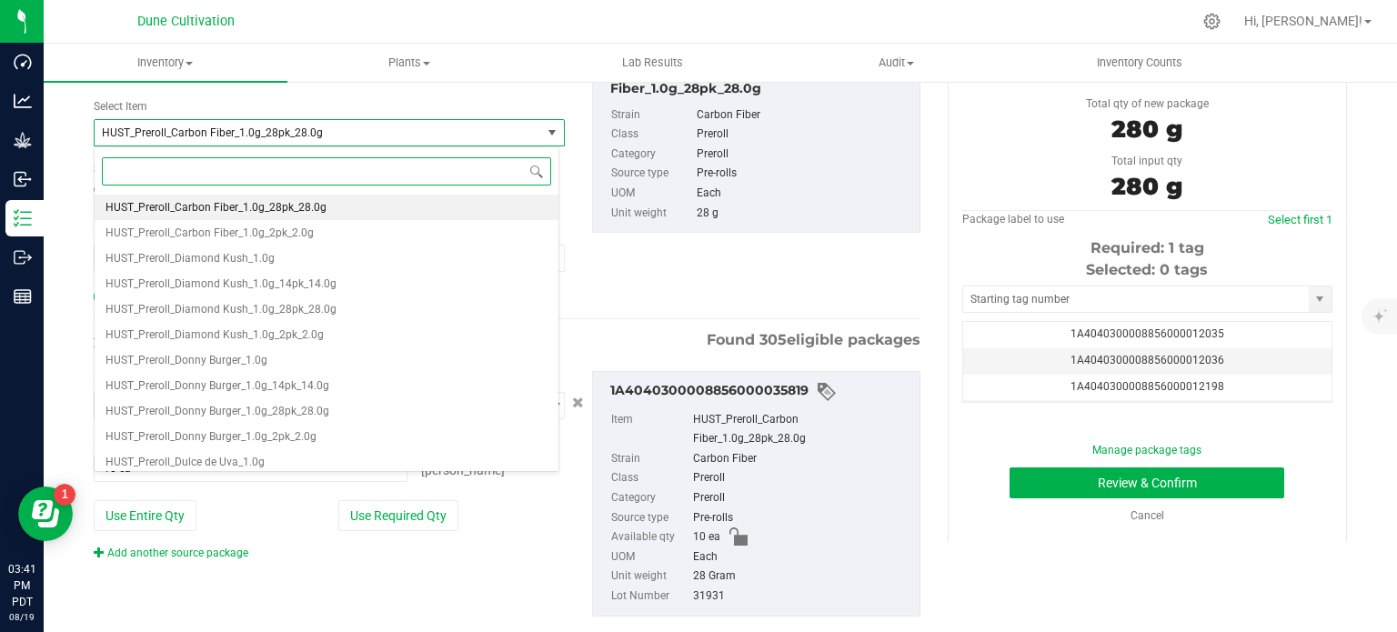
click at [159, 156] on span at bounding box center [327, 171] width 464 height 43
click at [163, 166] on input at bounding box center [326, 171] width 449 height 28
paste input "HUST_Preroll_Carbon Fiber_1.0g_28pk_28.0g"
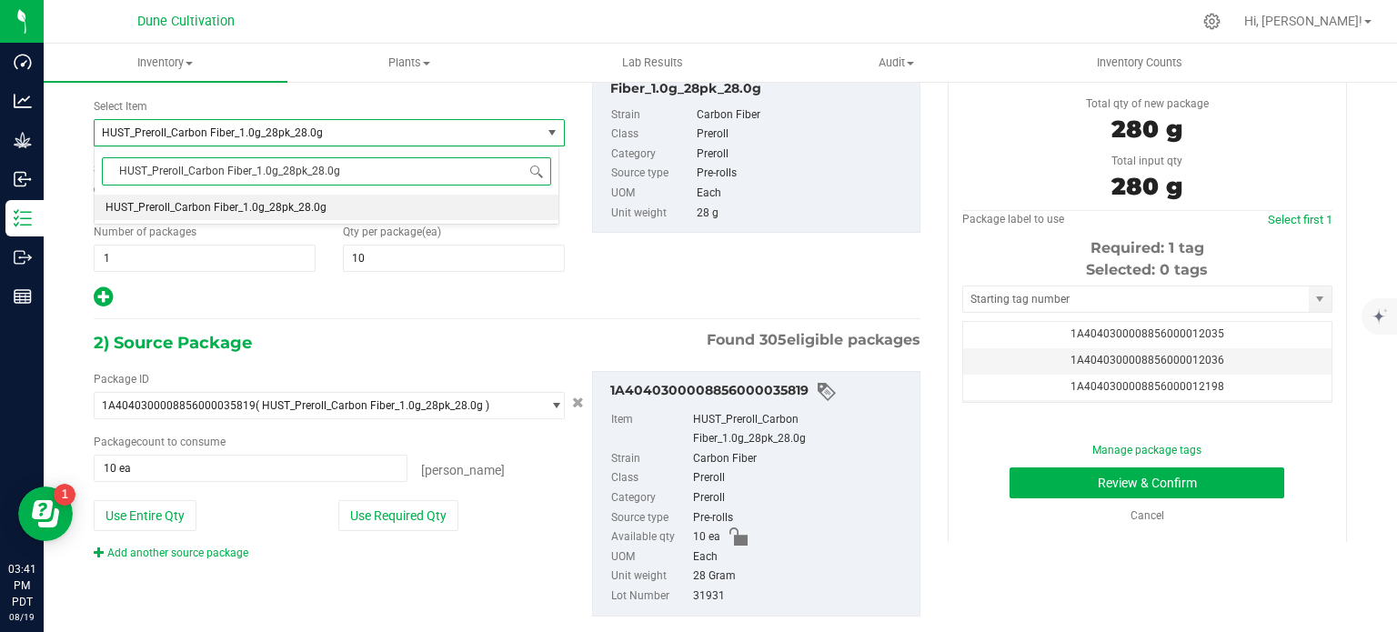
scroll to position [0, 0]
click at [290, 167] on input "HUST_Preroll_Carbon Fiber_1.0g_28pk_28.0g" at bounding box center [326, 171] width 449 height 28
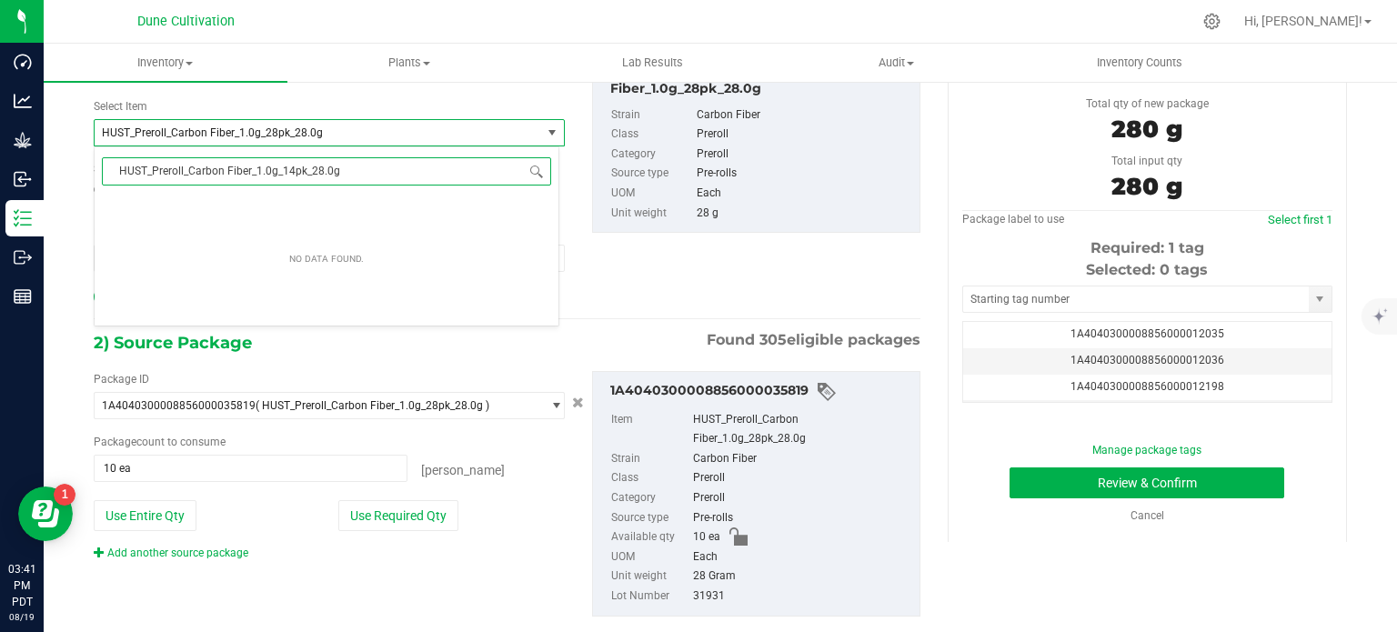
click at [319, 166] on input "HUST_Preroll_Carbon Fiber_1.0g_14pk_28.0g" at bounding box center [326, 171] width 449 height 28
type input "HUST_Preroll_Carbon Fiber_1.0g_14pk_14.0g"
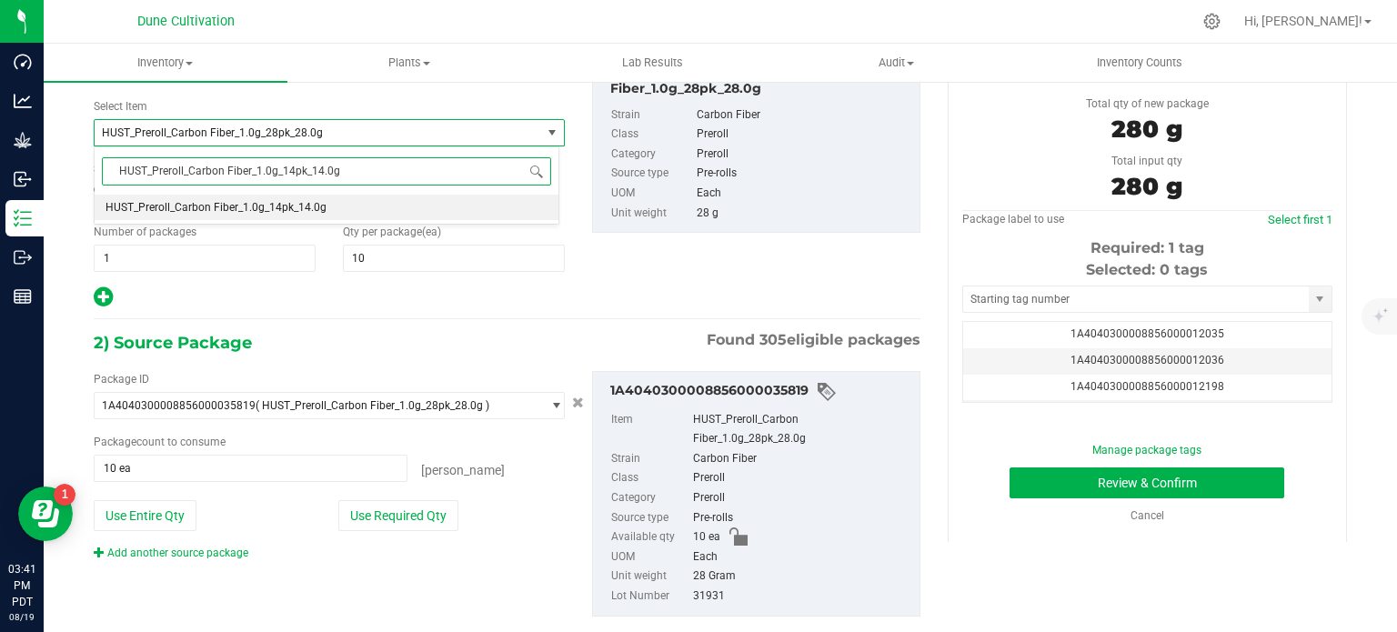
click at [278, 203] on span "HUST_Preroll_Carbon Fiber_1.0g_14pk_14.0g" at bounding box center [216, 207] width 221 height 13
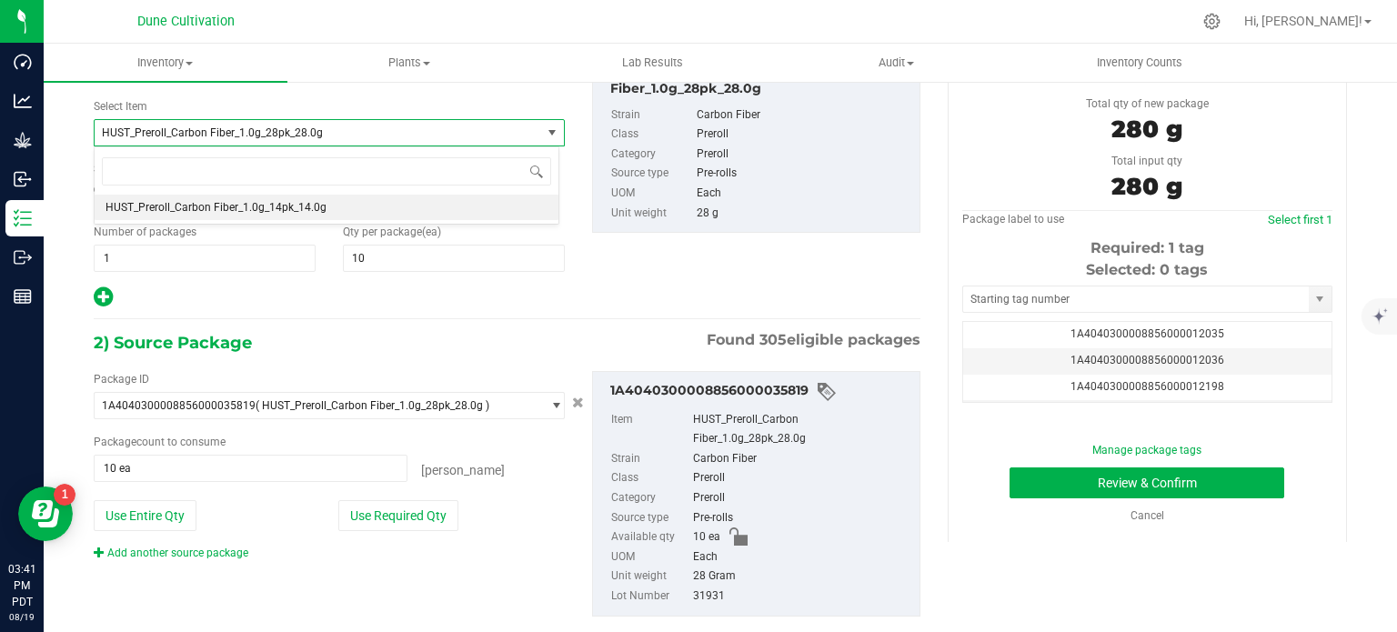
type input "0"
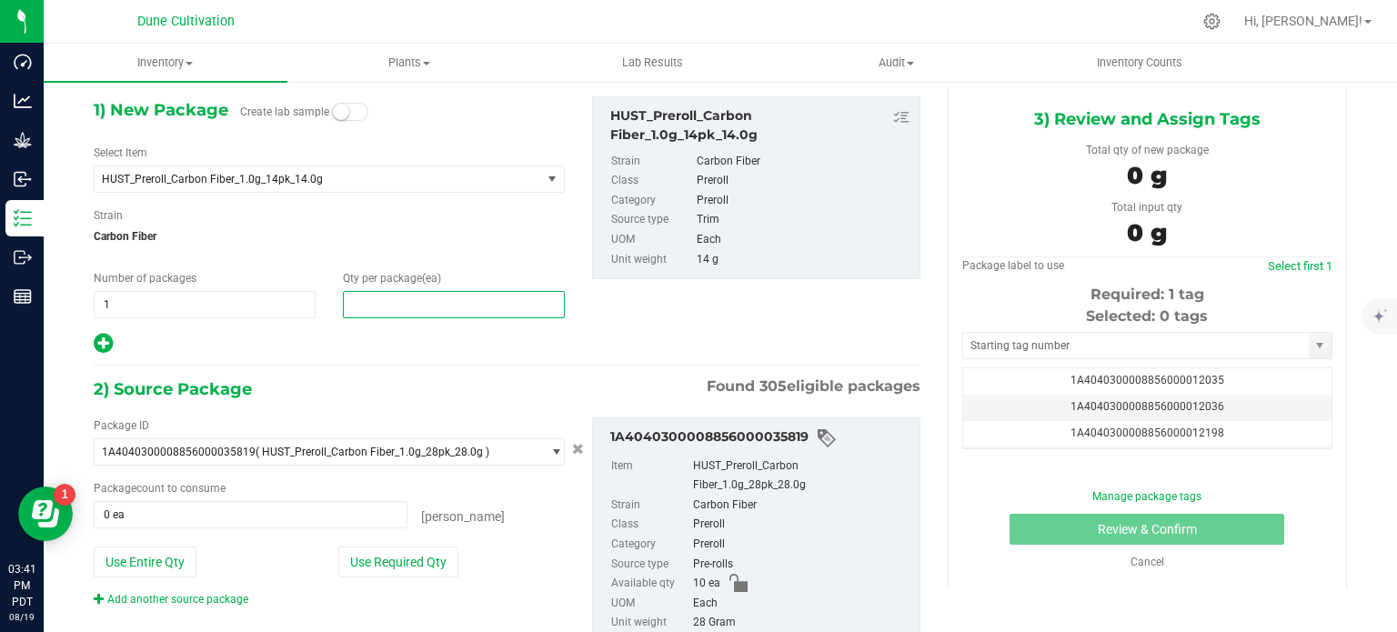
click at [397, 309] on span at bounding box center [454, 304] width 222 height 27
type input "0"
click at [377, 555] on button "Use Required Qty" at bounding box center [398, 562] width 120 height 31
click at [378, 305] on span at bounding box center [454, 304] width 222 height 27
click at [378, 305] on input "text" at bounding box center [454, 304] width 220 height 25
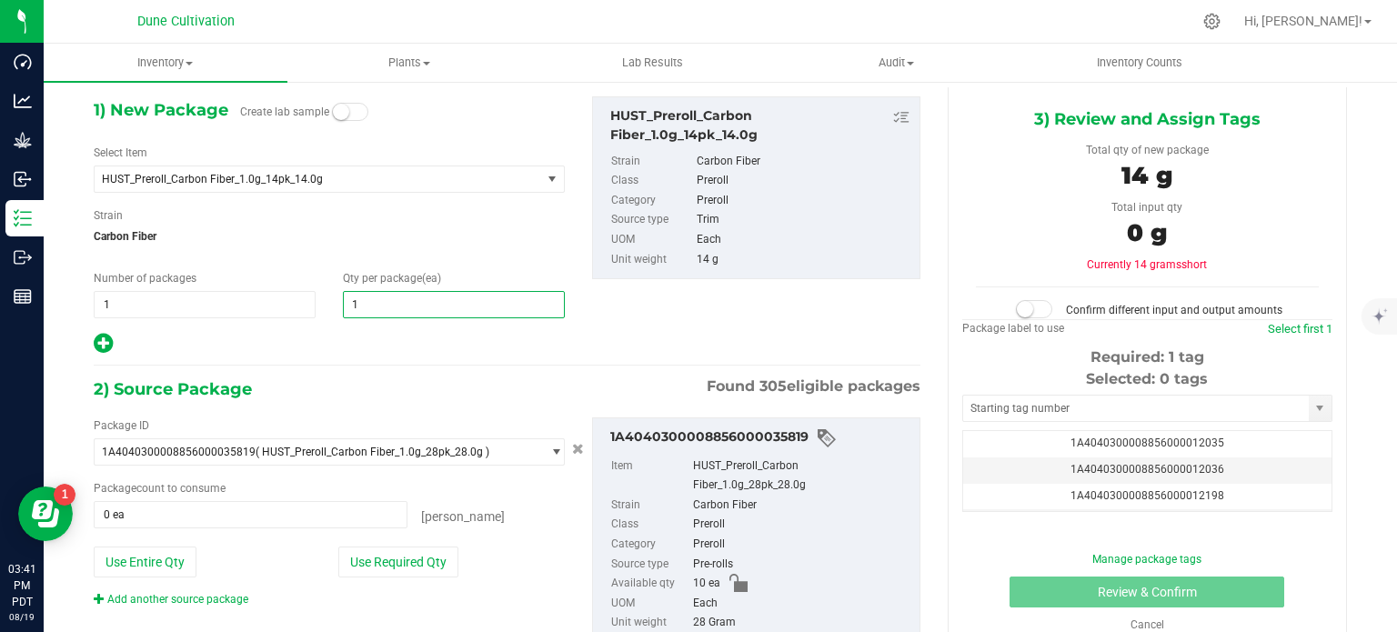
type input "10"
click at [386, 351] on div at bounding box center [329, 344] width 471 height 24
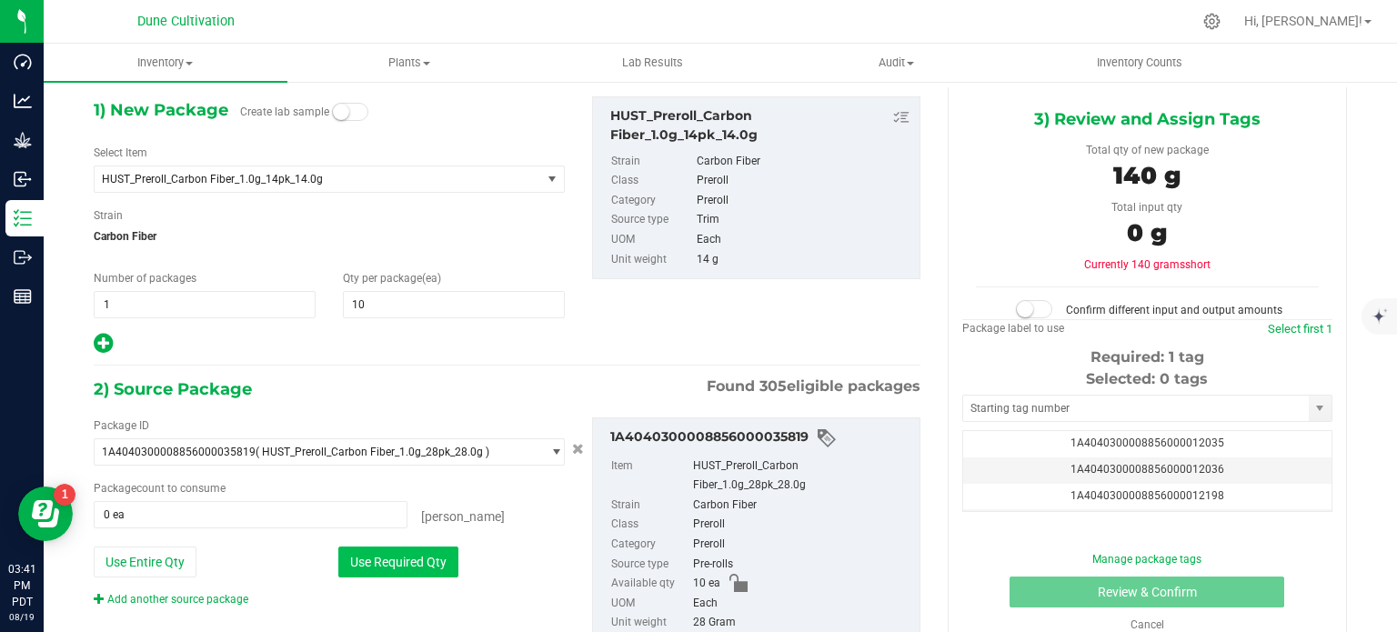
click at [363, 553] on button "Use Required Qty" at bounding box center [398, 562] width 120 height 31
type input "5 ea"
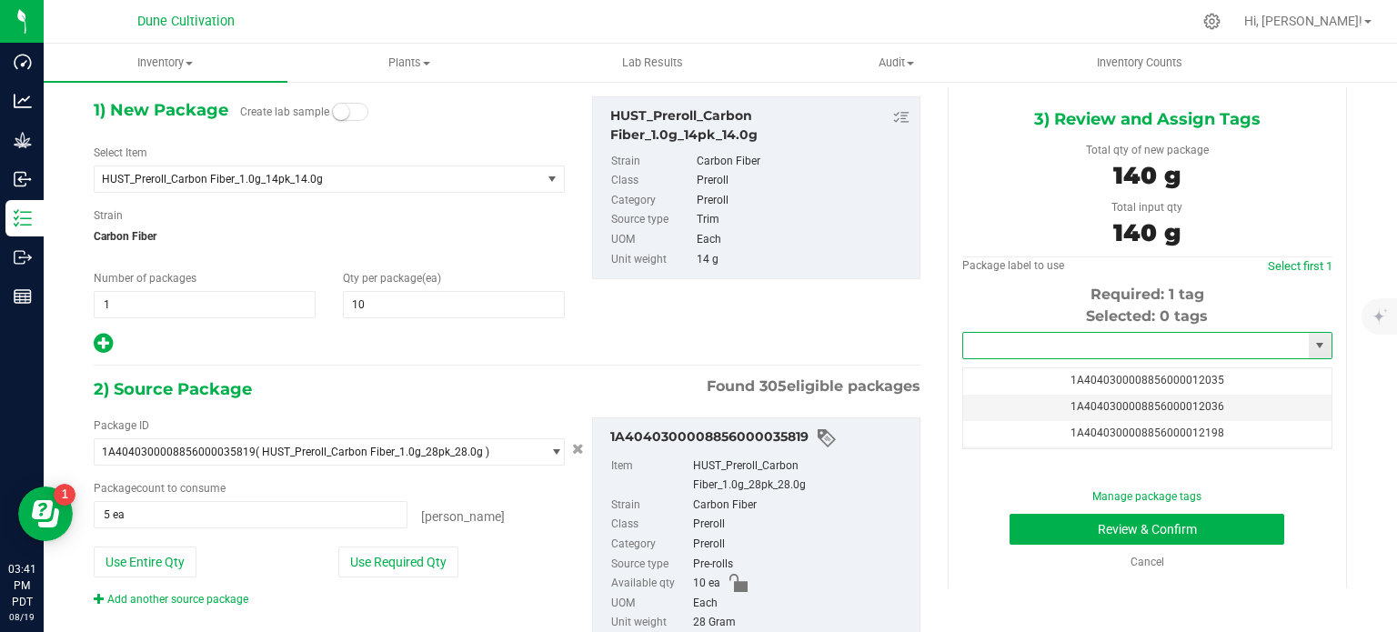
click at [999, 338] on input "text" at bounding box center [1136, 345] width 346 height 25
click at [1033, 374] on li "1A4040300008856000032179" at bounding box center [1135, 375] width 365 height 27
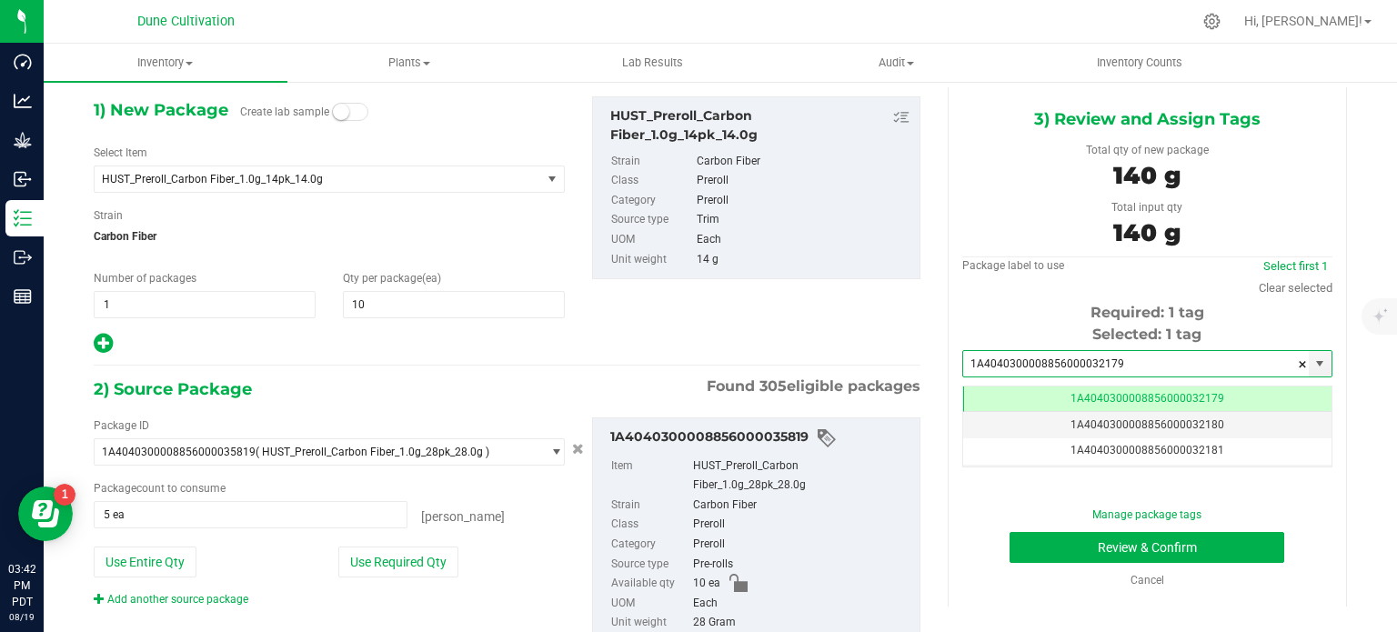
scroll to position [0, 0]
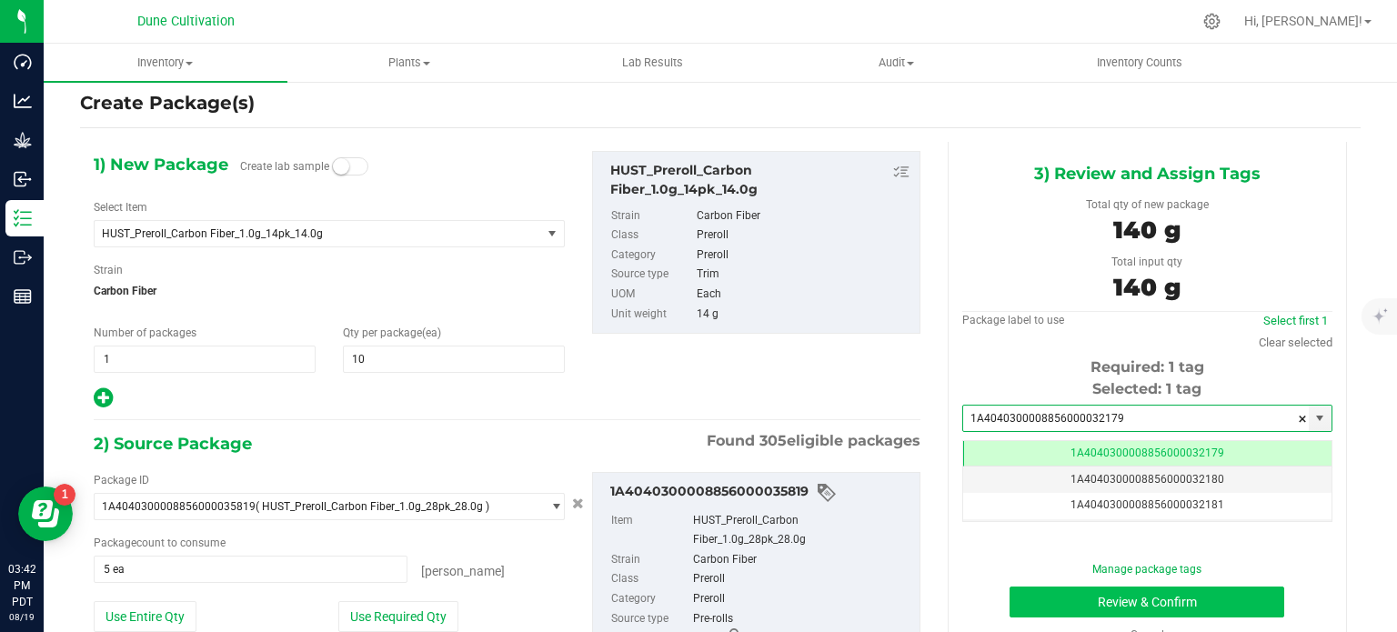
type input "1A4040300008856000032179"
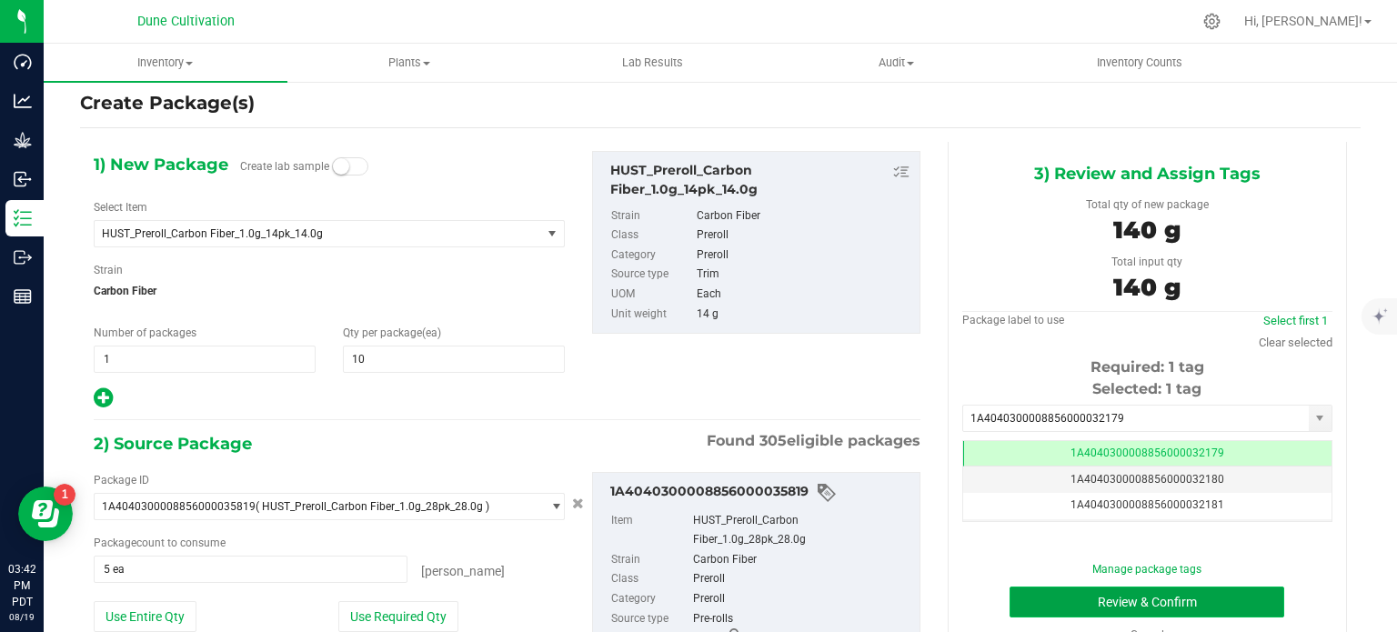
click at [1023, 596] on button "Review & Confirm" at bounding box center [1147, 602] width 275 height 31
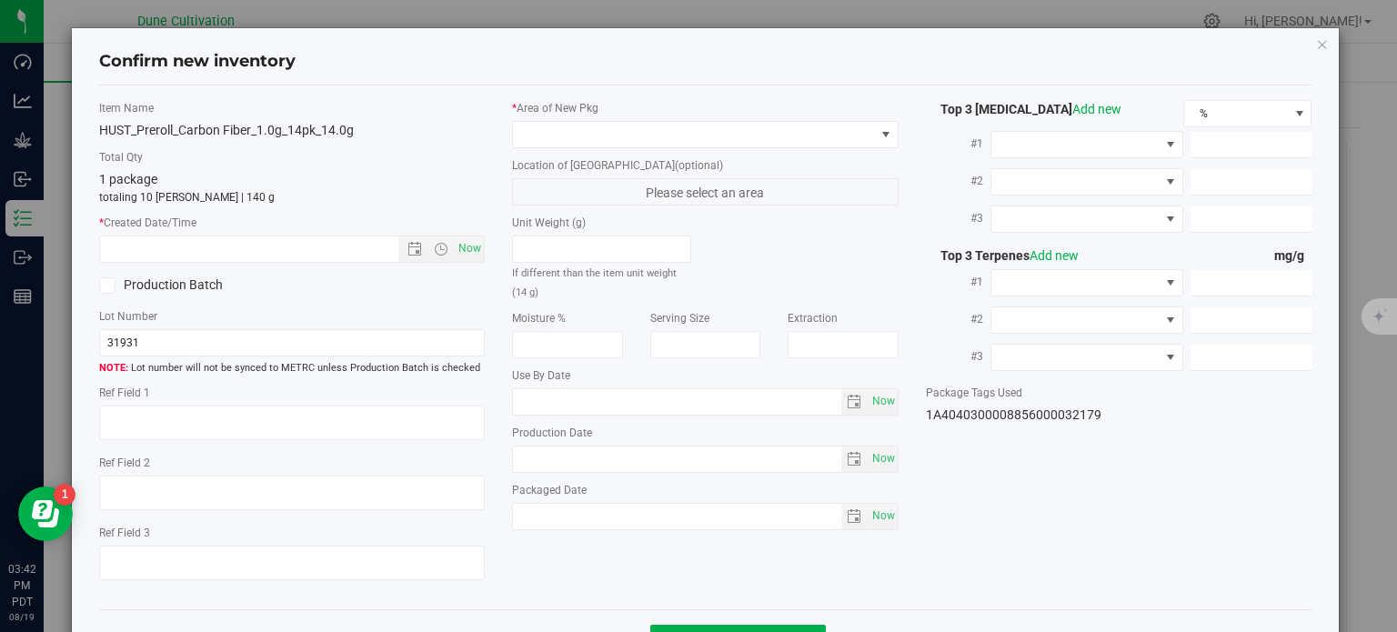
type textarea "20.5160%"
type textarea "Carbon Fiber"
type textarea "<LOQ"
type input "195.1500"
type input "34.0130"
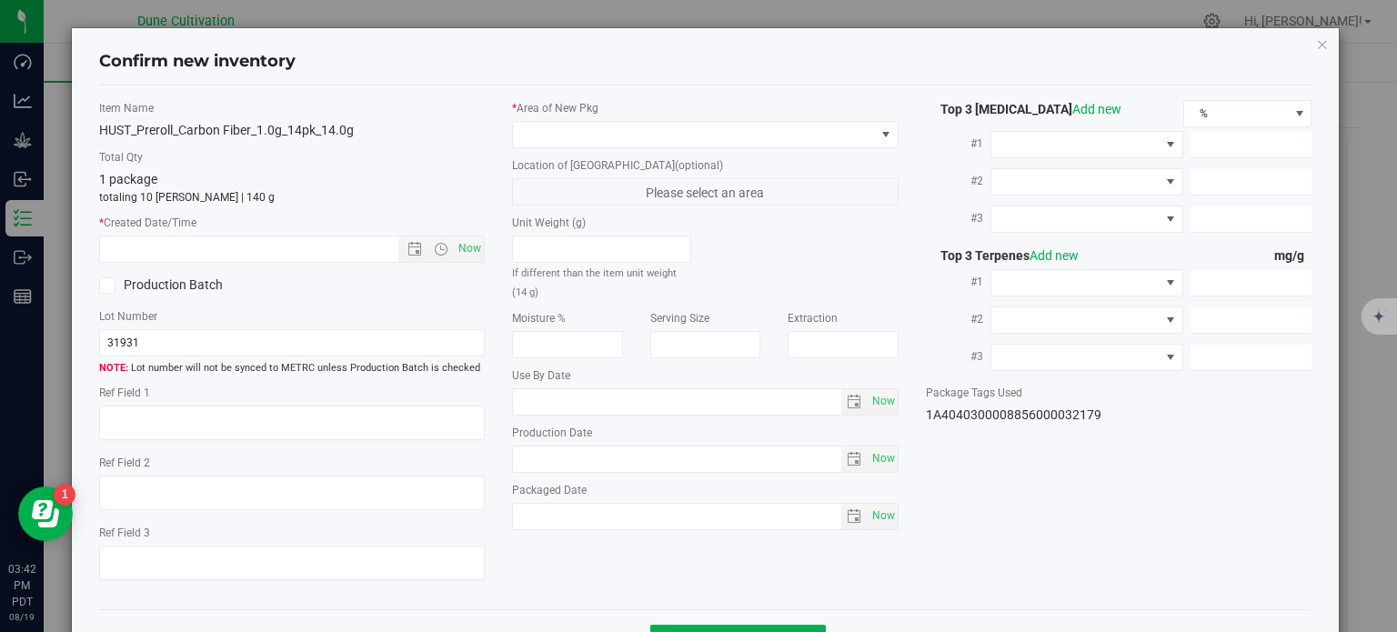
type input "5.0470"
type input "1.9750"
type input "1.7060"
type input "1.0860"
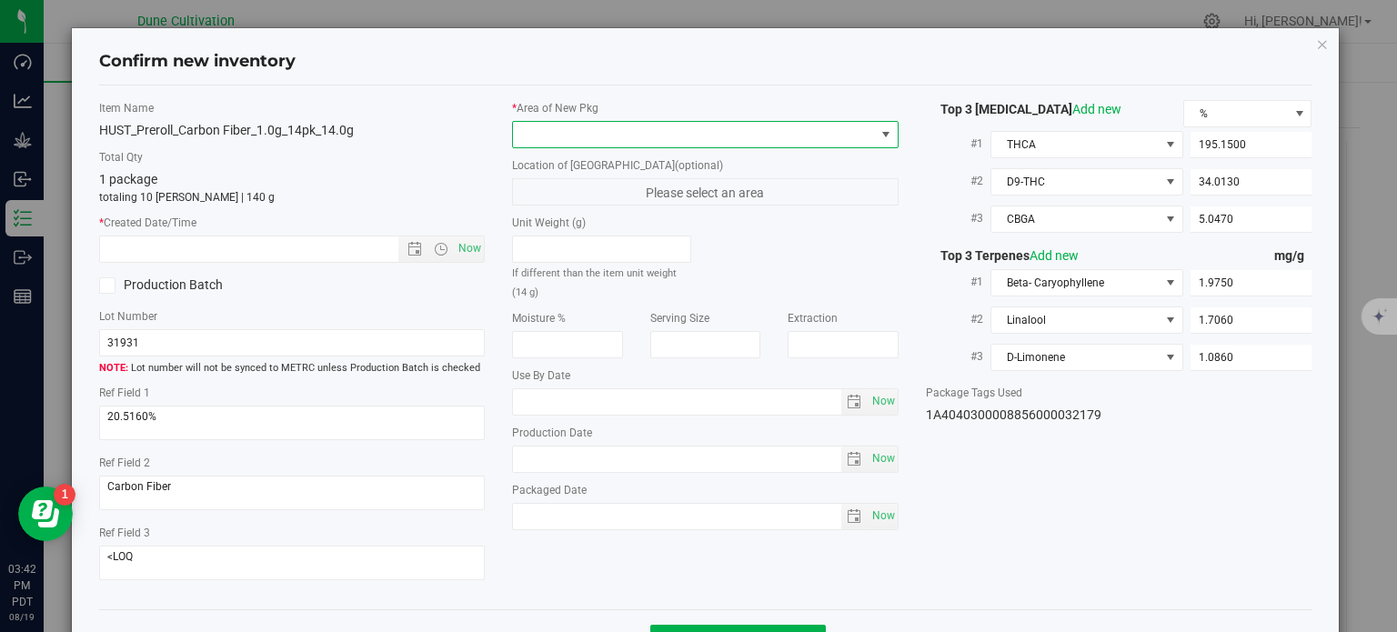
click at [717, 142] on span at bounding box center [694, 134] width 362 height 25
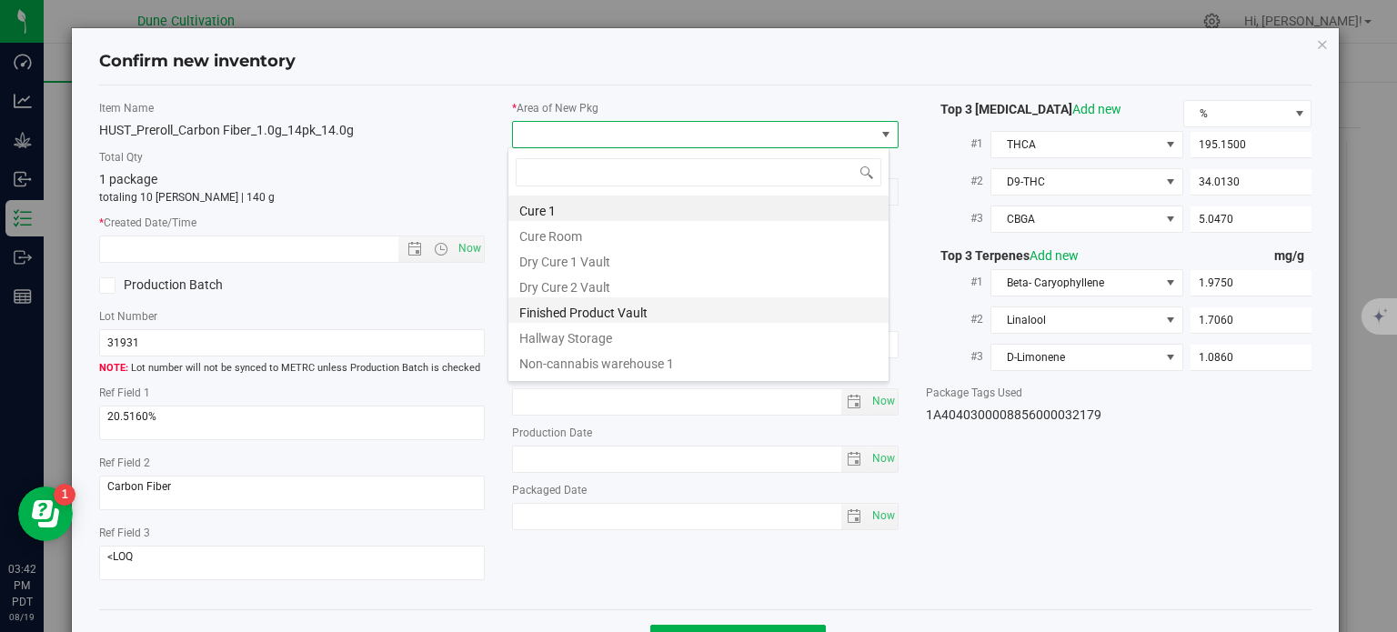
click at [609, 317] on li "Finished Product Vault" at bounding box center [698, 309] width 380 height 25
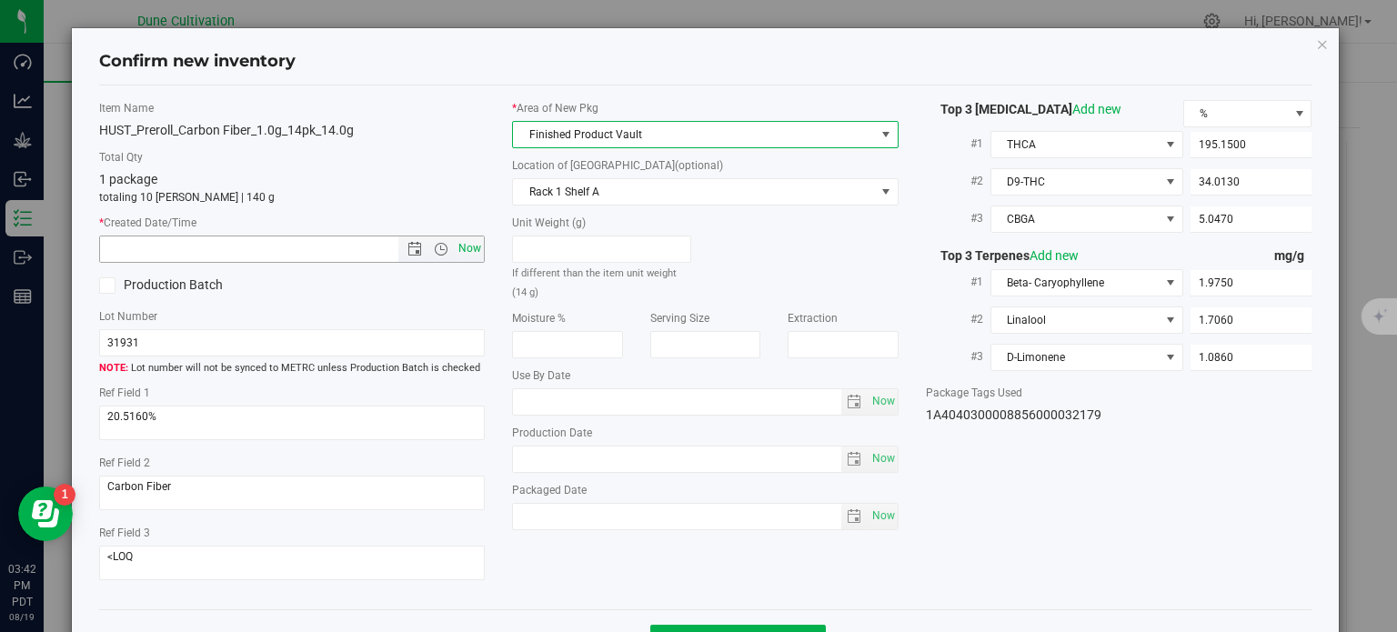
click at [469, 247] on span "Now" at bounding box center [470, 249] width 31 height 26
type input "8/19/2025 3:42 PM"
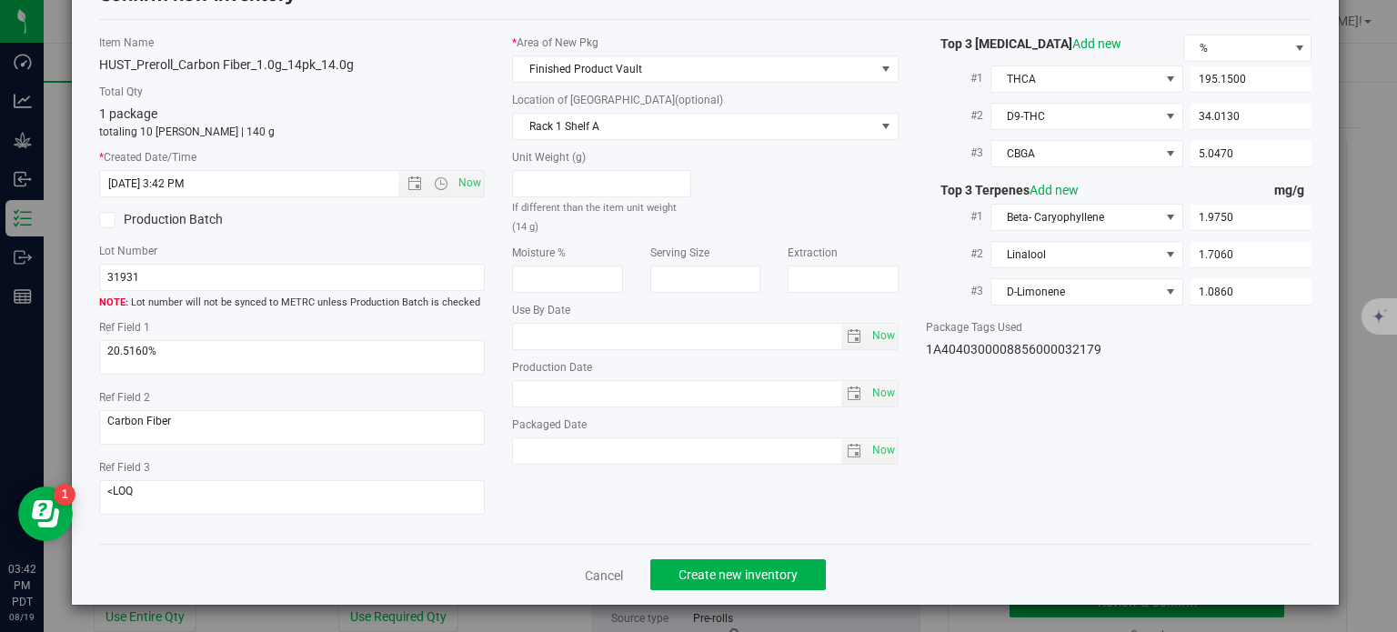
click at [690, 556] on div "Cancel Create new inventory" at bounding box center [705, 574] width 1213 height 61
click at [695, 571] on span "Create new inventory" at bounding box center [738, 575] width 119 height 15
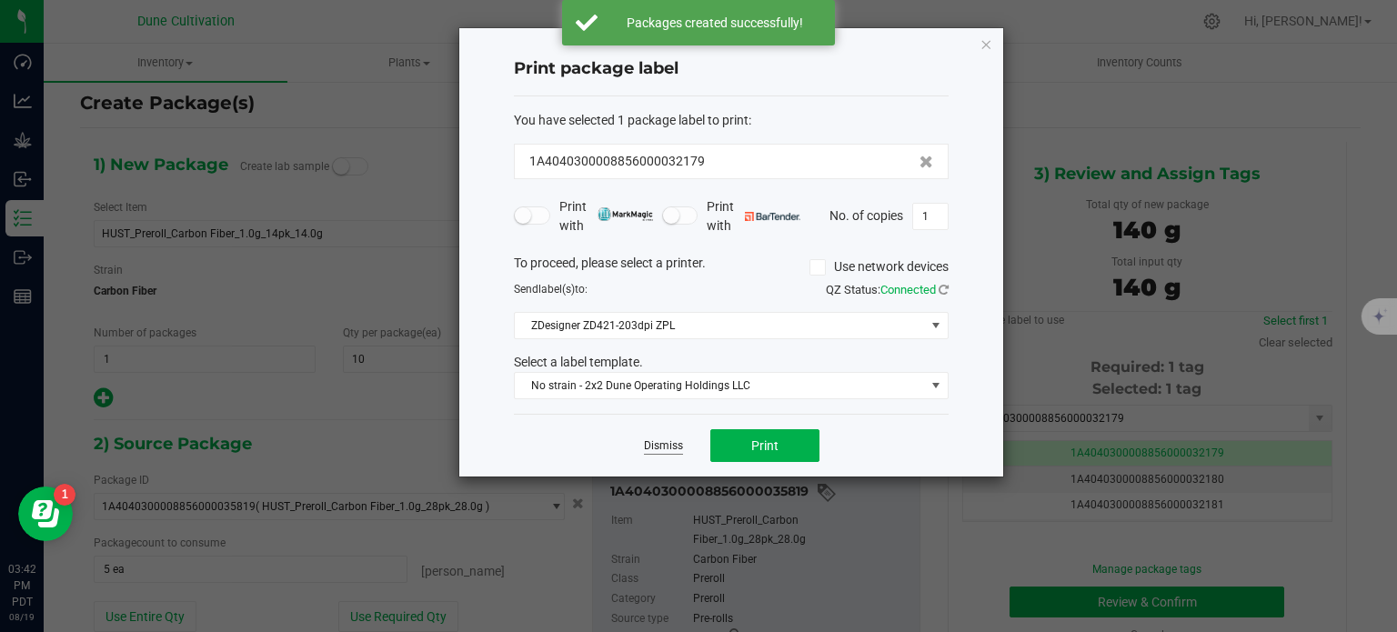
click at [668, 446] on link "Dismiss" at bounding box center [663, 445] width 39 height 15
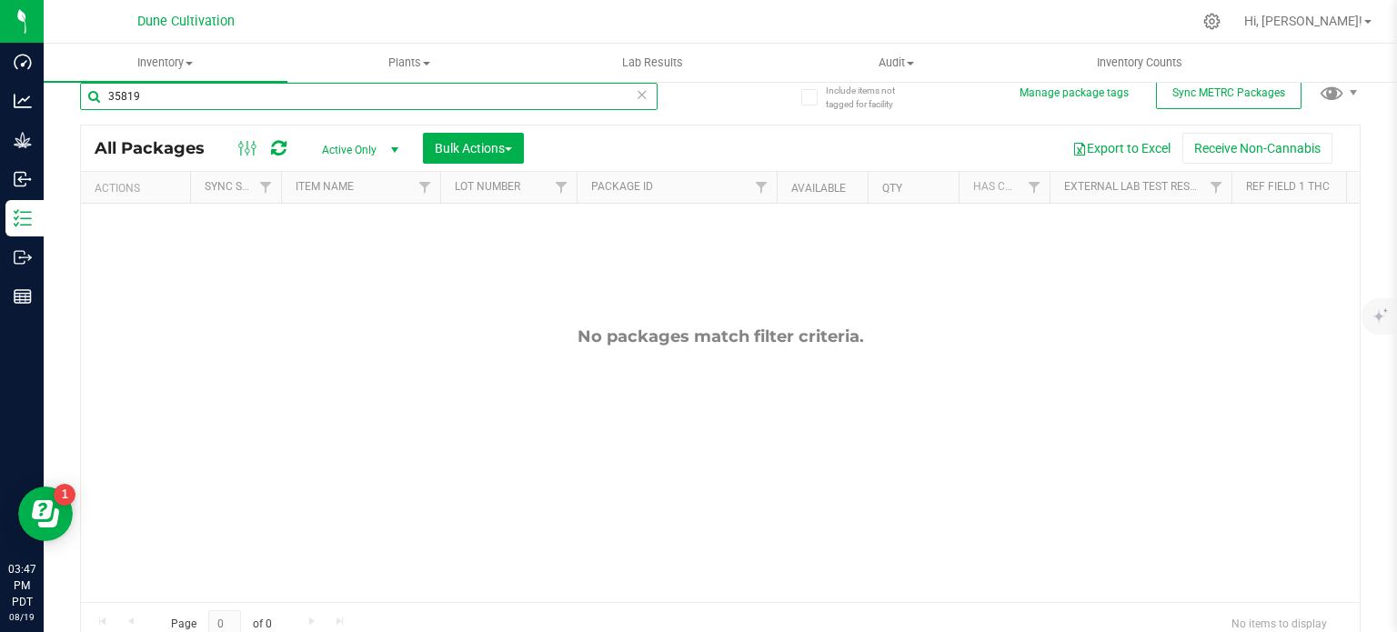
click at [178, 97] on input "35819" at bounding box center [369, 96] width 578 height 27
type input "35811"
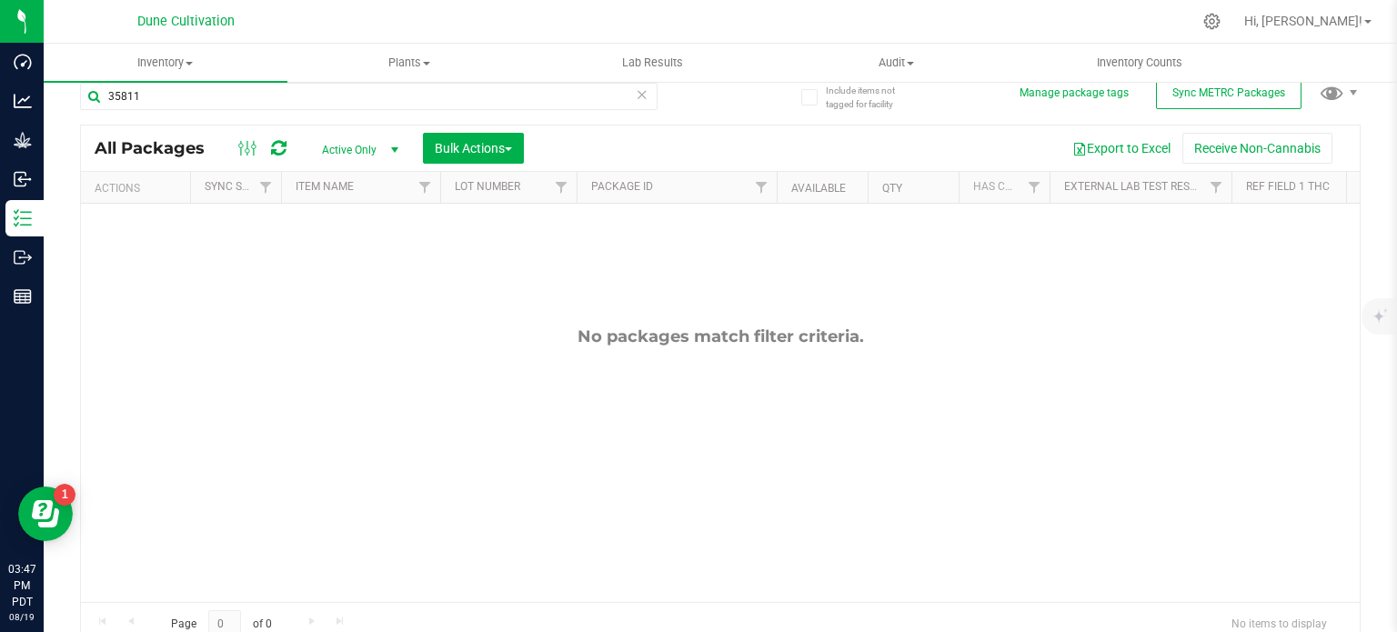
click at [361, 148] on span "Active Only" at bounding box center [357, 149] width 100 height 25
click at [332, 260] on li "All" at bounding box center [356, 260] width 98 height 27
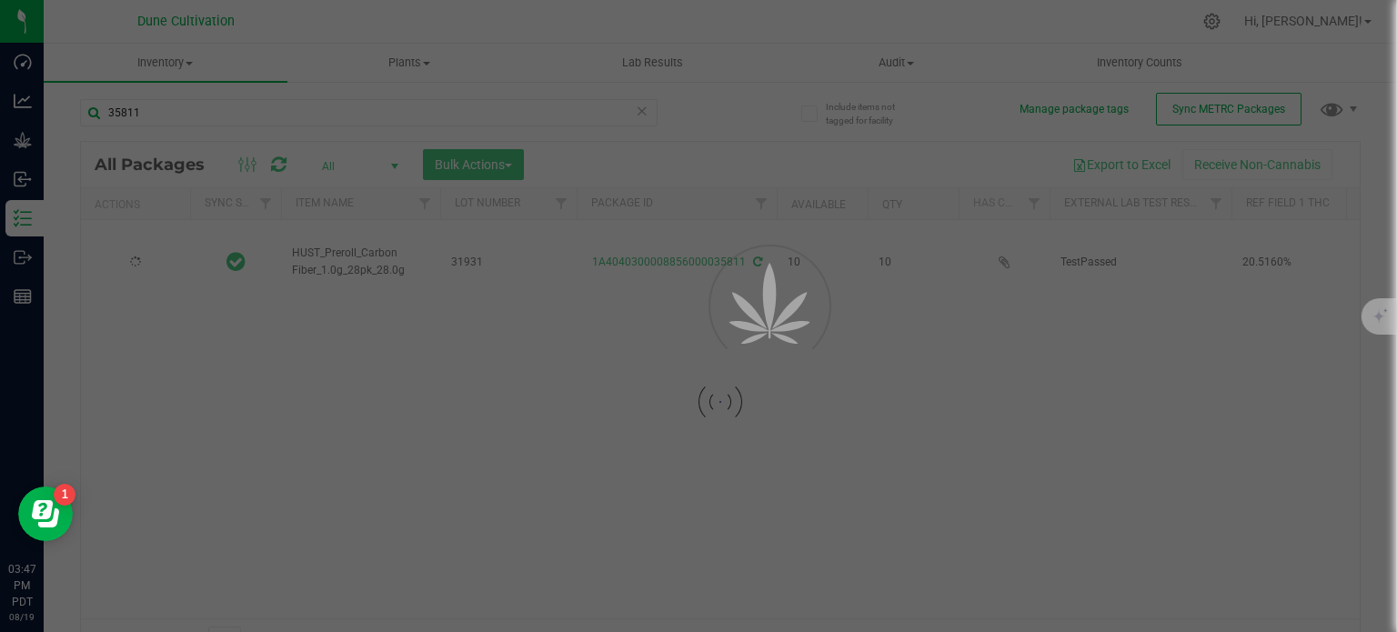
scroll to position [19, 0]
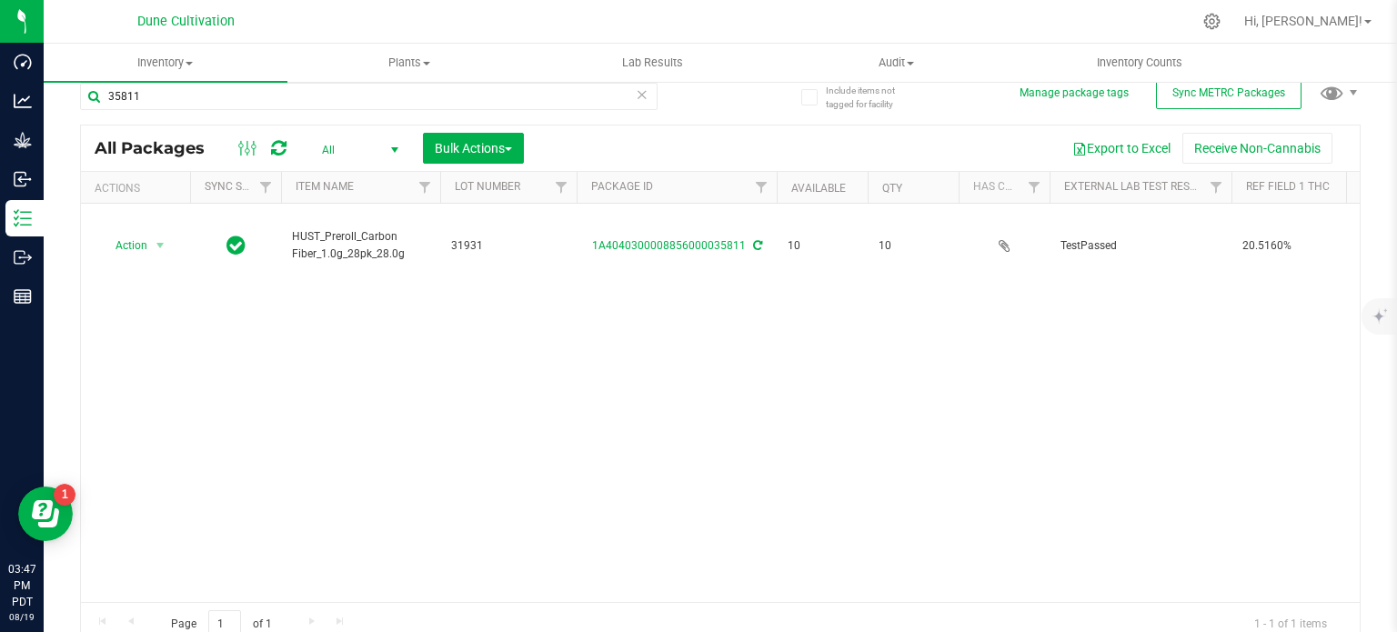
click at [753, 238] on icon at bounding box center [756, 245] width 13 height 14
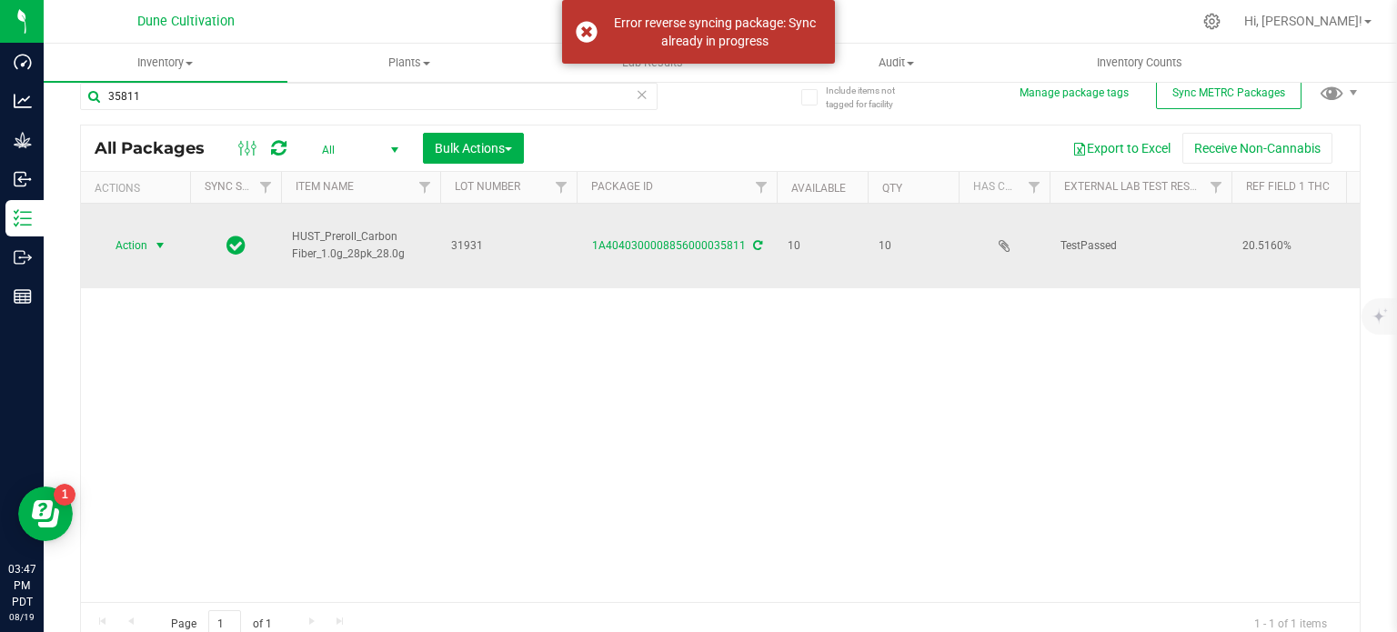
click at [143, 233] on span "Action" at bounding box center [123, 245] width 49 height 25
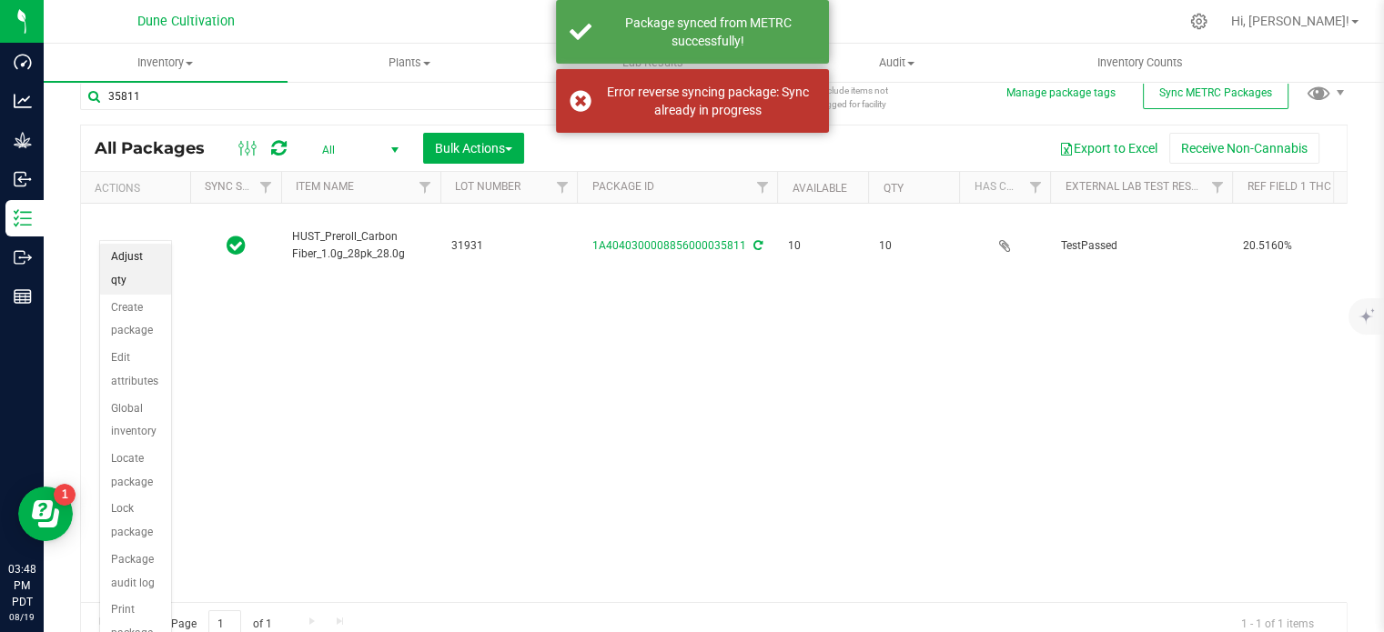
click at [131, 257] on li "Adjust qty" at bounding box center [135, 269] width 71 height 50
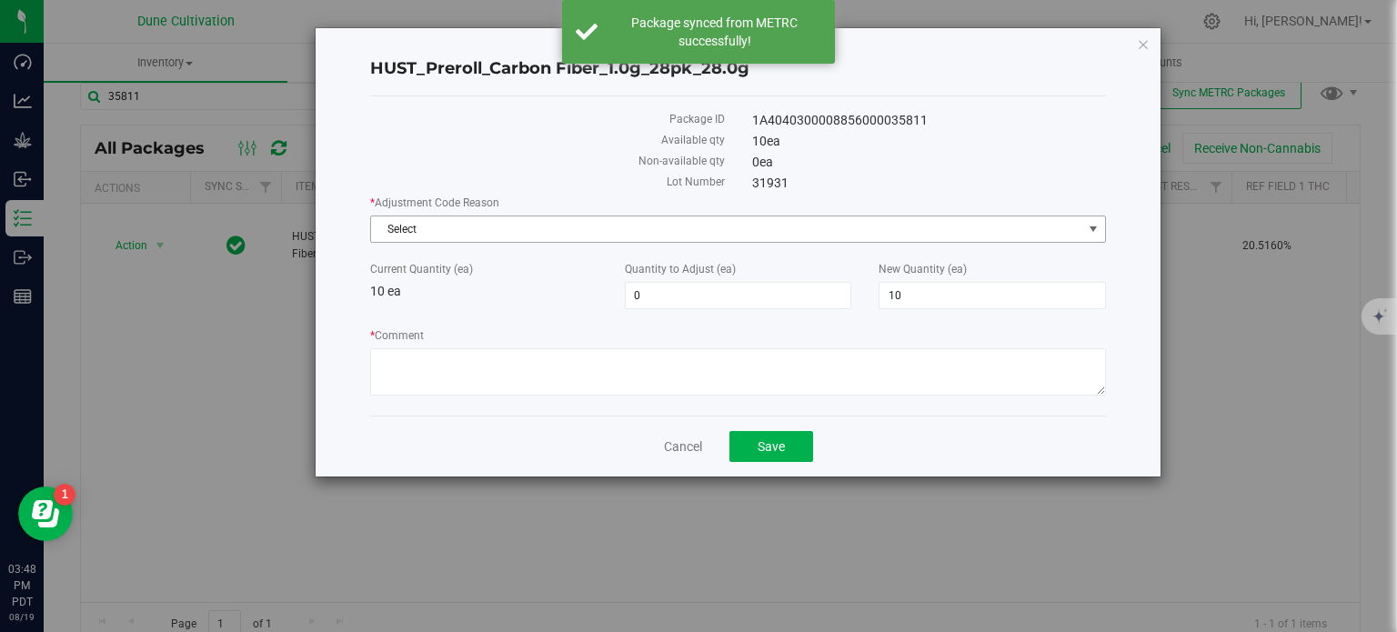
click at [626, 236] on span "Select" at bounding box center [726, 228] width 711 height 25
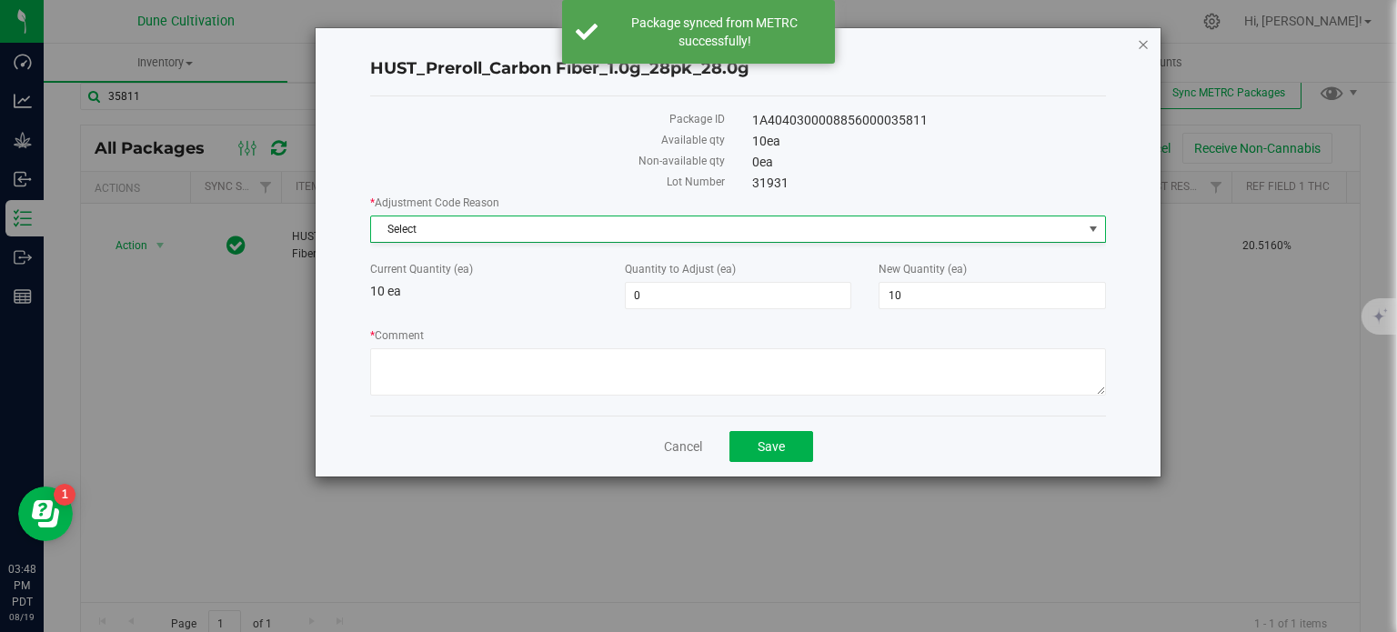
click at [1146, 45] on icon "button" at bounding box center [1143, 44] width 13 height 22
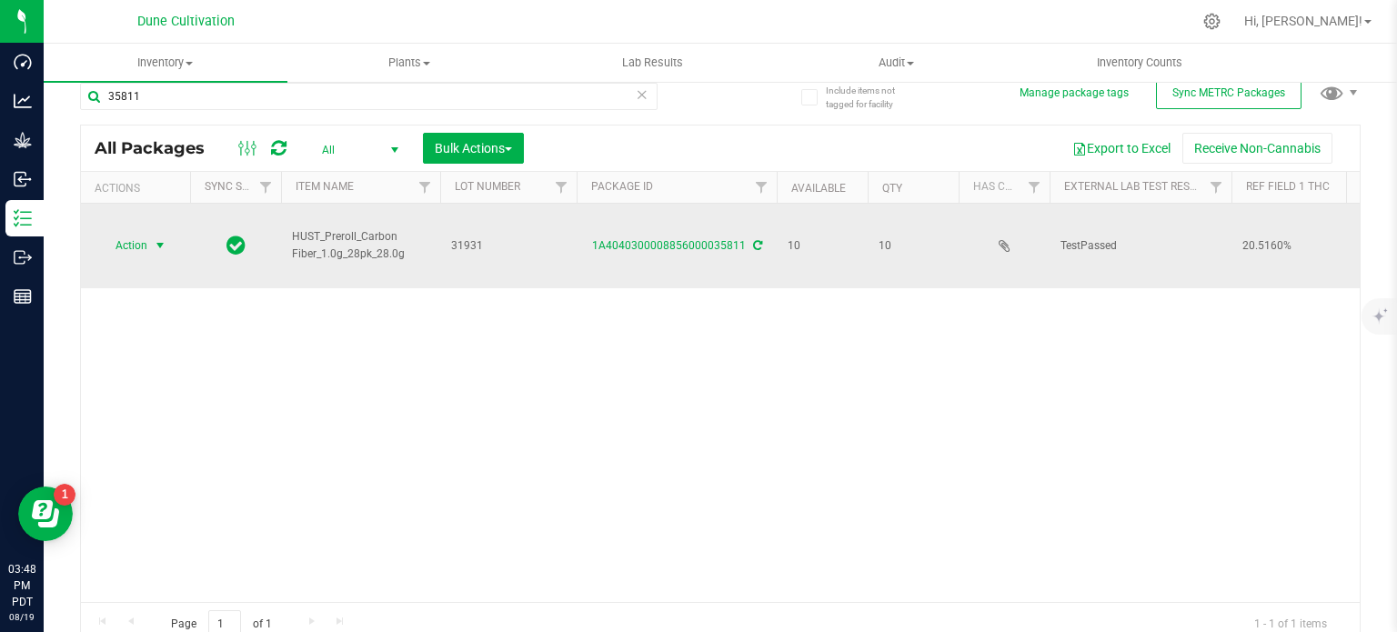
click at [149, 233] on span "select" at bounding box center [160, 245] width 23 height 25
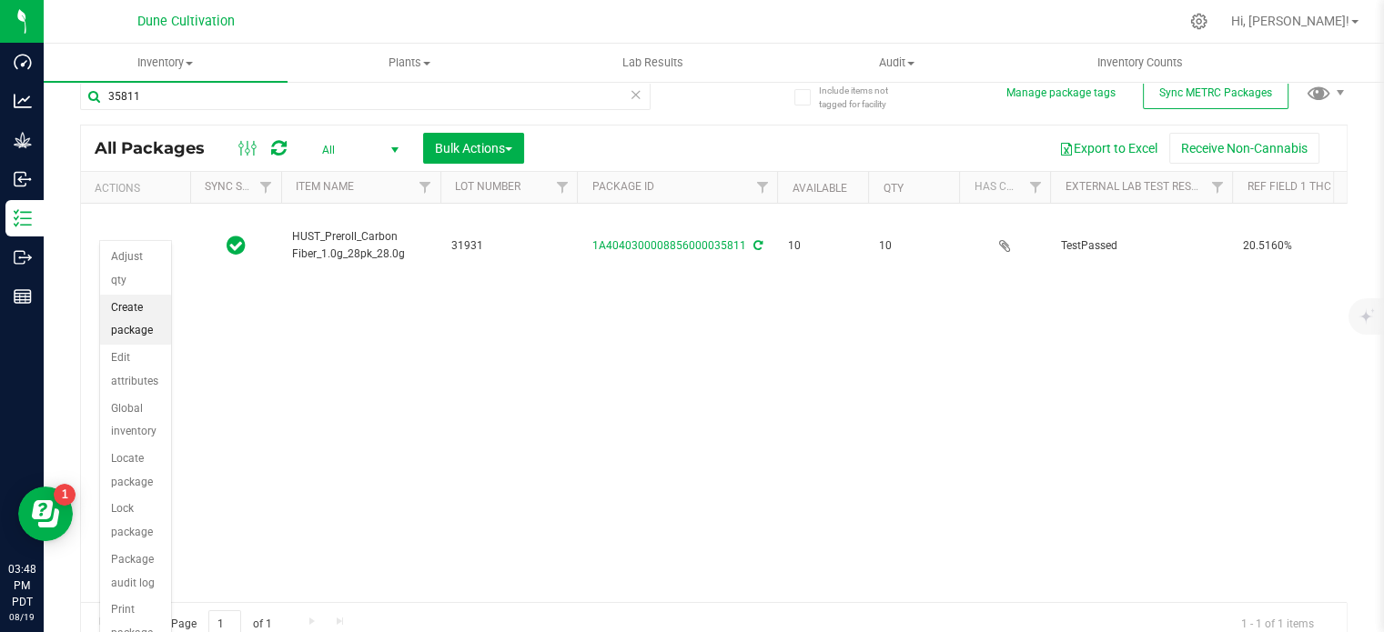
click at [125, 324] on li "Create package" at bounding box center [135, 320] width 71 height 50
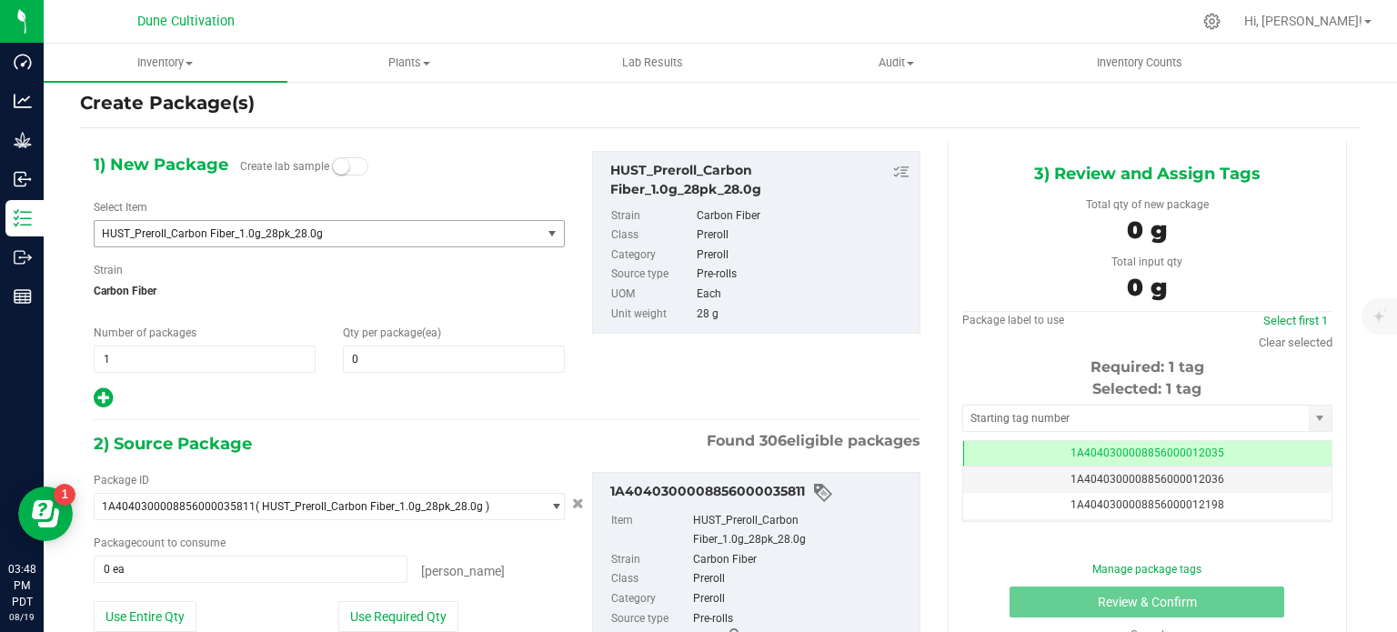
click at [344, 228] on span "HUST_Preroll_Carbon Fiber_1.0g_28pk_28.0g" at bounding box center [309, 233] width 415 height 13
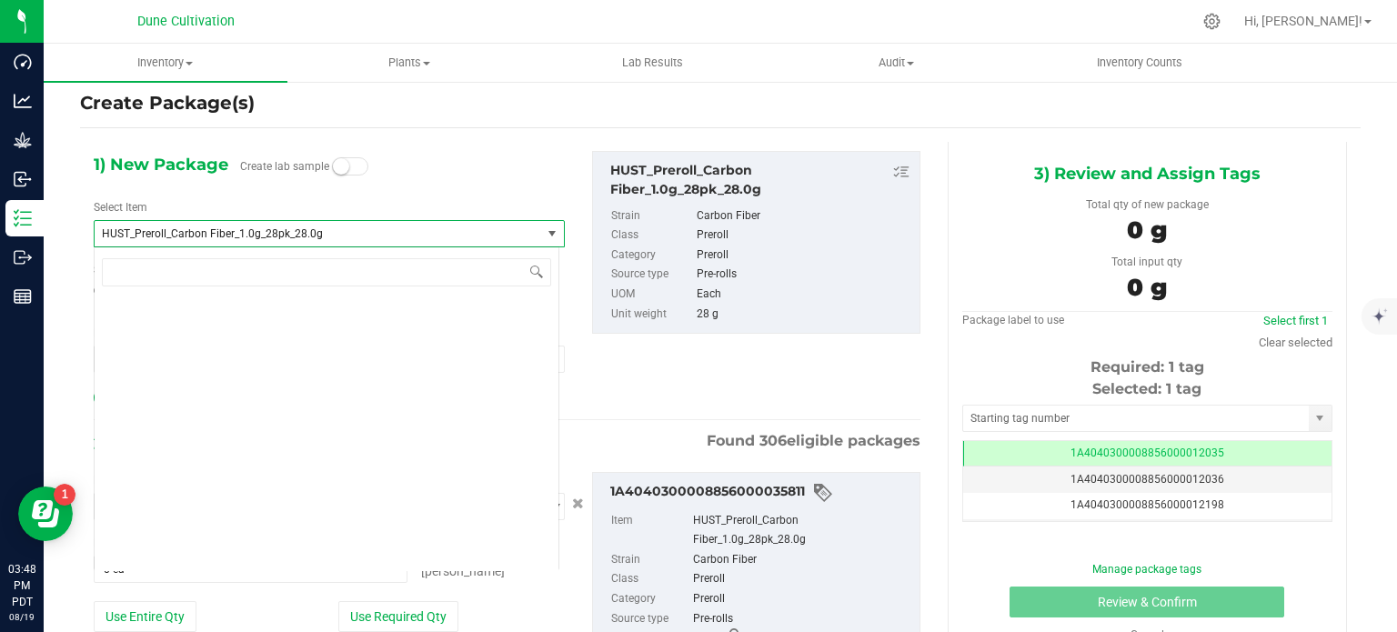
scroll to position [24986, 0]
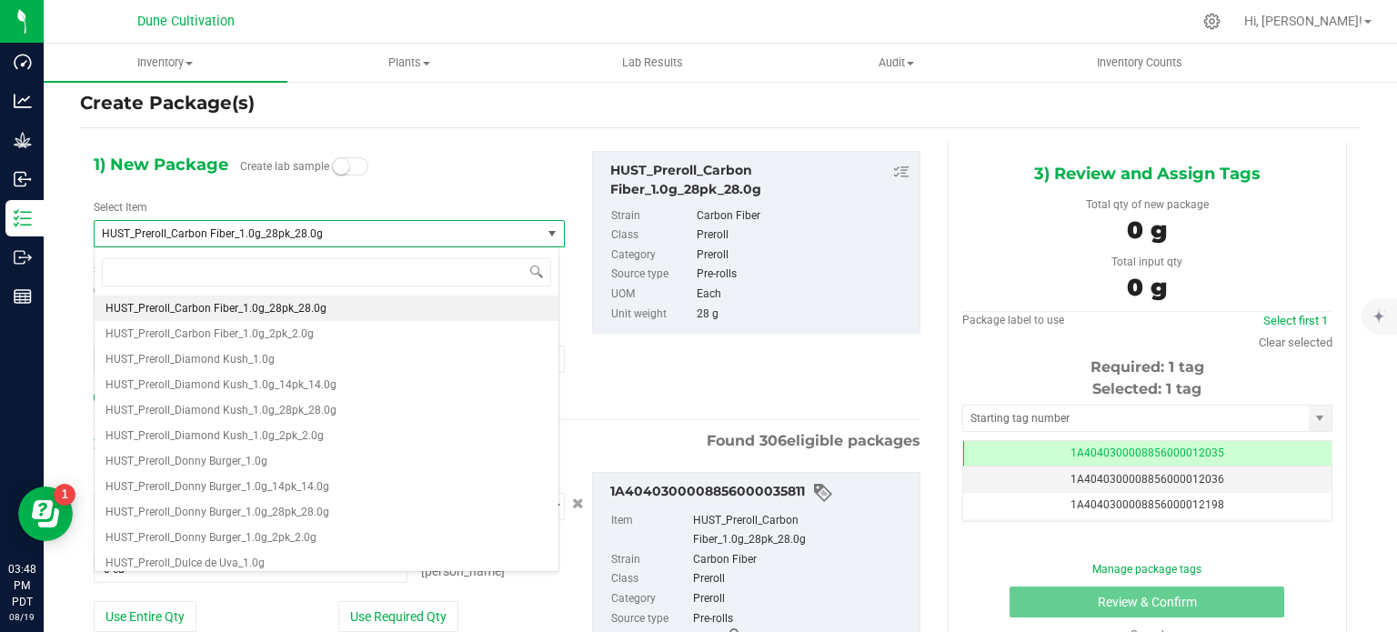
click at [251, 236] on span "HUST_Preroll_Carbon Fiber_1.0g_28pk_28.0g" at bounding box center [309, 233] width 415 height 13
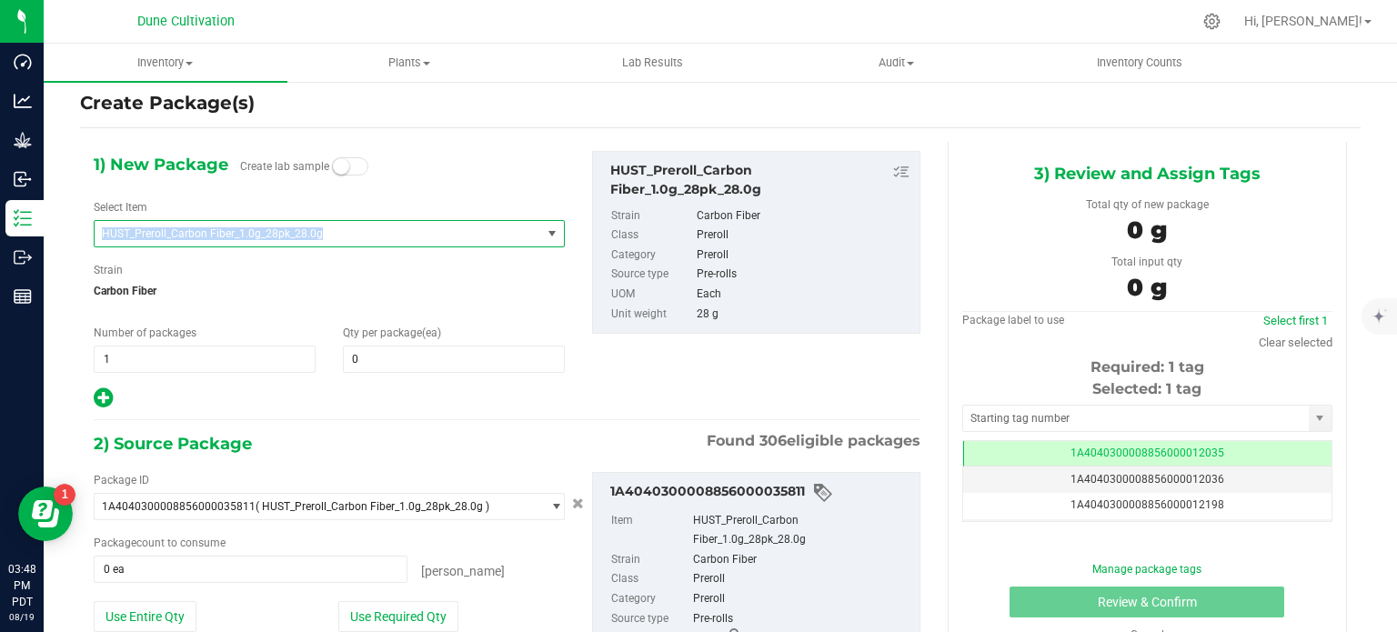
copy span "HUST_Preroll_Carbon Fiber_1.0g_28pk_28.0g"
click at [251, 236] on span "HUST_Preroll_Carbon Fiber_1.0g_28pk_28.0g" at bounding box center [309, 233] width 415 height 13
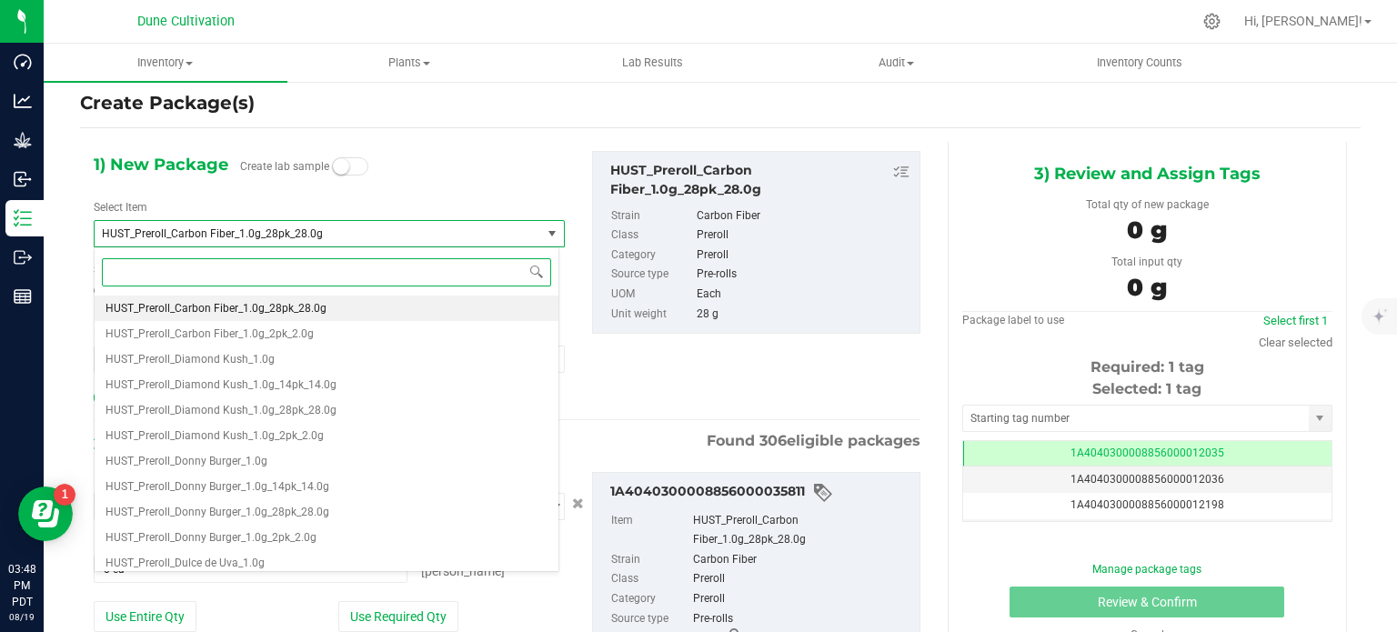
paste input "HUST_Preroll_Carbon Fiber_1.0g_28pk_28.0g"
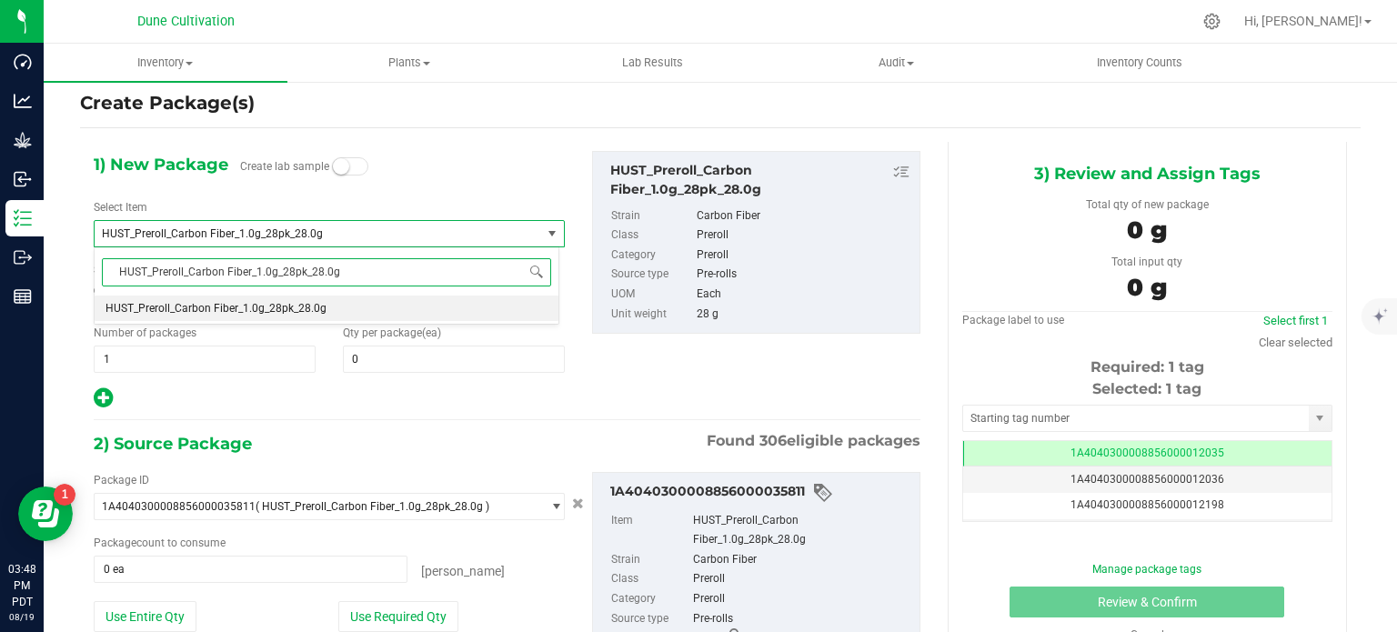
click at [292, 276] on input "HUST_Preroll_Carbon Fiber_1.0g_28pk_28.0g" at bounding box center [326, 272] width 449 height 28
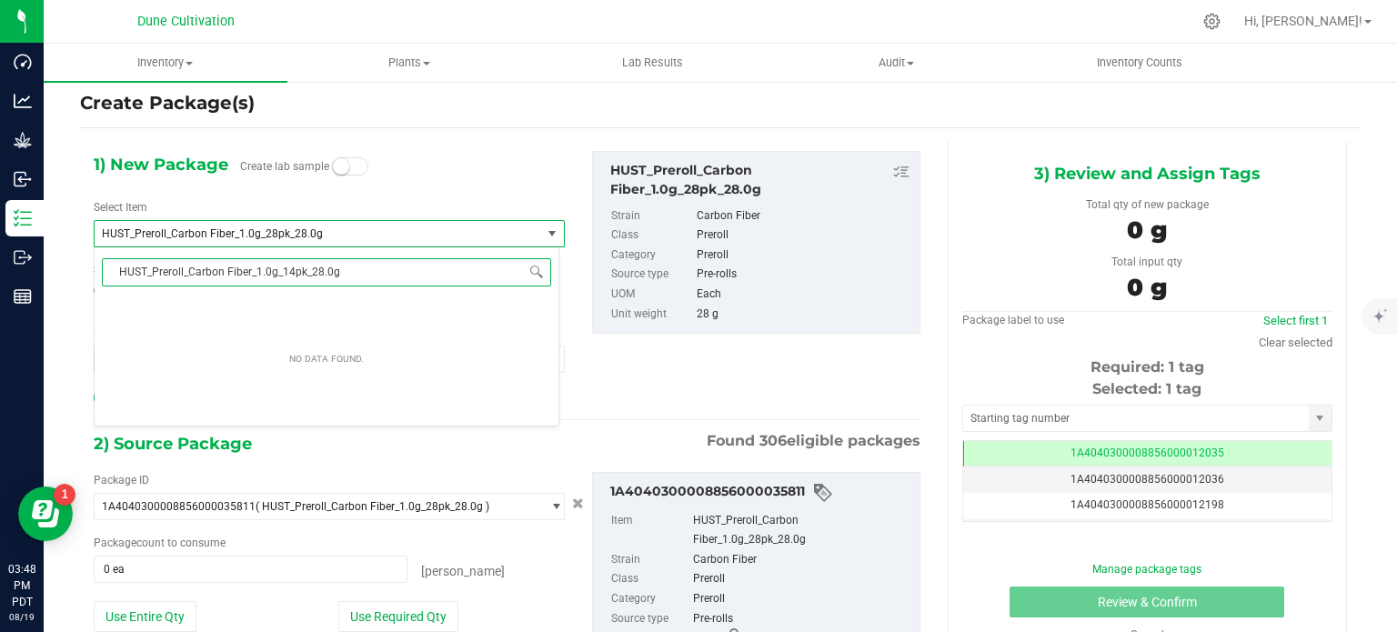
click at [329, 272] on input "HUST_Preroll_Carbon Fiber_1.0g_14pk_28.0g" at bounding box center [326, 272] width 449 height 28
type input "HUST_Preroll_Carbon Fiber_1.0g_14pk_14.0g"
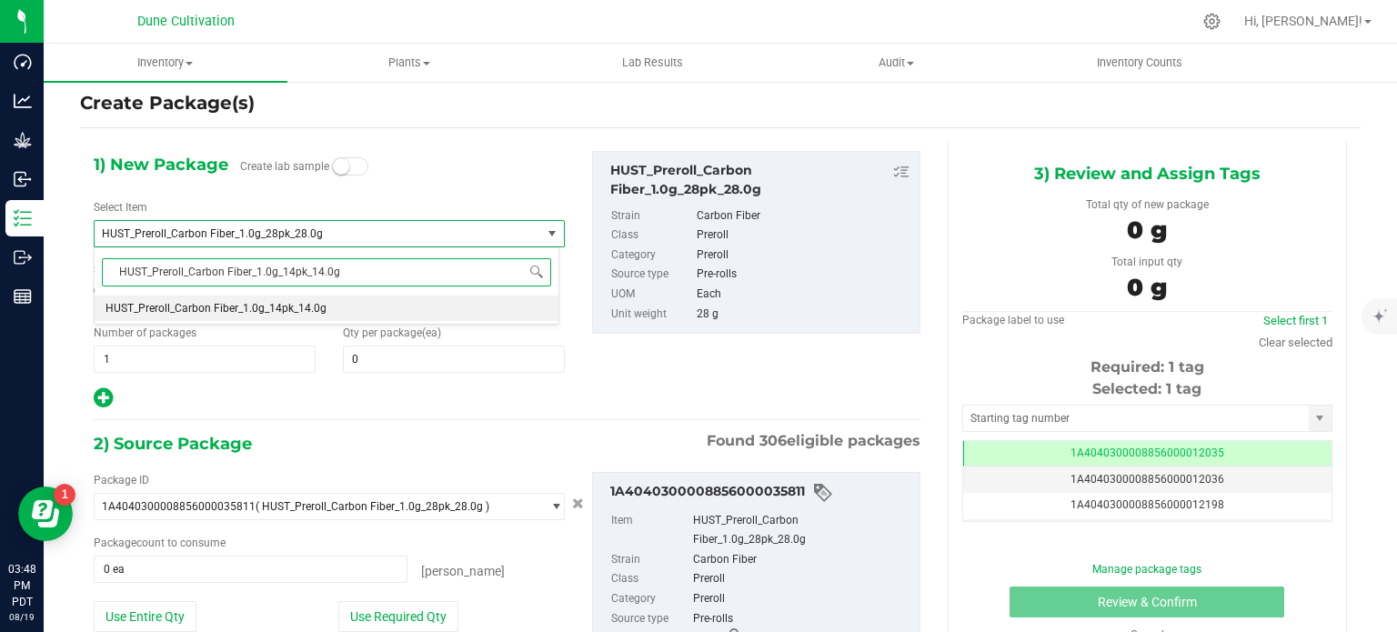
click at [258, 302] on span "HUST_Preroll_Carbon Fiber_1.0g_14pk_14.0g" at bounding box center [216, 308] width 221 height 13
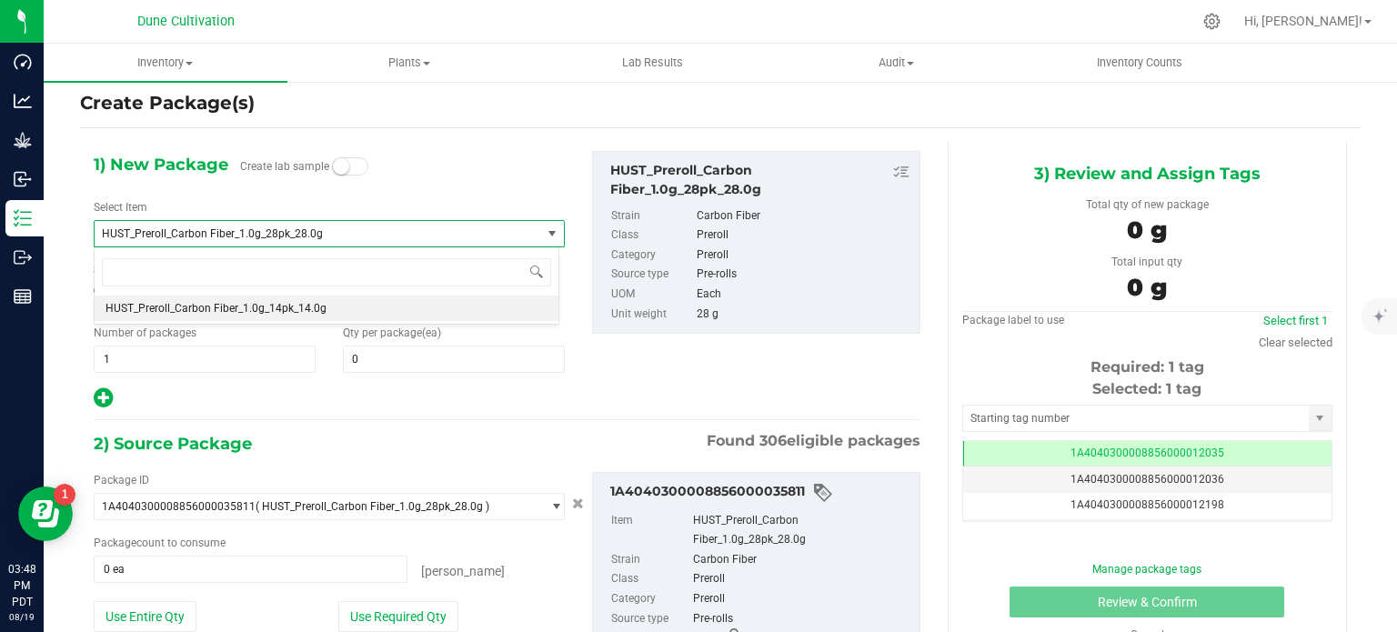
type input "0"
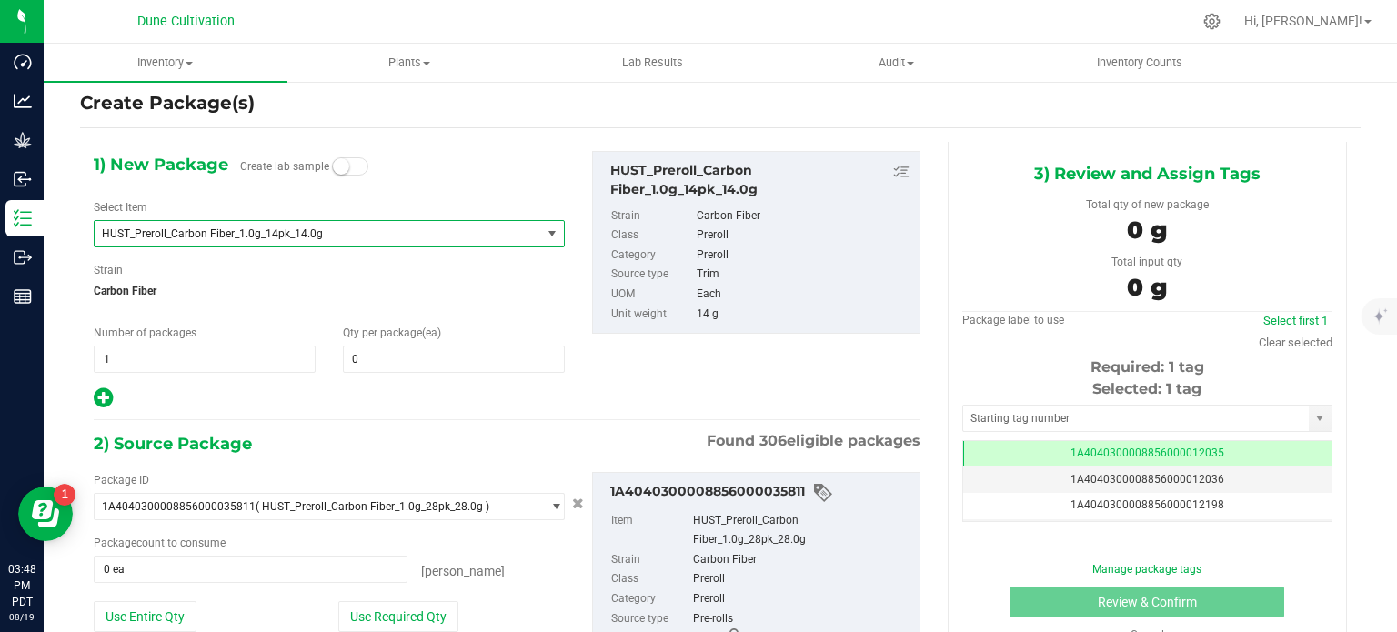
click at [270, 232] on span "HUST_Preroll_Carbon Fiber_1.0g_14pk_14.0g" at bounding box center [309, 233] width 415 height 13
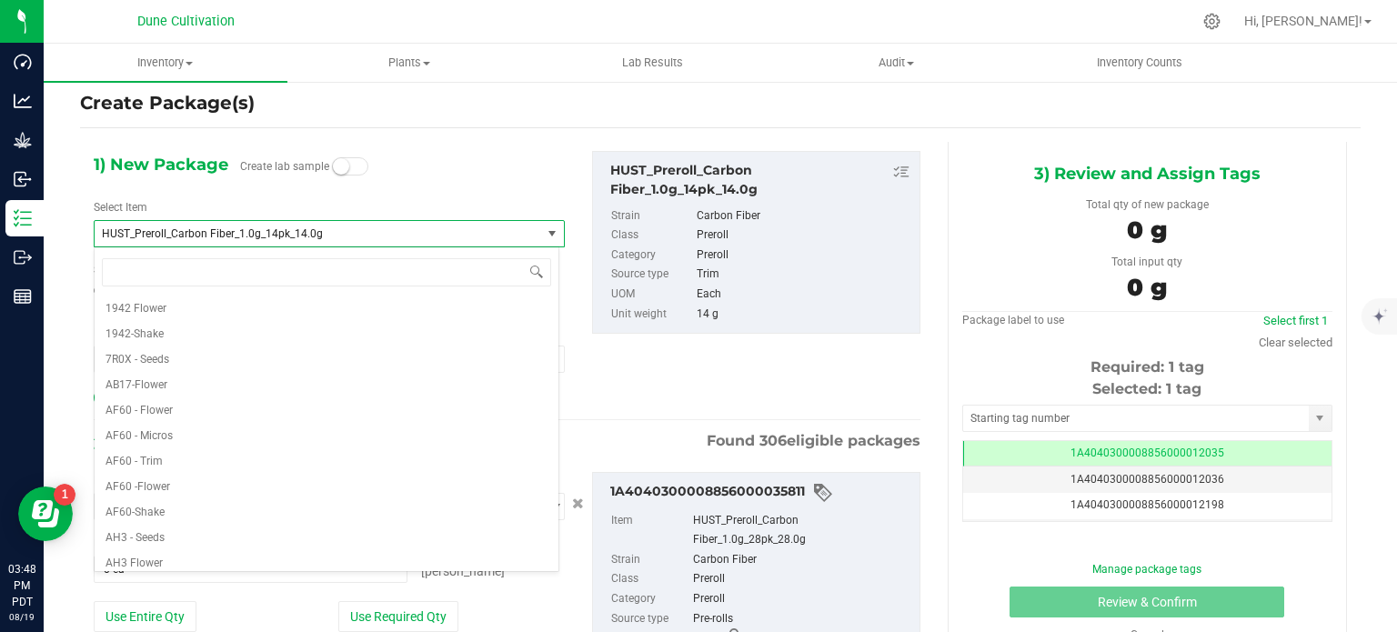
click at [226, 232] on span "HUST_Preroll_Carbon Fiber_1.0g_14pk_14.0g" at bounding box center [309, 233] width 415 height 13
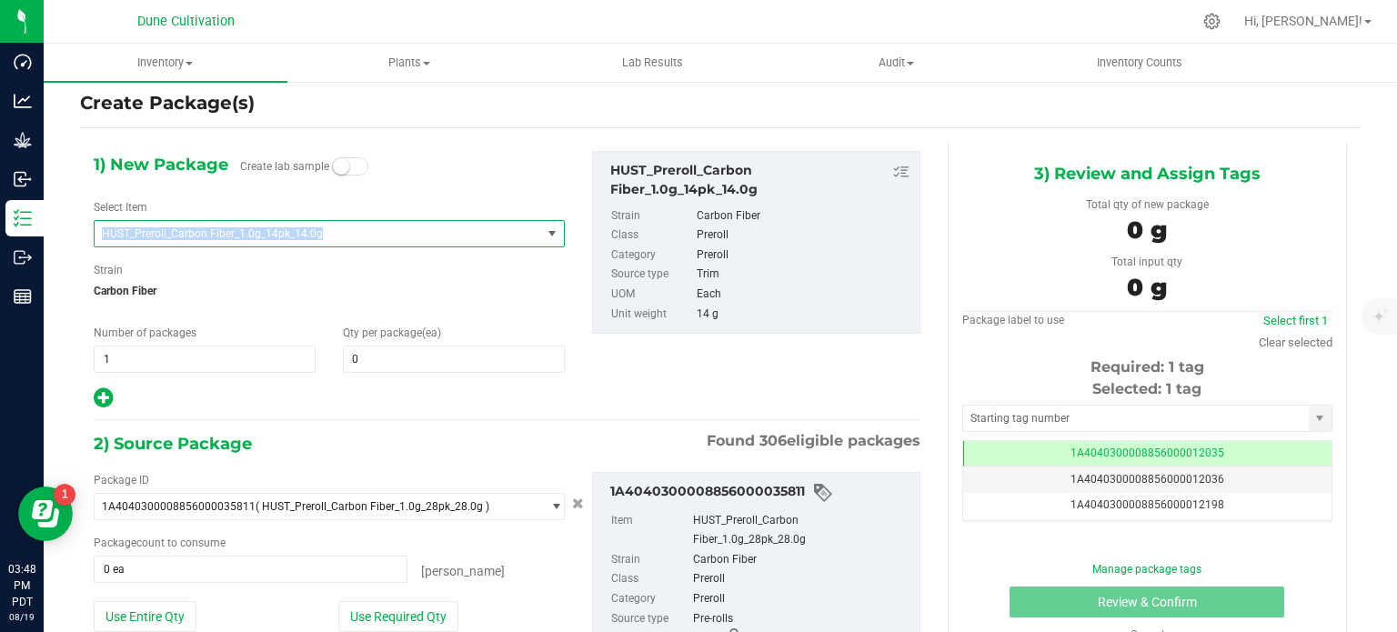
copy span "HUST_Preroll_Carbon Fiber_1.0g_14pk_14.0g"
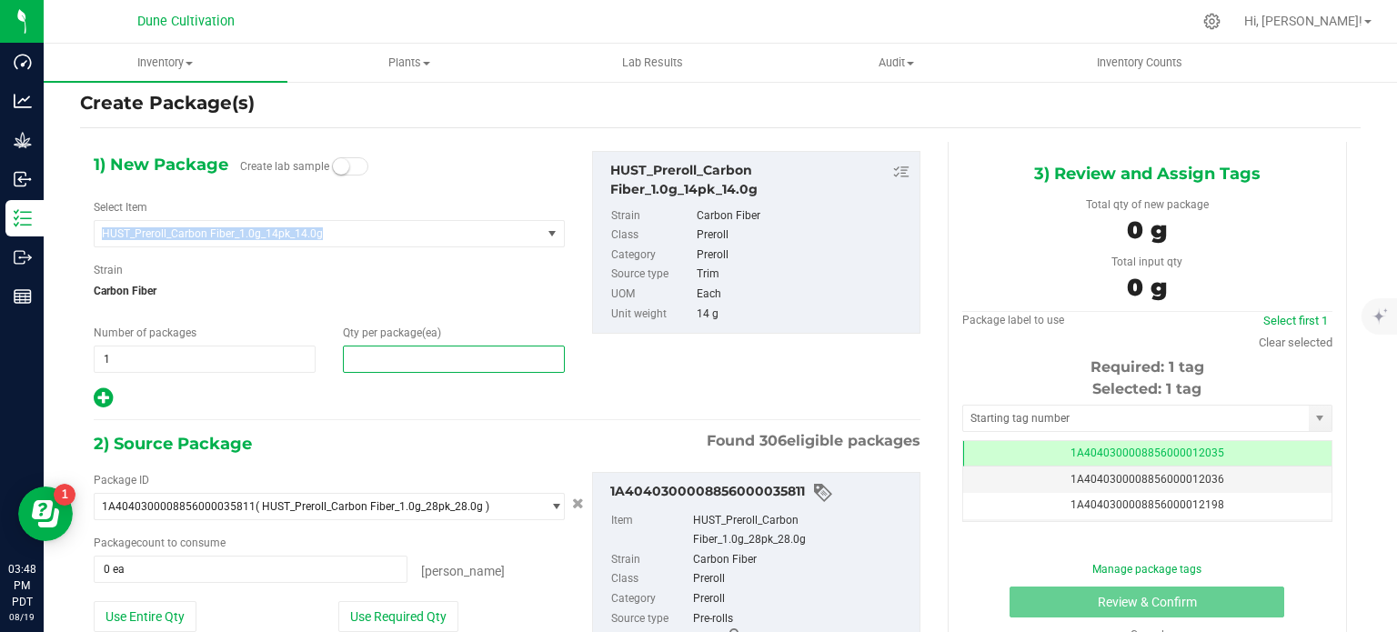
click at [393, 348] on span at bounding box center [454, 359] width 222 height 27
click at [393, 348] on input "text" at bounding box center [454, 359] width 220 height 25
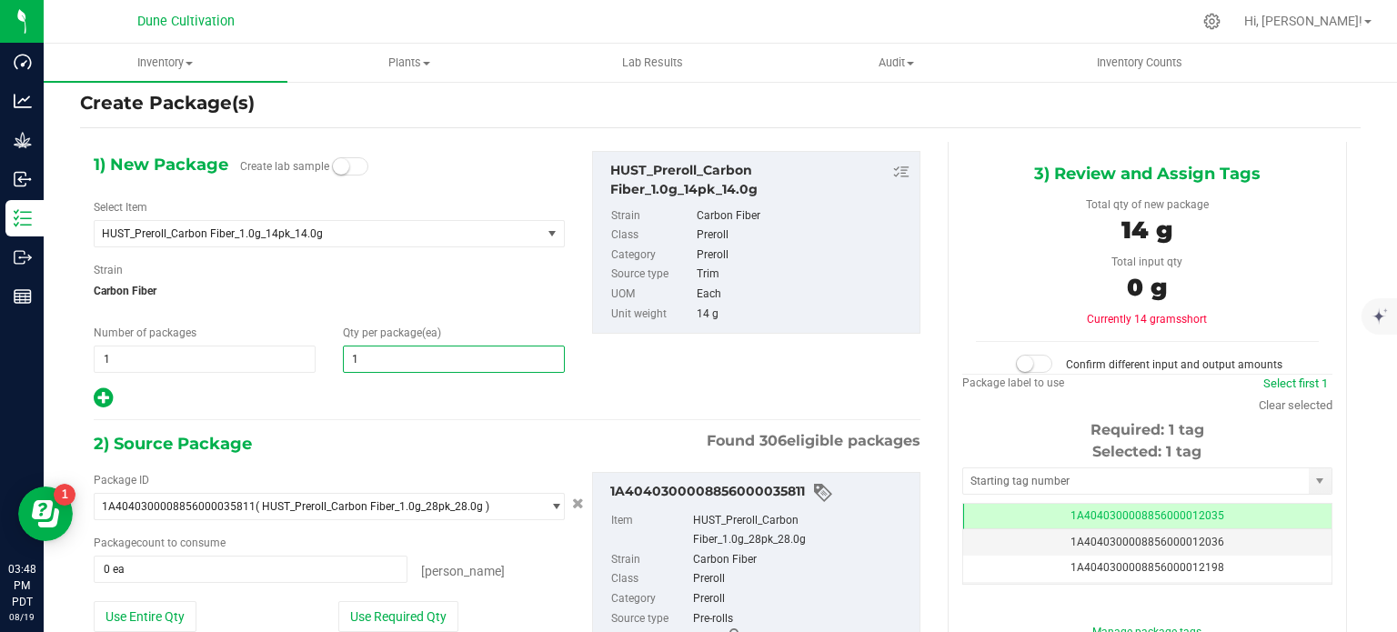
type input "10"
click at [392, 615] on button "Use Required Qty" at bounding box center [398, 616] width 120 height 31
type input "5 ea"
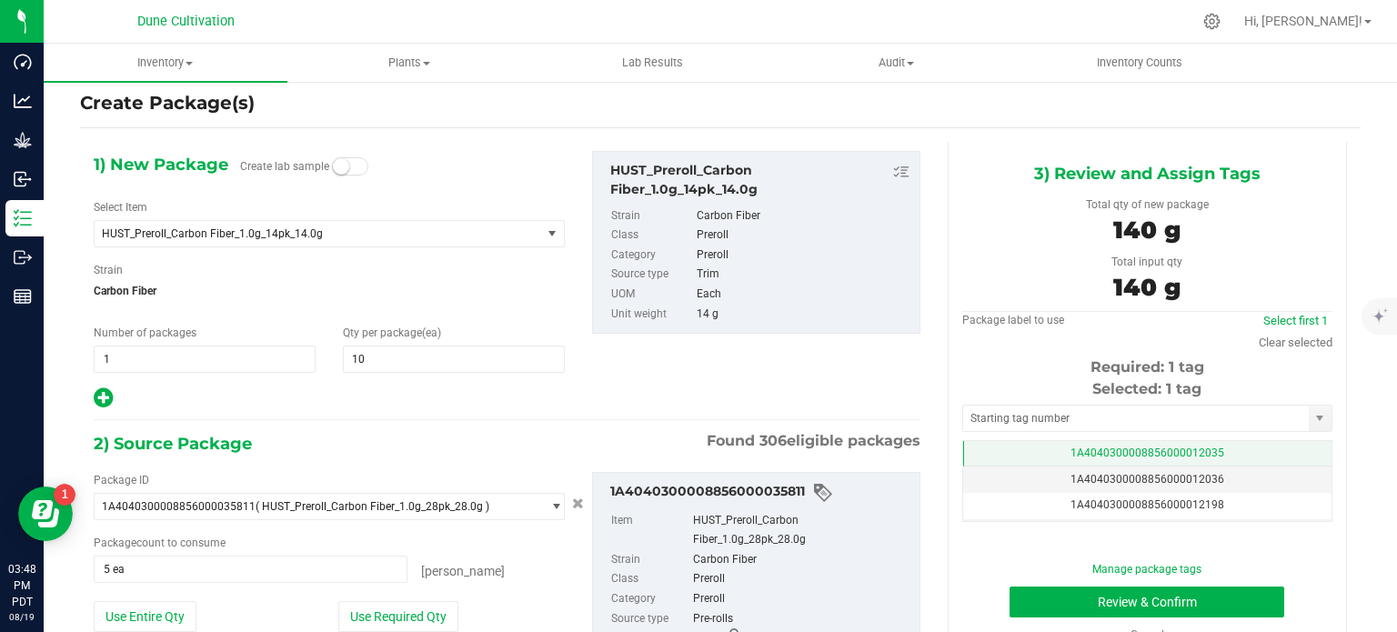
click at [1022, 450] on td "1A4040300008856000012035" at bounding box center [1147, 454] width 368 height 26
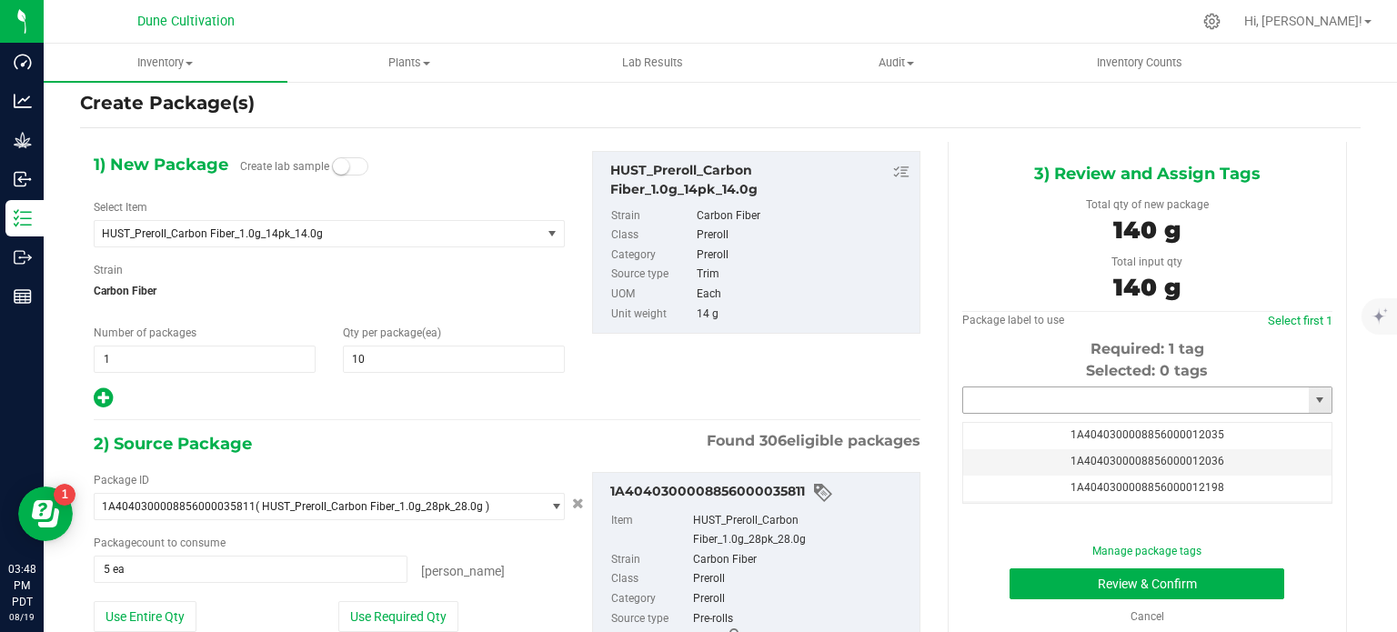
click at [1023, 403] on input "text" at bounding box center [1136, 400] width 346 height 25
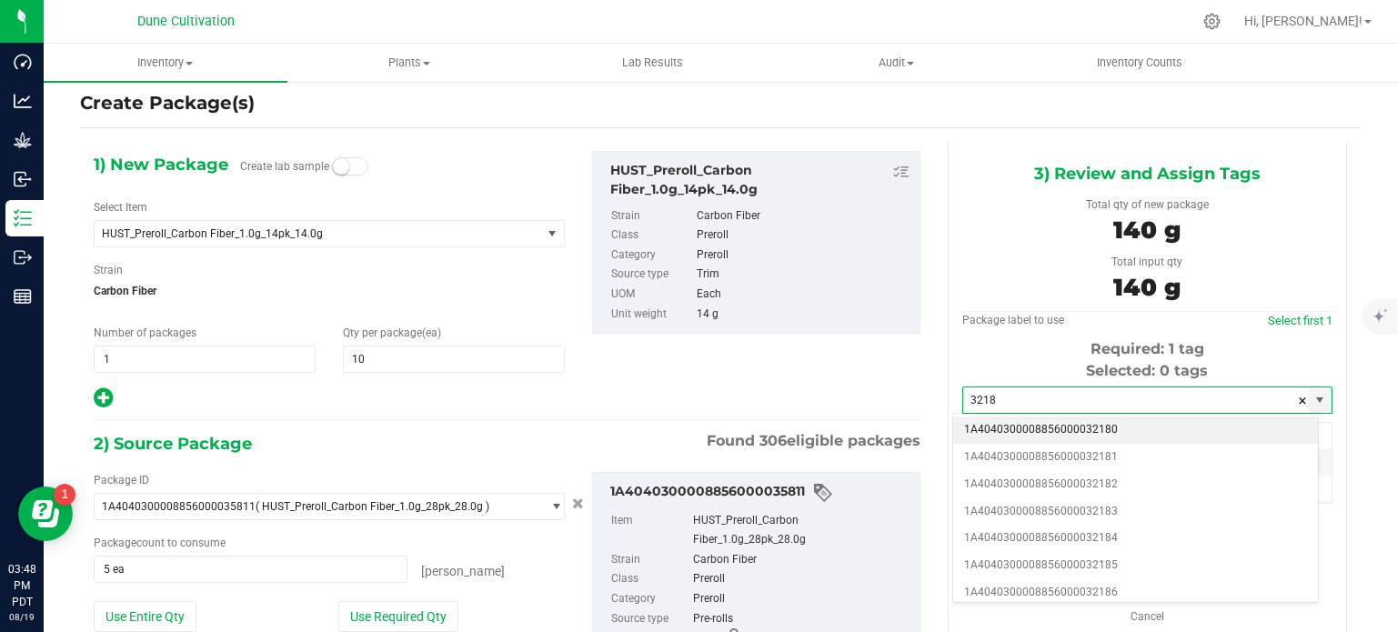
click at [1026, 426] on li "1A4040300008856000032180" at bounding box center [1135, 430] width 365 height 27
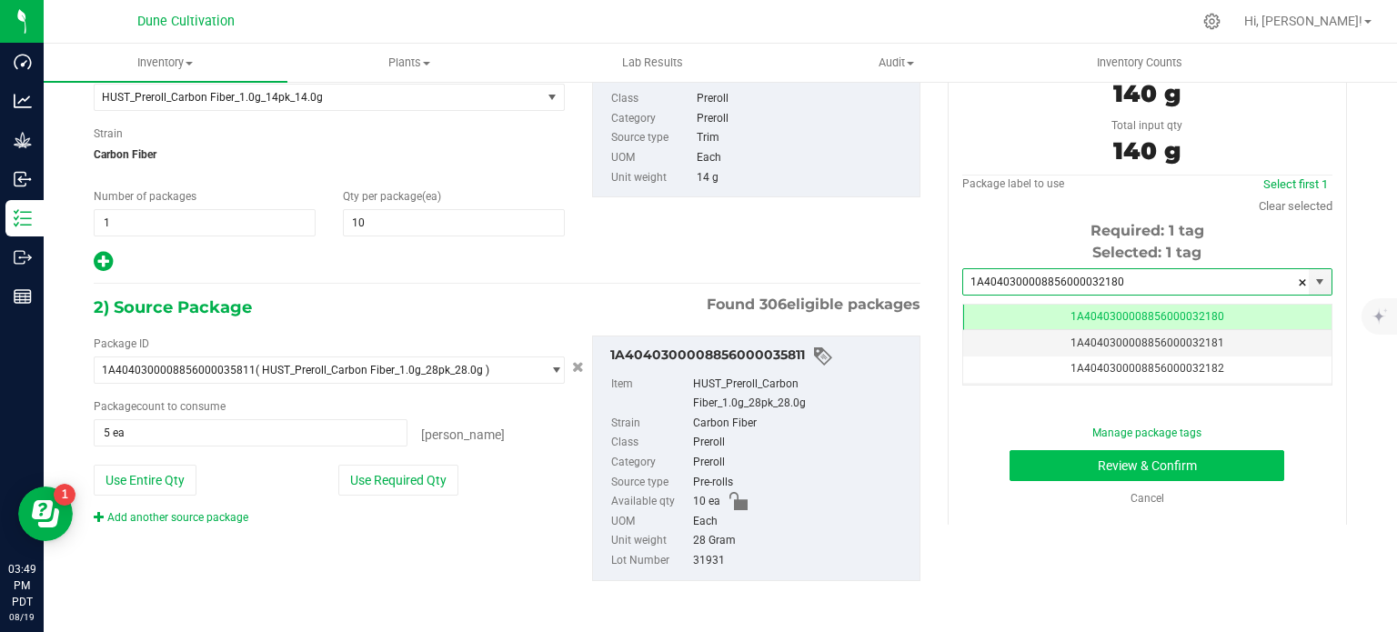
type input "1A4040300008856000032180"
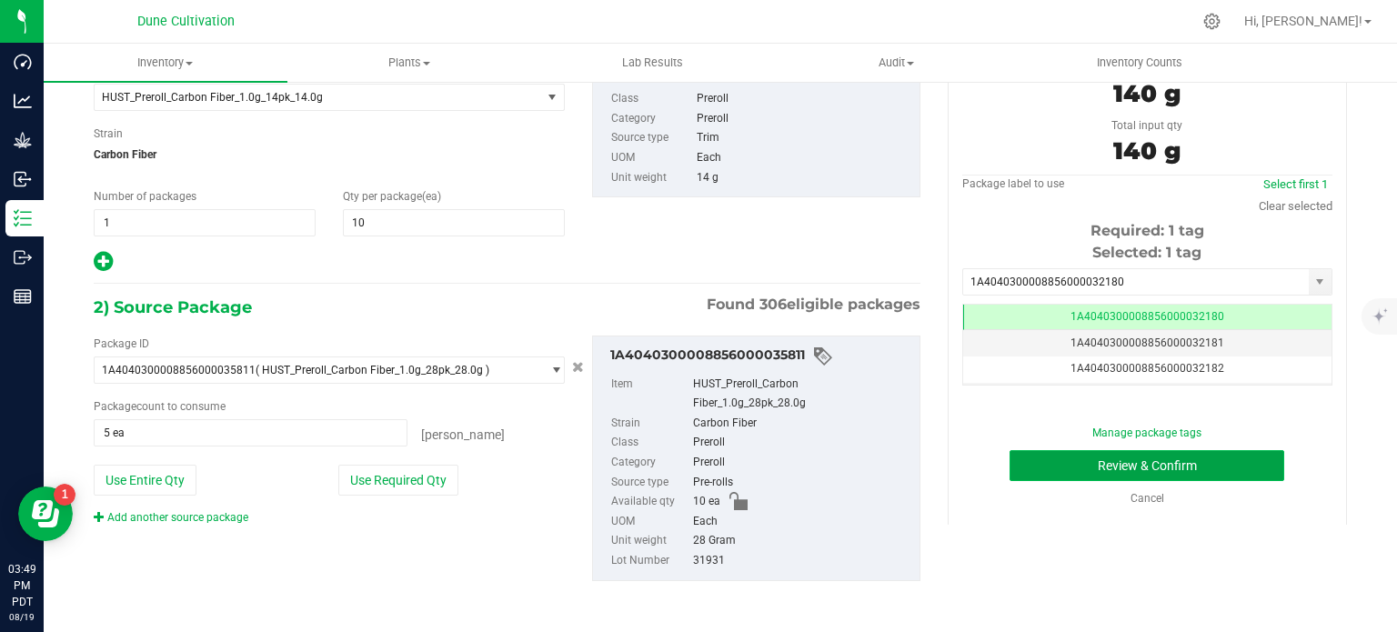
click at [1036, 466] on button "Review & Confirm" at bounding box center [1147, 465] width 275 height 31
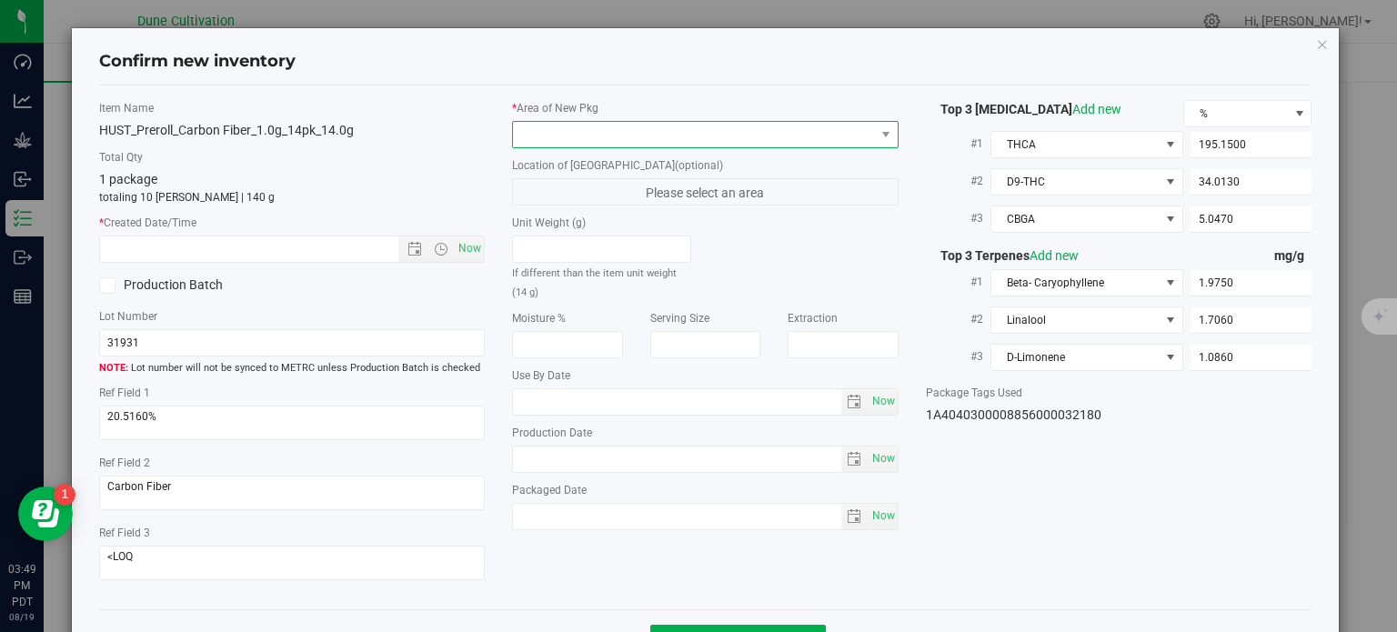
click at [669, 134] on span at bounding box center [694, 134] width 362 height 25
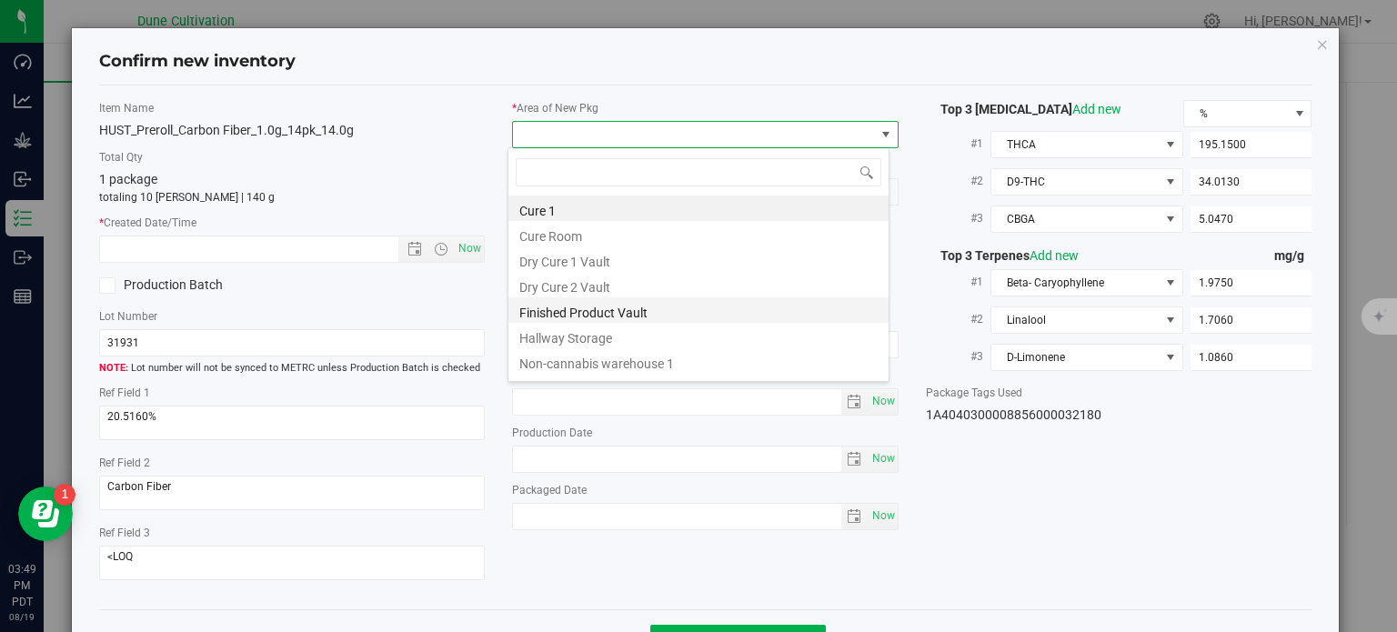
click at [600, 306] on li "Finished Product Vault" at bounding box center [698, 309] width 380 height 25
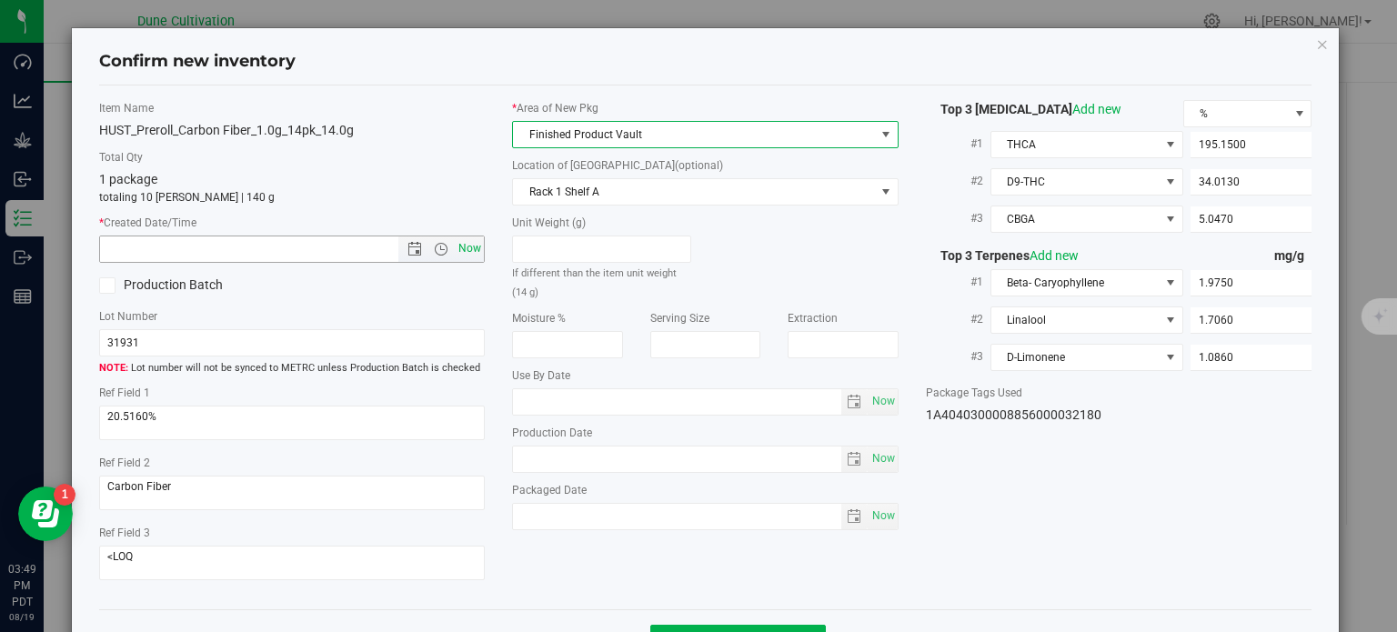
click at [475, 251] on span "Now" at bounding box center [470, 249] width 31 height 26
type input "8/19/2025 3:49 PM"
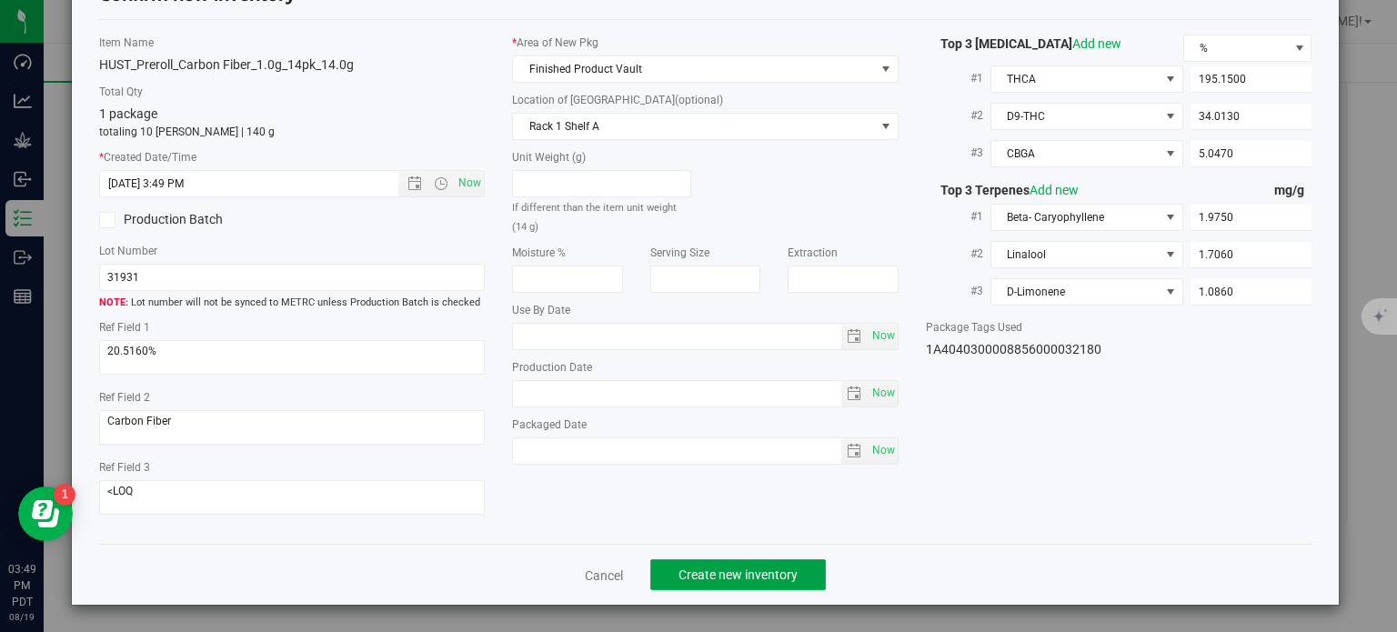
click at [744, 574] on span "Create new inventory" at bounding box center [738, 575] width 119 height 15
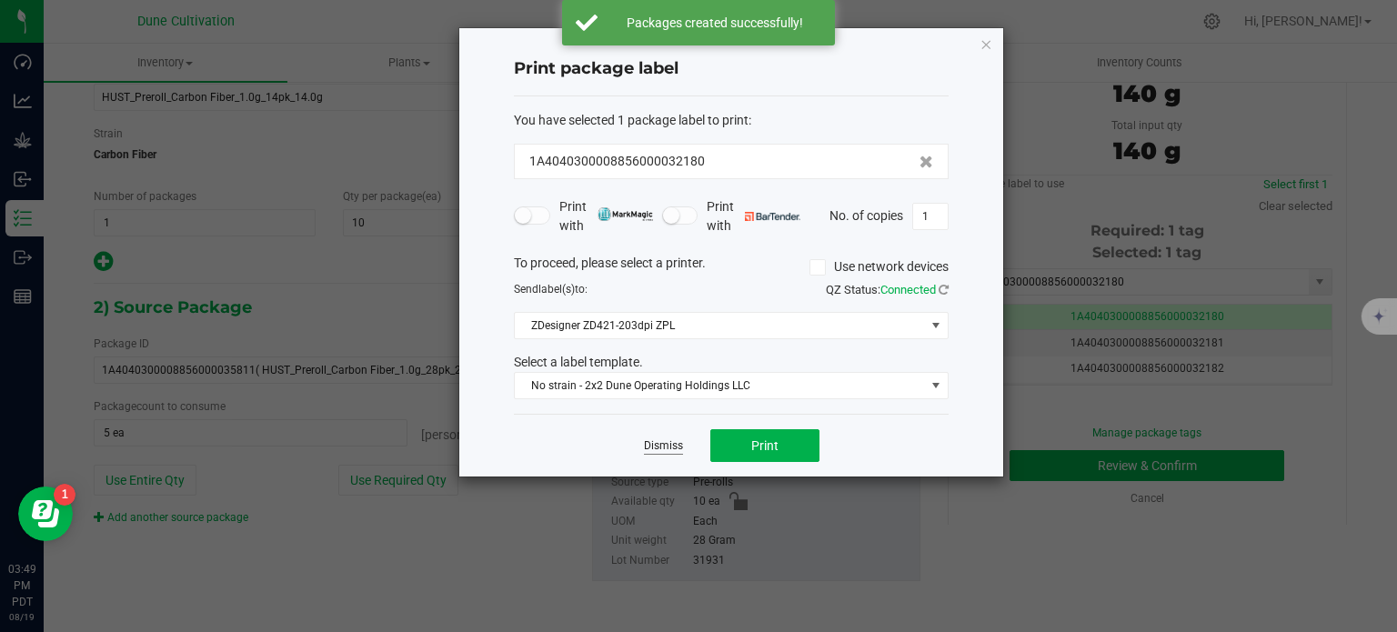
click at [663, 439] on link "Dismiss" at bounding box center [663, 445] width 39 height 15
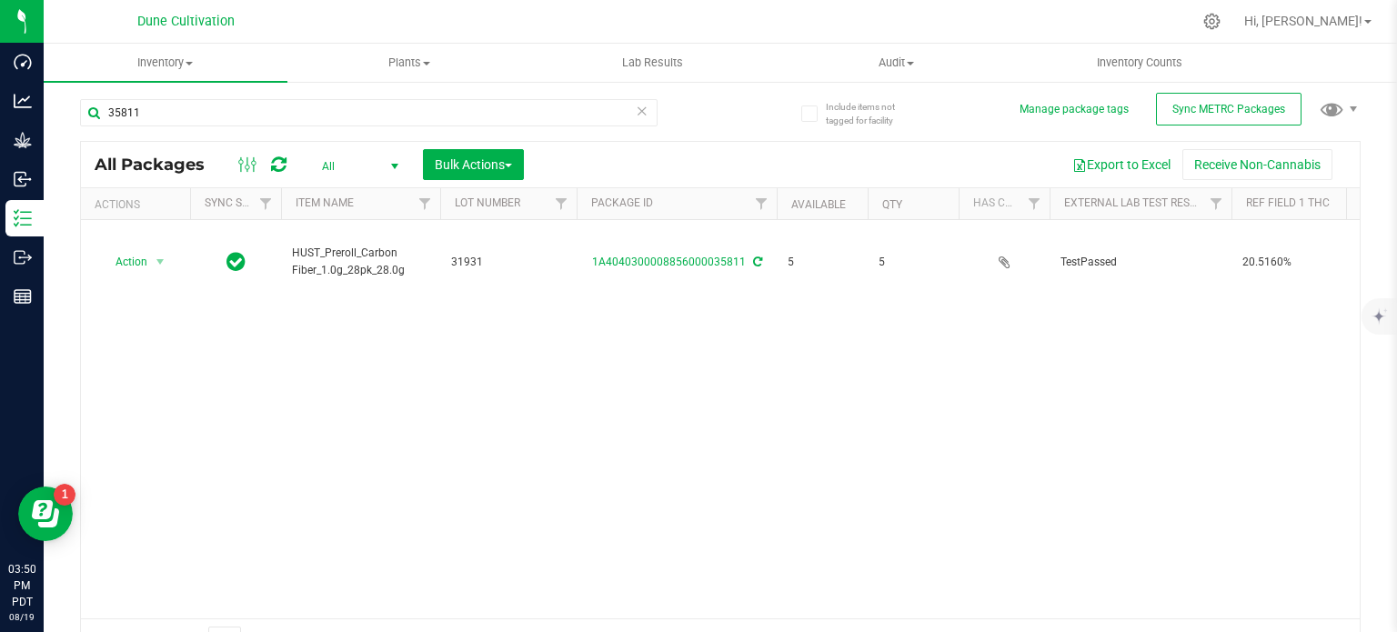
scroll to position [32, 0]
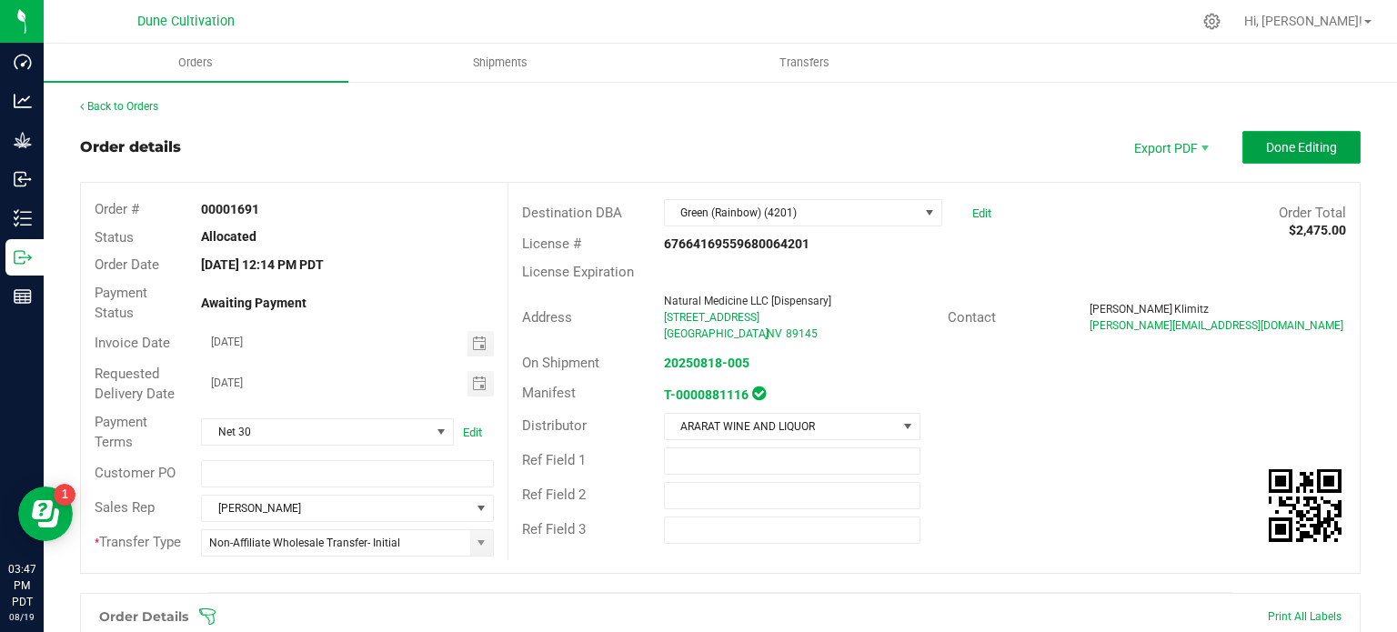
click at [1266, 145] on span "Done Editing" at bounding box center [1301, 147] width 71 height 15
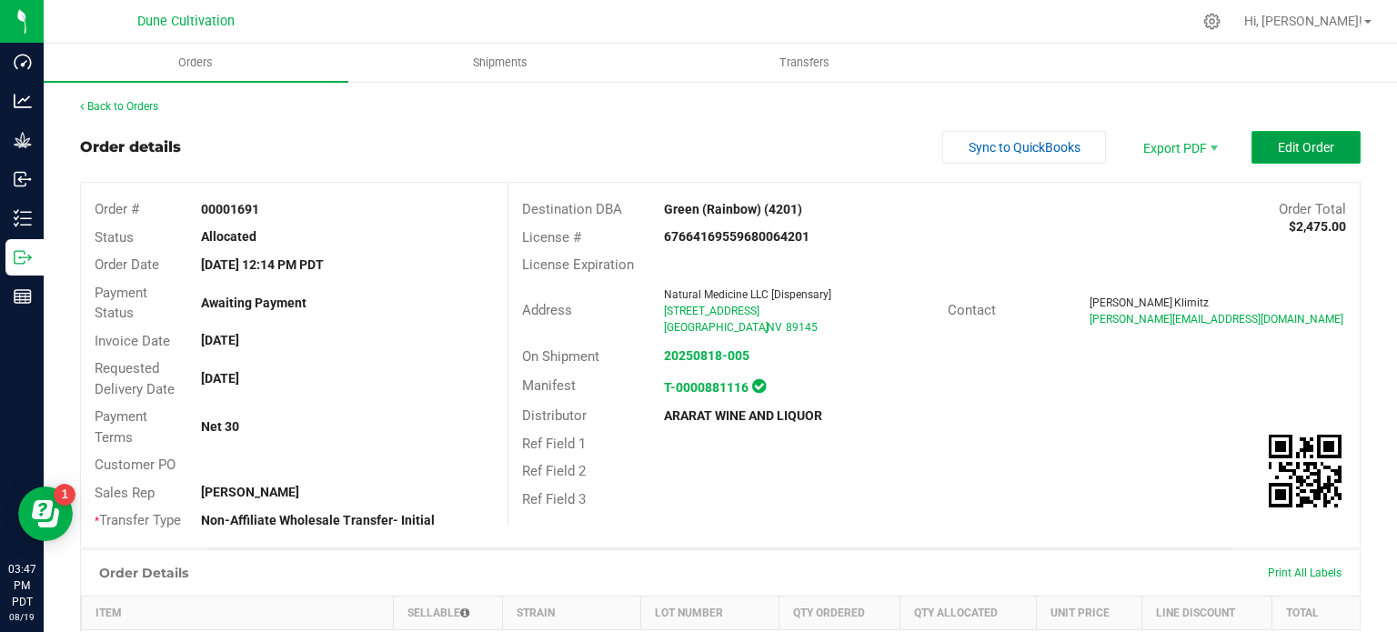
click at [1265, 134] on button "Edit Order" at bounding box center [1306, 147] width 109 height 33
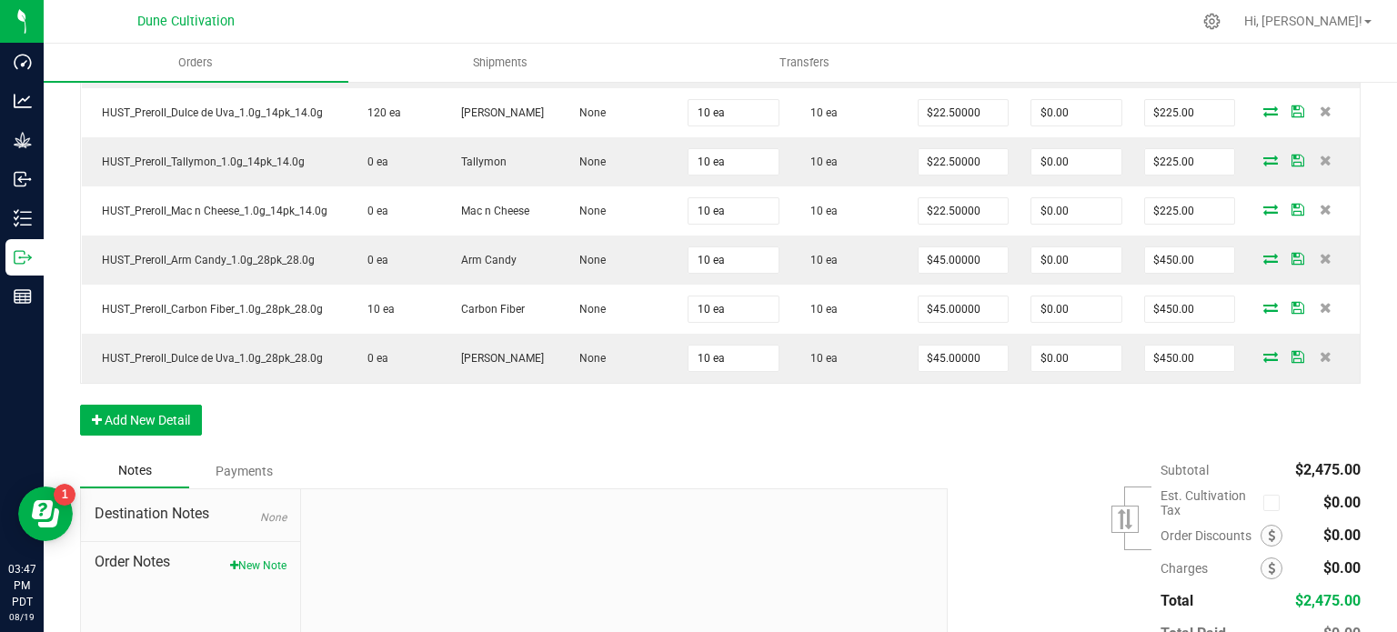
scroll to position [688, 0]
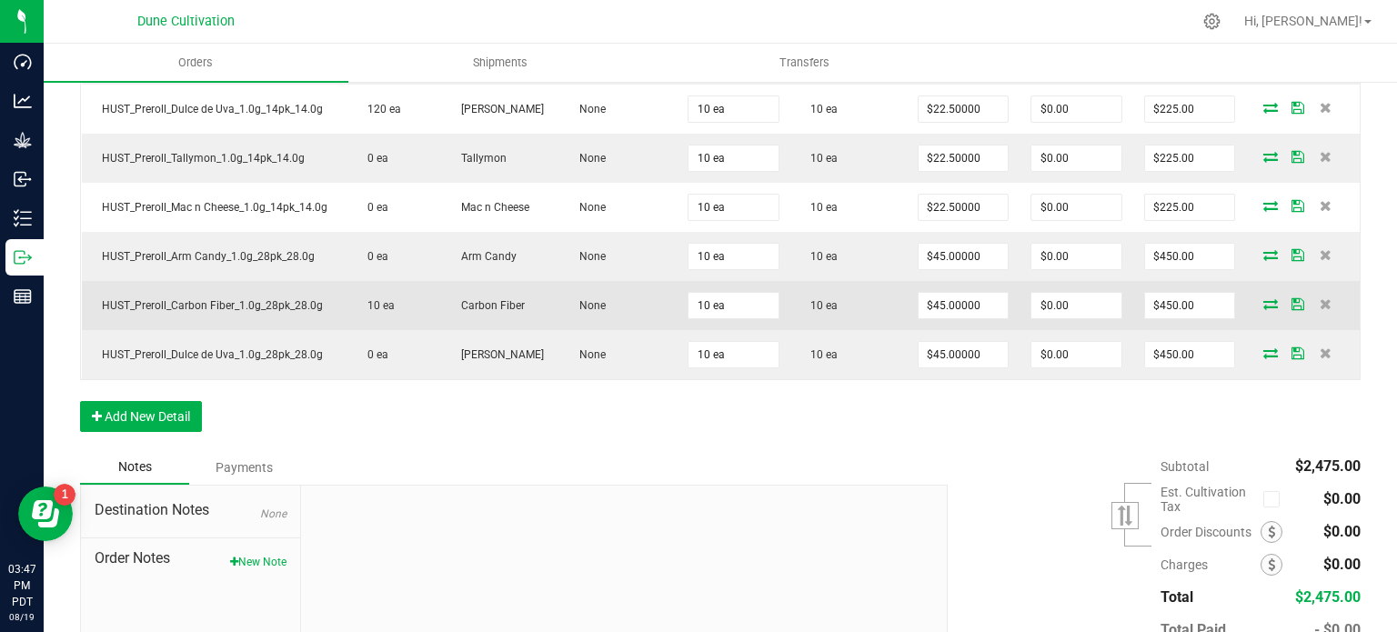
click at [1263, 301] on icon at bounding box center [1270, 303] width 15 height 11
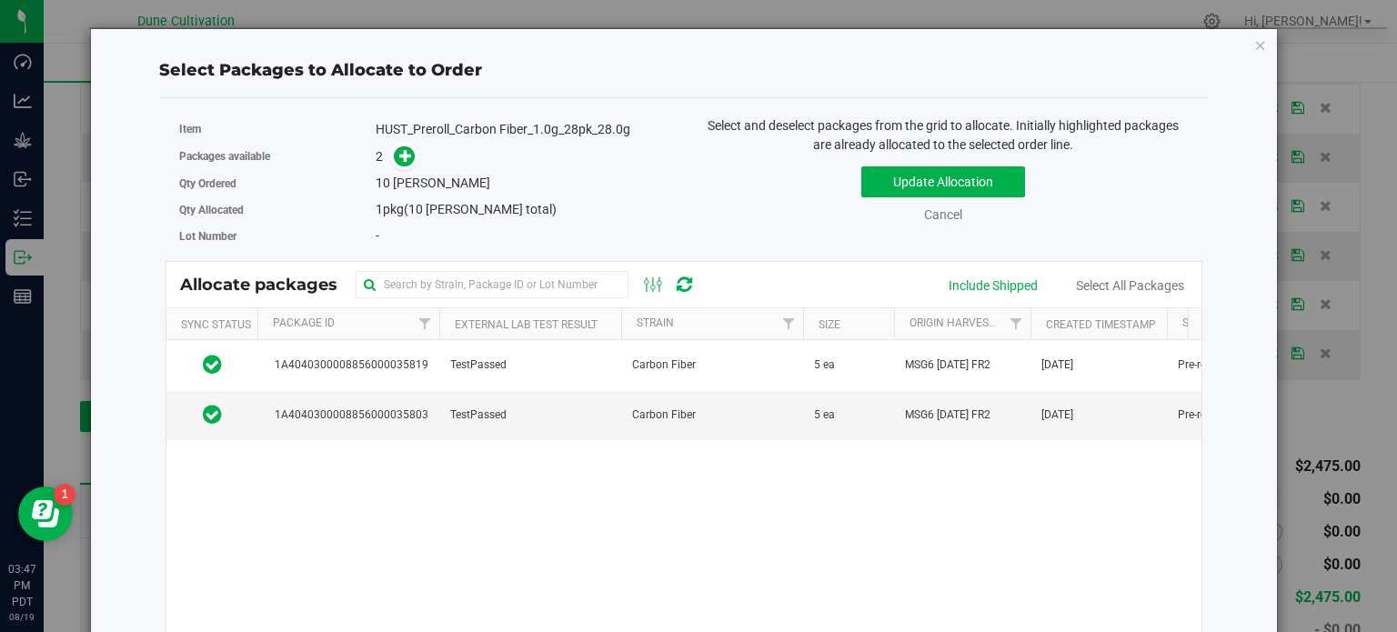
click at [973, 297] on div "Allocate packages" at bounding box center [683, 284] width 1035 height 45
click at [974, 290] on div "Include Shipped" at bounding box center [993, 286] width 89 height 19
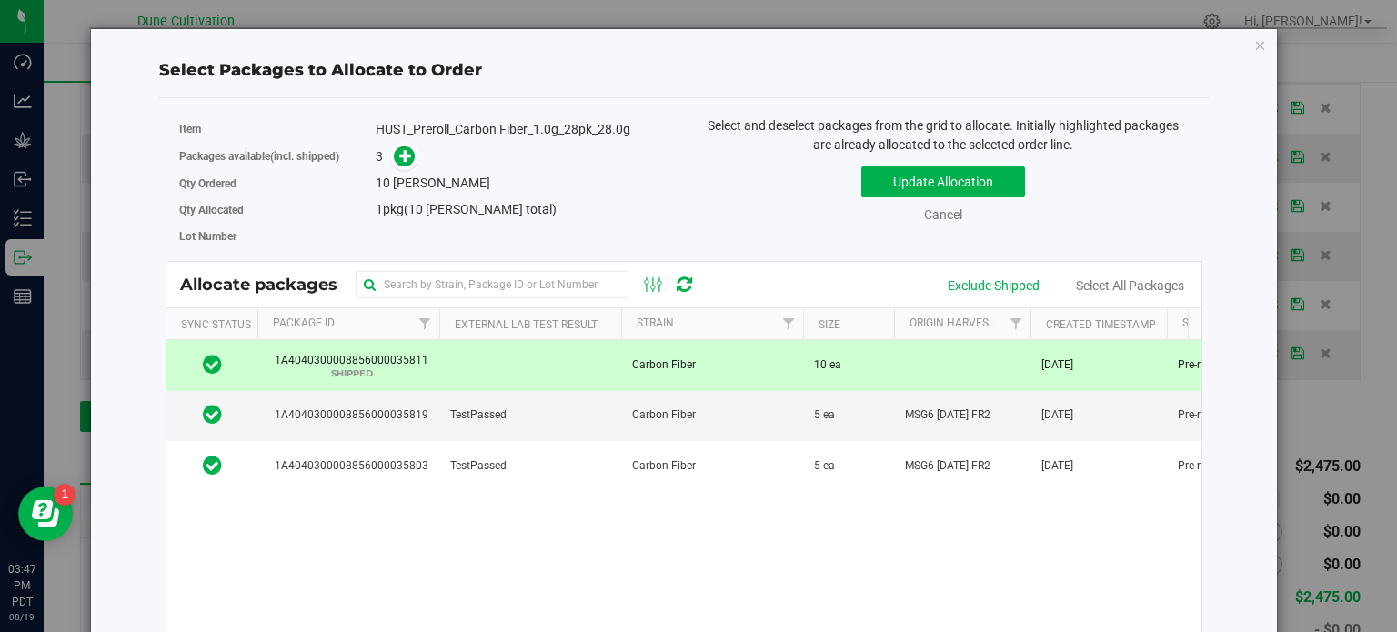
click at [397, 360] on span "1A4040300008856000035811 SHIPPED" at bounding box center [348, 365] width 160 height 26
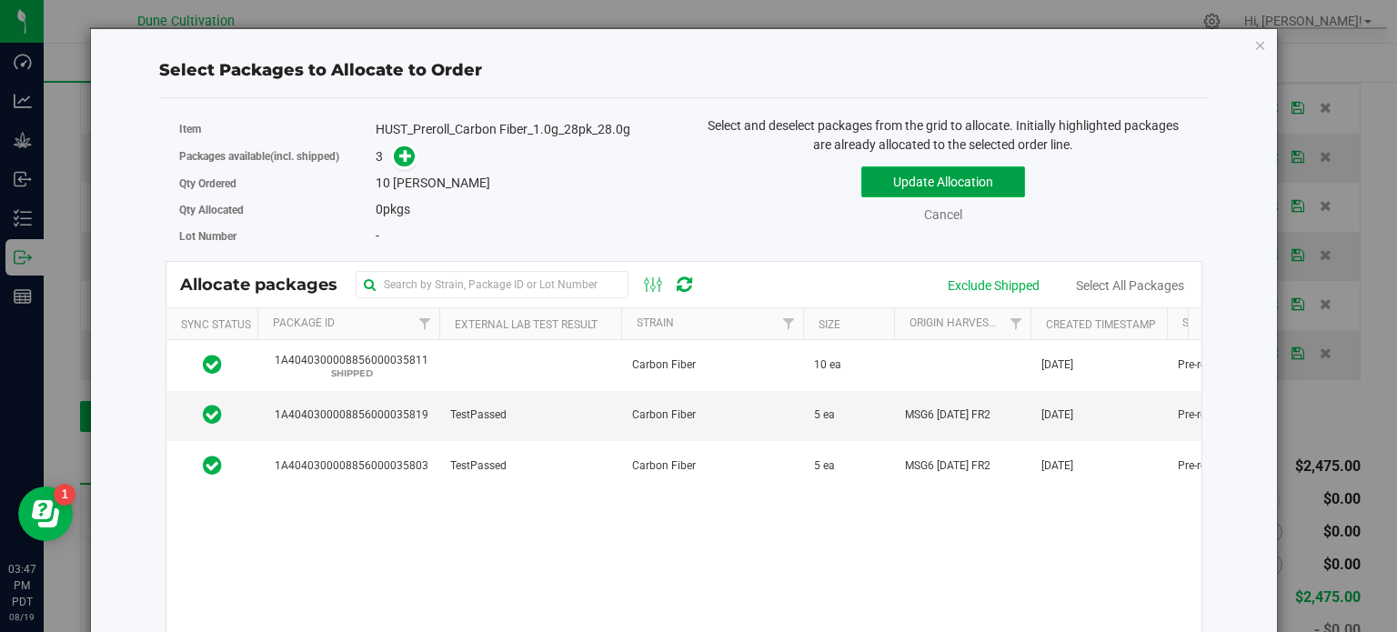
click at [868, 181] on button "Update Allocation" at bounding box center [943, 181] width 164 height 31
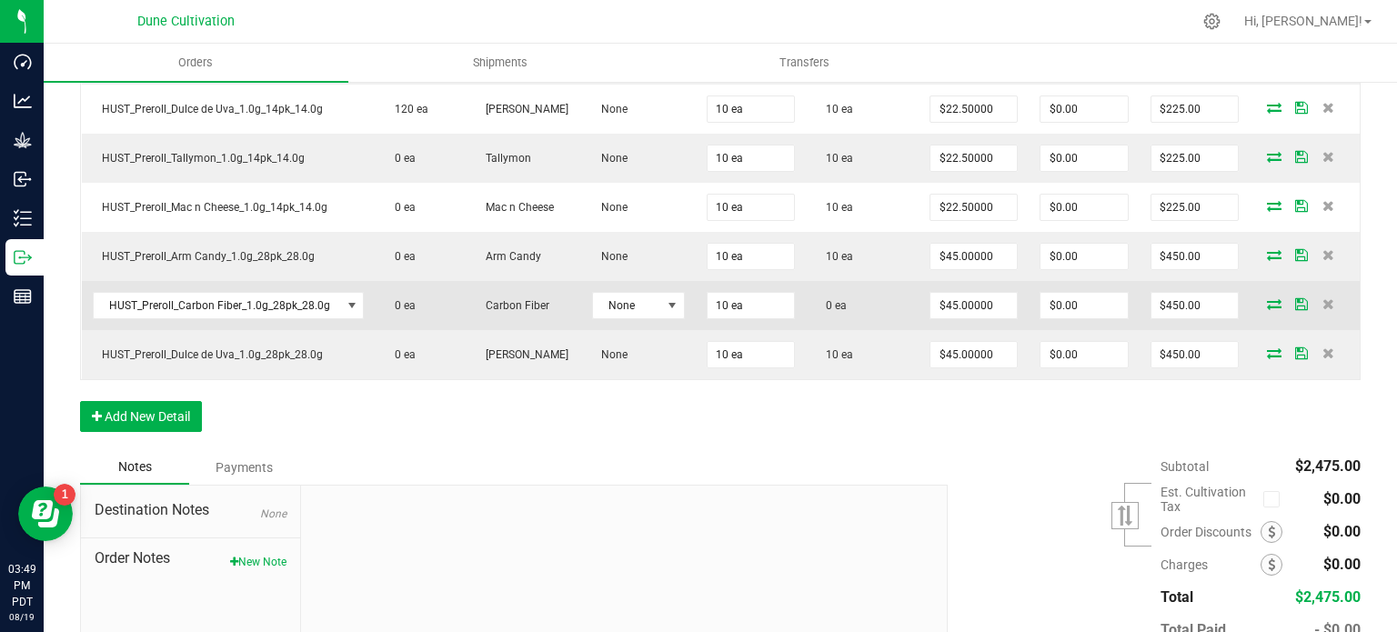
click at [1267, 298] on icon at bounding box center [1274, 303] width 15 height 11
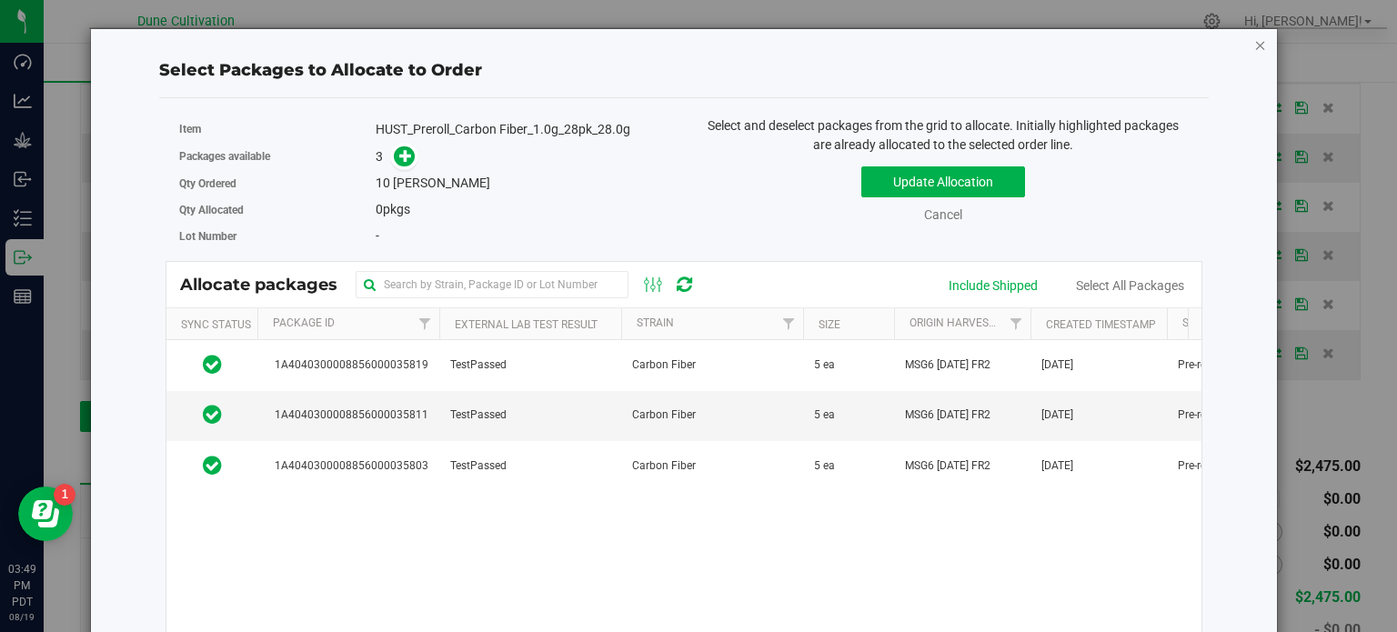
click at [1254, 48] on icon "button" at bounding box center [1260, 45] width 13 height 22
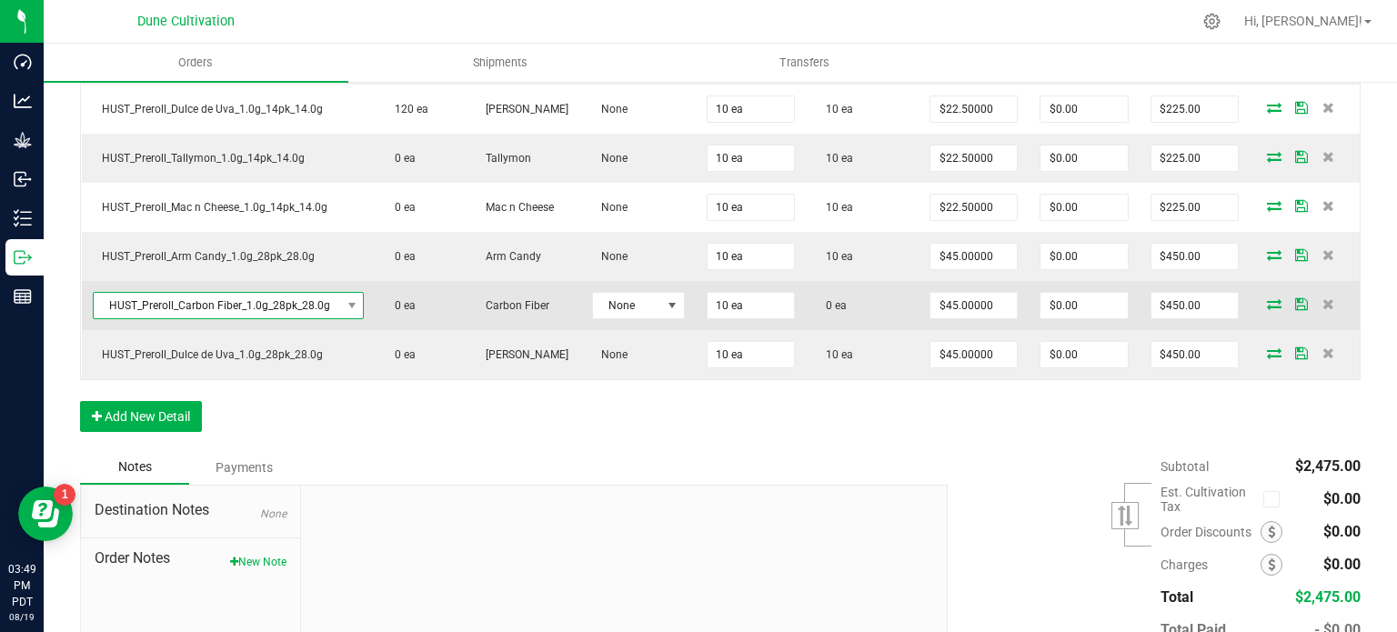
click at [251, 300] on span "HUST_Preroll_Carbon Fiber_1.0g_28pk_28.0g" at bounding box center [217, 305] width 247 height 25
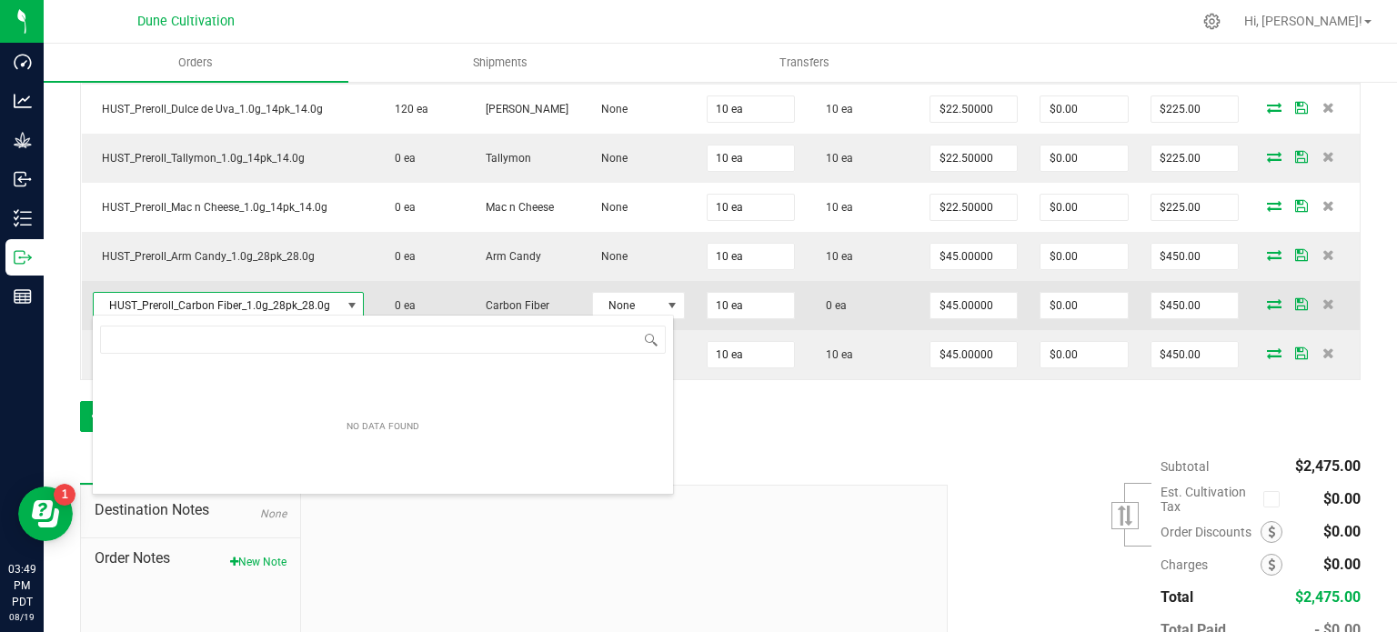
scroll to position [26, 266]
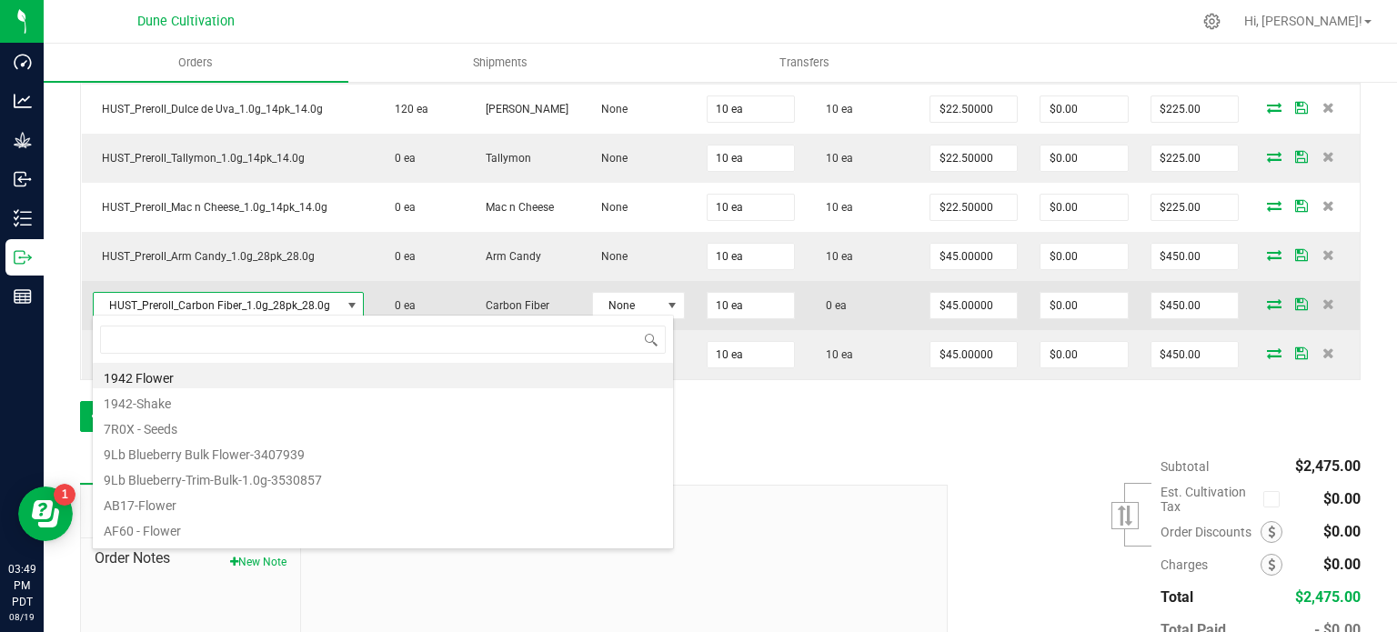
type input "HUST_Preroll_Carbon Fiber_1.0g_14pk_14.0g"
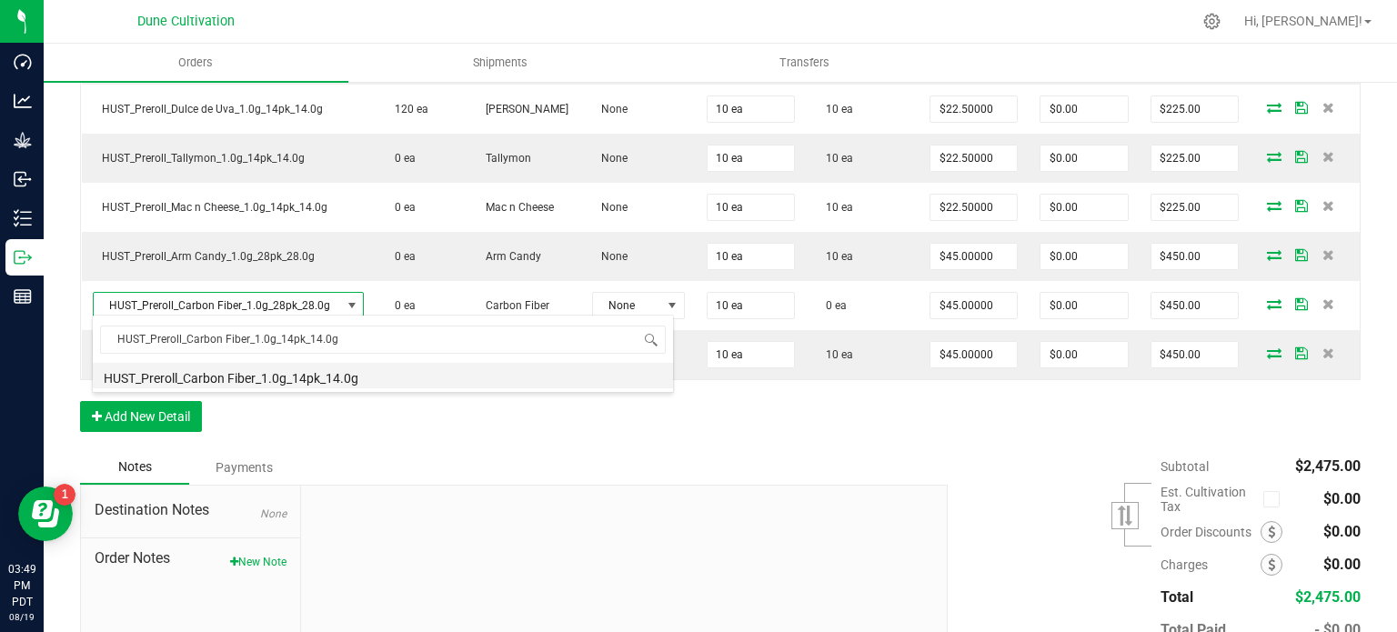
click at [257, 377] on li "HUST_Preroll_Carbon Fiber_1.0g_14pk_14.0g" at bounding box center [383, 375] width 580 height 25
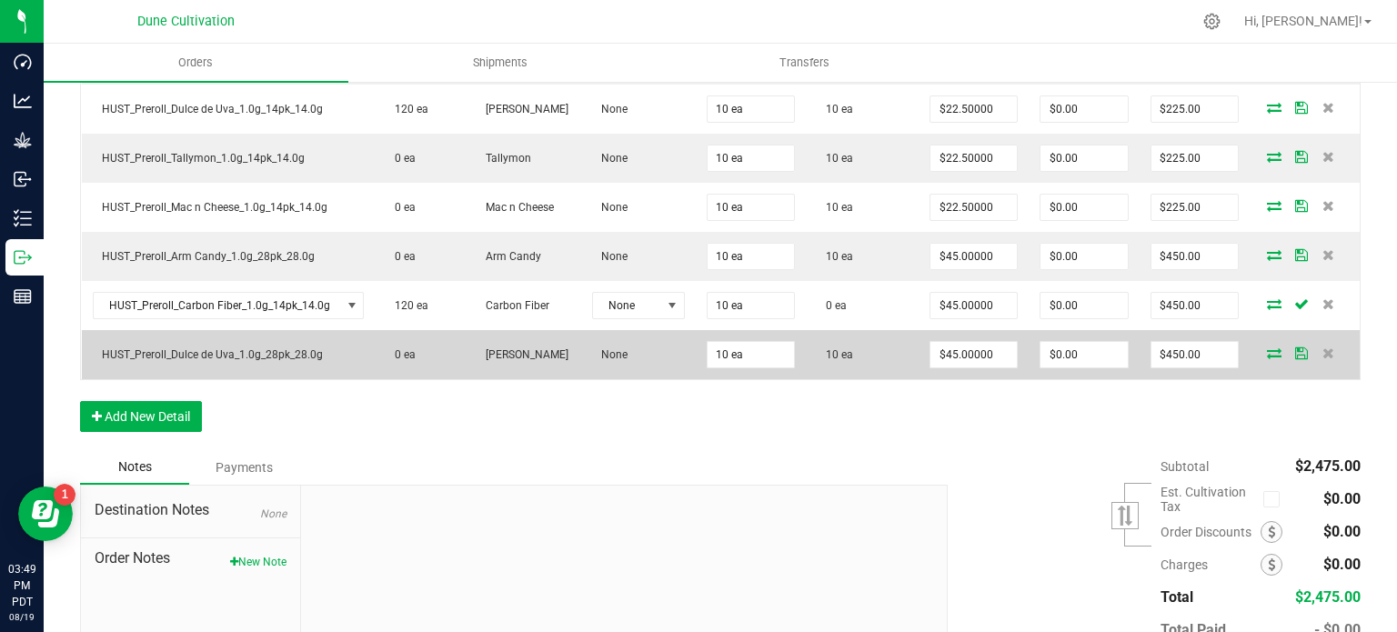
click at [1267, 347] on icon at bounding box center [1274, 352] width 15 height 11
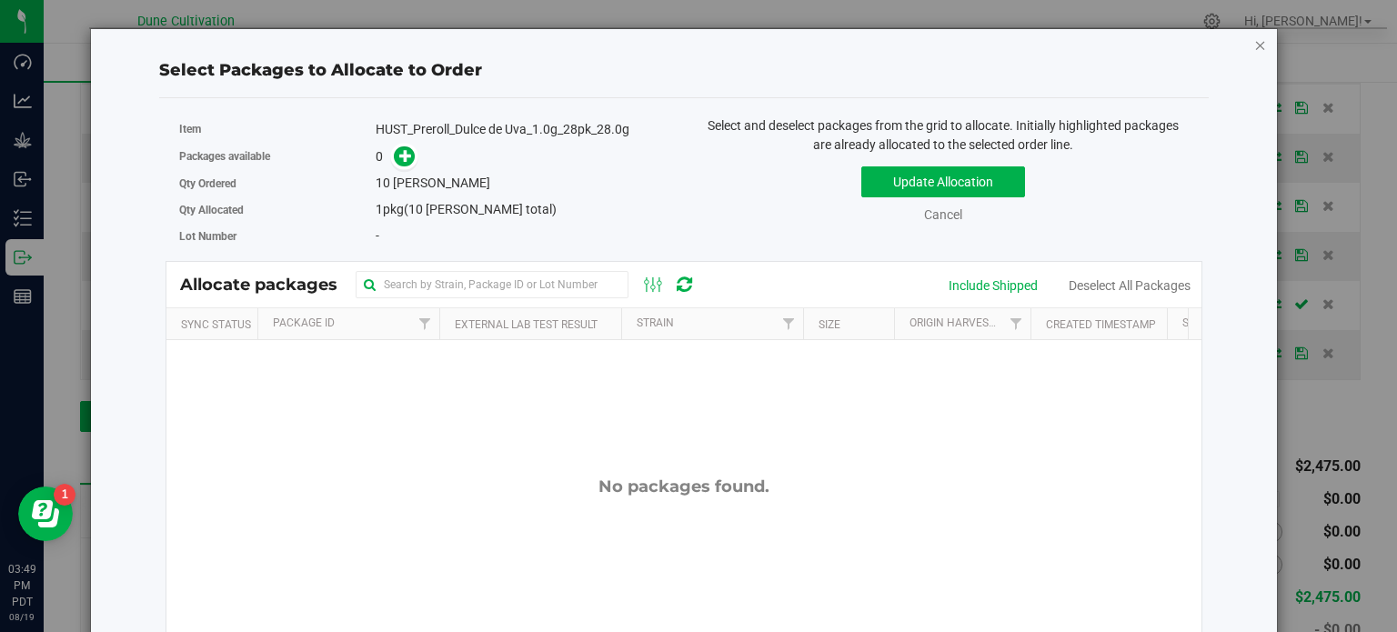
click at [1254, 46] on icon "button" at bounding box center [1260, 45] width 13 height 22
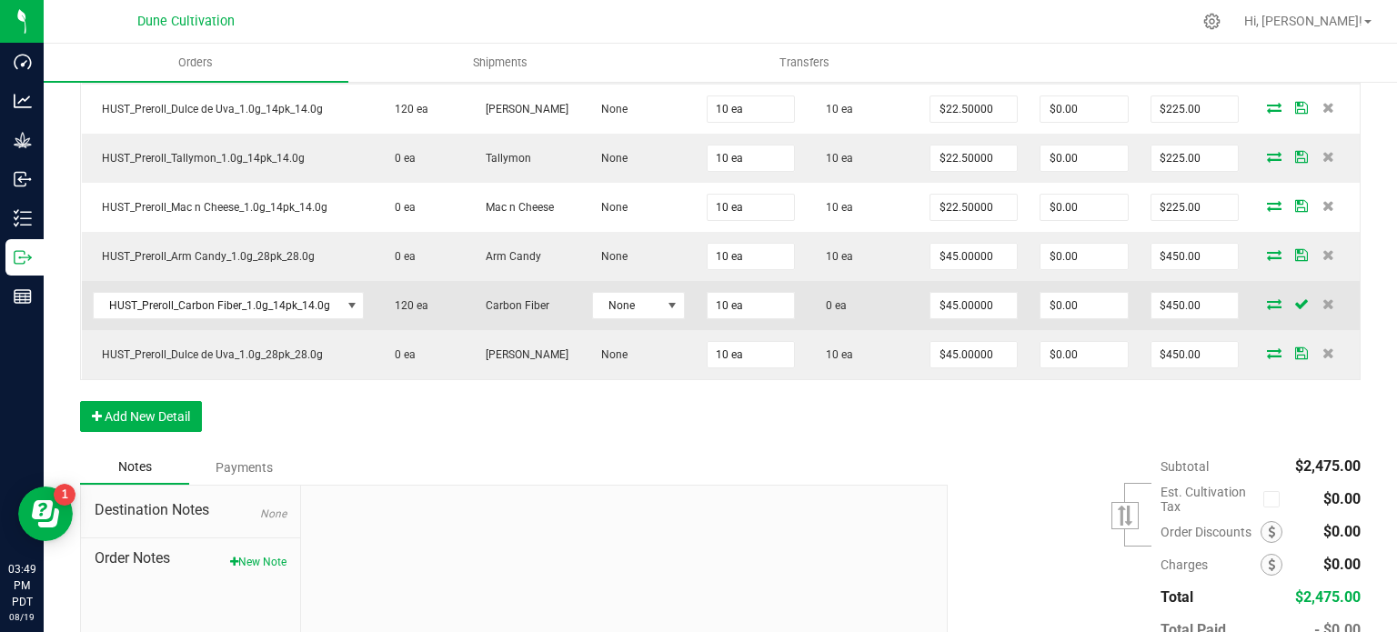
click at [1267, 298] on icon at bounding box center [1274, 303] width 15 height 11
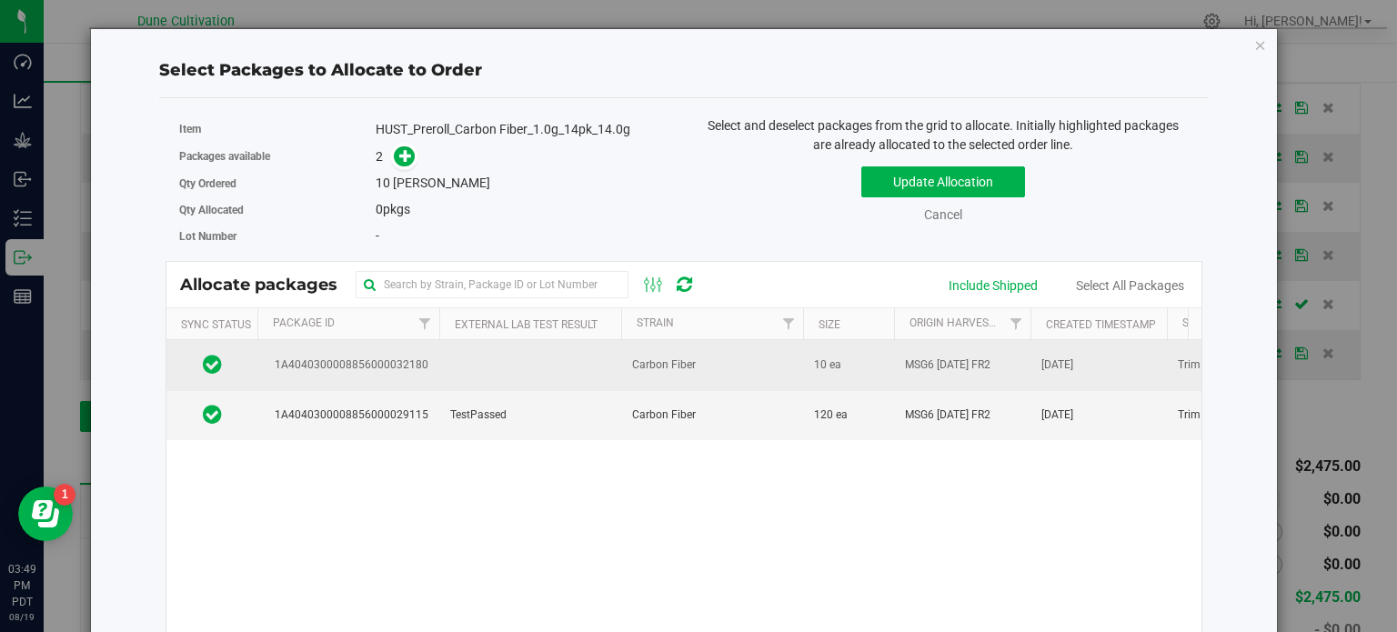
click at [437, 362] on td "1A4040300008856000032180" at bounding box center [348, 365] width 182 height 50
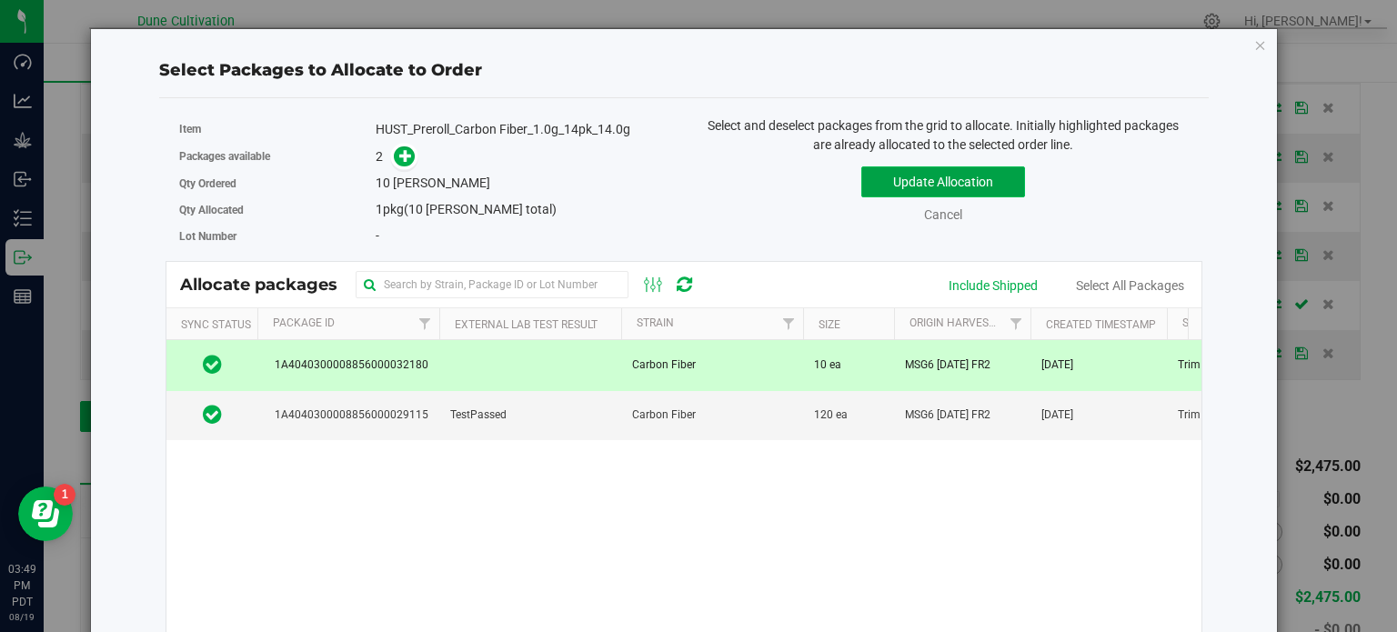
click at [891, 177] on button "Update Allocation" at bounding box center [943, 181] width 164 height 31
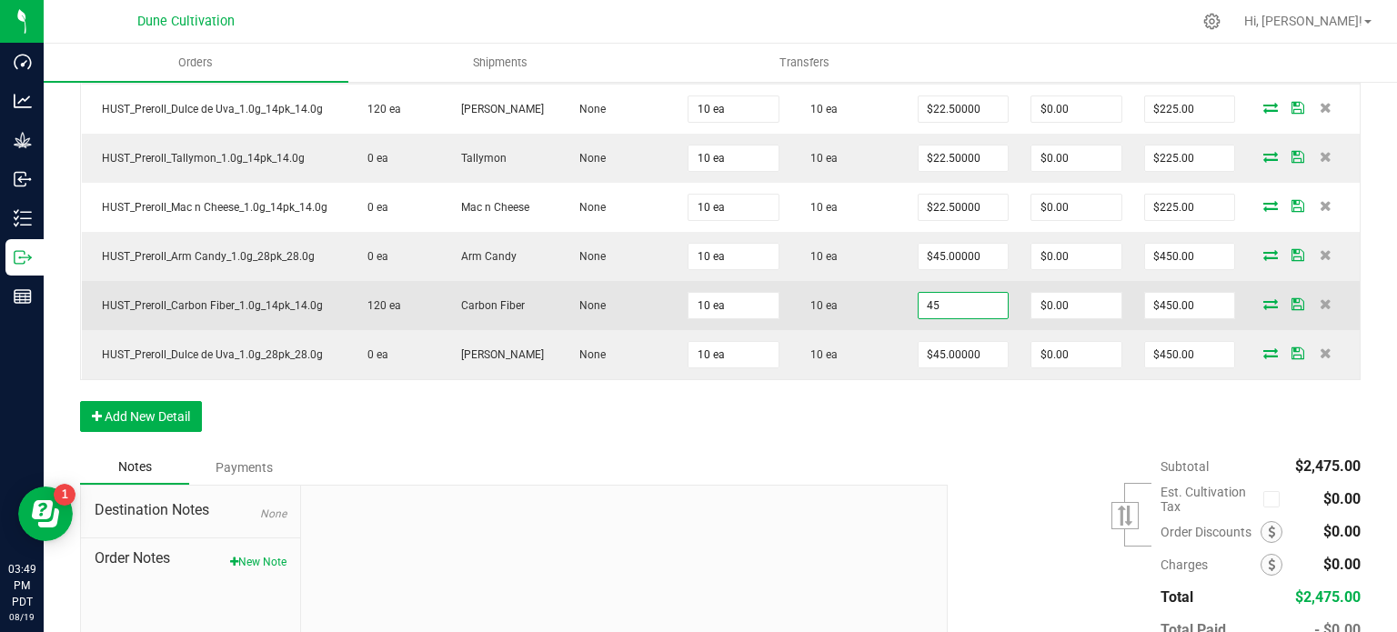
click at [944, 301] on input "45" at bounding box center [964, 305] width 90 height 25
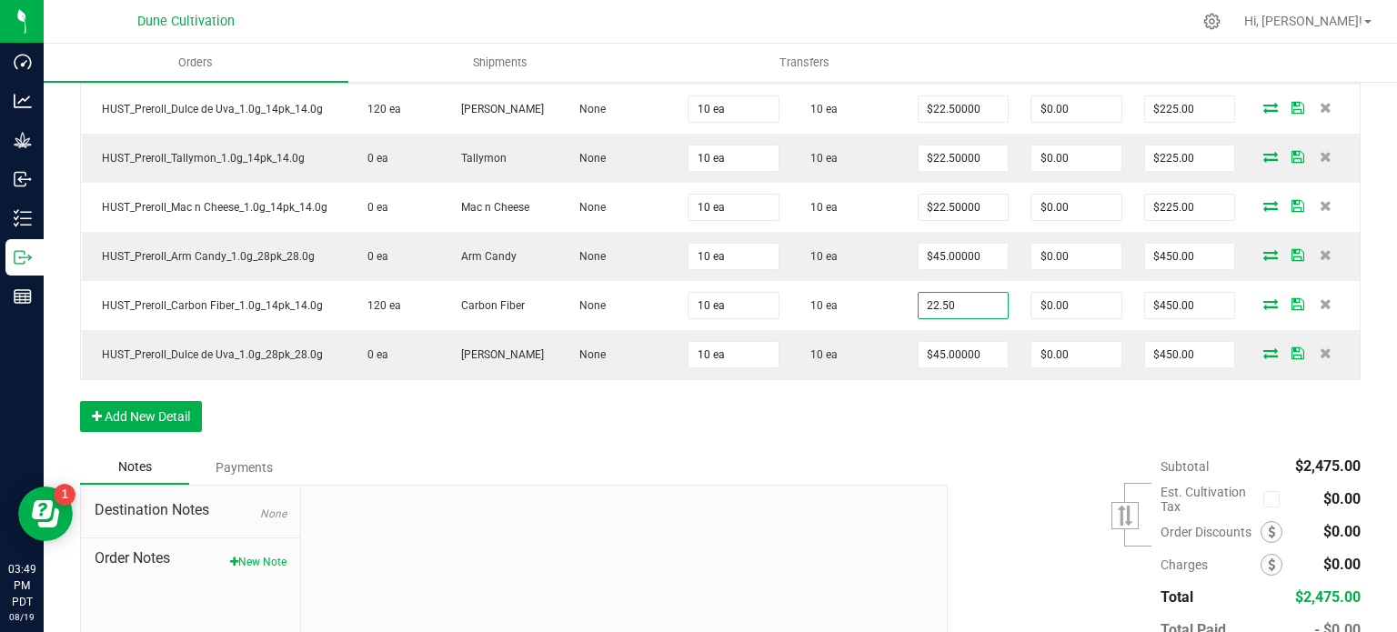
type input "$22.50000"
type input "$225.00"
click at [928, 397] on div "Order Details Print All Labels Item Sellable Strain Lot Number Qty Ordered Qty …" at bounding box center [720, 177] width 1281 height 545
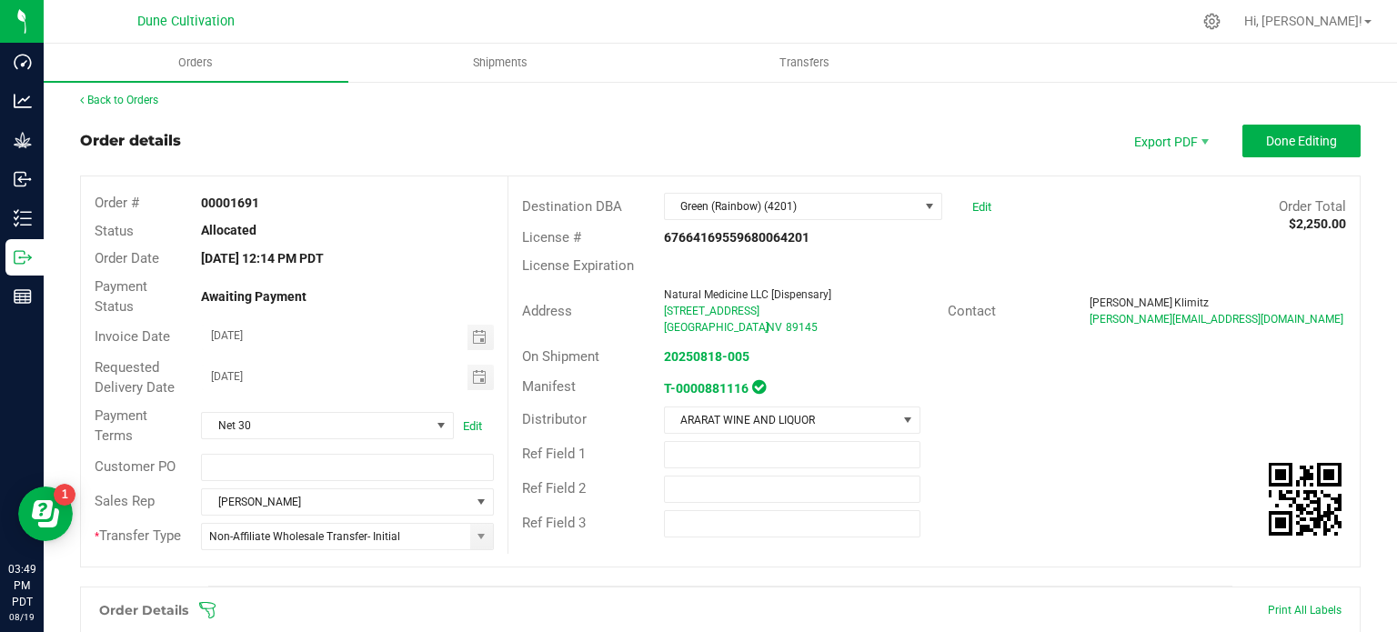
scroll to position [4, 0]
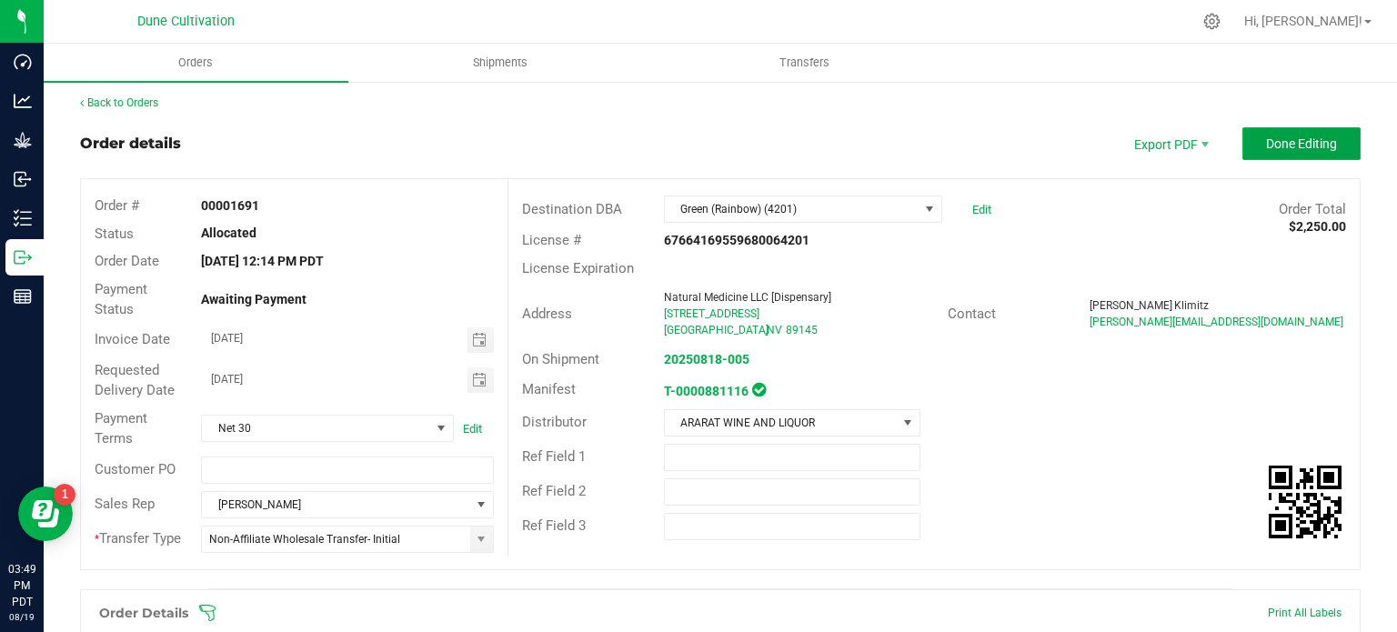
click at [1271, 145] on span "Done Editing" at bounding box center [1301, 143] width 71 height 15
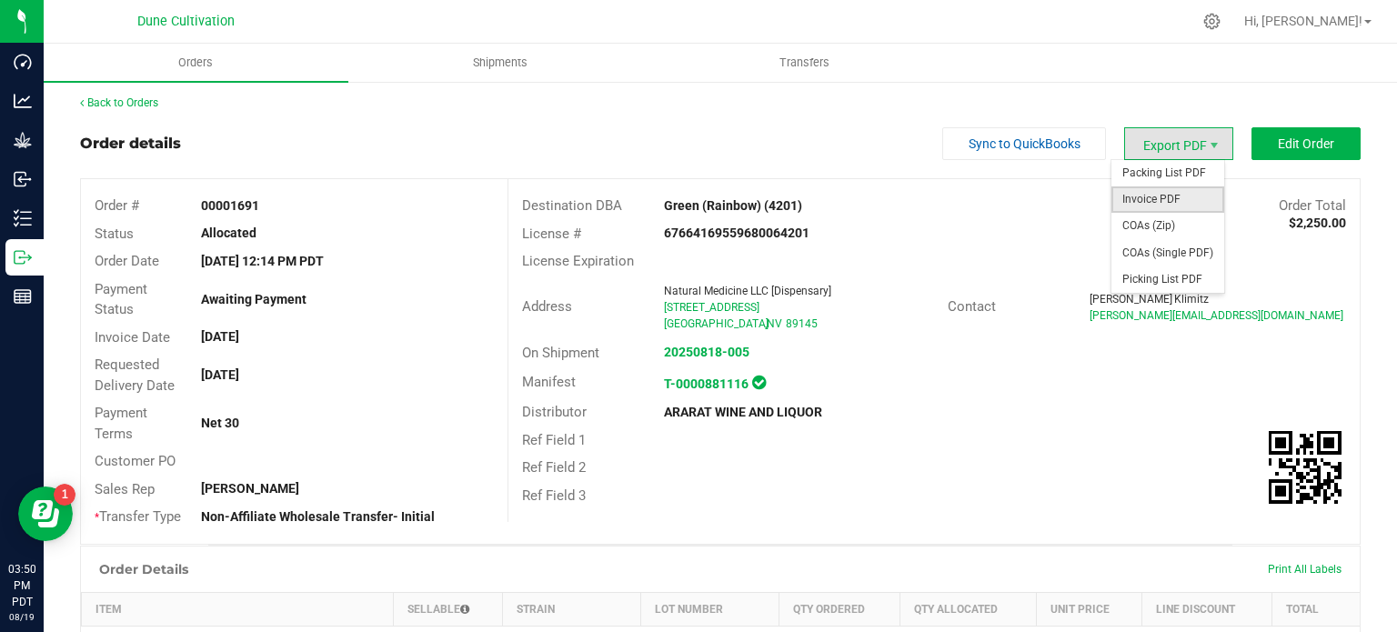
click at [1146, 198] on span "Invoice PDF" at bounding box center [1168, 199] width 113 height 26
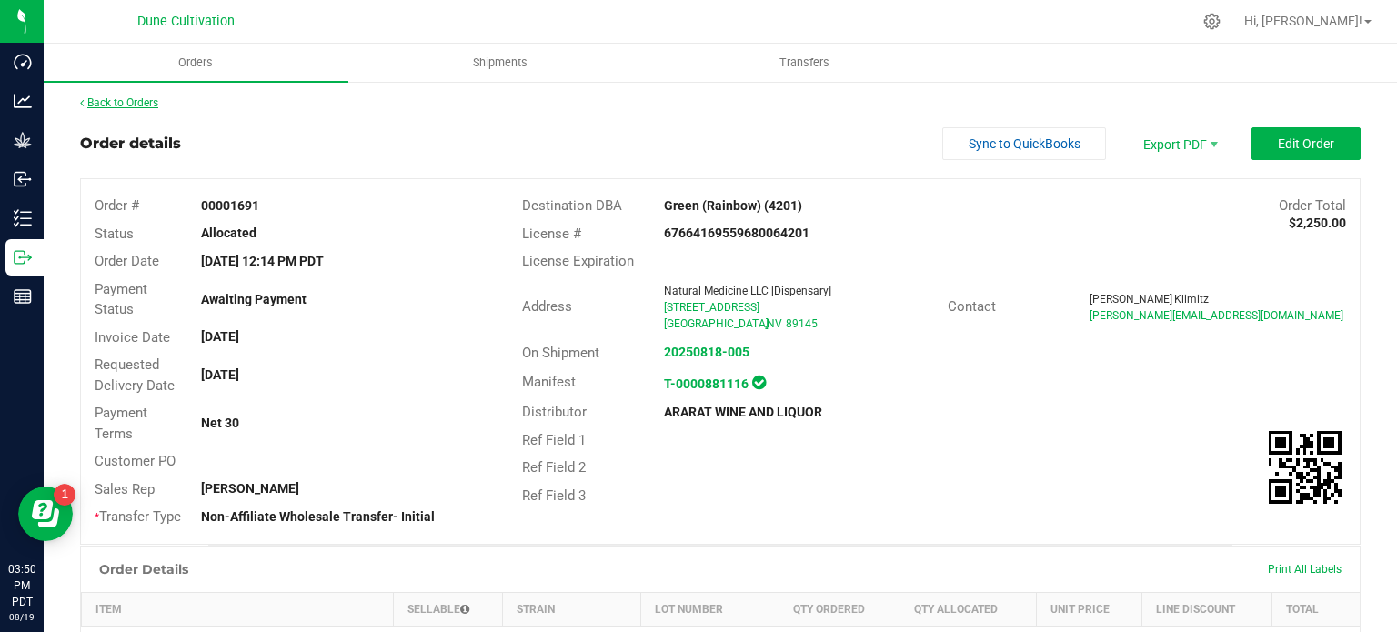
click at [101, 98] on link "Back to Orders" at bounding box center [119, 102] width 78 height 13
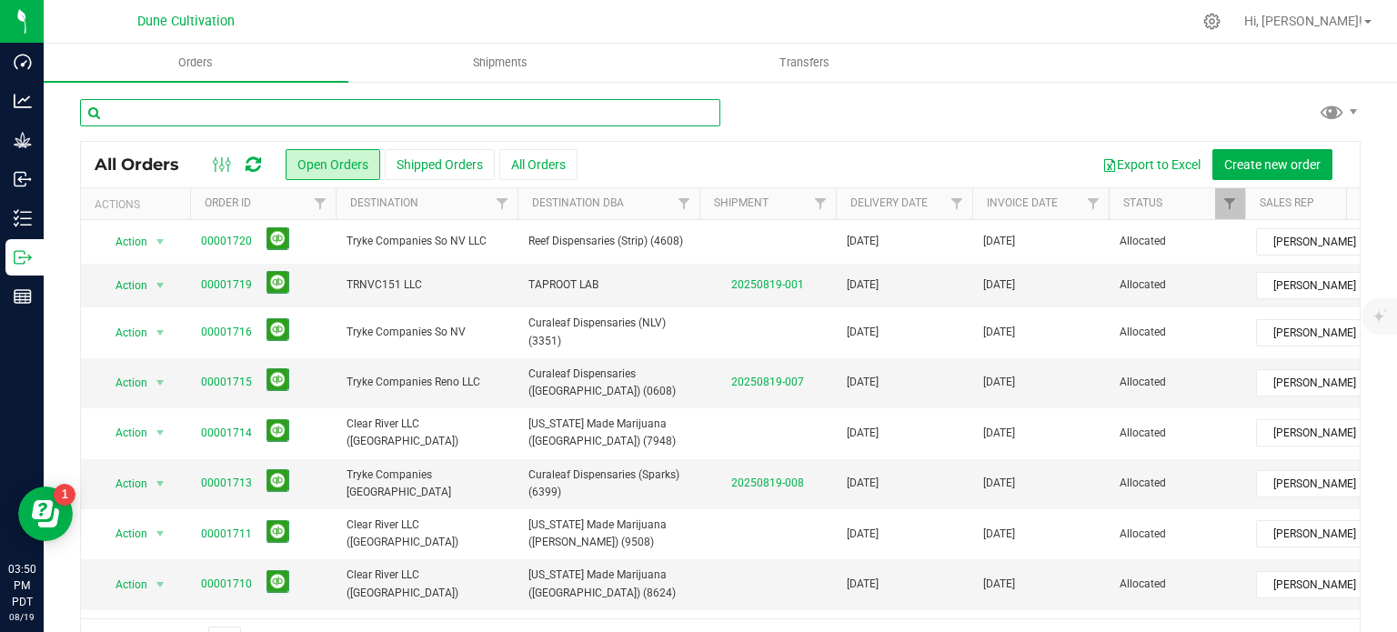
click at [306, 109] on input "text" at bounding box center [400, 112] width 640 height 27
type input "1692"
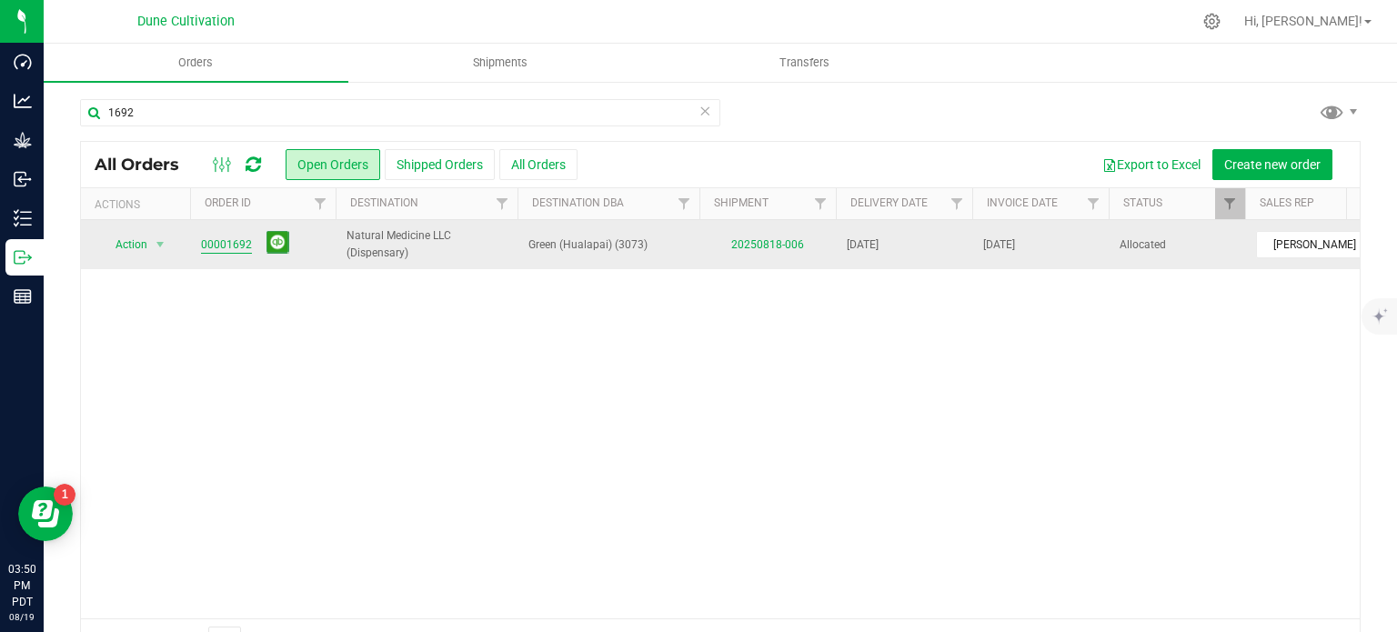
click at [228, 247] on link "00001692" at bounding box center [226, 245] width 51 height 17
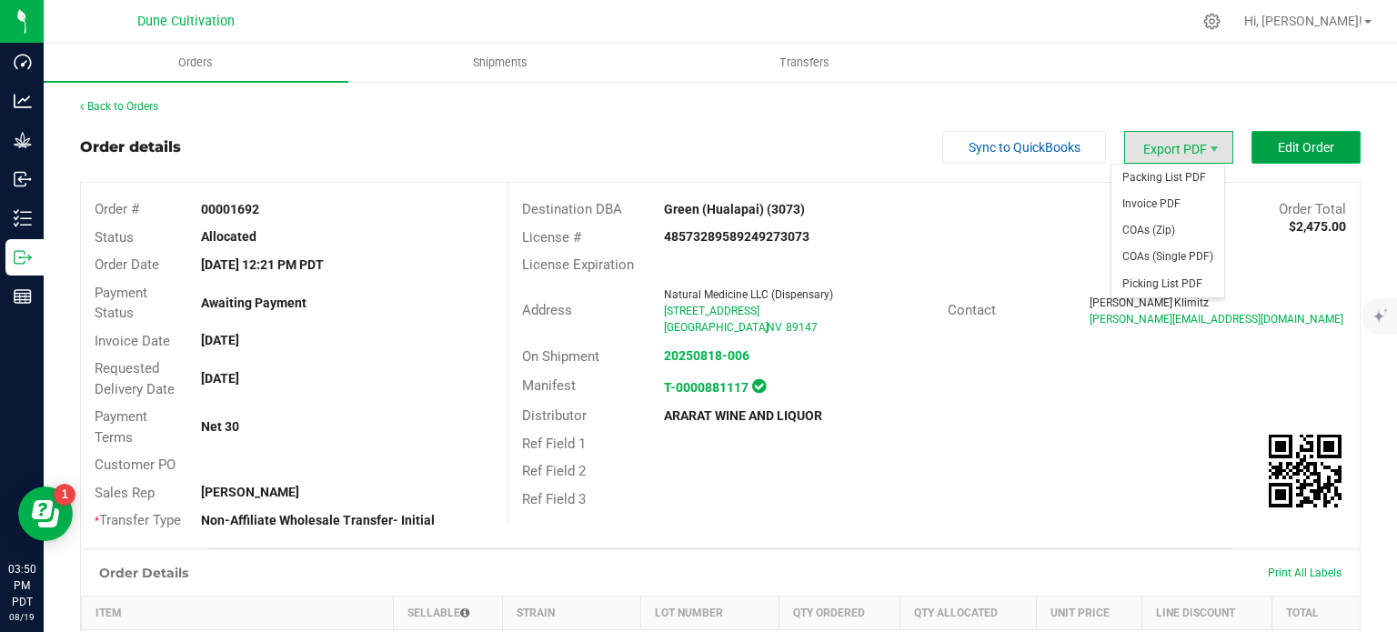
click at [1287, 151] on span "Edit Order" at bounding box center [1306, 147] width 56 height 15
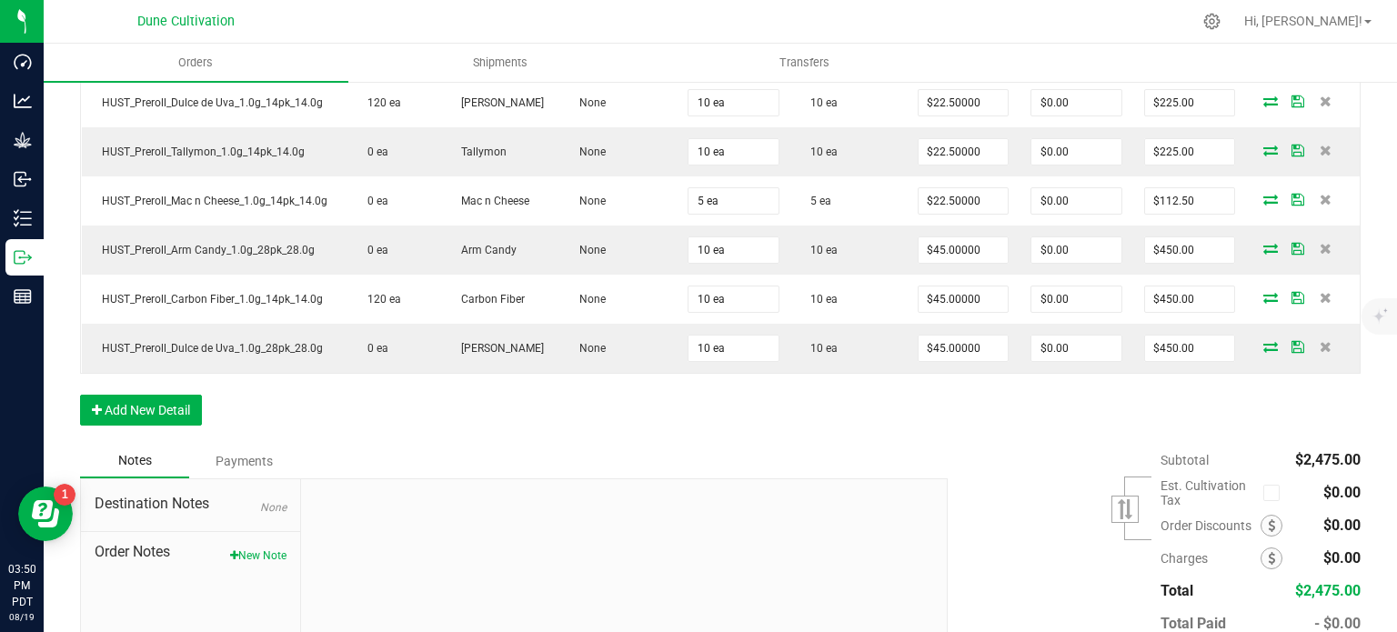
scroll to position [695, 0]
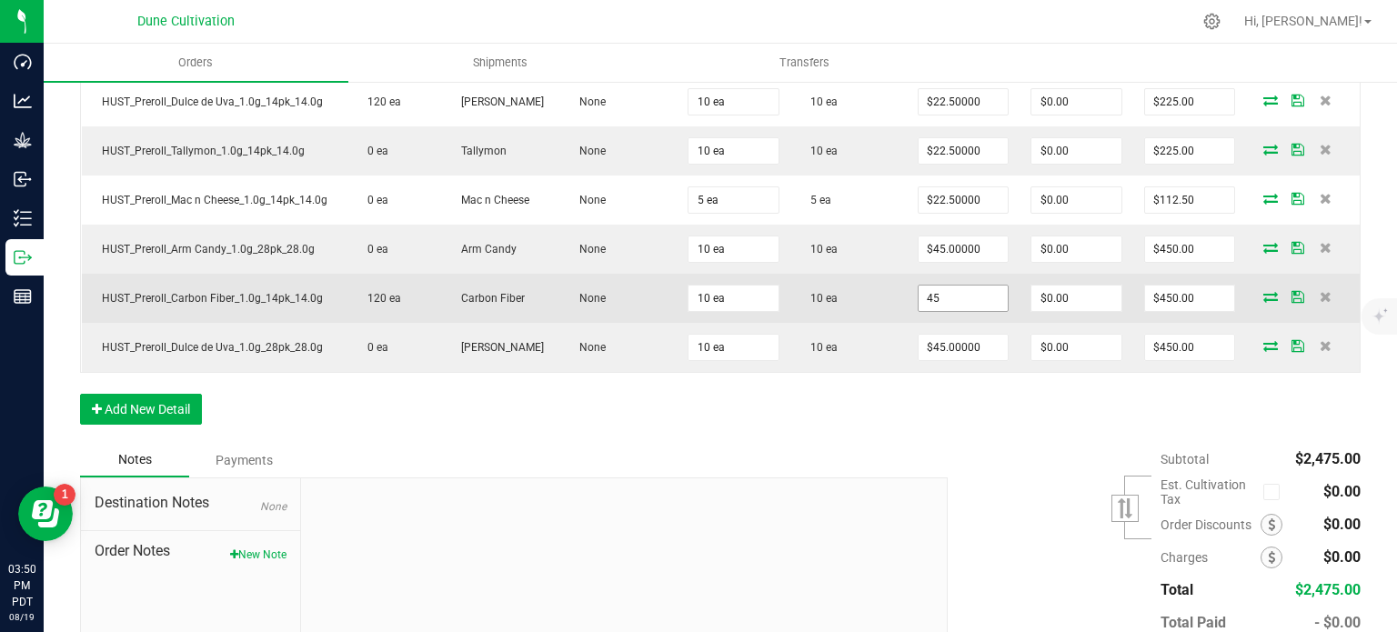
click at [951, 297] on input "45" at bounding box center [964, 298] width 90 height 25
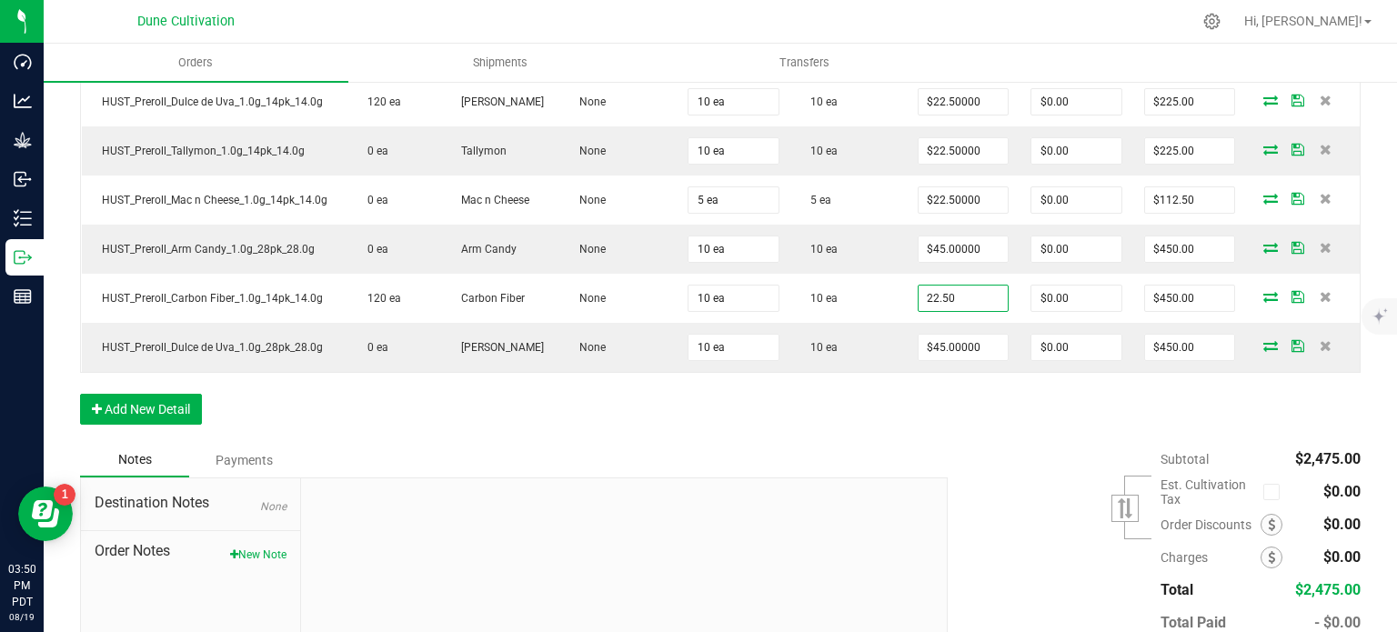
type input "$22.50000"
type input "$225.00"
click at [960, 407] on div "Order Details Print All Labels Item Sellable Strain Lot Number Qty Ordered Qty …" at bounding box center [720, 170] width 1281 height 545
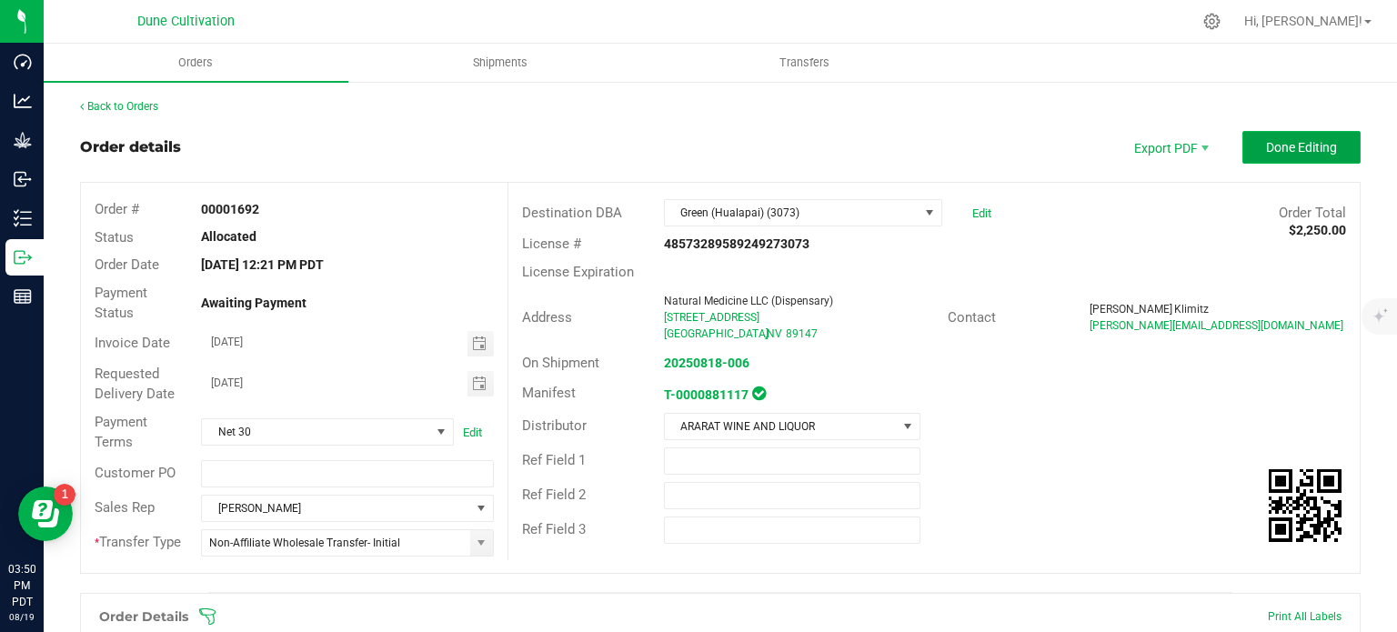
click at [1299, 146] on span "Done Editing" at bounding box center [1301, 147] width 71 height 15
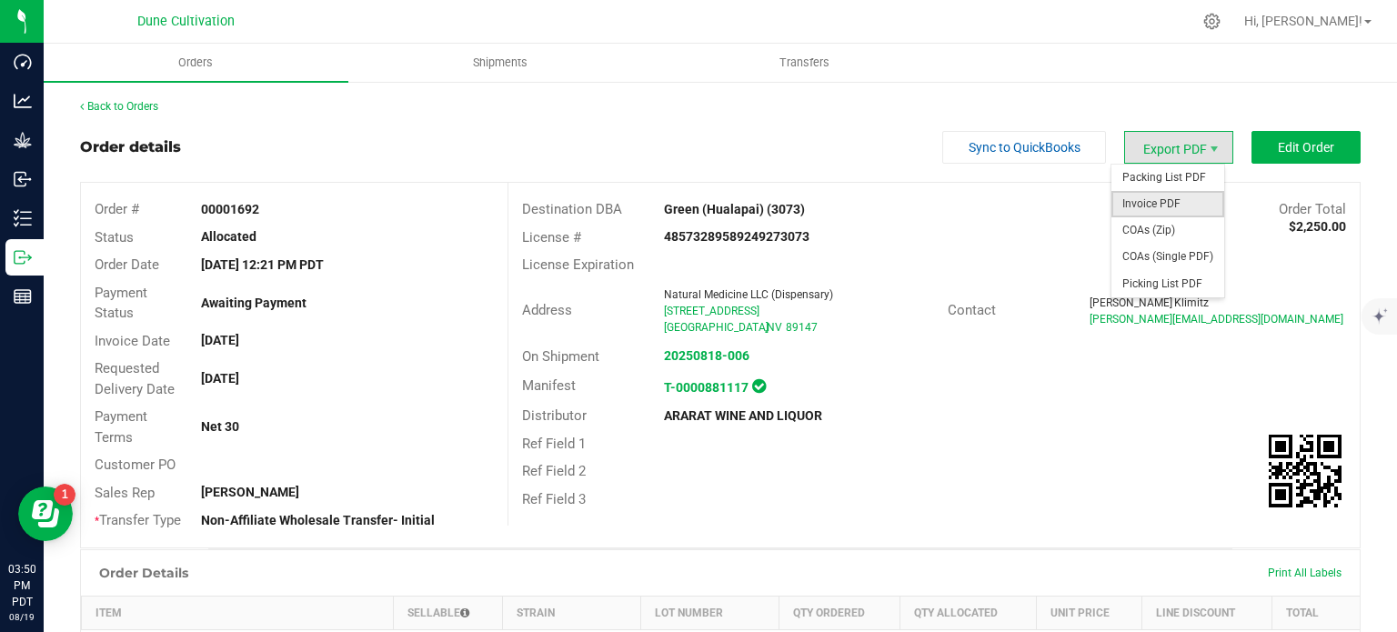
click at [1153, 206] on span "Invoice PDF" at bounding box center [1168, 204] width 113 height 26
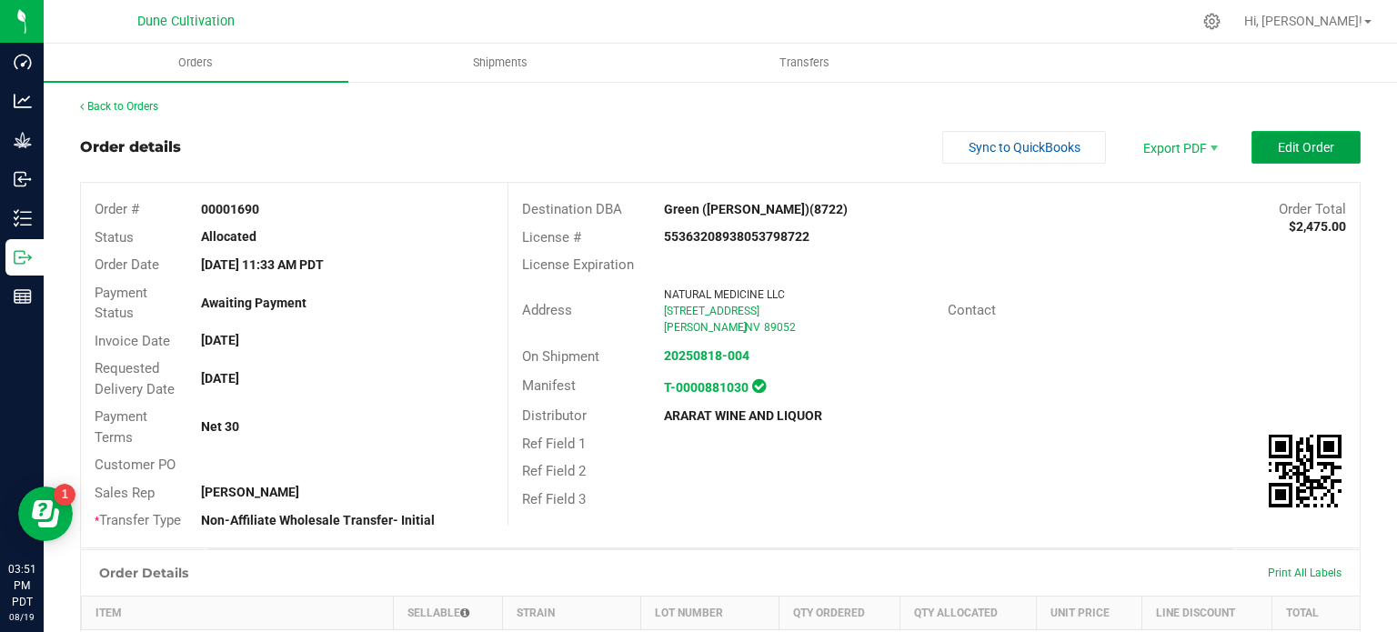
click at [1278, 145] on span "Edit Order" at bounding box center [1306, 147] width 56 height 15
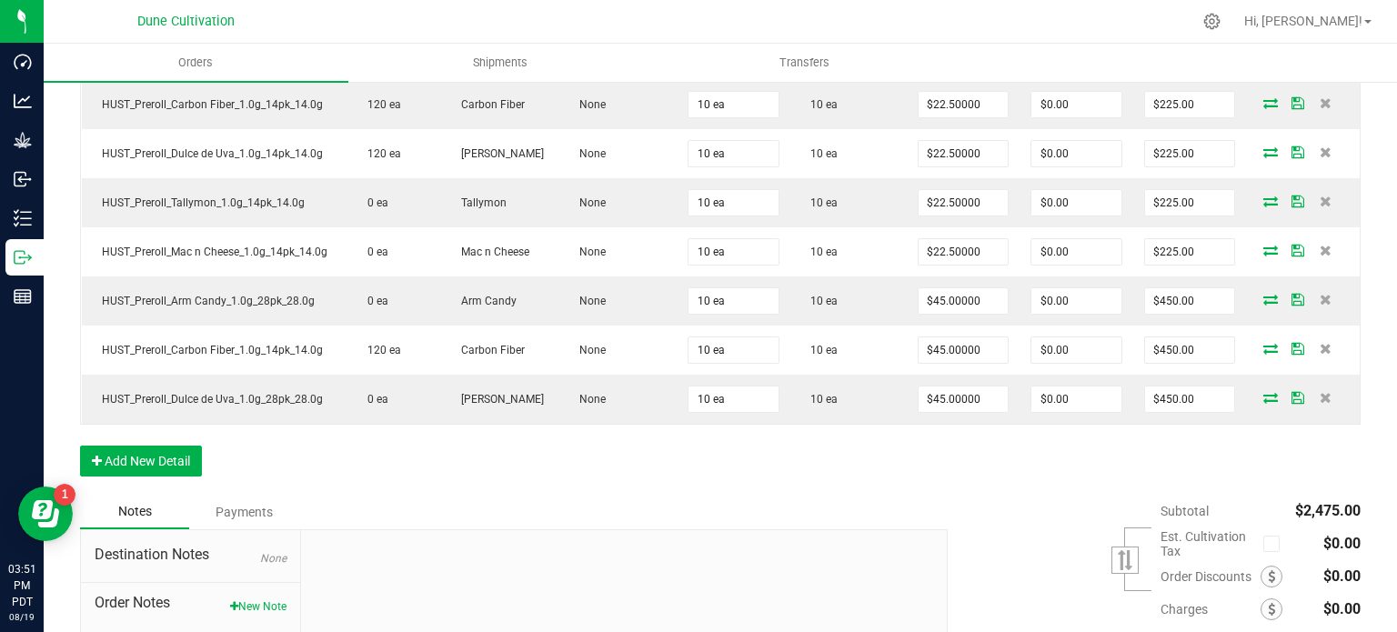
scroll to position [644, 0]
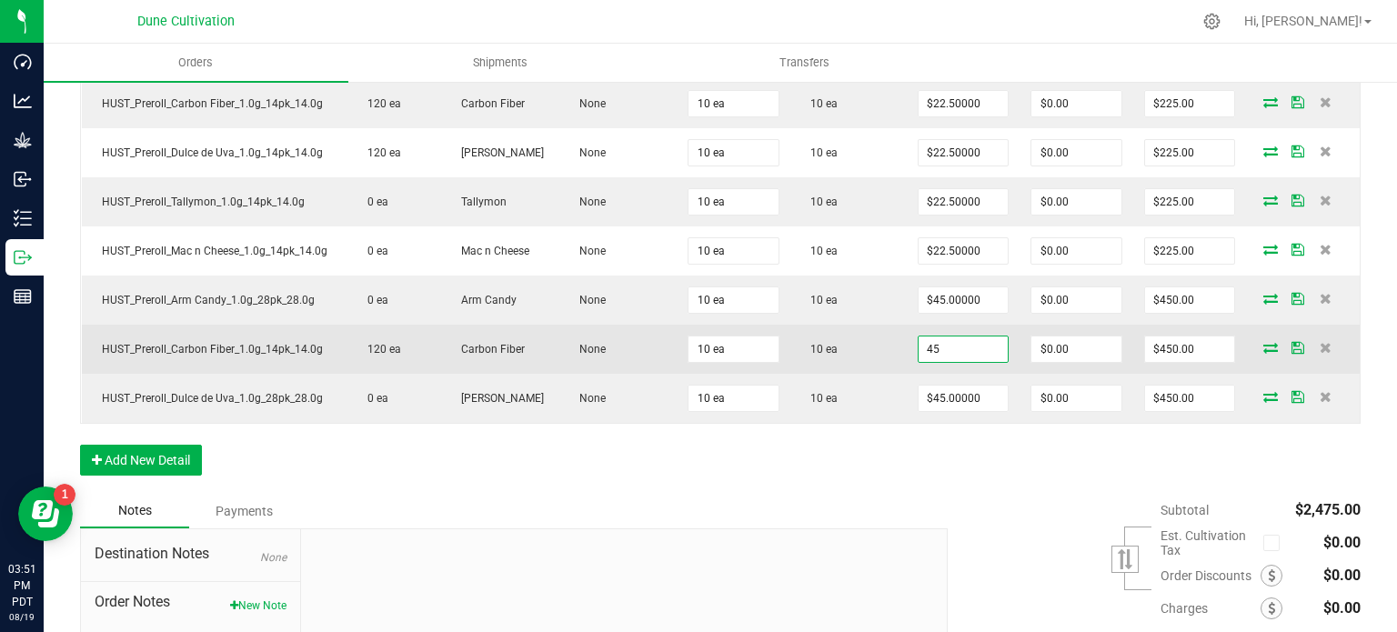
click at [945, 337] on input "45" at bounding box center [964, 349] width 90 height 25
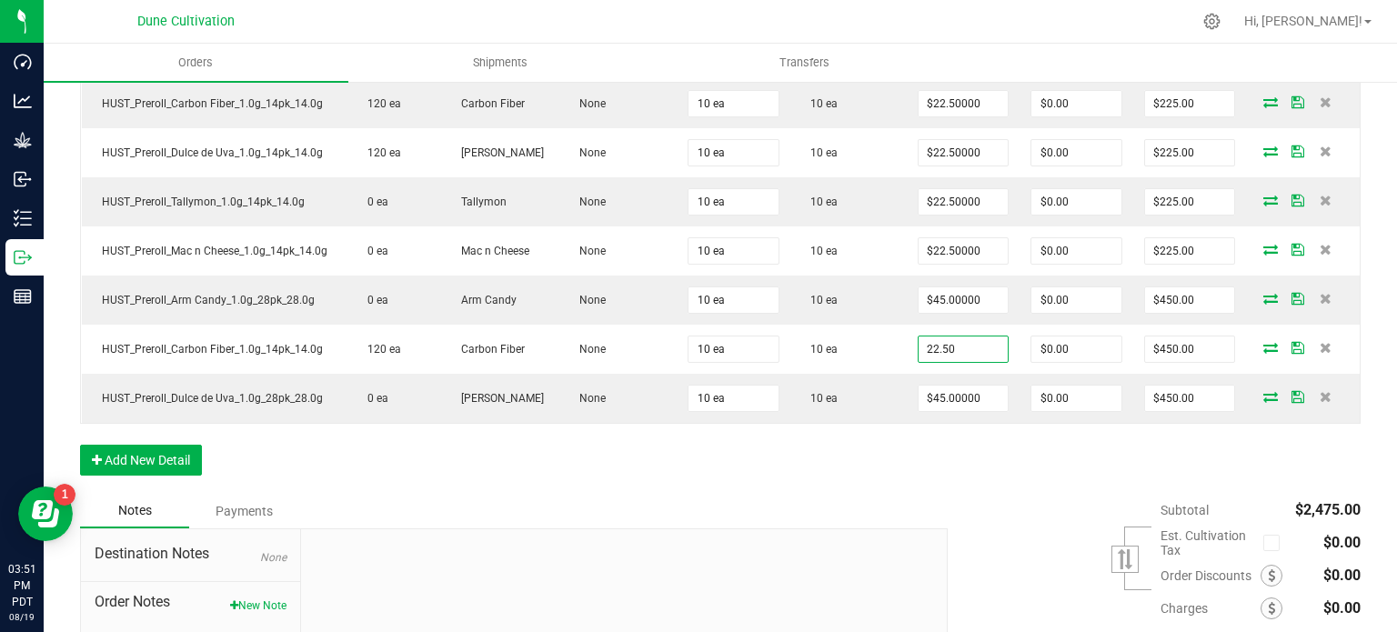
type input "$22.50000"
type input "$225.00"
click at [1004, 468] on div "Order Details Print All Labels Item Sellable Strain Lot Number Qty Ordered Qty …" at bounding box center [720, 221] width 1281 height 545
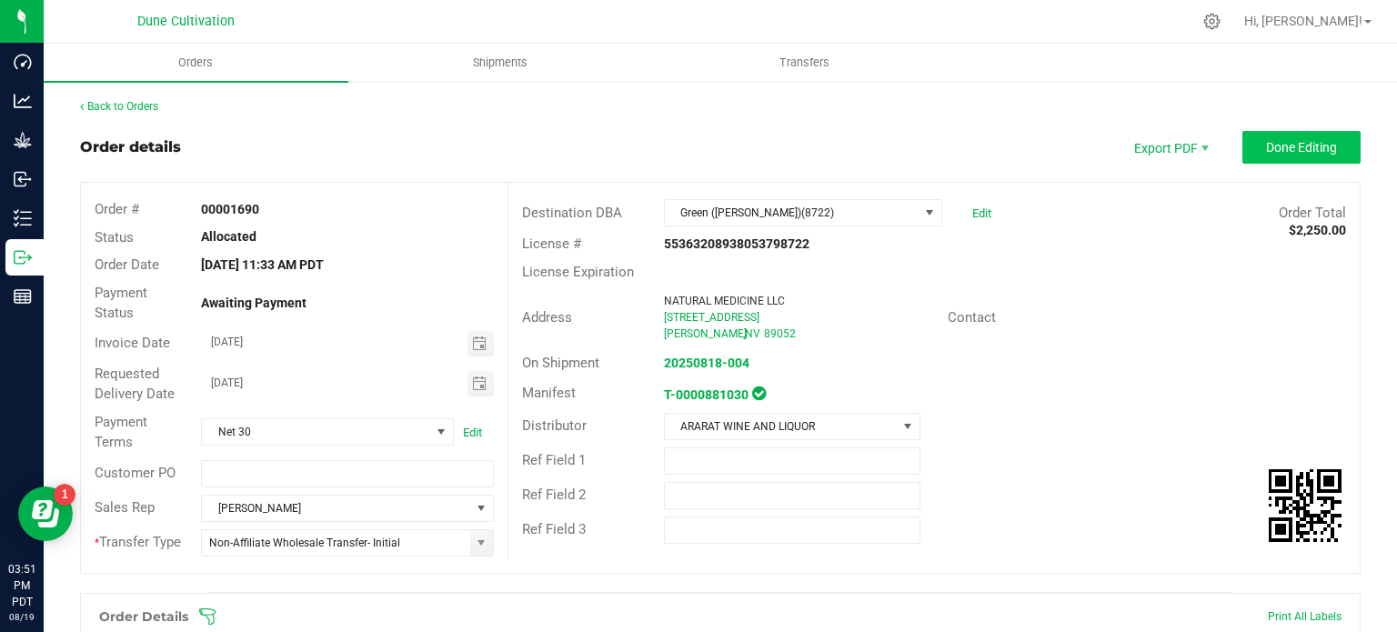
scroll to position [0, 0]
click at [1307, 141] on span "Done Editing" at bounding box center [1301, 147] width 71 height 15
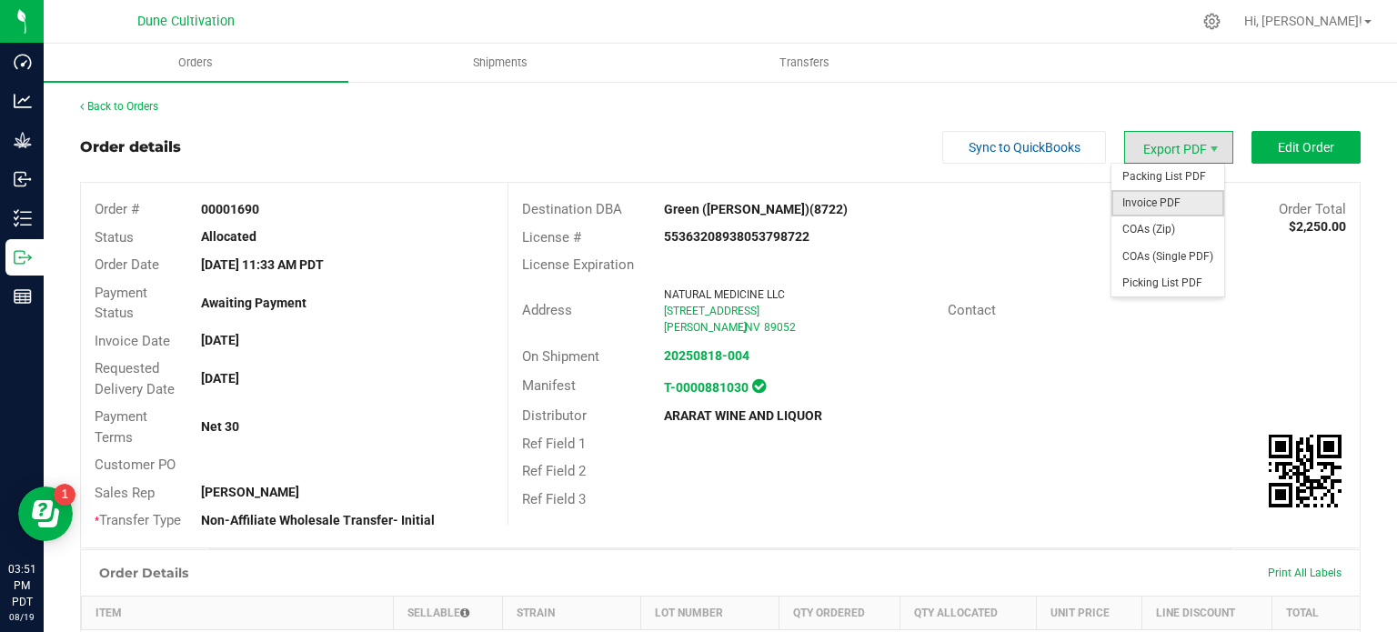
click at [1150, 200] on span "Invoice PDF" at bounding box center [1168, 203] width 113 height 26
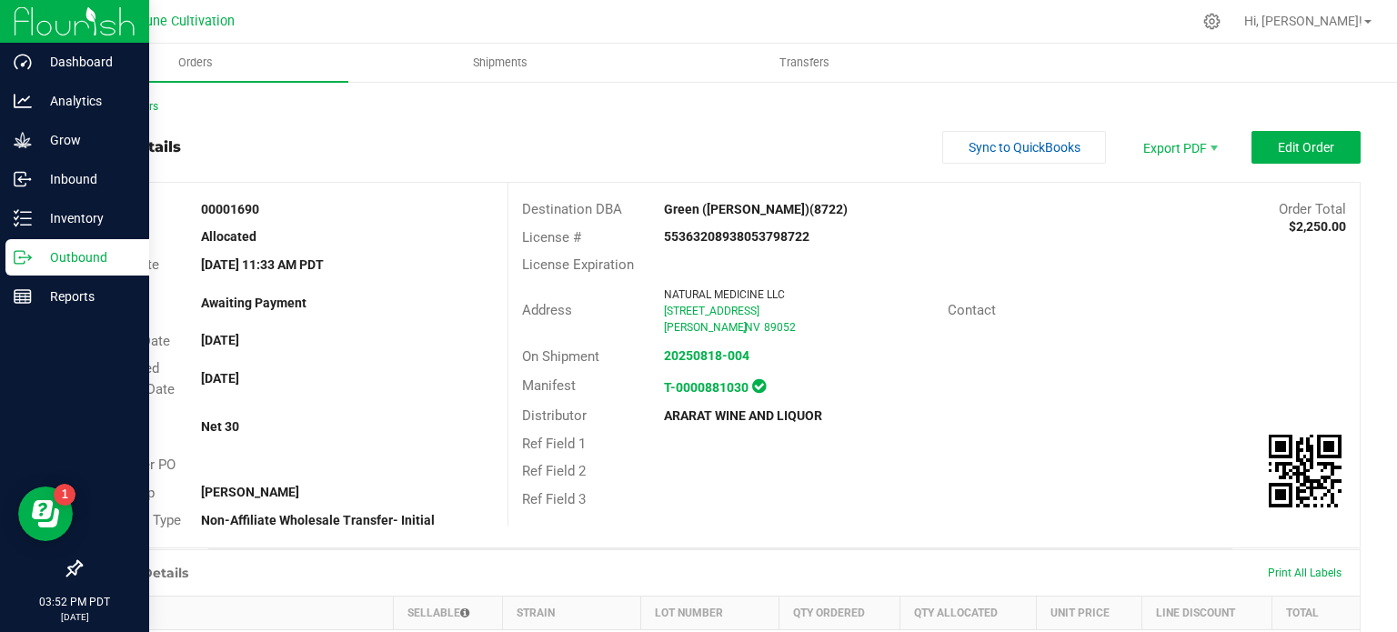
click at [37, 266] on p "Outbound" at bounding box center [86, 258] width 109 height 22
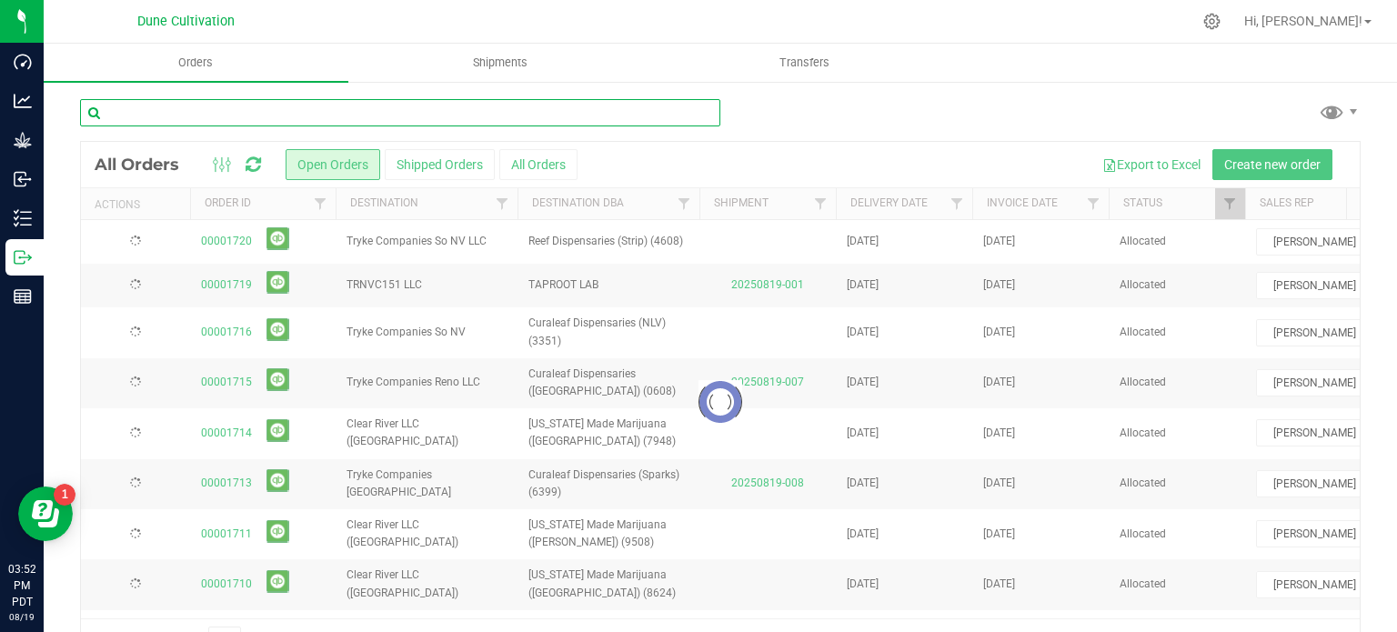
click at [298, 105] on input "text" at bounding box center [400, 112] width 640 height 27
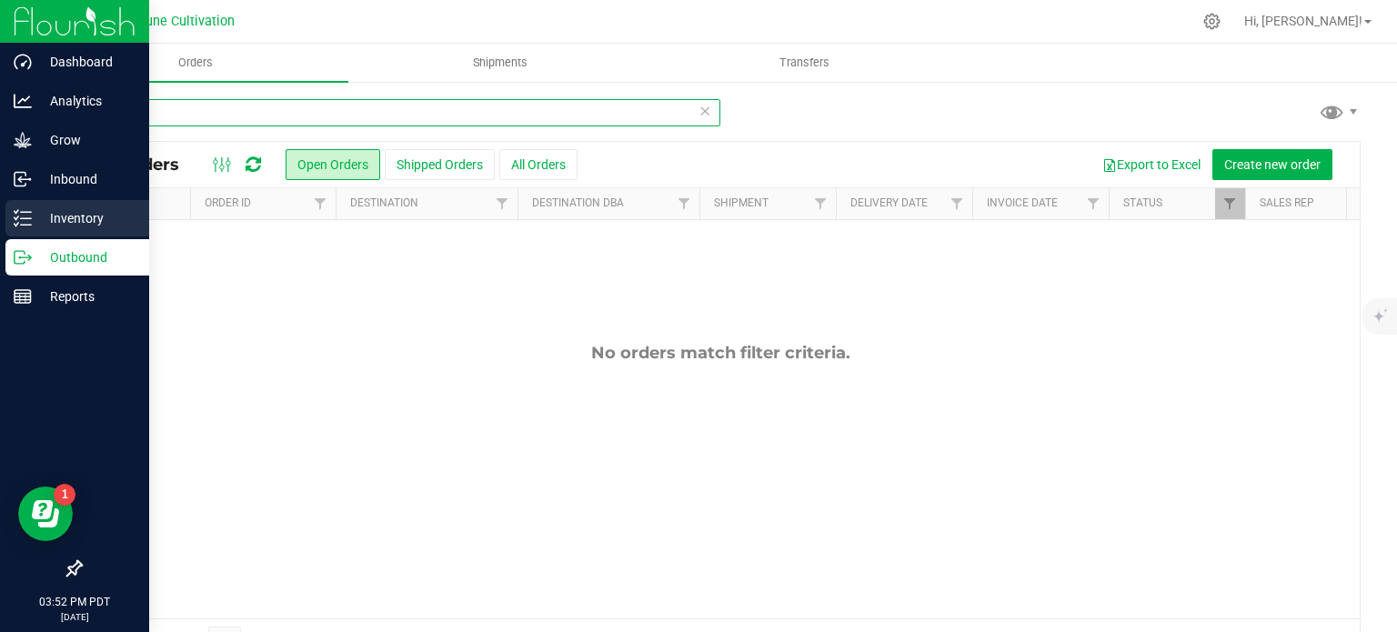
type input "32180"
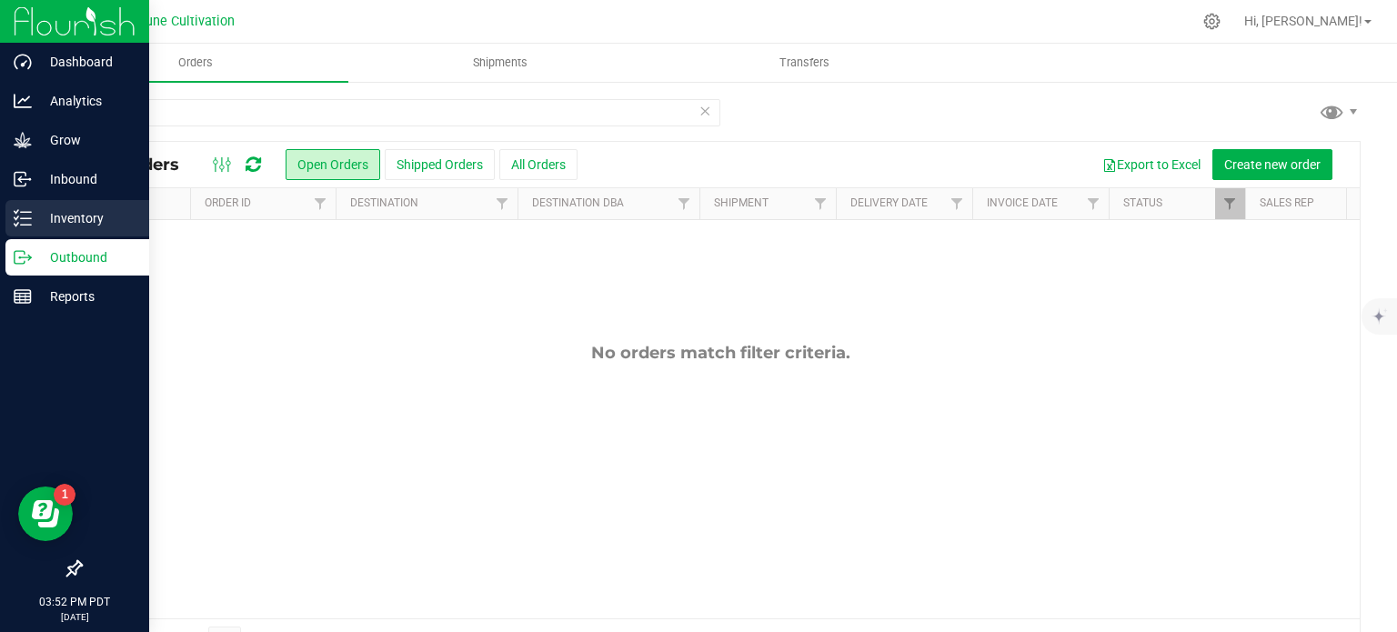
click at [30, 203] on div "Inventory" at bounding box center [77, 218] width 144 height 36
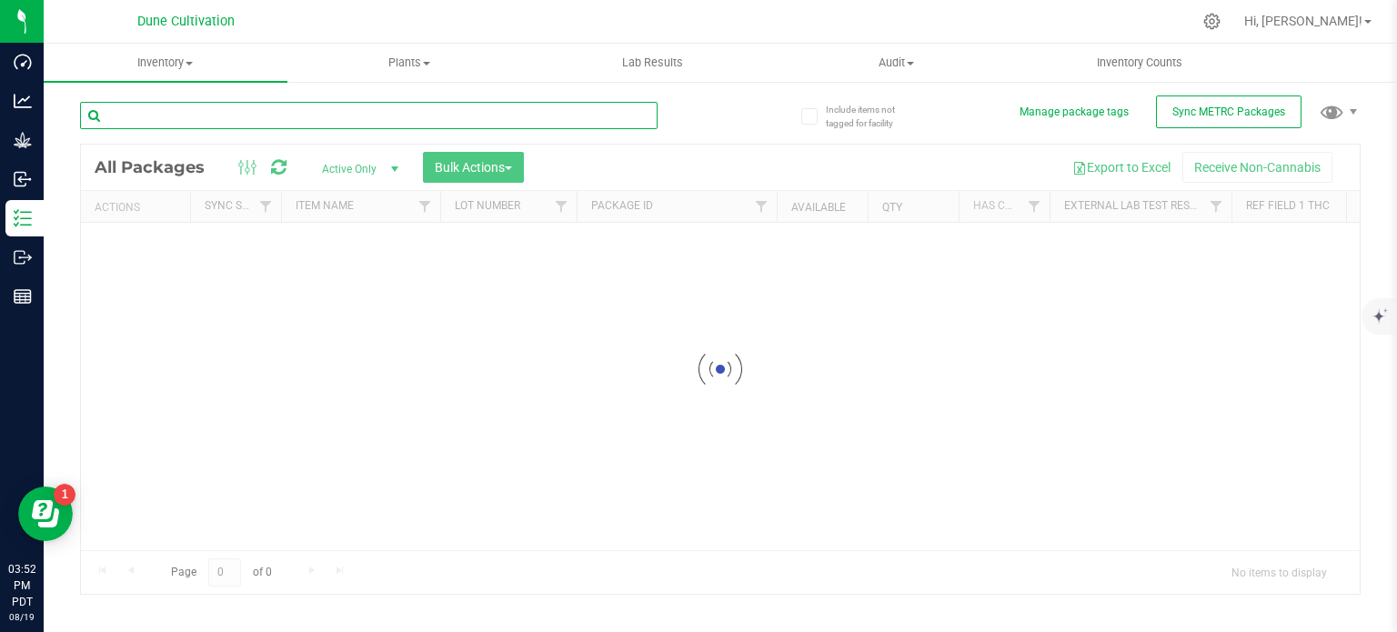
click at [187, 116] on input "text" at bounding box center [369, 115] width 578 height 27
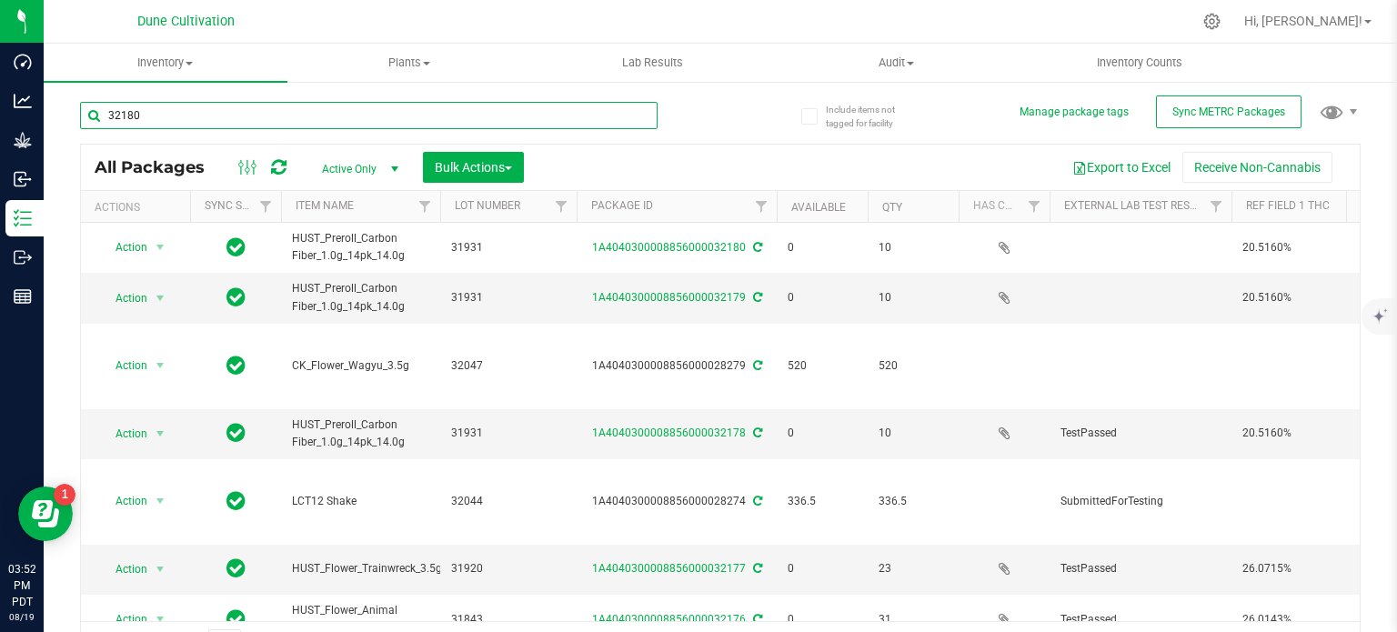
type input "32180"
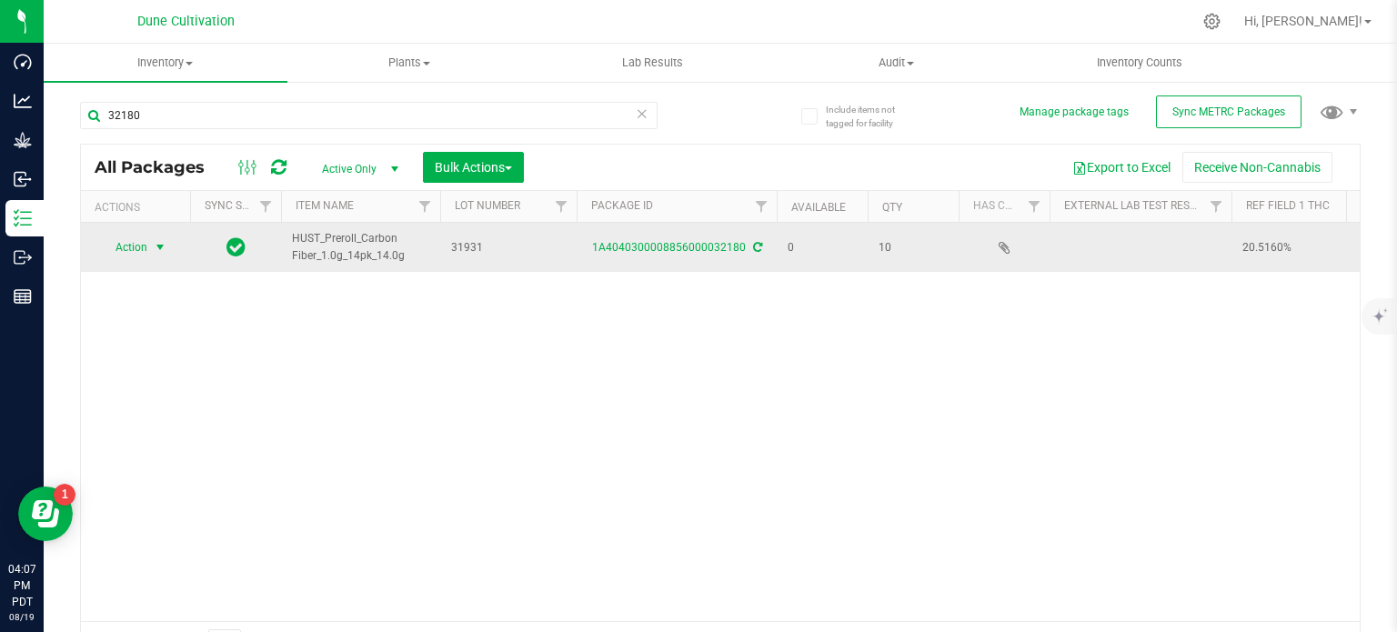
click at [133, 240] on span "Action" at bounding box center [123, 247] width 49 height 25
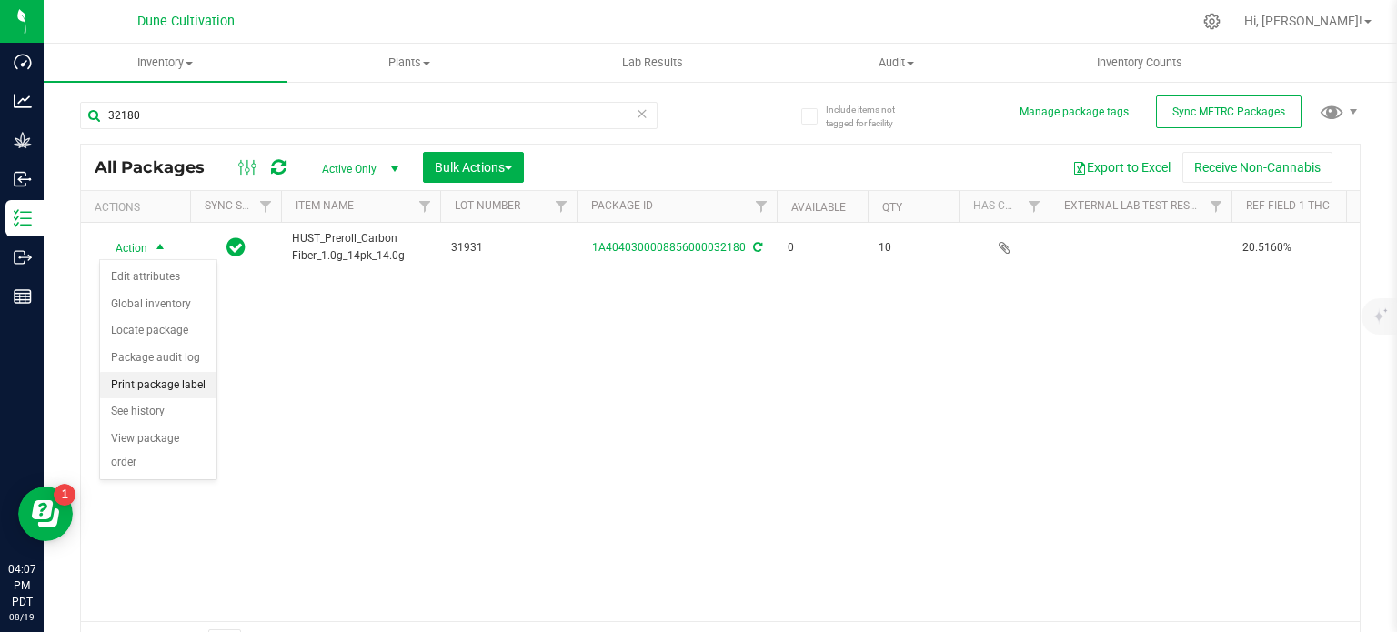
click at [157, 379] on li "Print package label" at bounding box center [158, 385] width 116 height 27
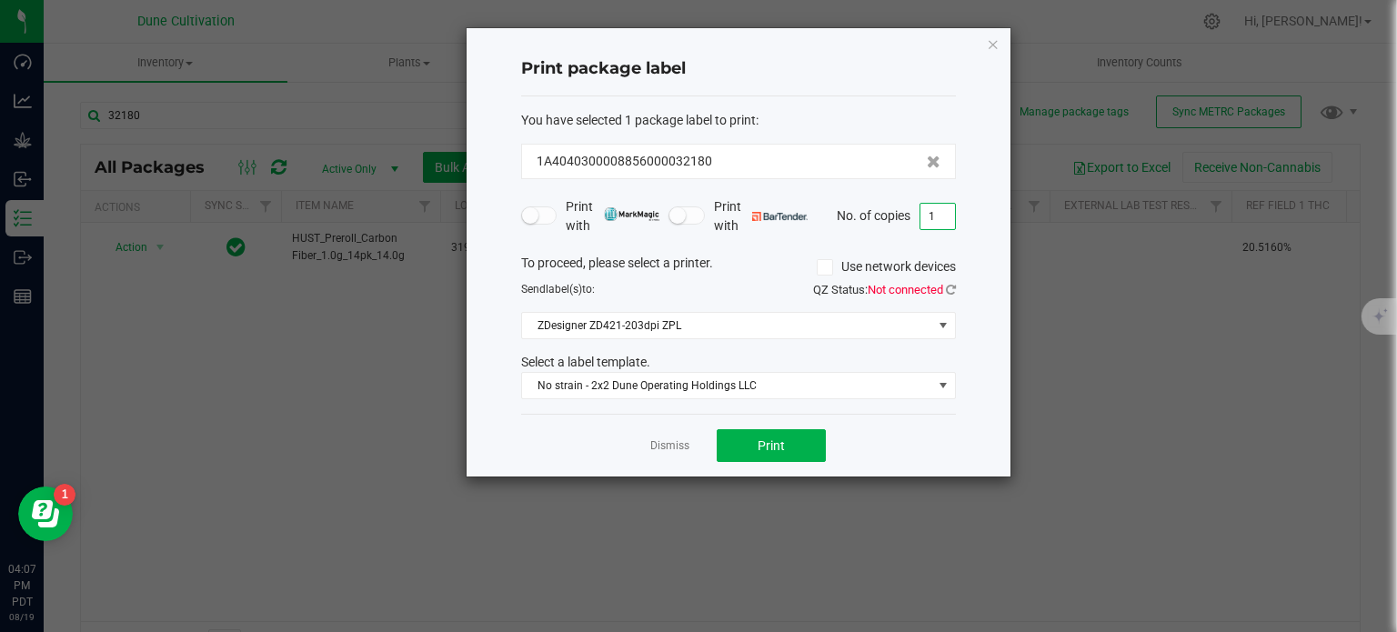
click at [931, 223] on input "1" at bounding box center [938, 216] width 35 height 25
type input "10"
click at [791, 443] on button "Print" at bounding box center [771, 445] width 109 height 33
click at [954, 287] on icon at bounding box center [951, 290] width 10 height 12
click at [786, 437] on button "Print" at bounding box center [771, 445] width 109 height 33
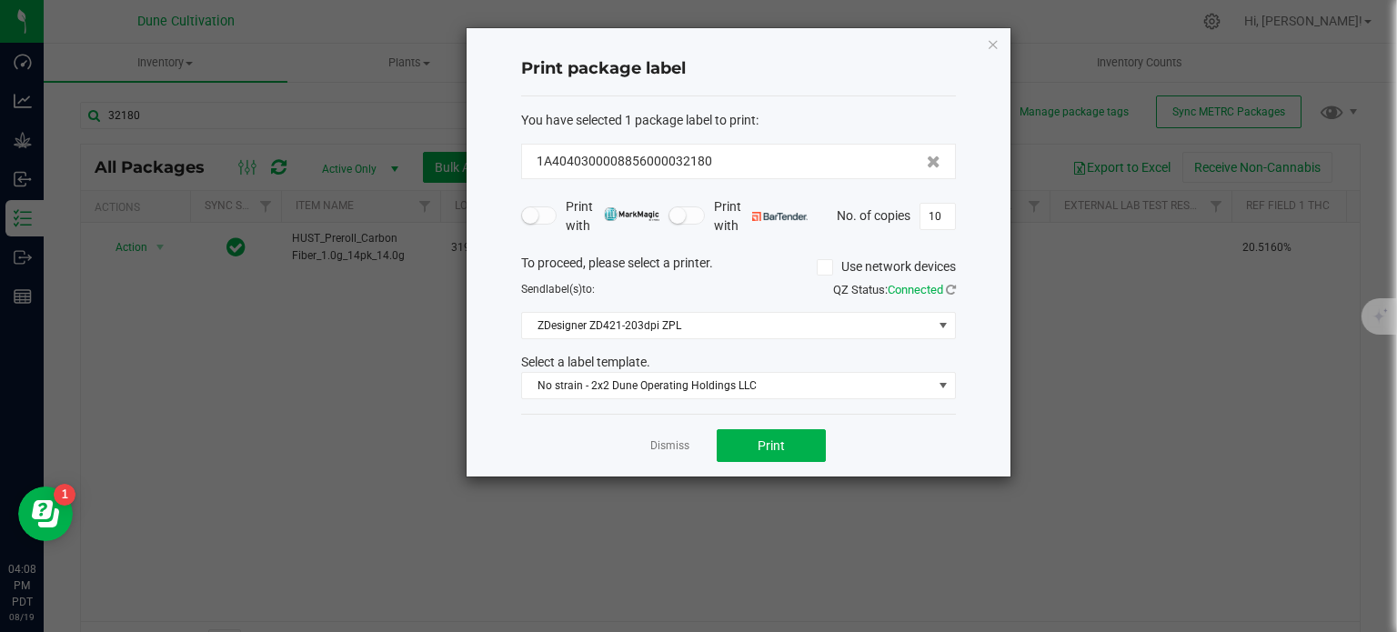
click at [192, 102] on ngb-modal-window "Print package label You have selected 1 package label to print : 1A404030000885…" at bounding box center [705, 316] width 1411 height 632
click at [994, 42] on icon "button" at bounding box center [993, 44] width 13 height 22
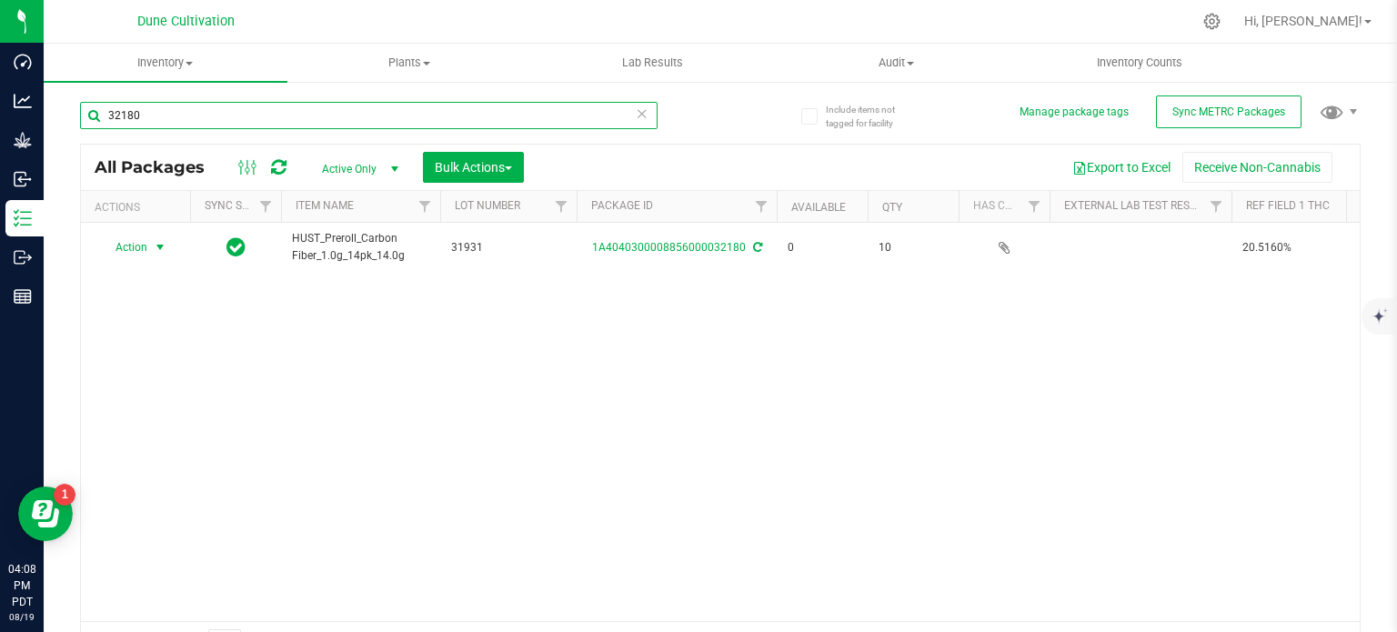
click at [237, 112] on input "32180" at bounding box center [369, 115] width 578 height 27
type input "31931"
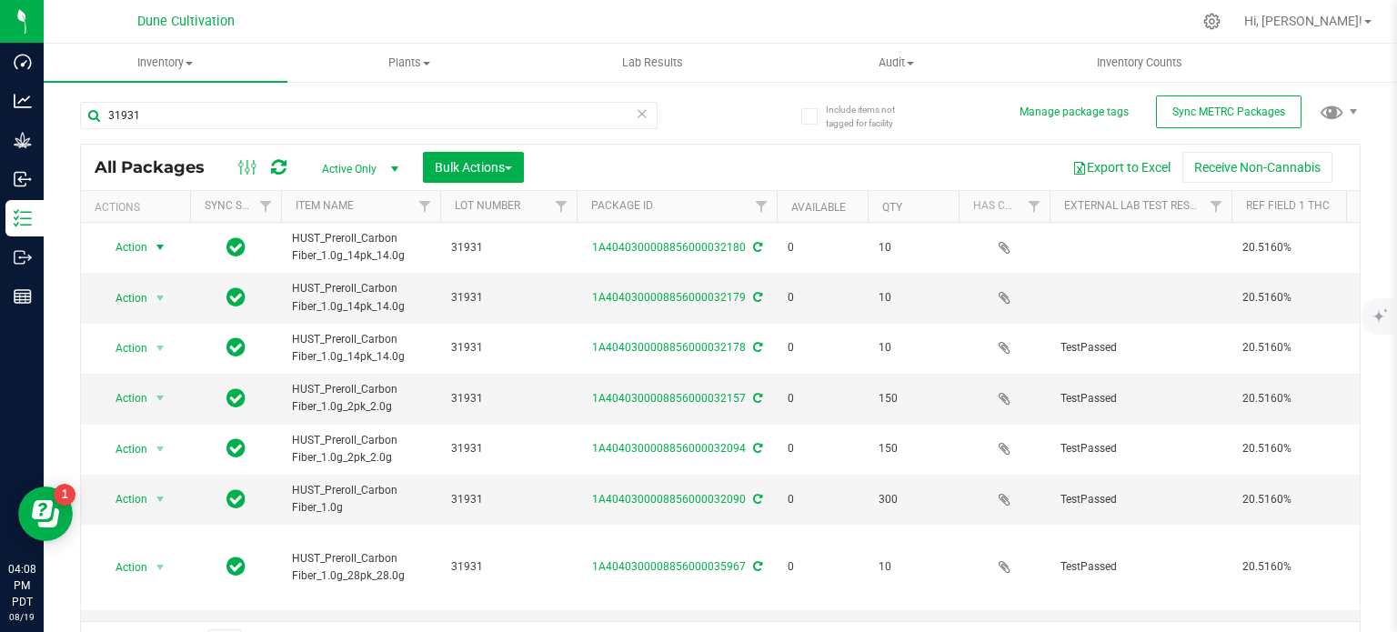
click at [135, 247] on span "Action" at bounding box center [123, 247] width 49 height 25
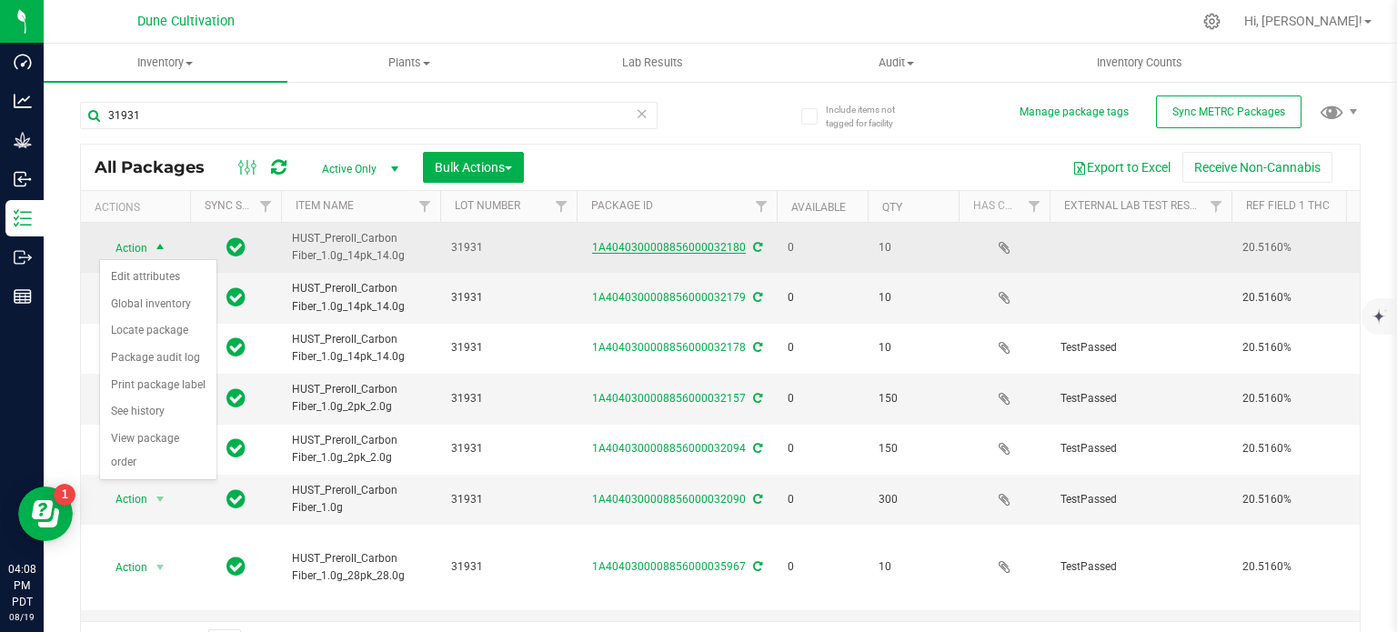
click at [624, 242] on link "1A4040300008856000032180" at bounding box center [669, 247] width 154 height 13
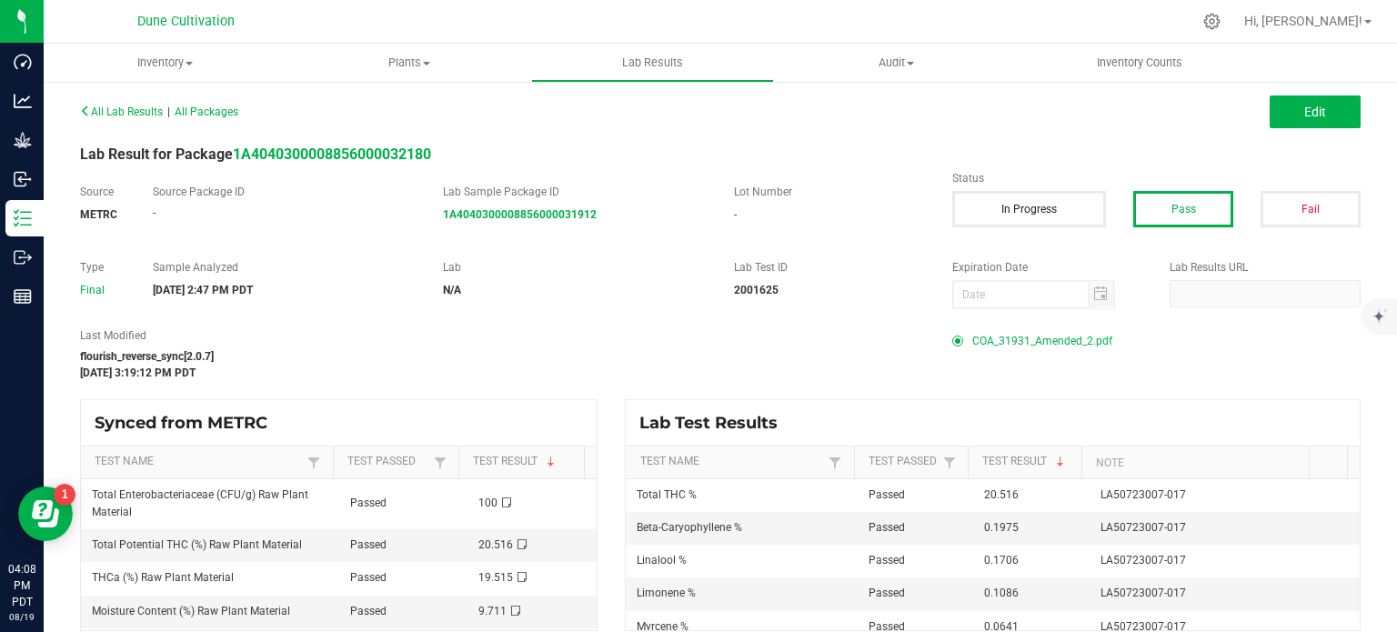
click at [1008, 340] on span "COA_31931_Amended_2.pdf" at bounding box center [1042, 340] width 140 height 27
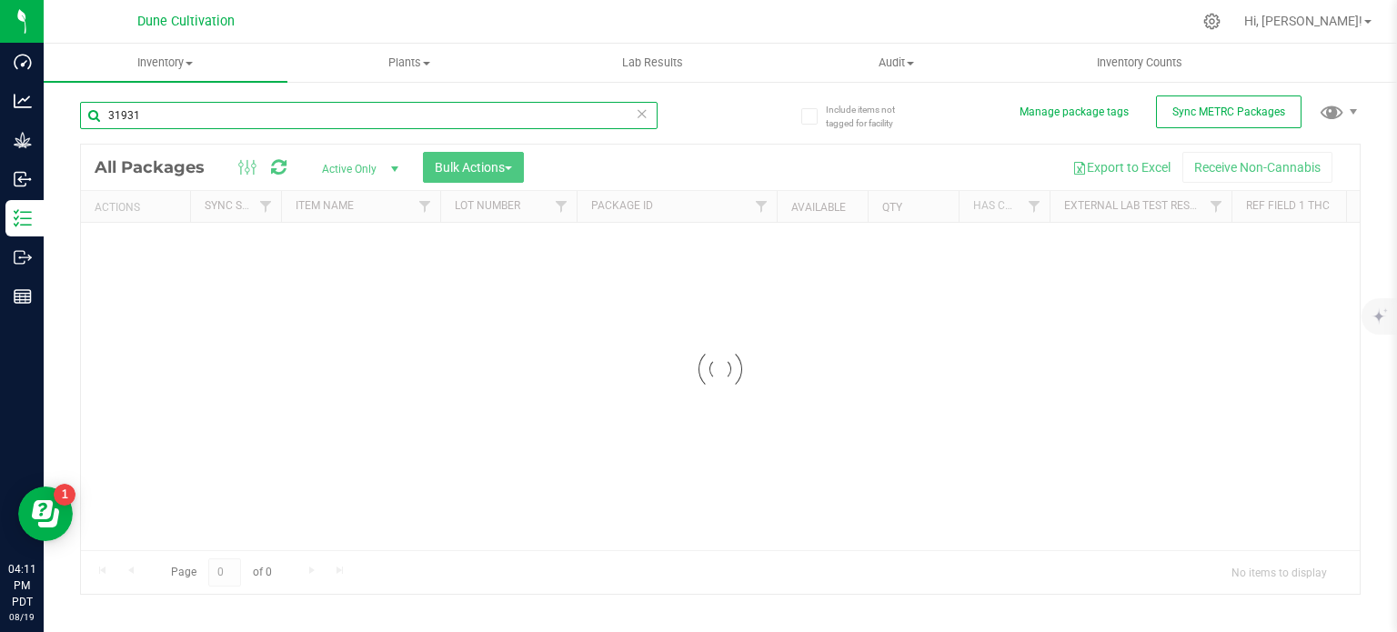
click at [186, 112] on input "31931" at bounding box center [369, 115] width 578 height 27
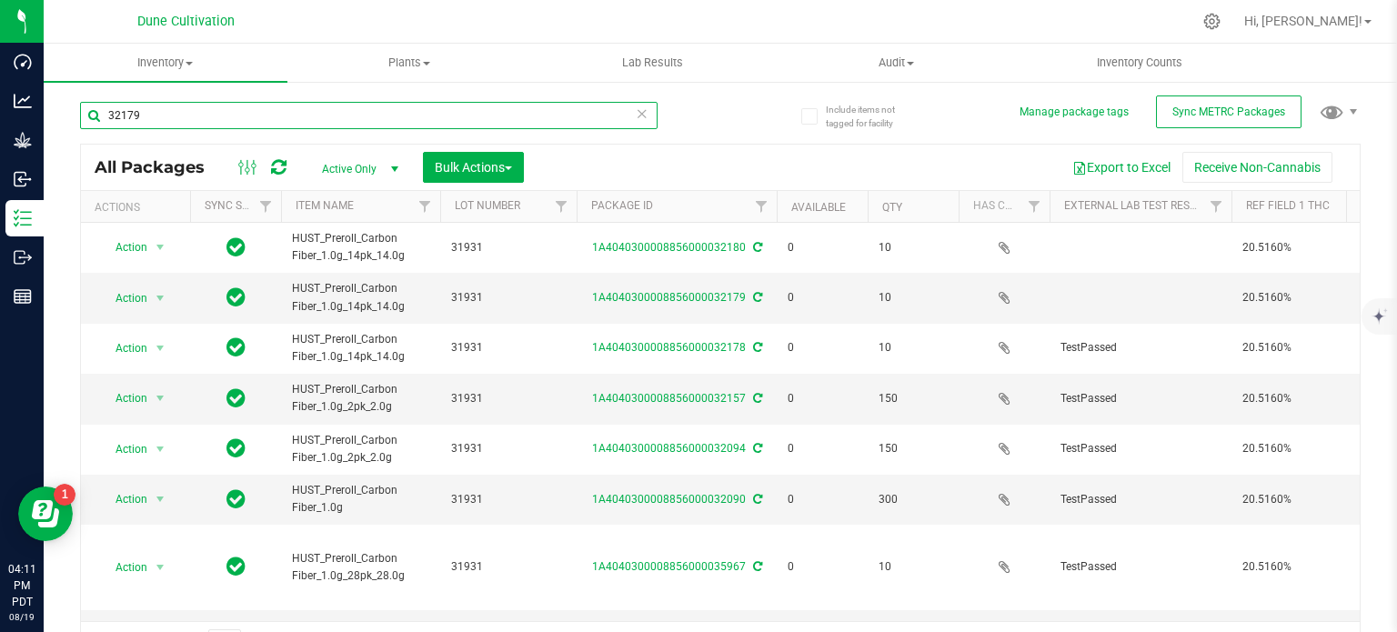
type input "32179"
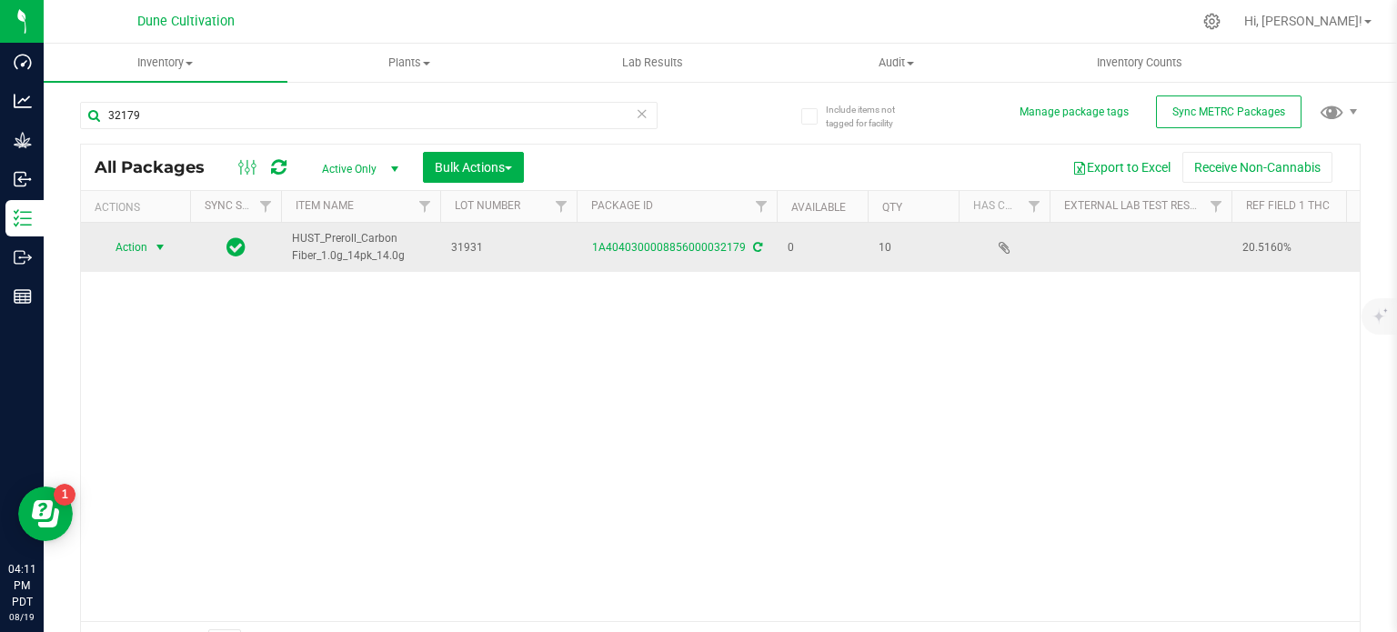
click at [156, 247] on span "select" at bounding box center [160, 247] width 15 height 15
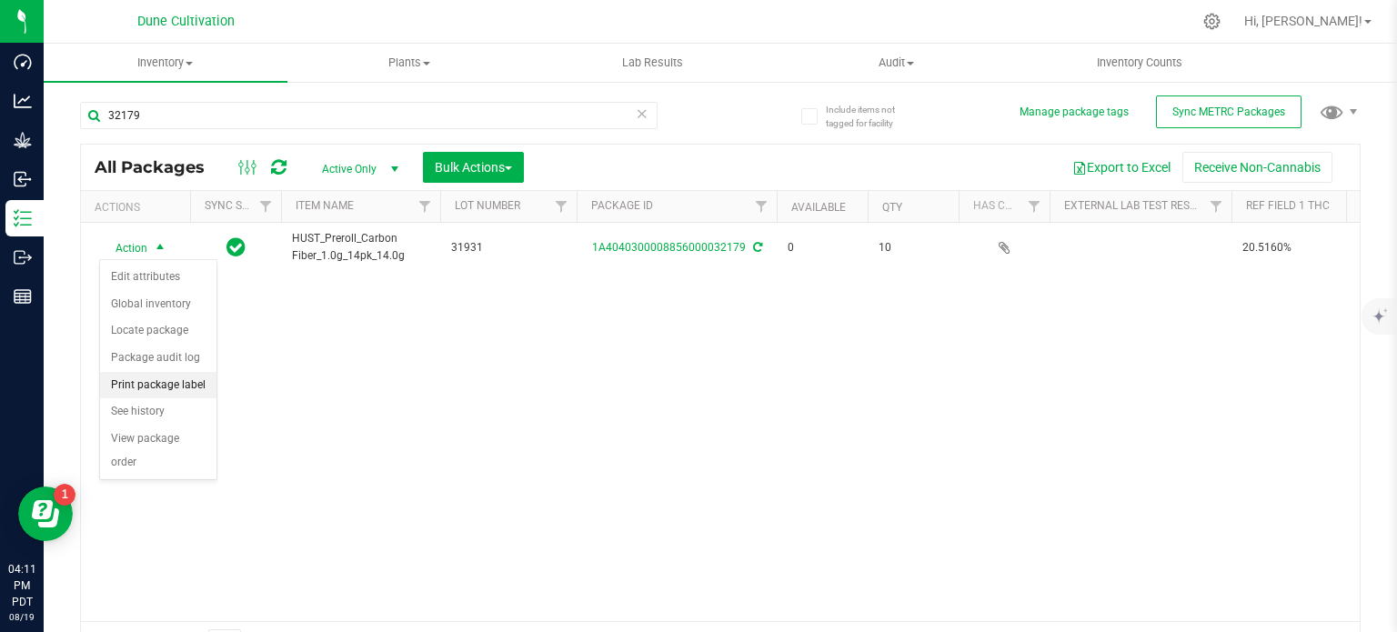
click at [152, 381] on li "Print package label" at bounding box center [158, 385] width 116 height 27
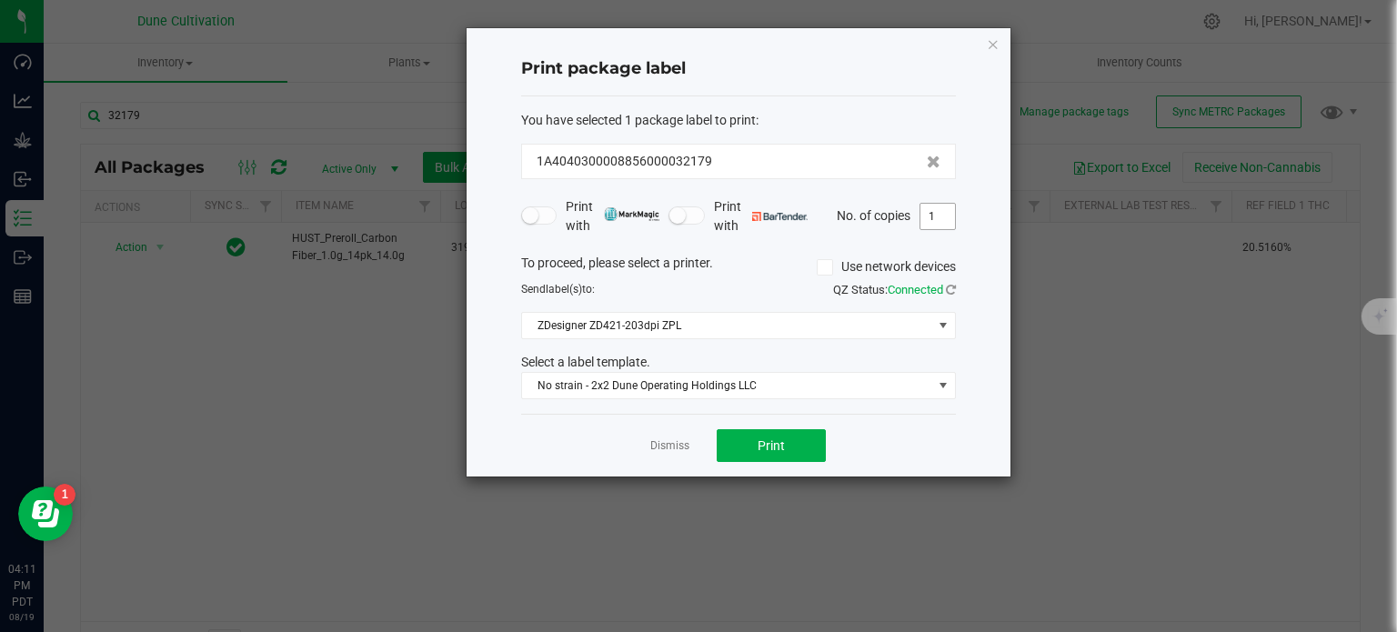
click at [938, 218] on input "1" at bounding box center [938, 216] width 35 height 25
click at [740, 440] on button "Print" at bounding box center [771, 445] width 109 height 33
click at [937, 217] on input "10" at bounding box center [938, 216] width 35 height 25
type input "2"
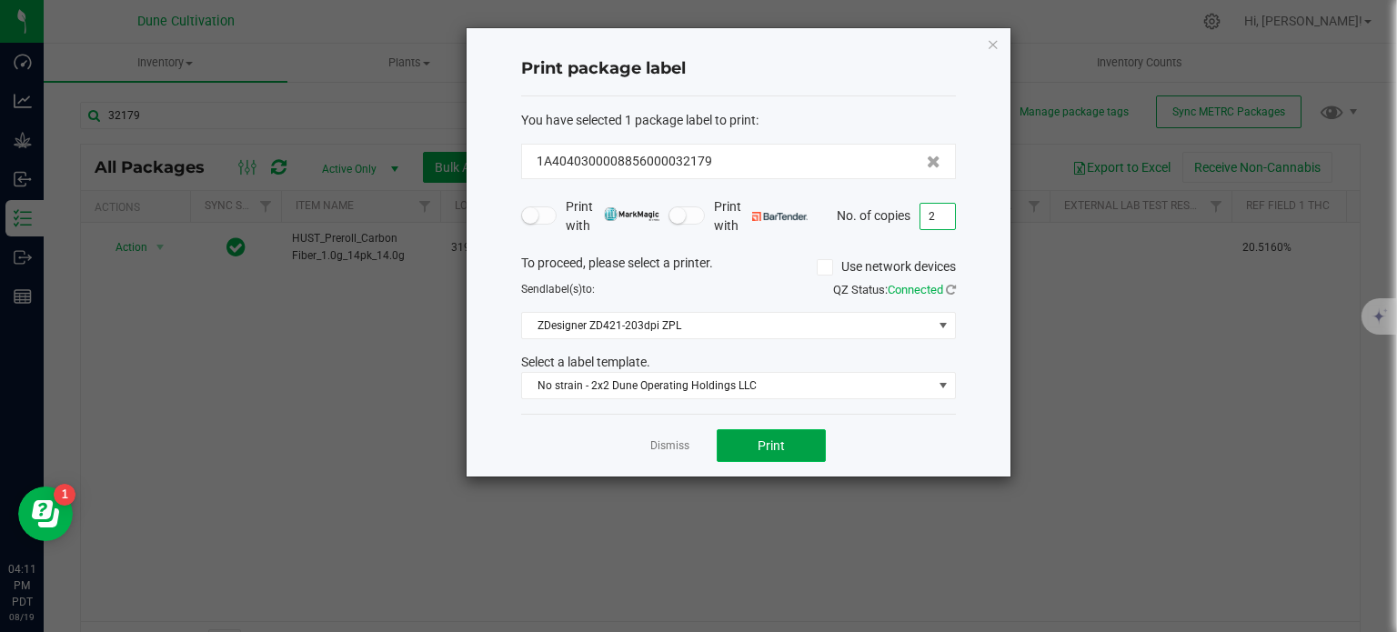
click at [782, 432] on button "Print" at bounding box center [771, 445] width 109 height 33
click at [988, 44] on icon "button" at bounding box center [993, 44] width 13 height 22
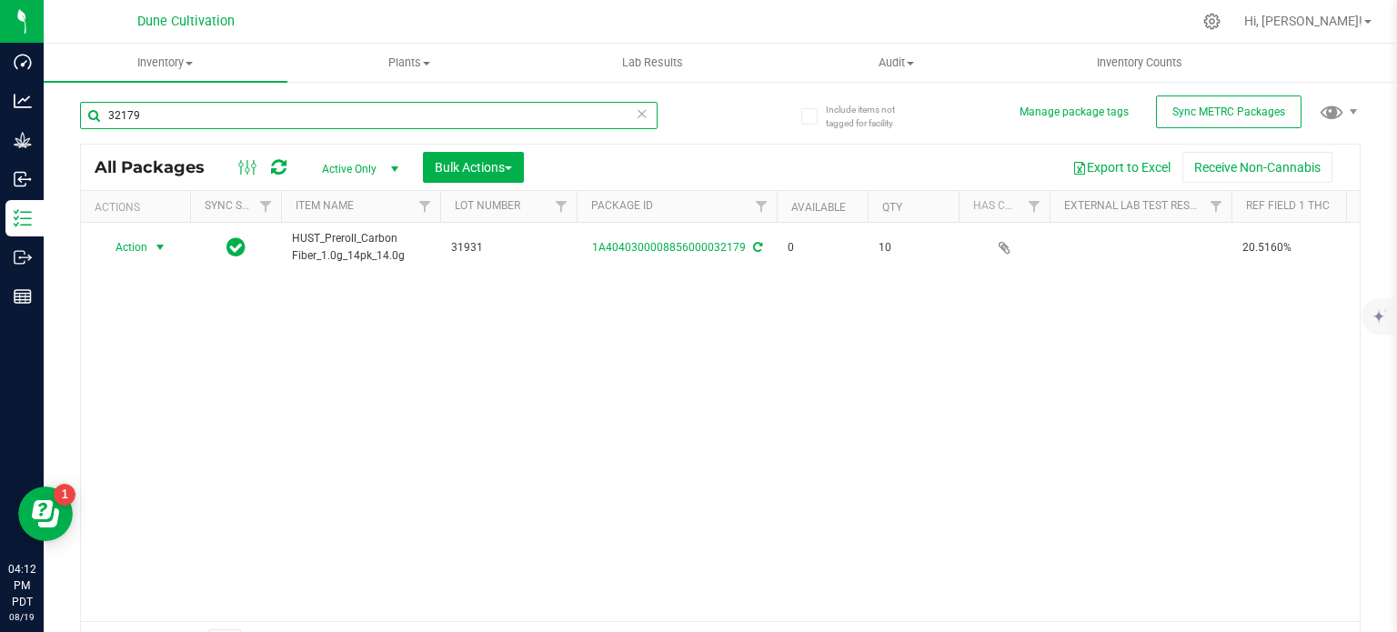
click at [266, 119] on input "32179" at bounding box center [369, 115] width 578 height 27
type input "32178"
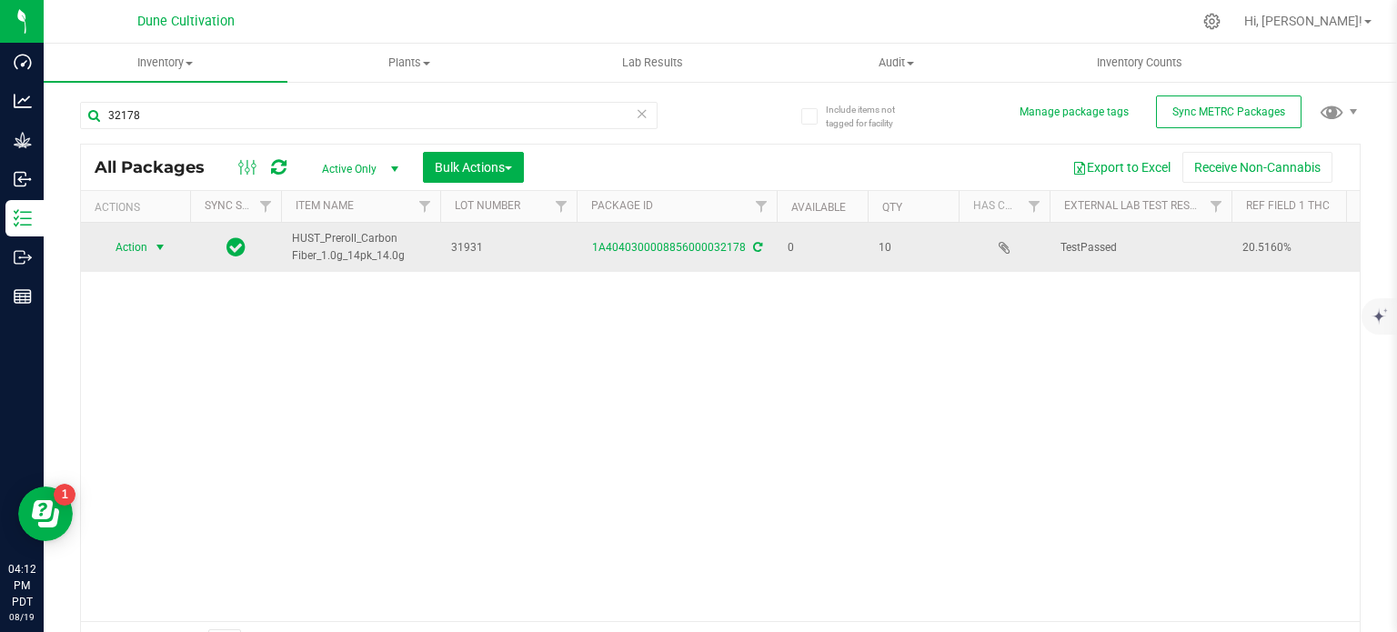
click at [155, 244] on span "select" at bounding box center [160, 247] width 15 height 15
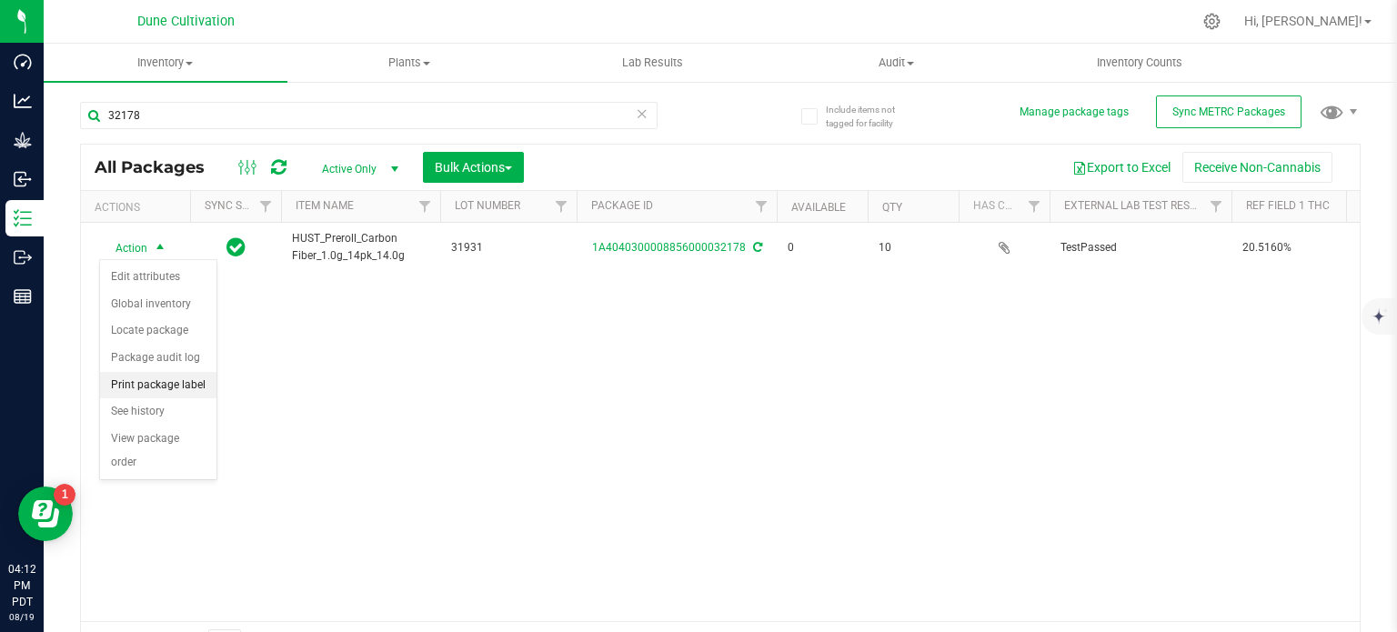
click at [147, 385] on li "Print package label" at bounding box center [158, 385] width 116 height 27
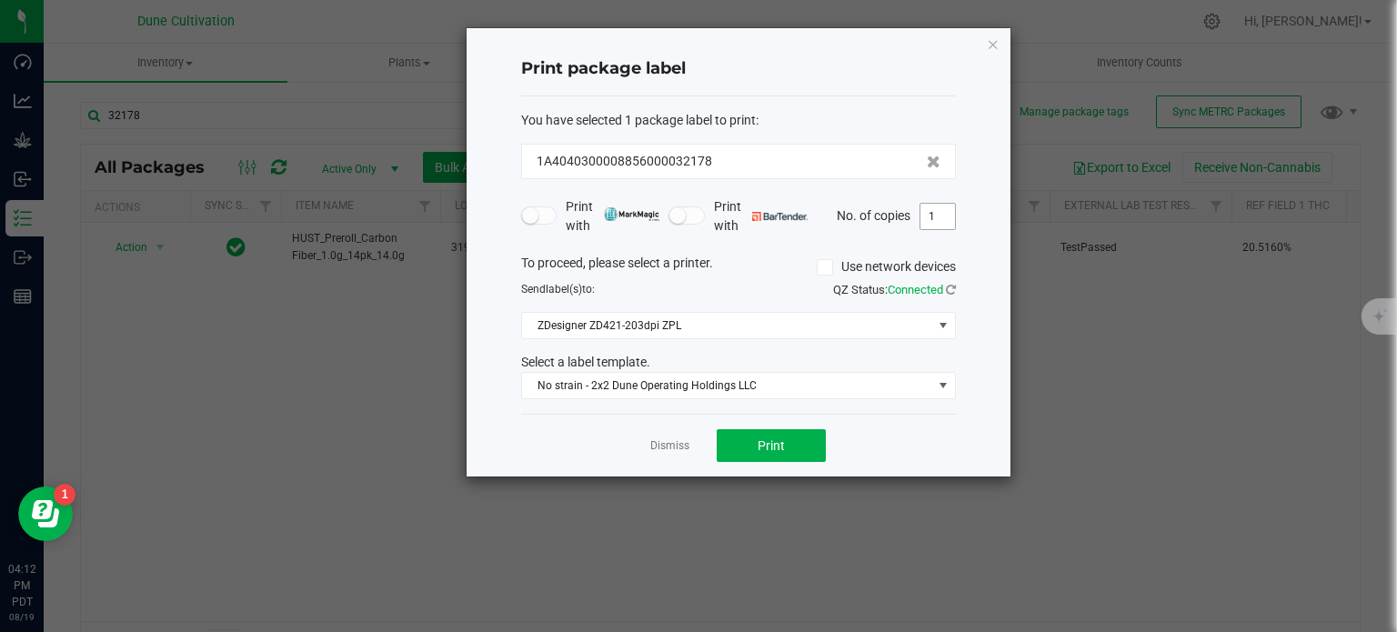
click at [931, 212] on input "1" at bounding box center [938, 216] width 35 height 25
type input "12"
click at [808, 432] on button "Print" at bounding box center [771, 445] width 109 height 33
click at [991, 54] on icon "button" at bounding box center [993, 44] width 13 height 22
